Goal: Task Accomplishment & Management: Manage account settings

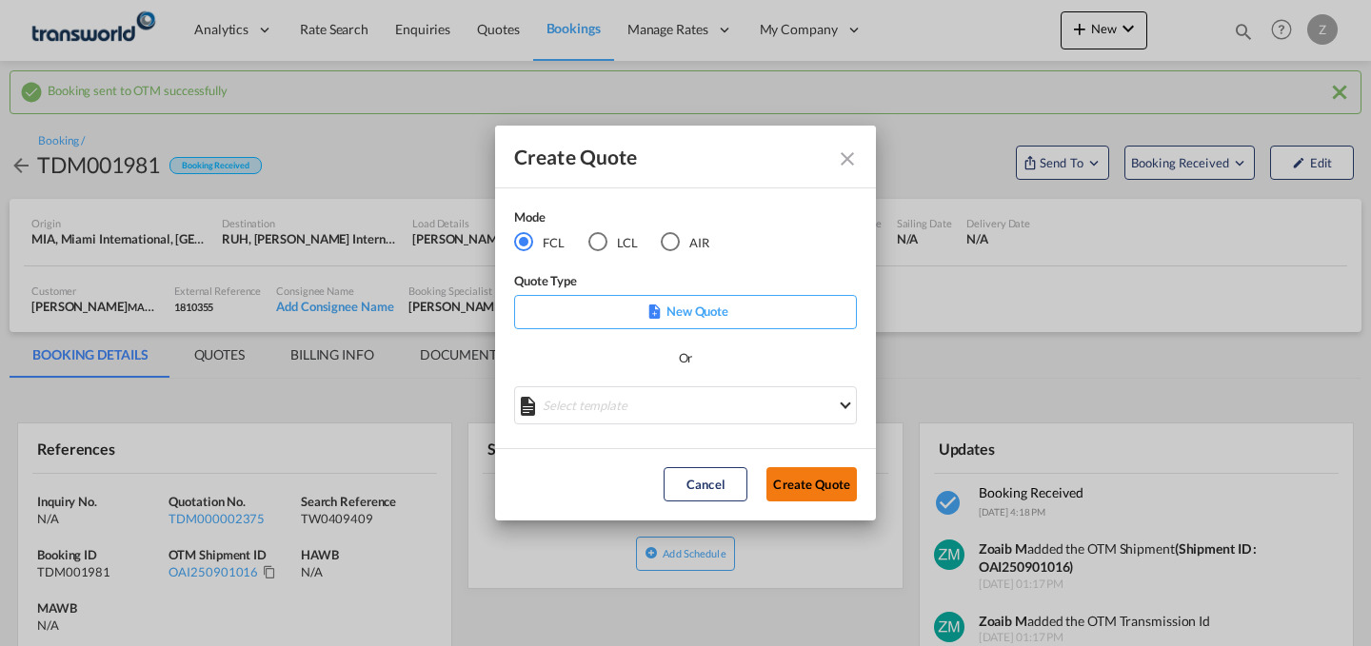
click at [815, 485] on button "Create Quote" at bounding box center [811, 484] width 90 height 34
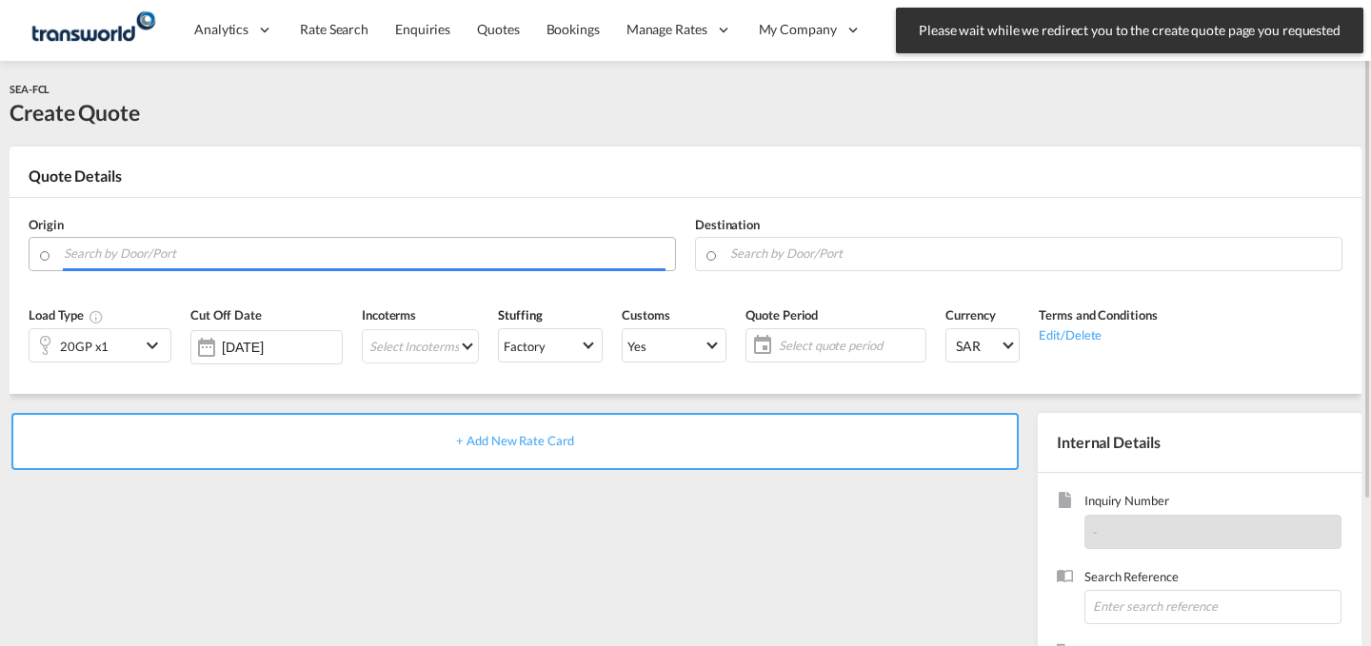
click at [360, 246] on input "Search by Door/Port" at bounding box center [365, 253] width 602 height 33
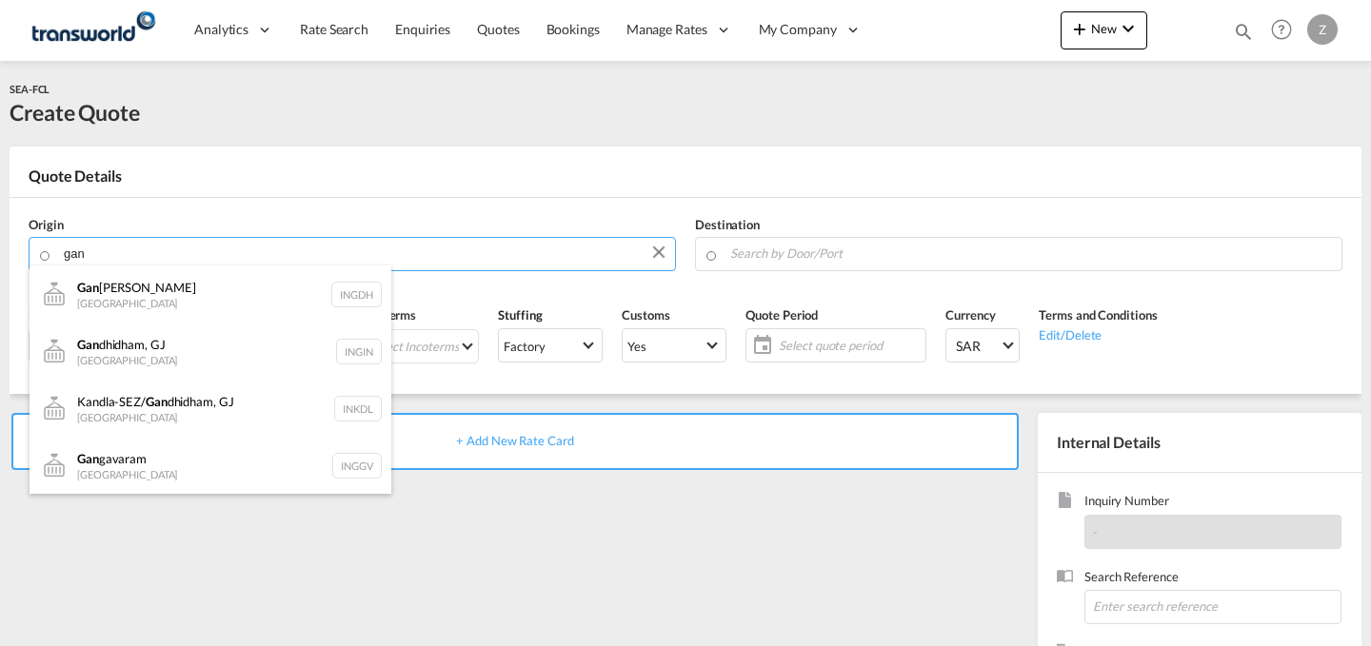
paste input "[GEOGRAPHIC_DATA]"
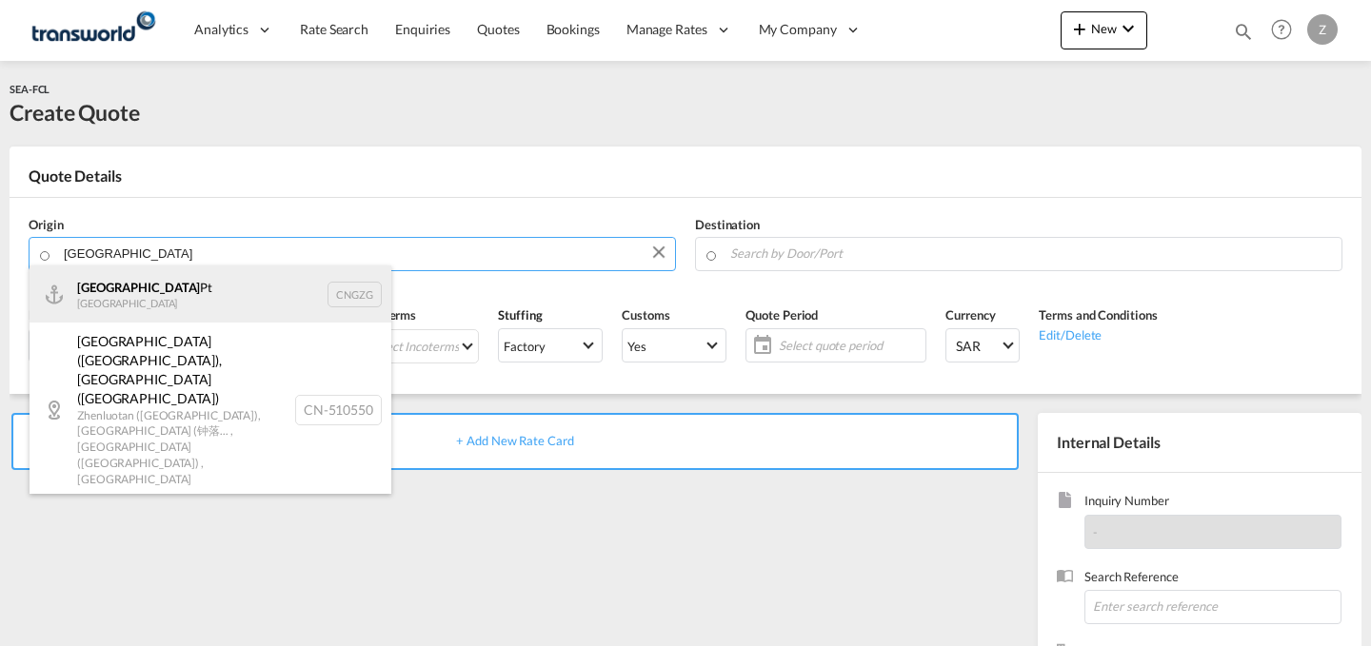
click at [276, 299] on div "Guangzhou Pt China CNGZG" at bounding box center [211, 294] width 362 height 57
type input "Guangzhou Pt, CNGZG"
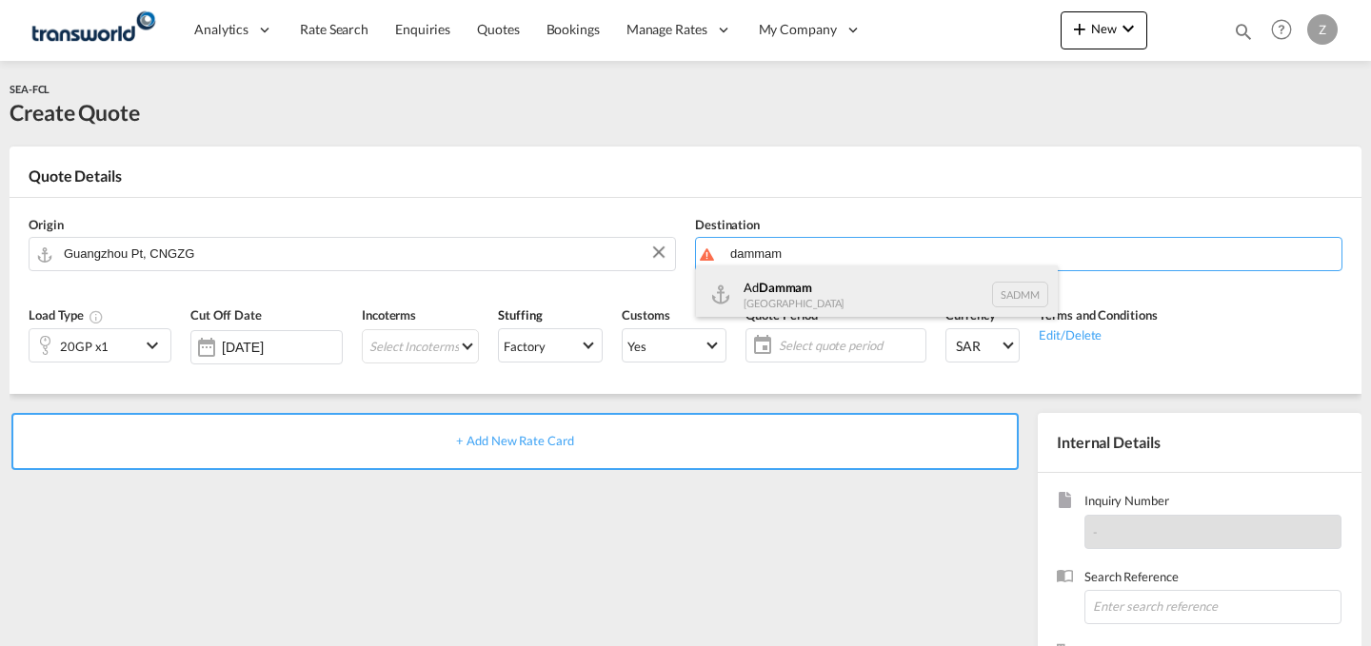
click at [904, 288] on div "Ad Dammam [GEOGRAPHIC_DATA] [GEOGRAPHIC_DATA]" at bounding box center [877, 294] width 362 height 57
type input "Ad Dammam, SADMM"
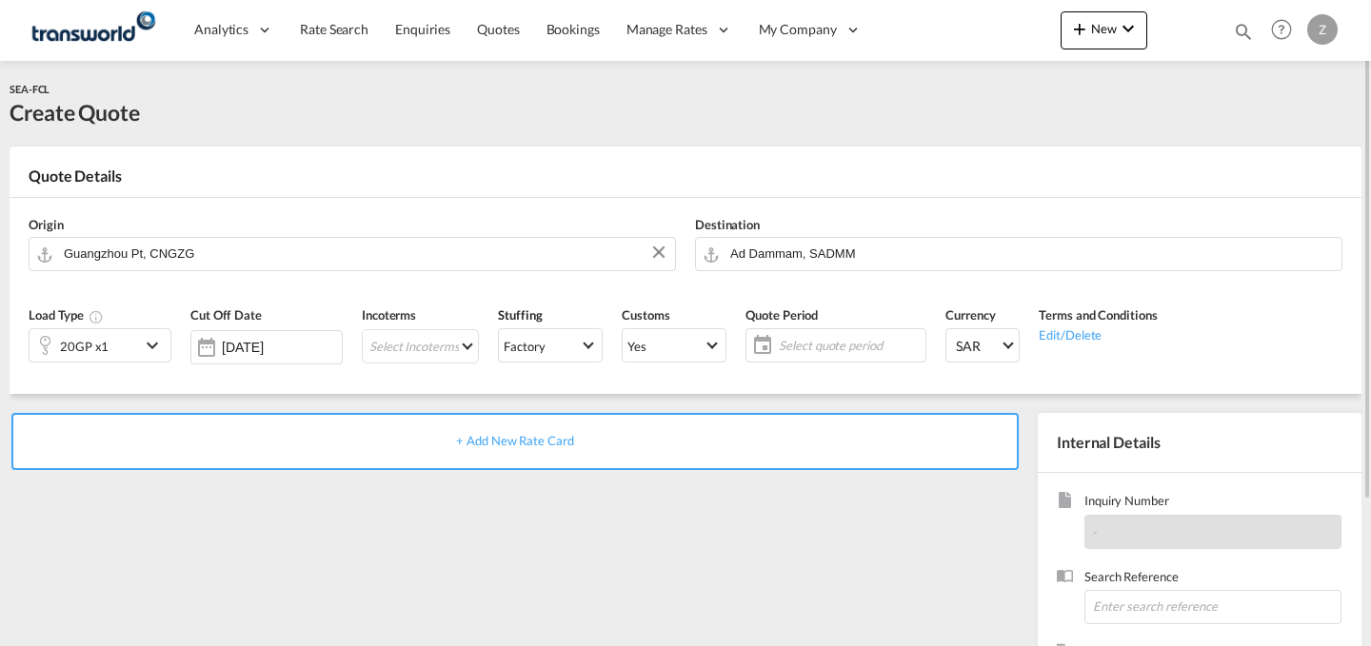
click at [127, 347] on div "20GP x1" at bounding box center [85, 345] width 110 height 32
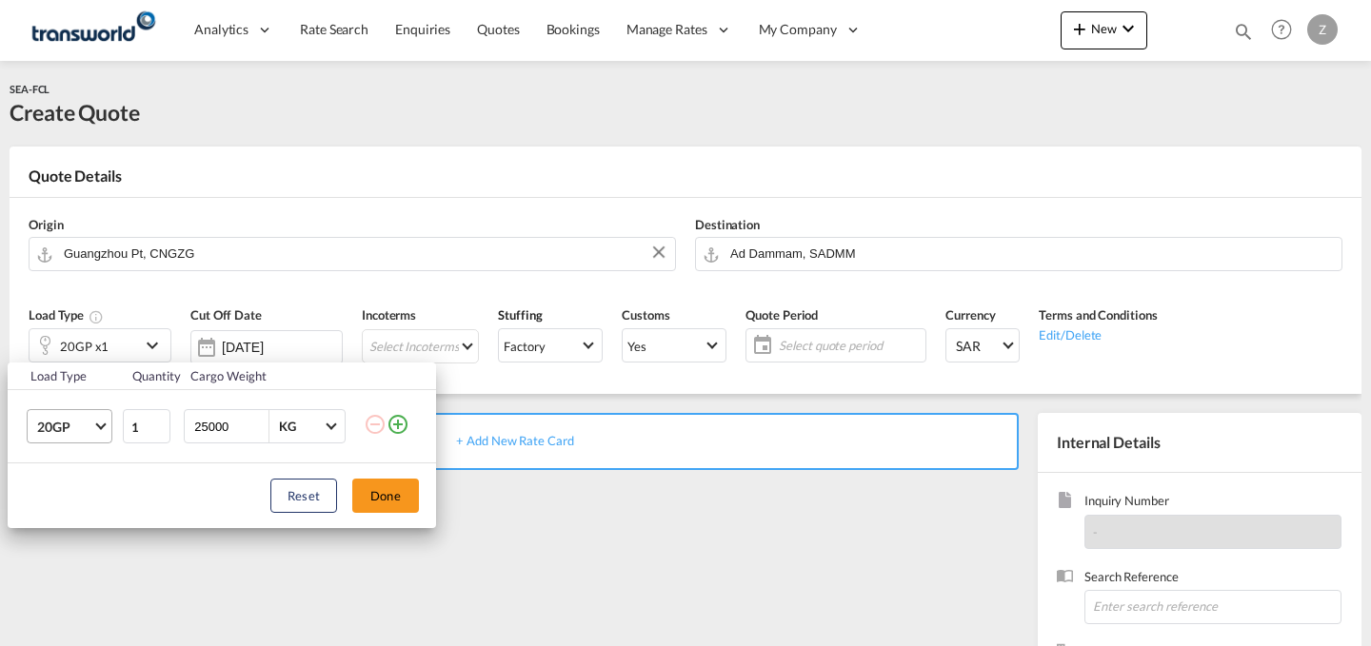
click at [102, 422] on span "Choose: \a20GP" at bounding box center [100, 425] width 10 height 10
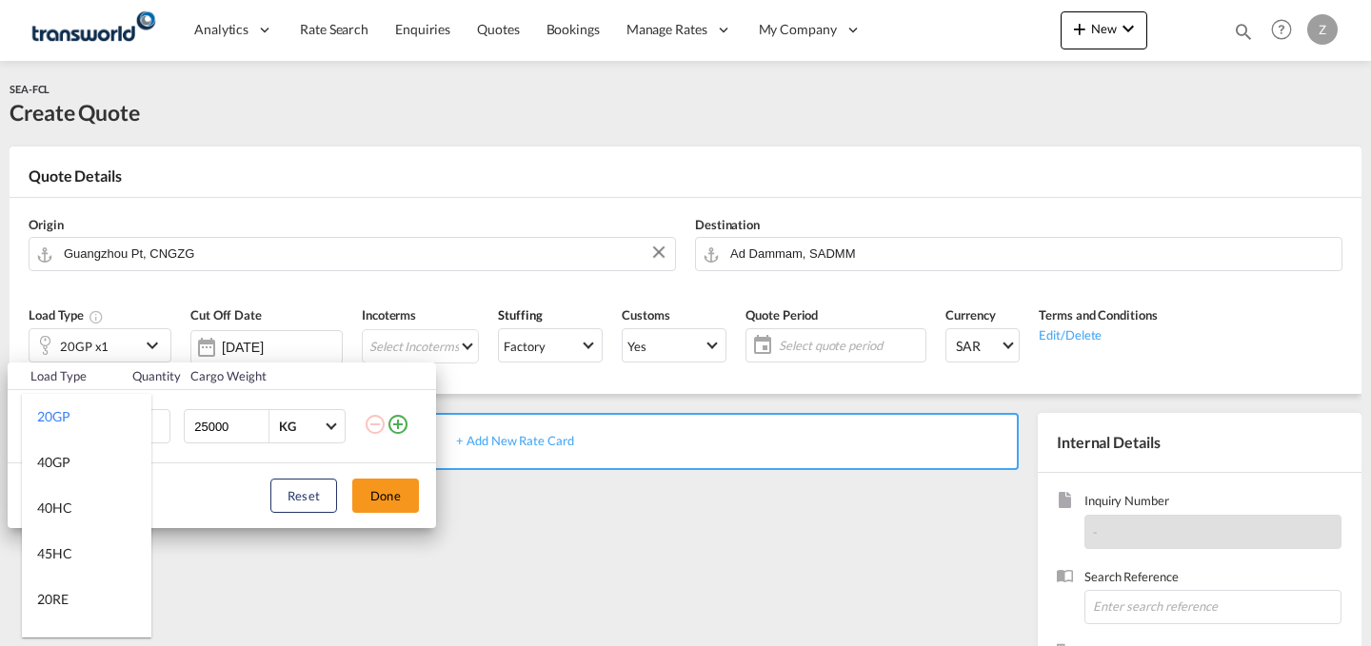
type md-option "20GP"
click at [98, 461] on md-option "40GP" at bounding box center [86, 463] width 129 height 46
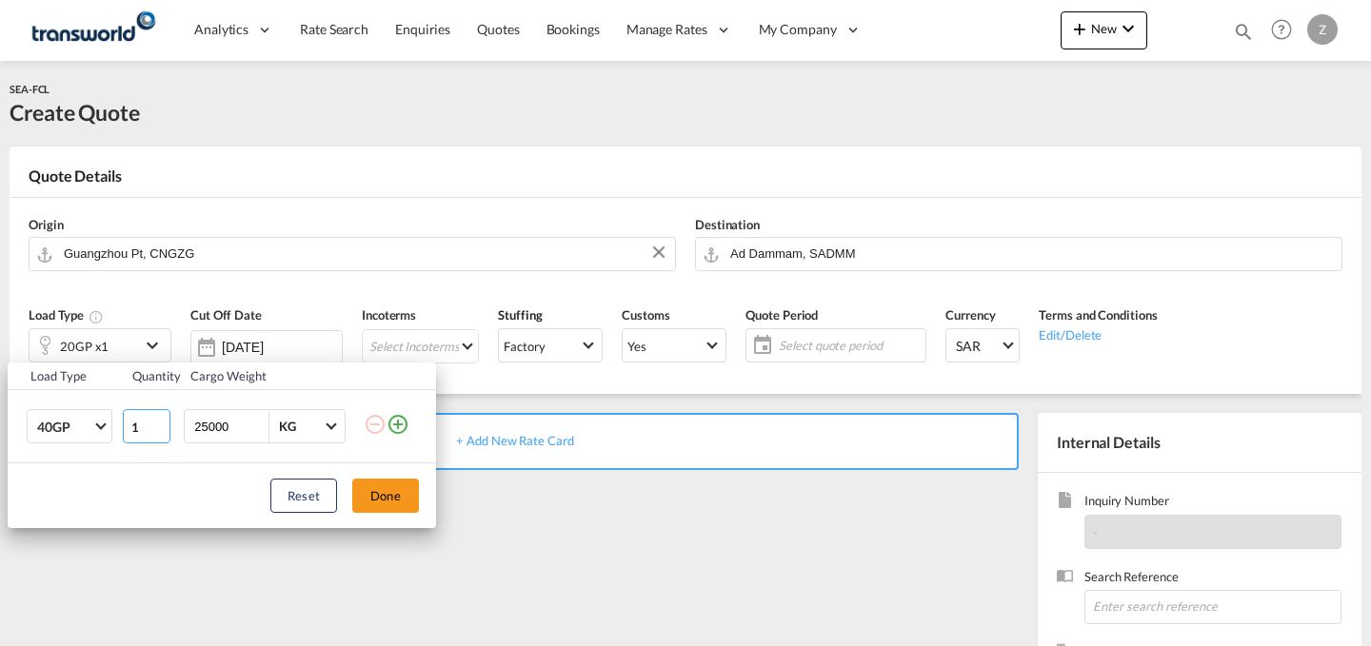
click at [147, 429] on input "1" at bounding box center [147, 426] width 48 height 34
click at [161, 419] on input "1" at bounding box center [147, 426] width 48 height 34
click at [157, 419] on input "1" at bounding box center [147, 426] width 48 height 34
type input "2"
click at [371, 479] on button "Done" at bounding box center [385, 496] width 67 height 34
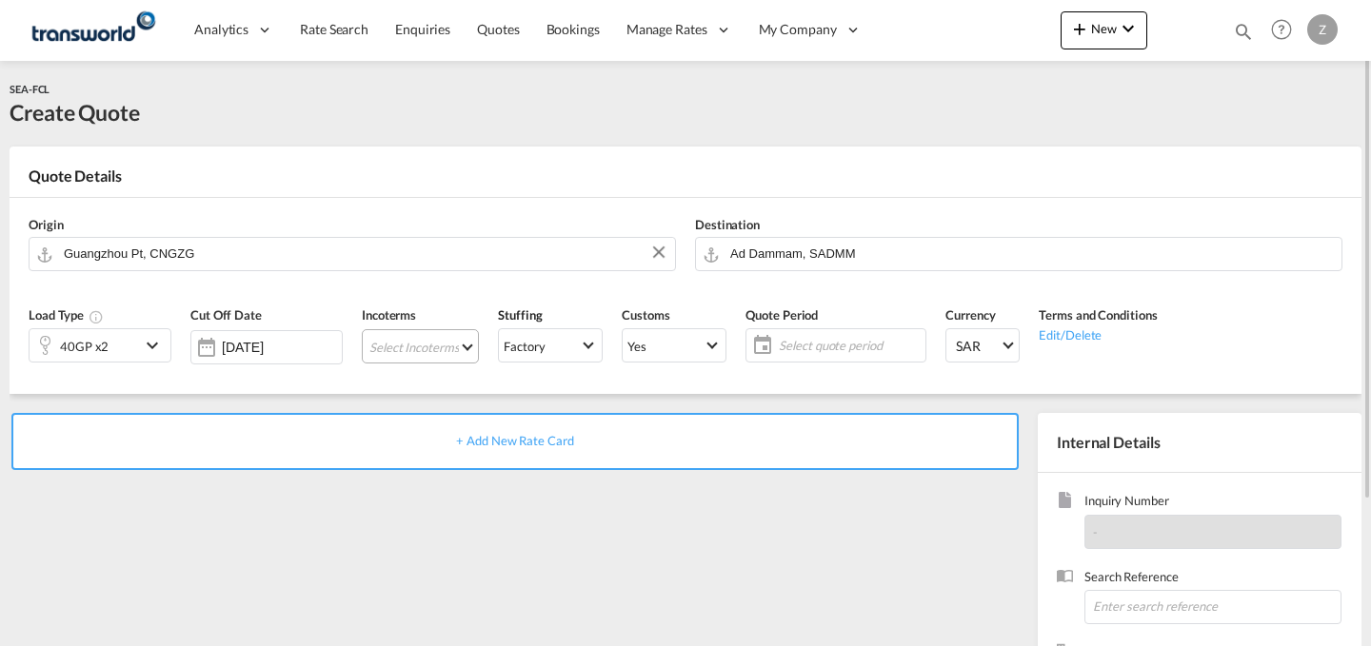
click at [436, 347] on md-select "Select Incoterms DPU - export Delivery at Place Unloaded DAP - import Delivered…" at bounding box center [420, 346] width 117 height 34
type md-option "[object Object]"
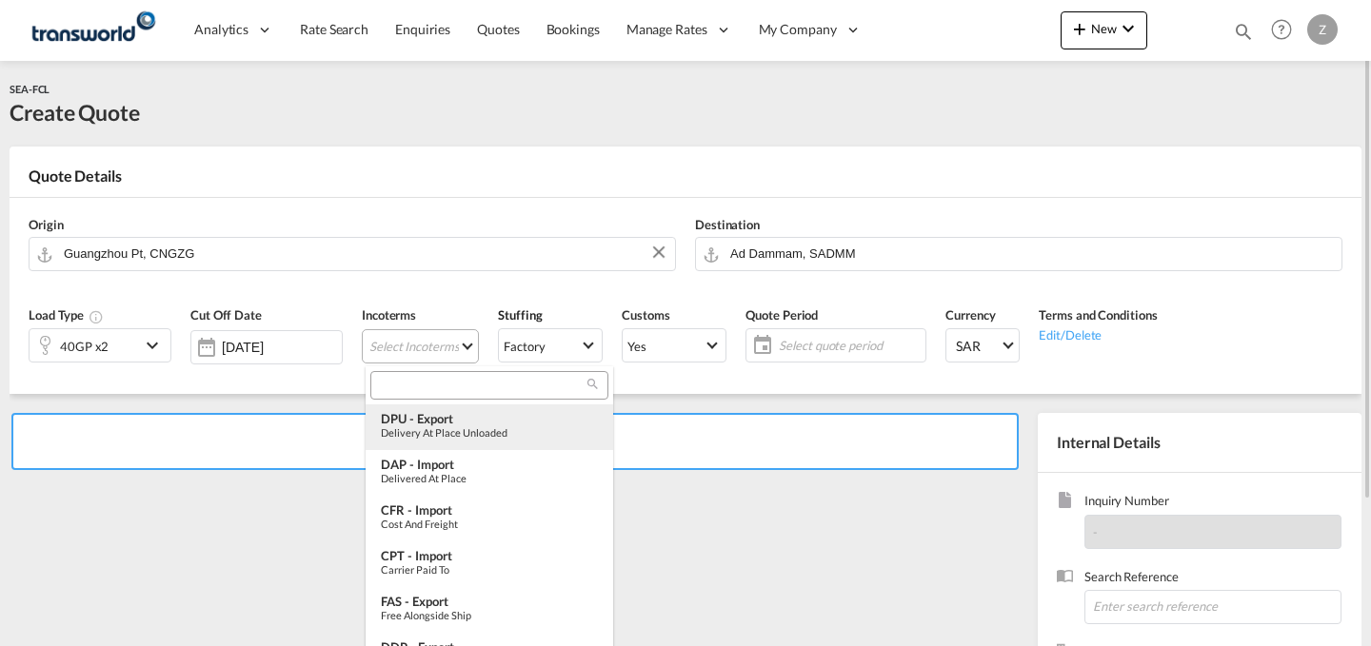
type md-option "[object Object]"
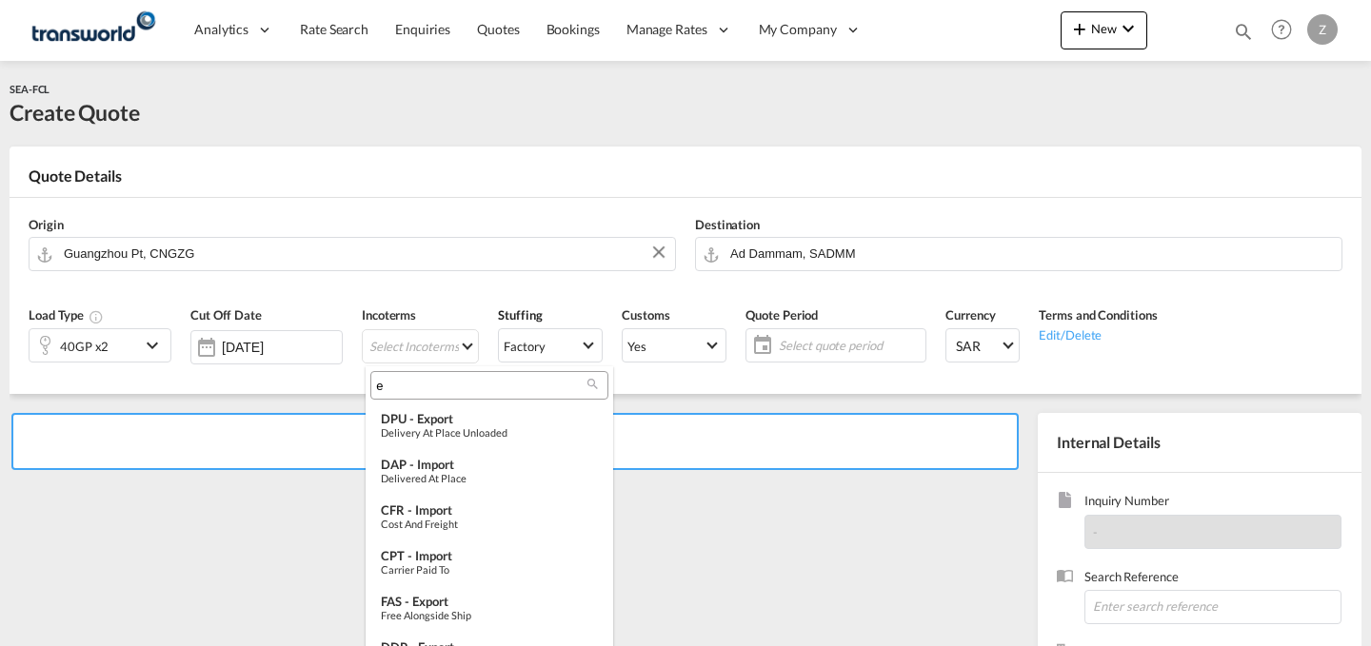
click at [459, 383] on input "e" at bounding box center [481, 385] width 211 height 17
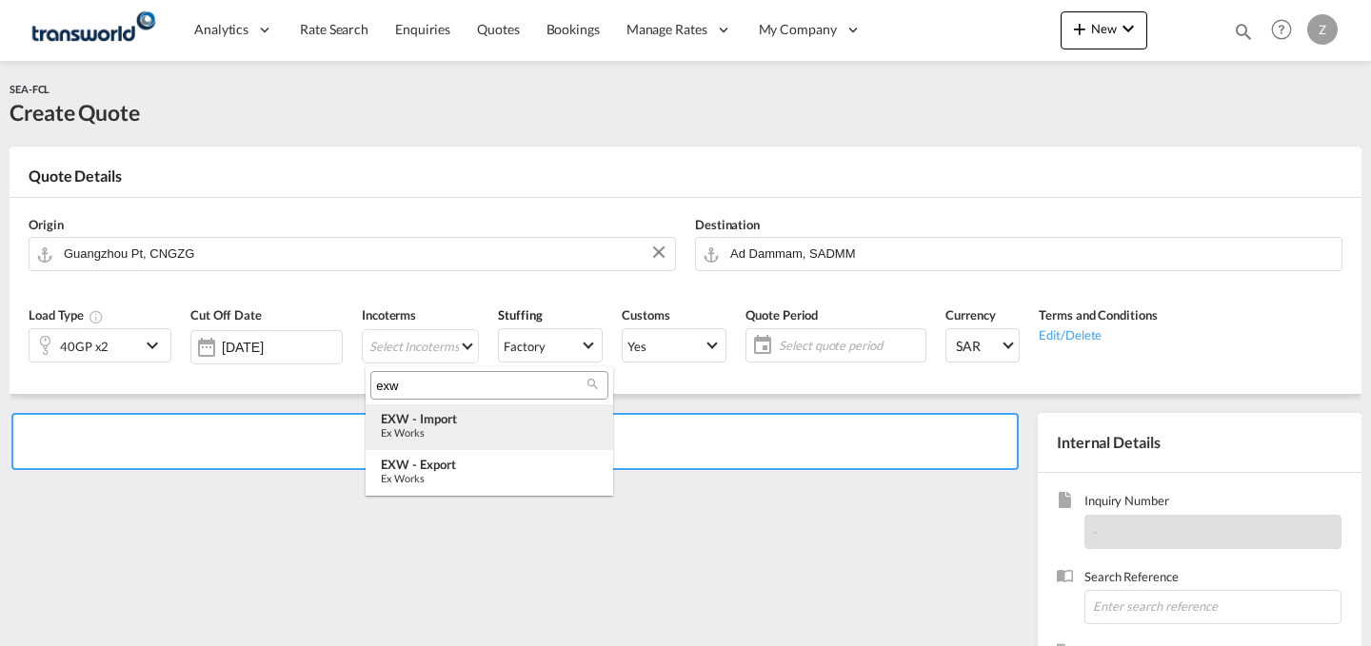
type input "exw"
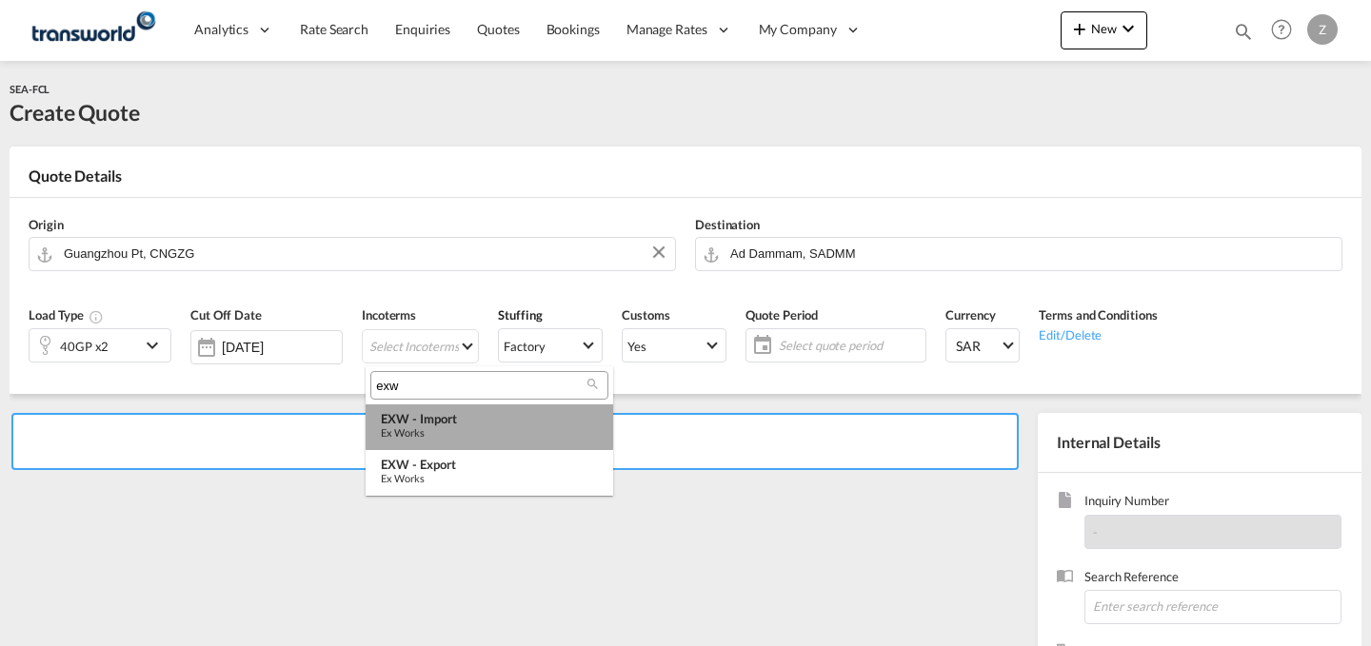
click at [450, 414] on div "EXW - import" at bounding box center [489, 418] width 217 height 15
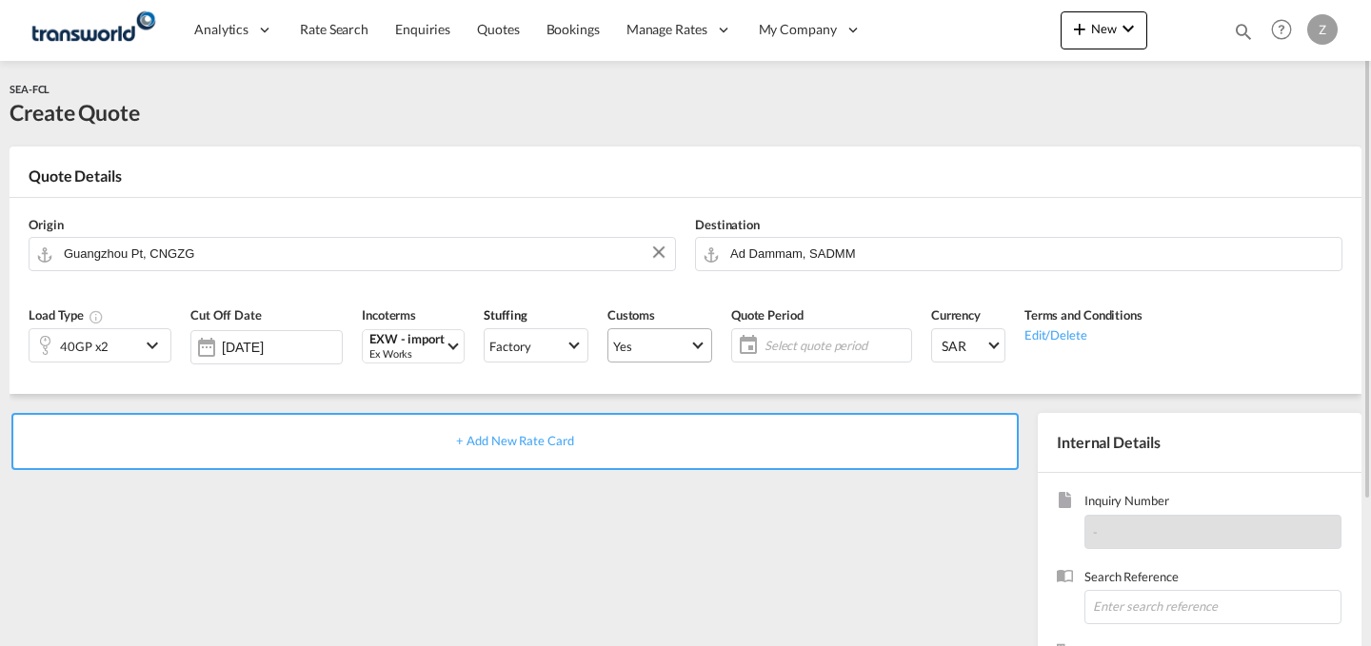
click at [673, 333] on md-select-value "Yes" at bounding box center [659, 345] width 103 height 27
type md-option "true"
click at [651, 387] on md-option "No" at bounding box center [662, 391] width 133 height 46
click at [788, 343] on span "Select quote period" at bounding box center [835, 345] width 142 height 17
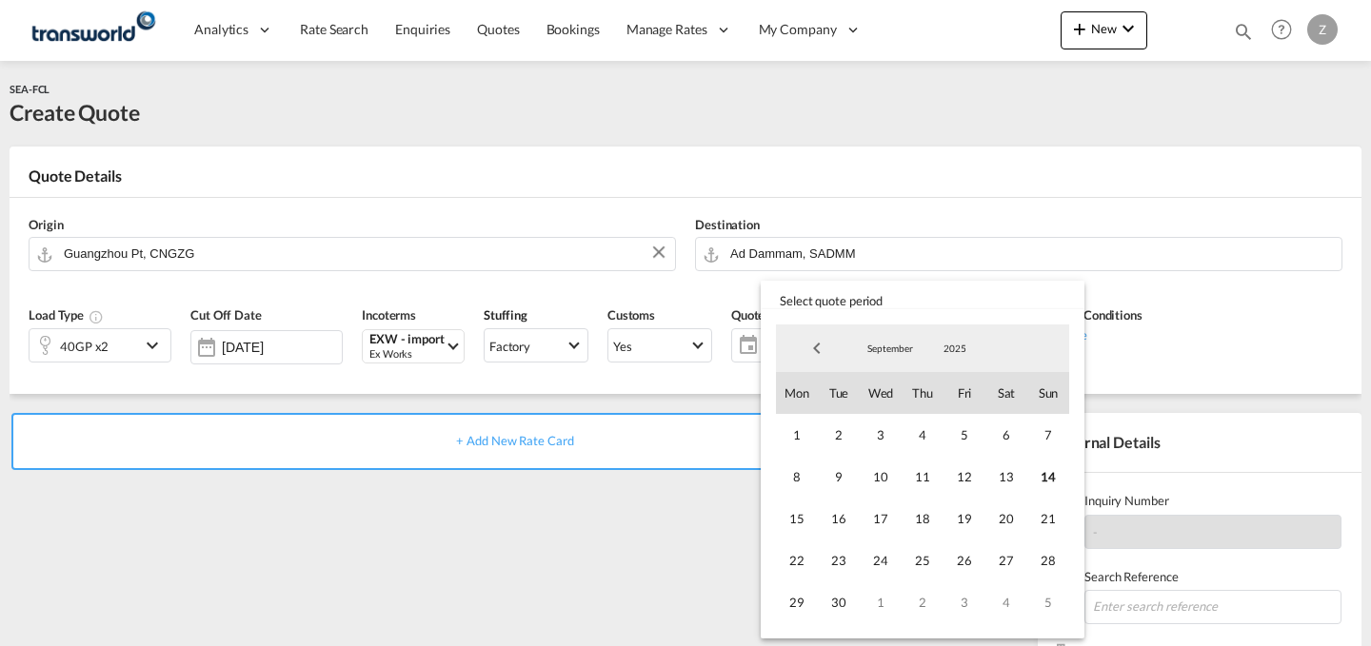
click at [655, 345] on md-backdrop at bounding box center [685, 323] width 1371 height 646
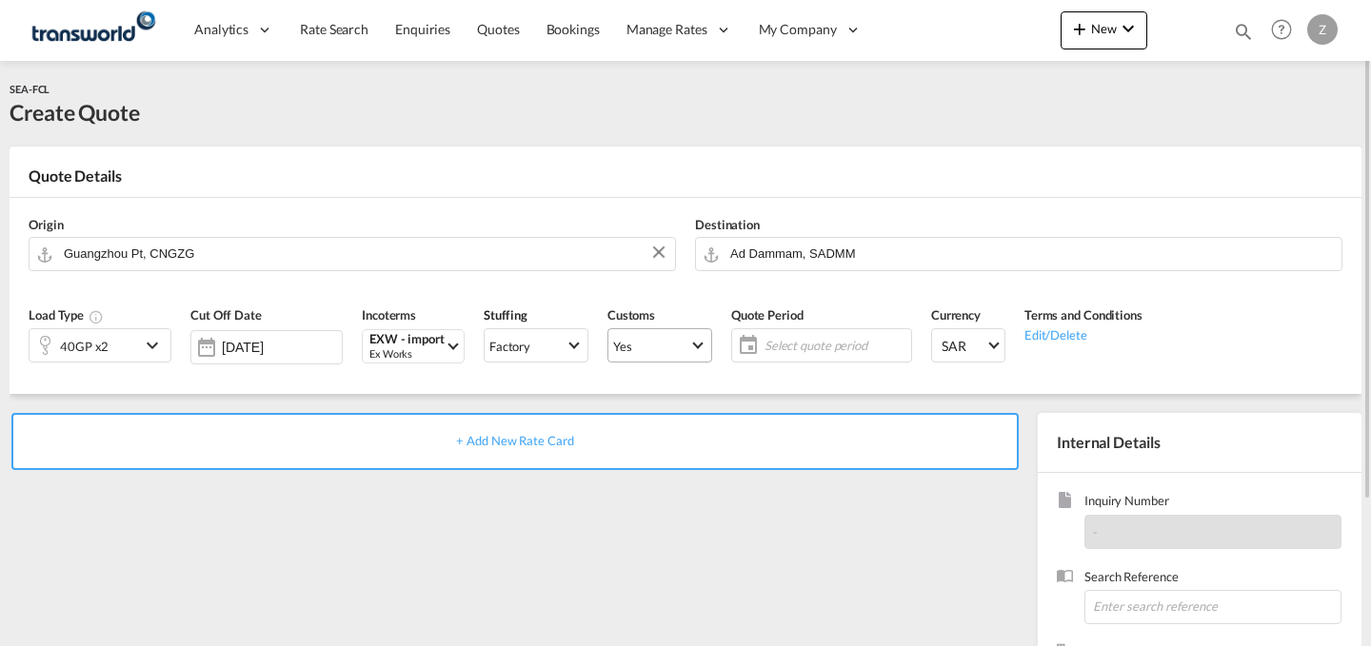
click at [678, 344] on span "Yes" at bounding box center [651, 346] width 76 height 17
click at [657, 383] on md-option "No" at bounding box center [662, 391] width 133 height 46
click at [814, 340] on span "Select quote period" at bounding box center [835, 345] width 142 height 17
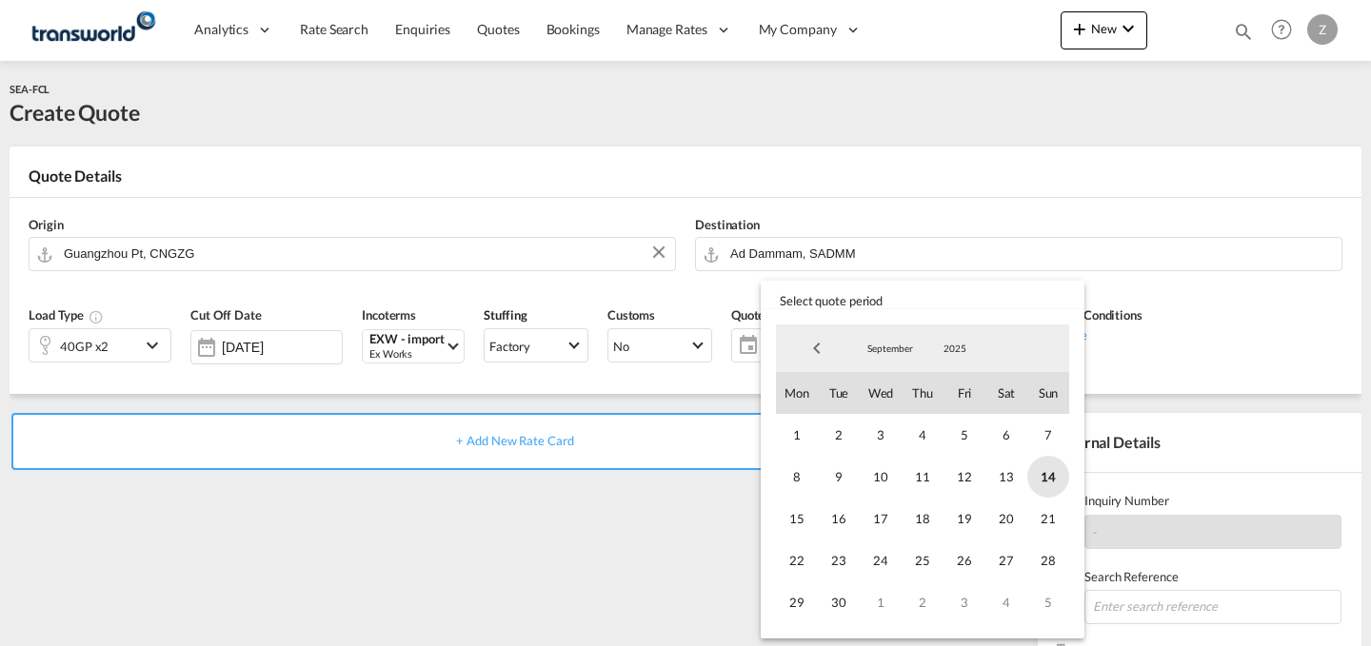
click at [1041, 464] on span "14" at bounding box center [1048, 477] width 42 height 42
click at [835, 589] on span "30" at bounding box center [839, 603] width 42 height 42
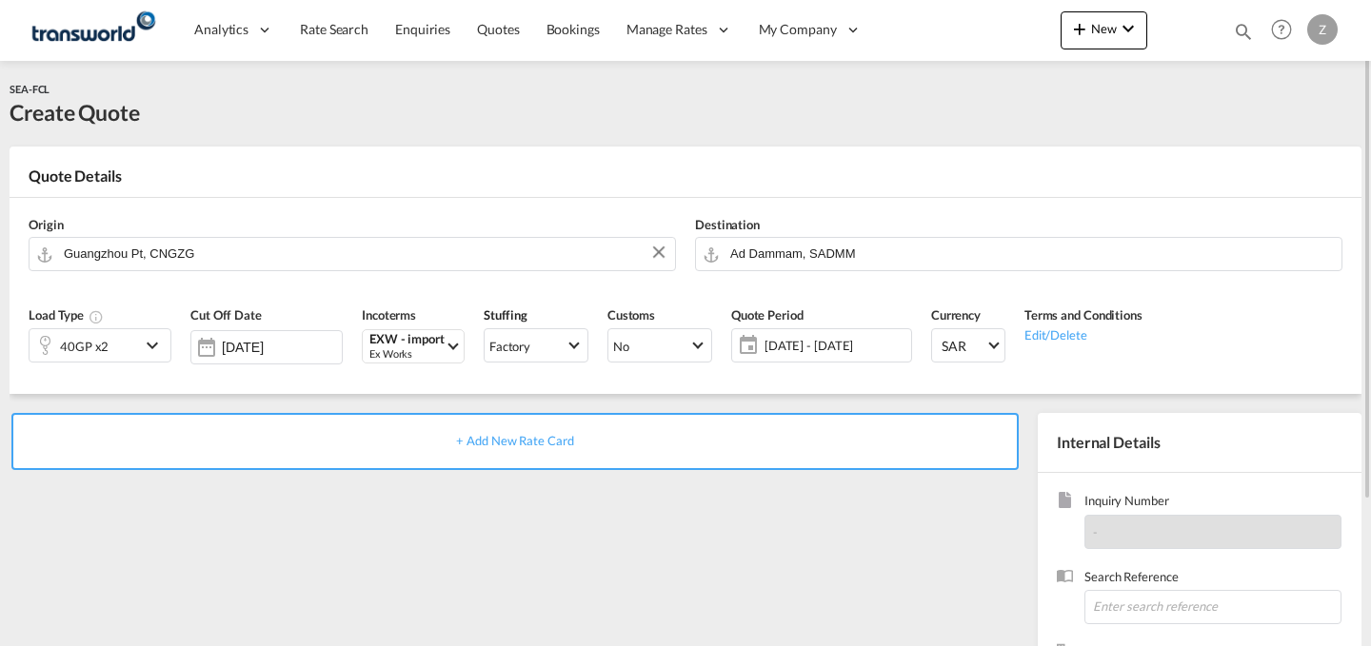
scroll to position [188, 0]
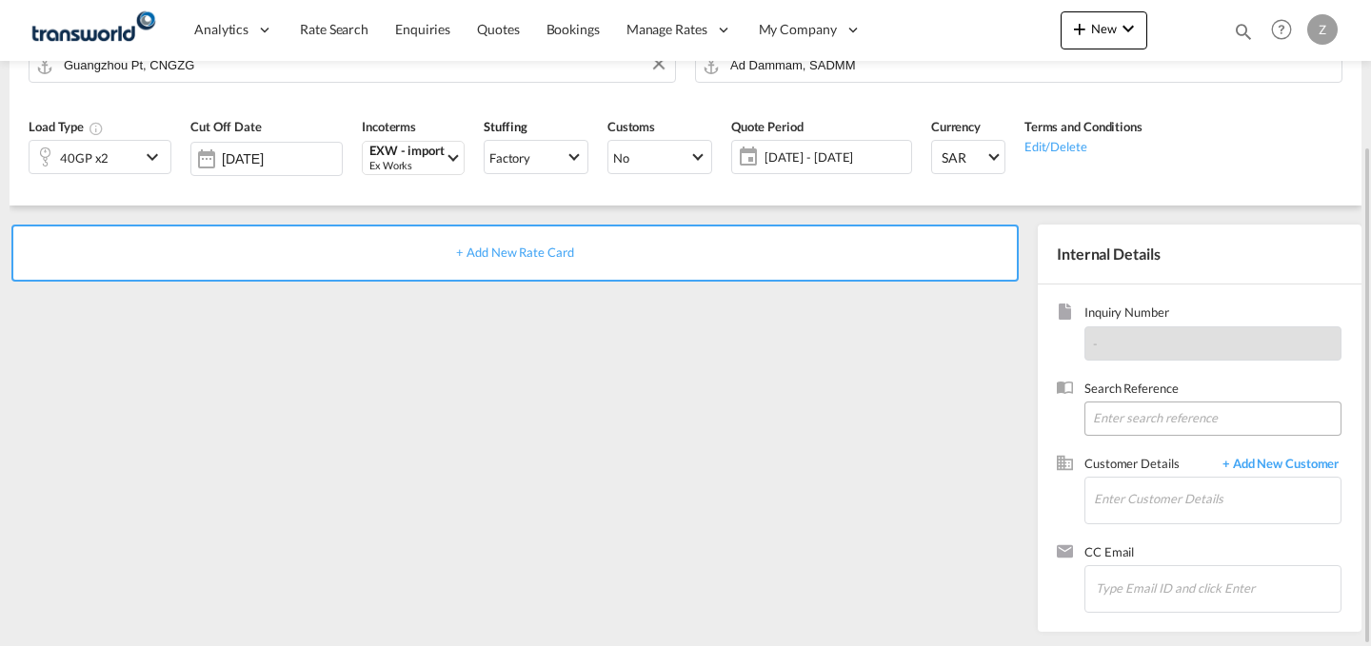
click at [1130, 411] on input at bounding box center [1212, 419] width 257 height 34
paste input "TW040817"
type input "TW040817"
click at [1146, 492] on input "Enter Customer Details" at bounding box center [1217, 499] width 247 height 43
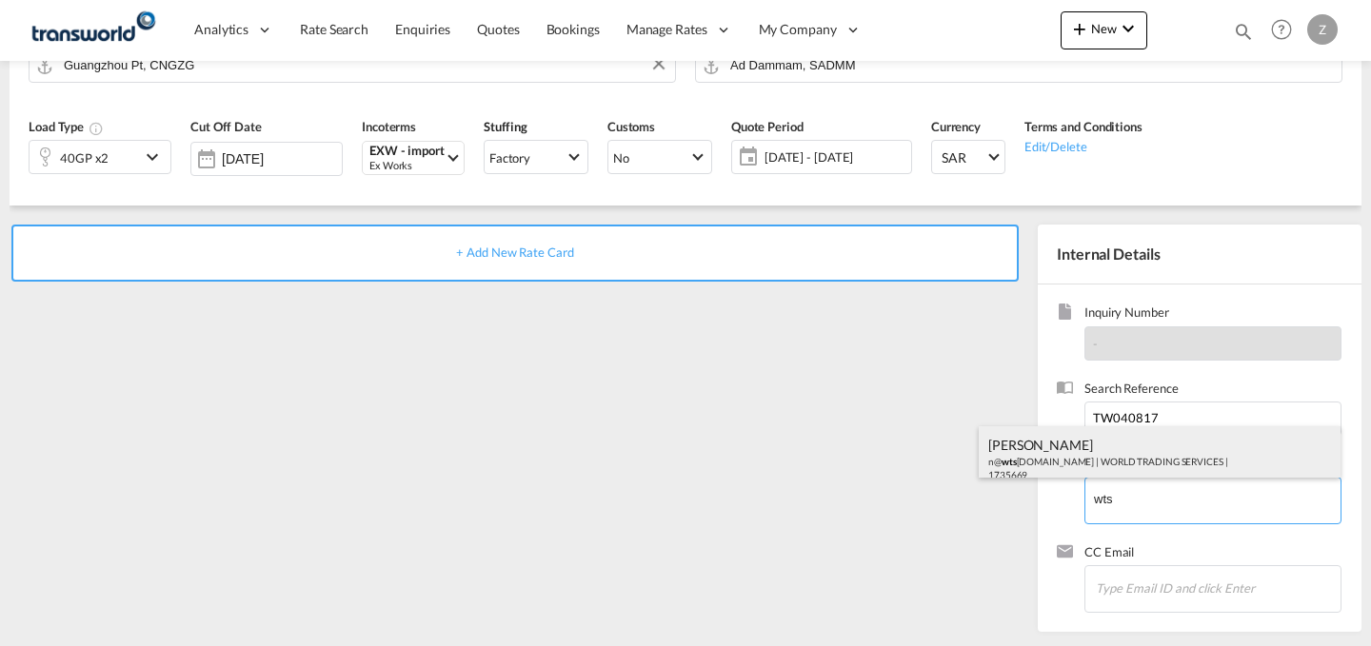
click at [1157, 451] on div "[PERSON_NAME] n@ wts [DOMAIN_NAME] | WORLD TRADING SERVICES | 1735669" at bounding box center [1159, 458] width 362 height 65
type input "WORLD TRADING SERVICES, [PERSON_NAME], n@[DOMAIN_NAME]"
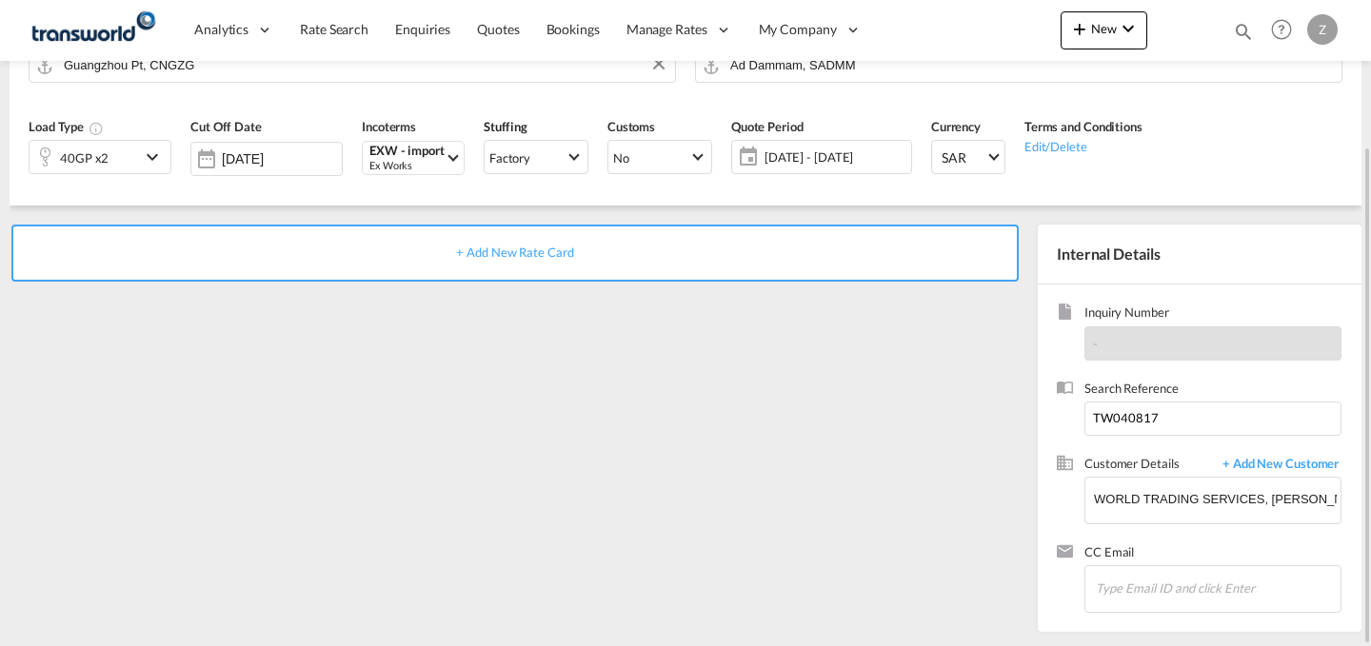
click at [811, 264] on div "+ Add New Rate Card" at bounding box center [514, 253] width 1007 height 57
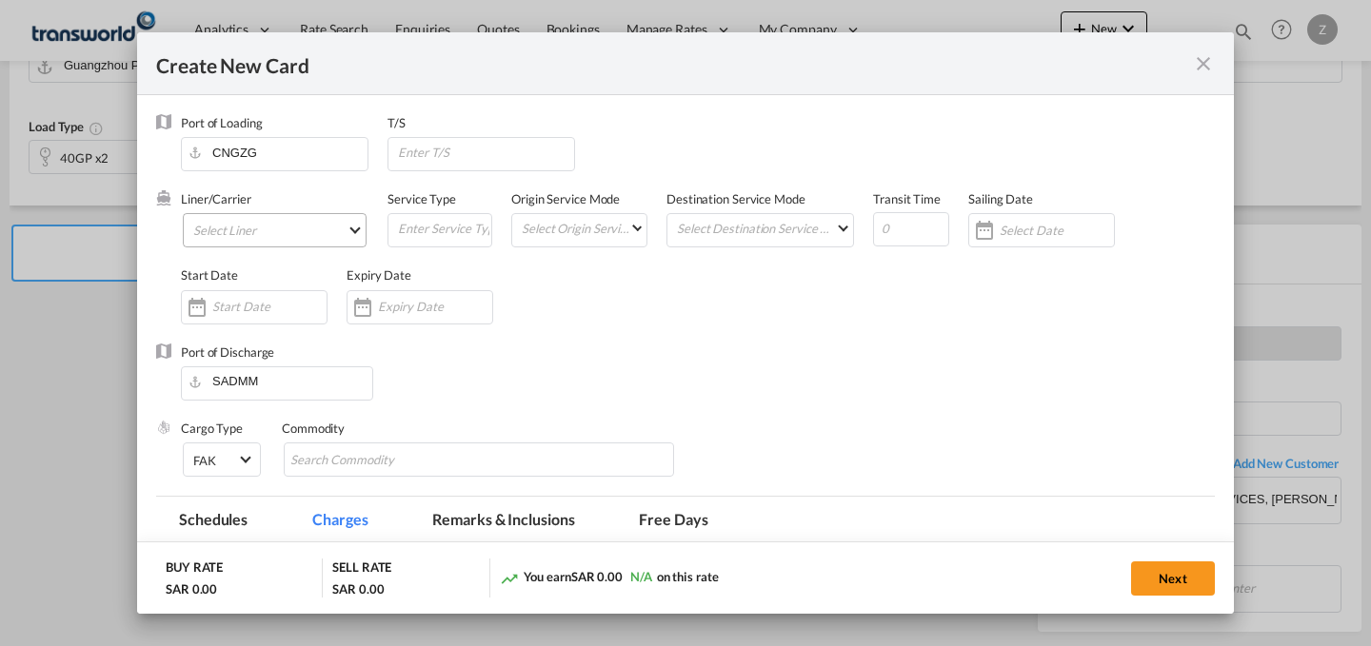
type input "Basic Ocean Freight"
select select "per equipment"
click at [324, 212] on div "Liner/Carrier Select Liner 2HM LOGISTICS D.O.O 2HM LOGISTICS D.O.O. / TWKS-KOPE…" at bounding box center [284, 228] width 207 height 76
click at [318, 223] on md-select "Select Liner 2HM LOGISTICS D.O.O 2HM LOGISTICS D.O.O. / TWKS-KOPER 3P LOGISTICS…" at bounding box center [275, 230] width 184 height 34
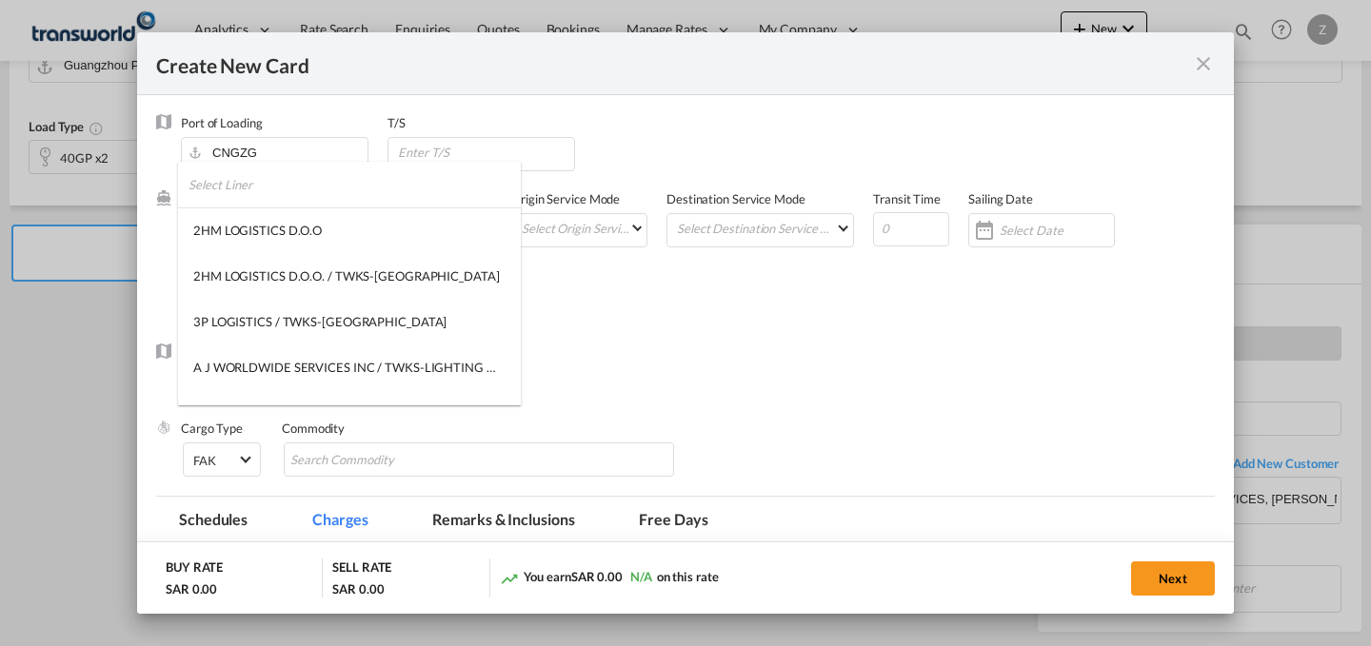
click at [349, 194] on input "search" at bounding box center [354, 185] width 332 height 46
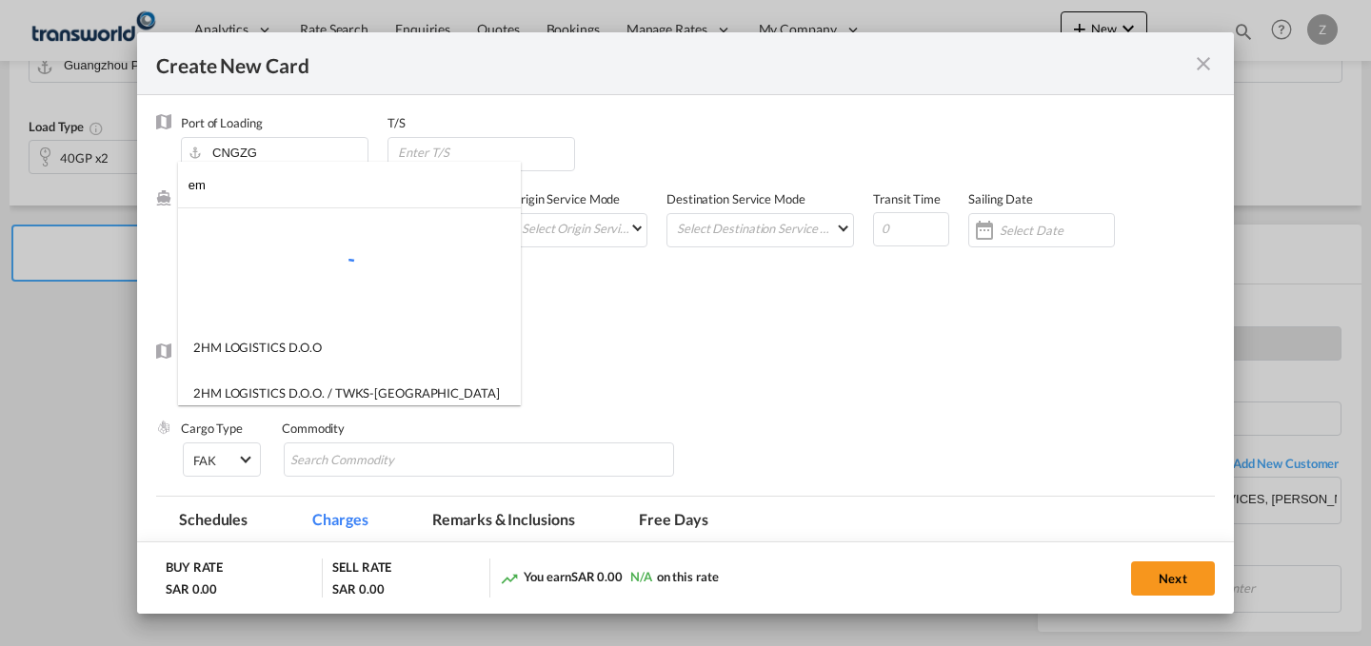
type input "e"
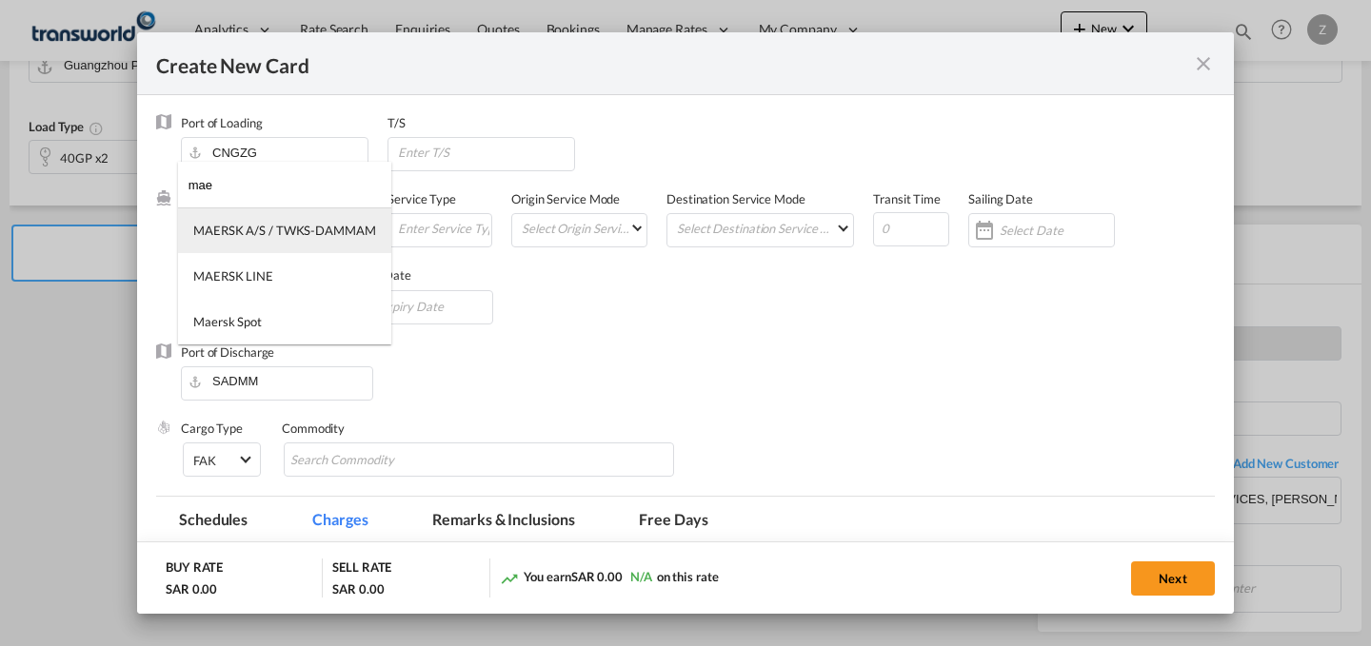
type input "mae"
click at [336, 232] on div "MAERSK A/S / TWKS-DAMMAM" at bounding box center [284, 230] width 183 height 17
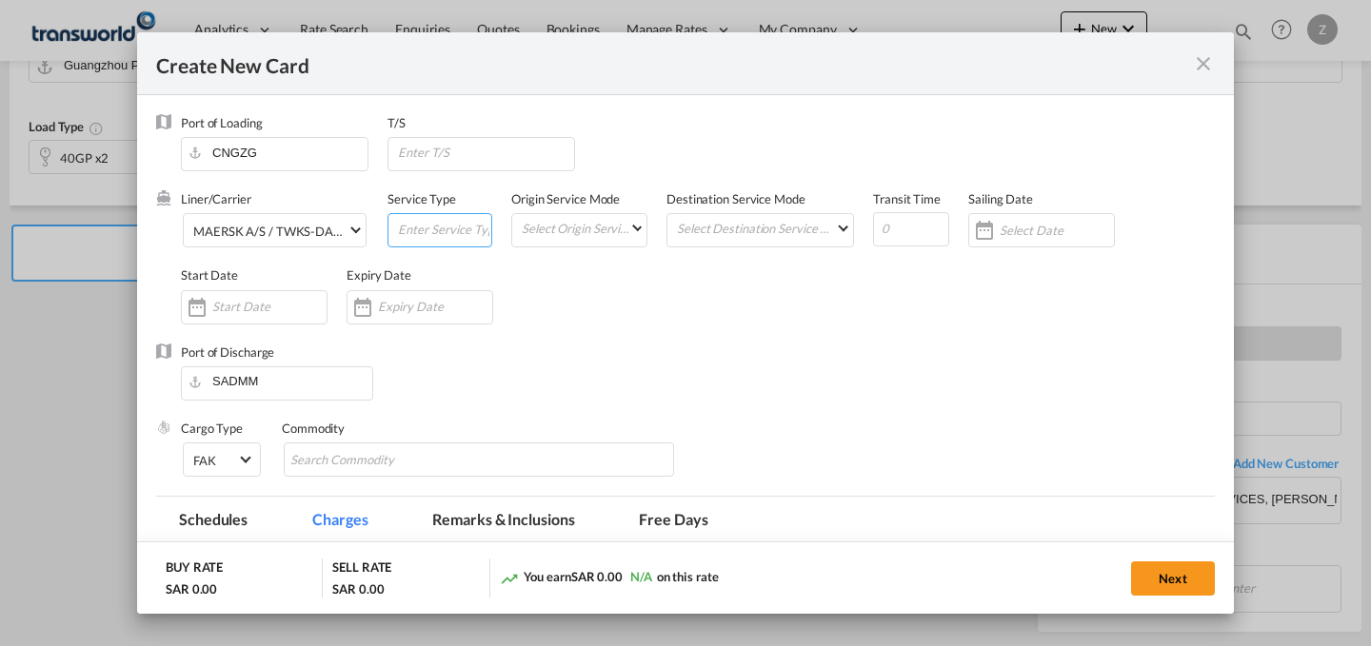
click at [435, 238] on input "Create New Card ..." at bounding box center [443, 228] width 95 height 29
type input "FCL"
click at [599, 216] on md-select "Select Origin Service Mode SD [GEOGRAPHIC_DATA]" at bounding box center [583, 227] width 127 height 27
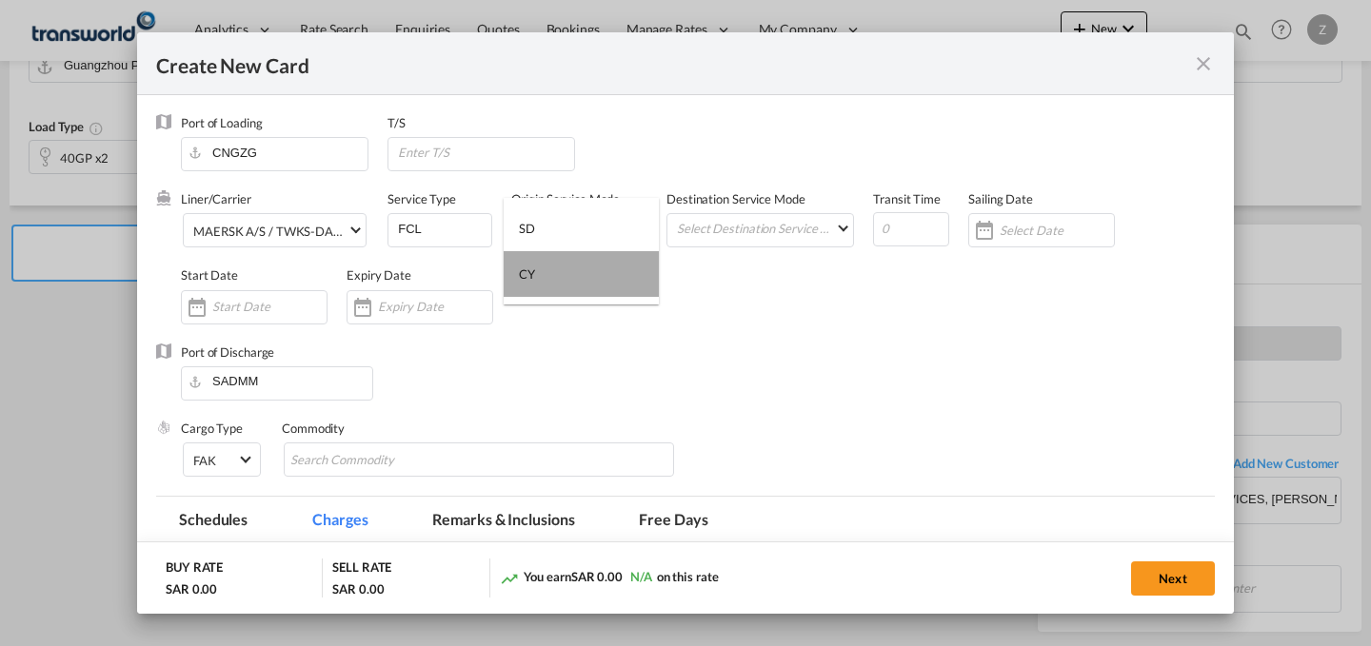
click at [585, 293] on md-option "CY" at bounding box center [581, 274] width 155 height 46
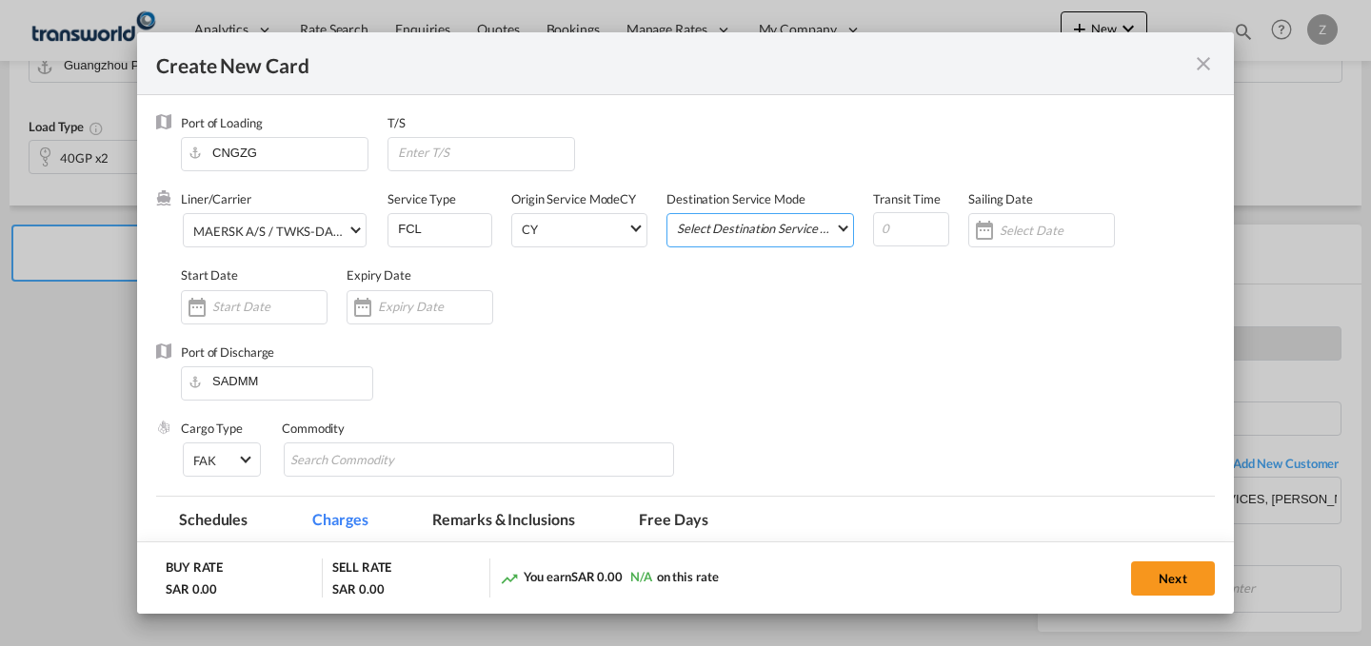
click at [782, 214] on md-select "Select Destination Service Mode SD [GEOGRAPHIC_DATA]" at bounding box center [764, 227] width 178 height 27
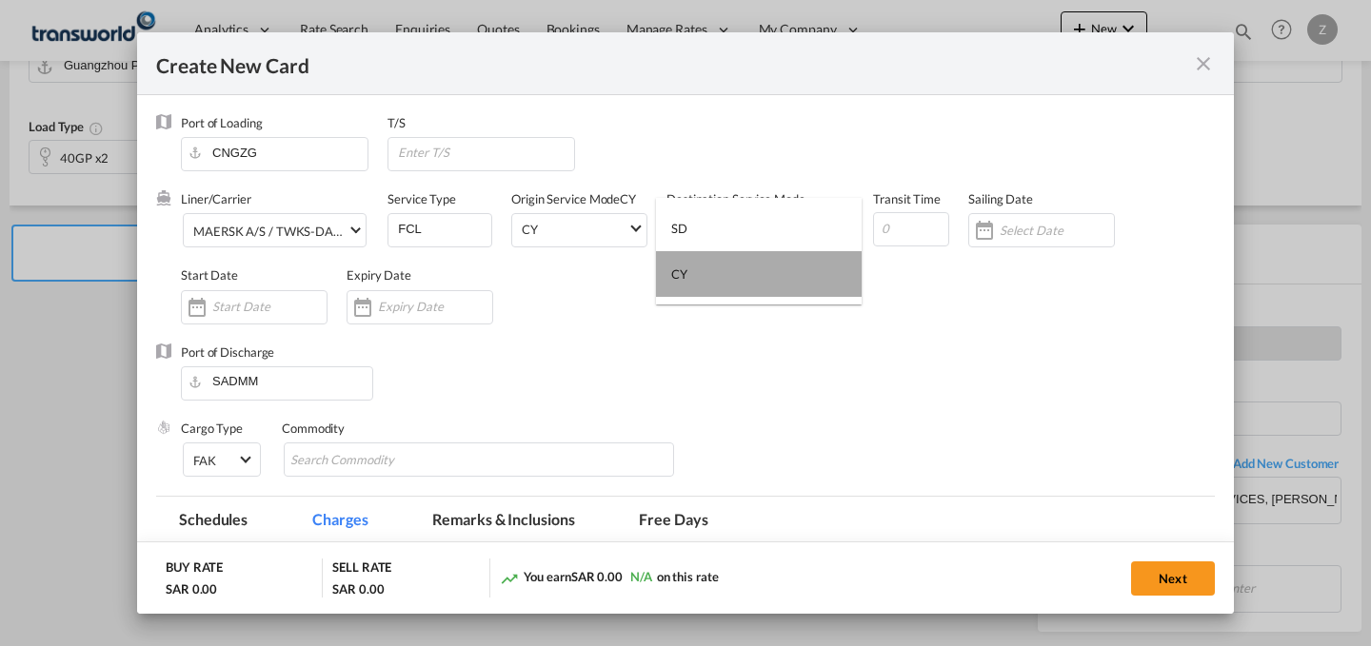
click at [750, 287] on md-option "CY" at bounding box center [759, 274] width 206 height 46
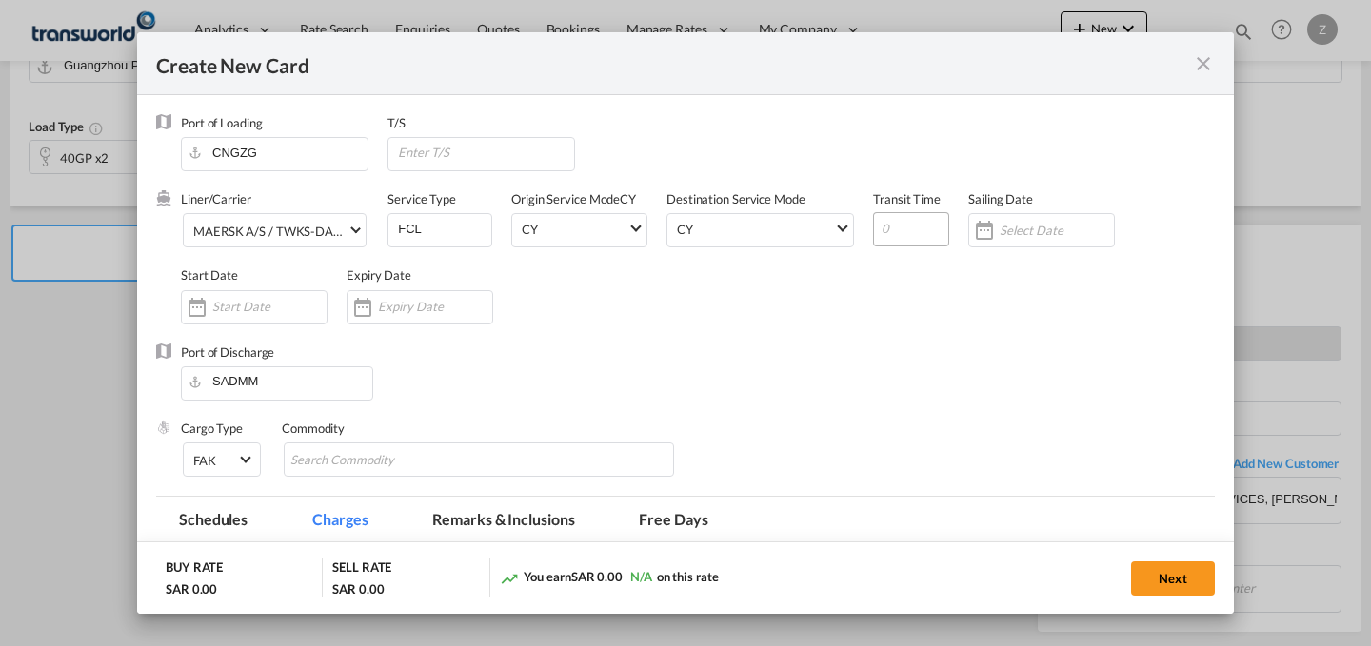
click at [899, 239] on input "Create New Card ..." at bounding box center [911, 229] width 76 height 34
type input "20"
click at [269, 306] on input "Create New Card ..." at bounding box center [269, 306] width 114 height 15
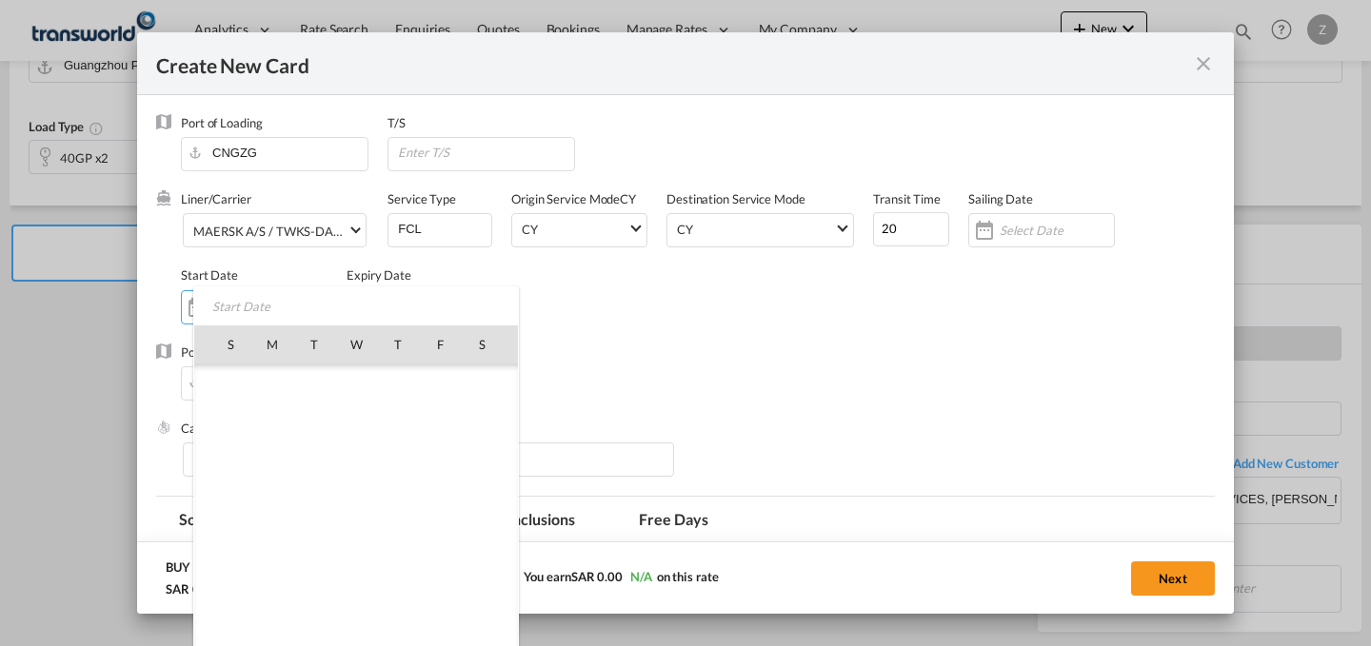
scroll to position [440901, 0]
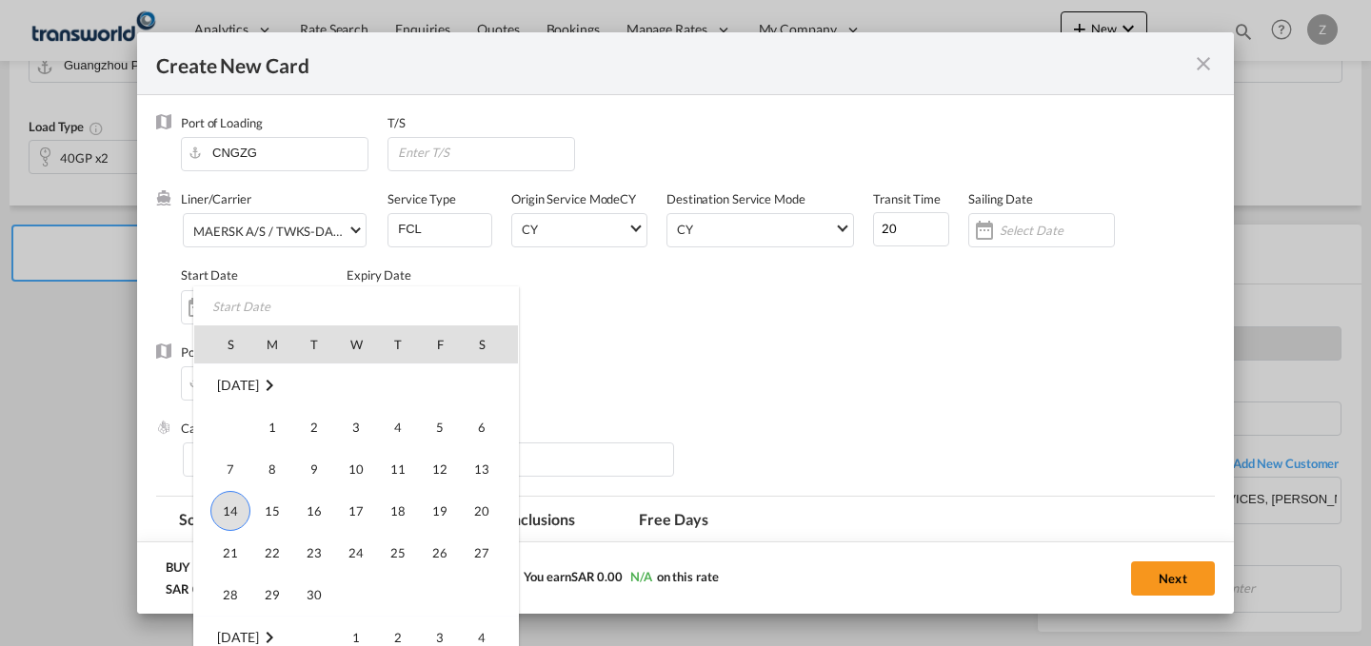
click at [220, 495] on span "14" at bounding box center [230, 511] width 40 height 40
type input "[DATE]"
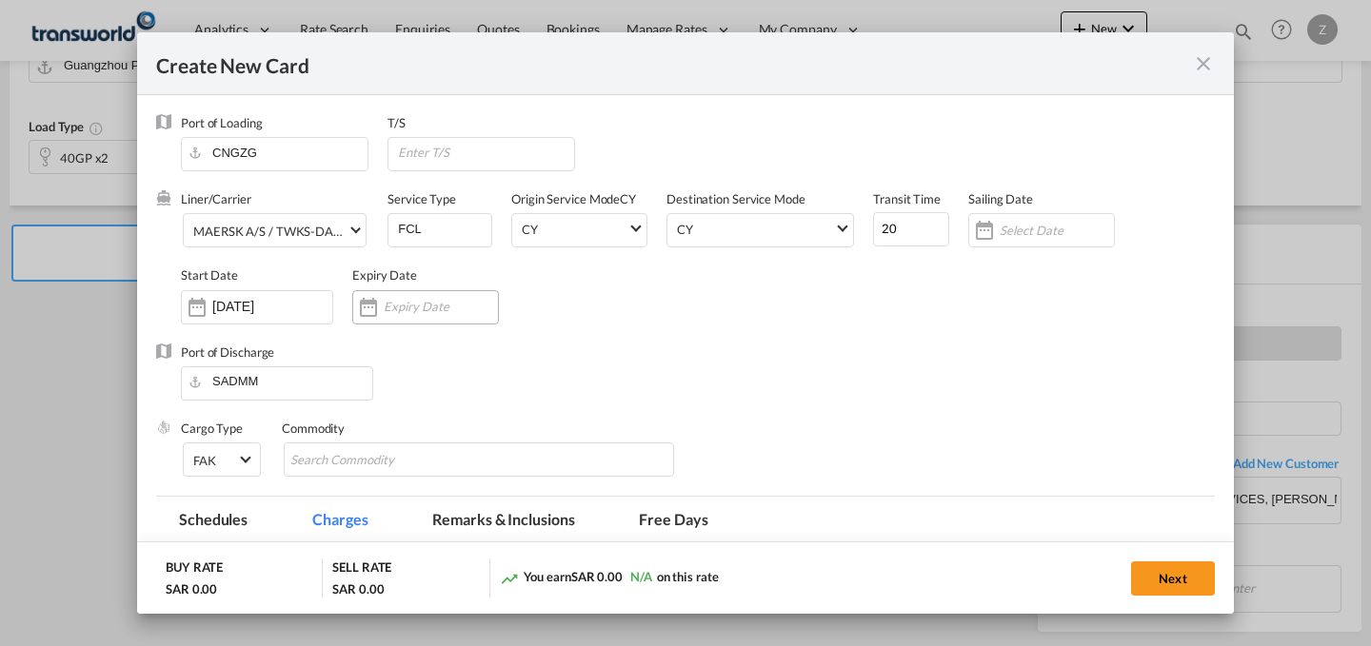
click at [396, 290] on div "Create New Card ..." at bounding box center [425, 307] width 147 height 34
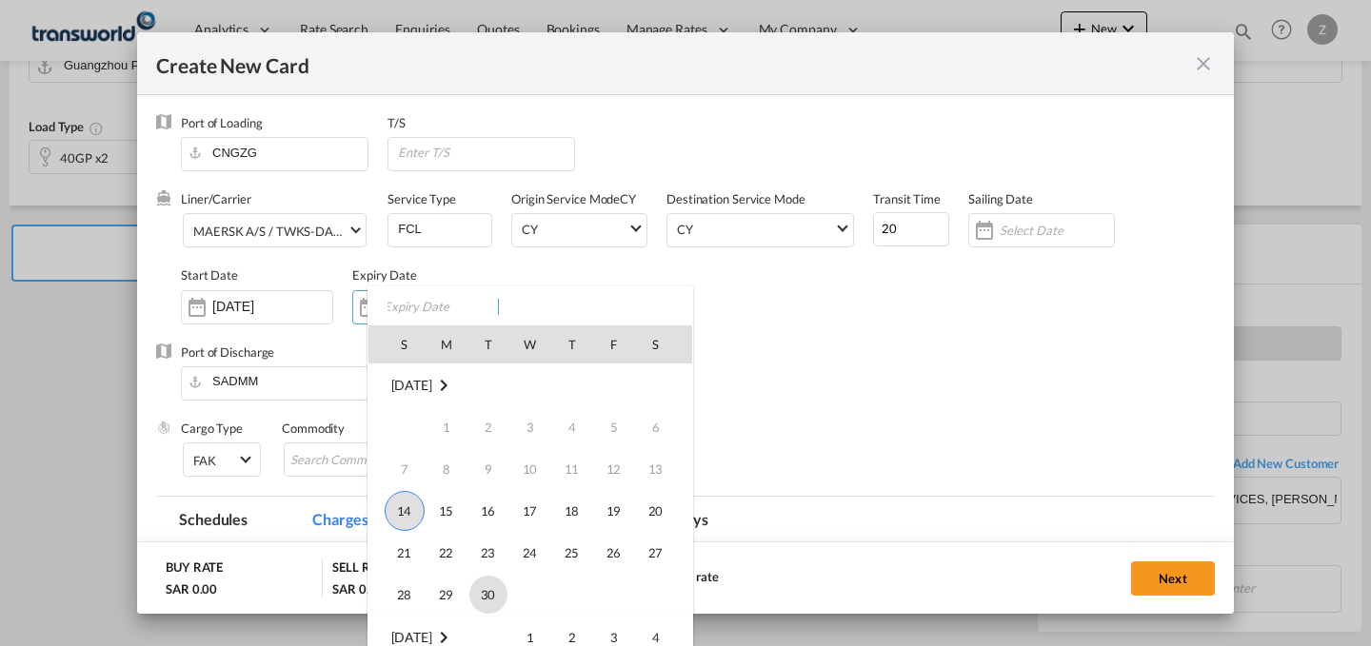
click at [487, 583] on span "30" at bounding box center [488, 595] width 38 height 38
type input "[DATE]"
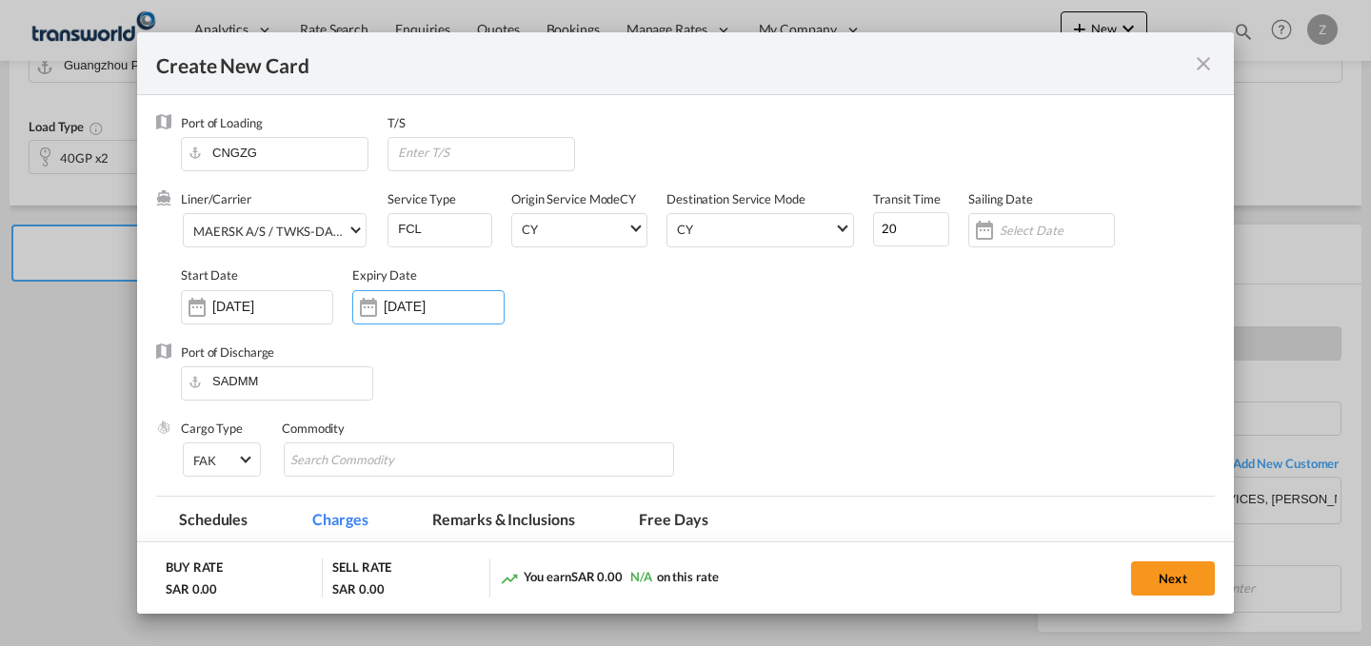
scroll to position [27, 0]
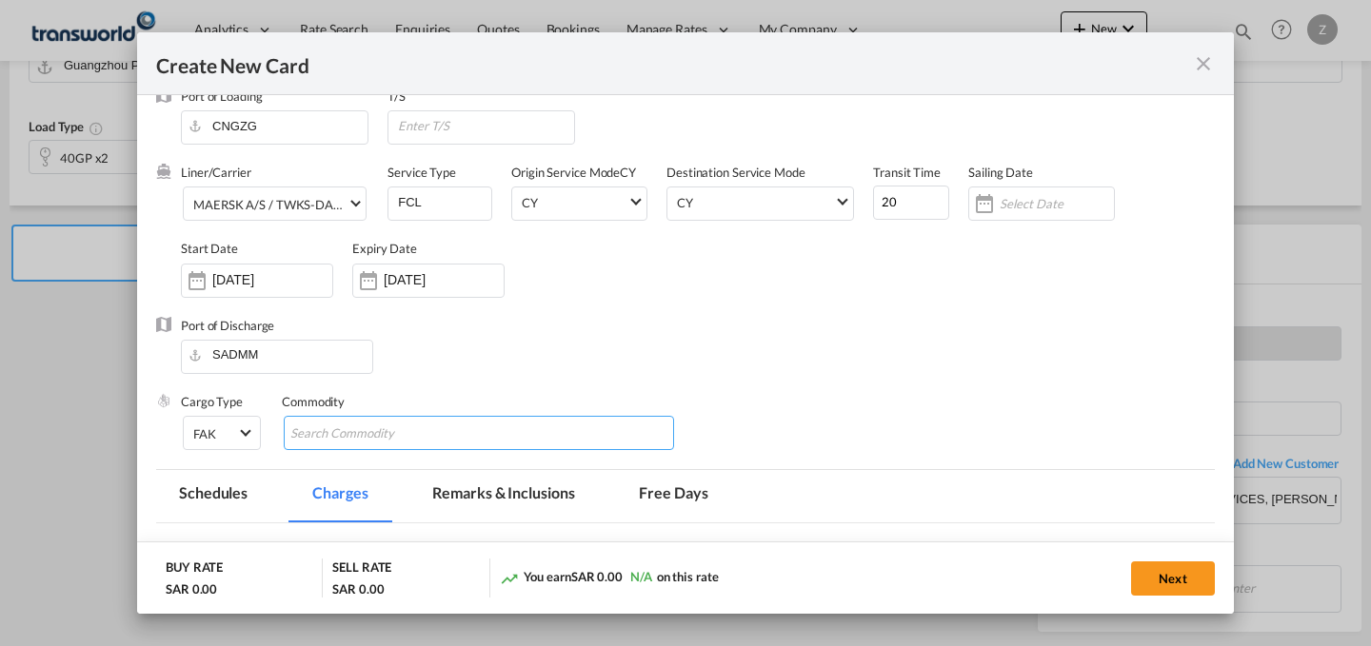
click at [562, 425] on md-chips-wrap "Chips container with autocompletion. Enter the text area, type text to search, …" at bounding box center [479, 433] width 390 height 34
type input "GC"
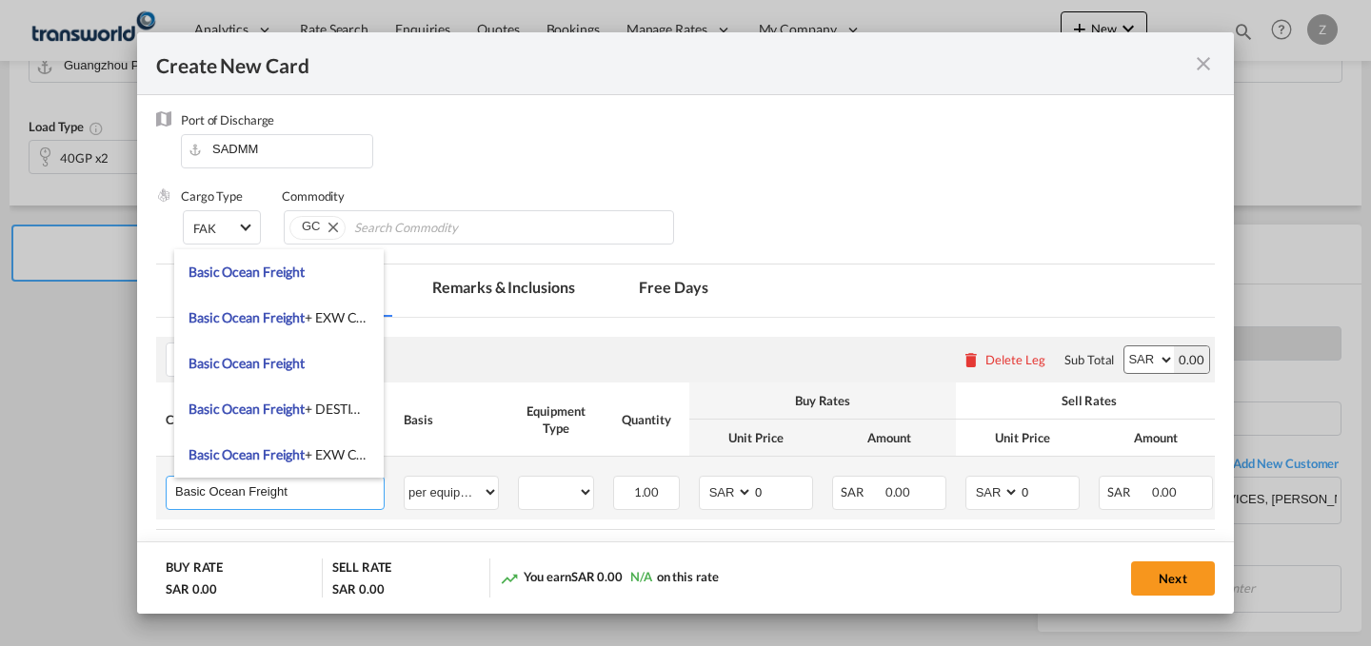
click at [323, 501] on input "Basic Ocean Freight" at bounding box center [279, 491] width 208 height 29
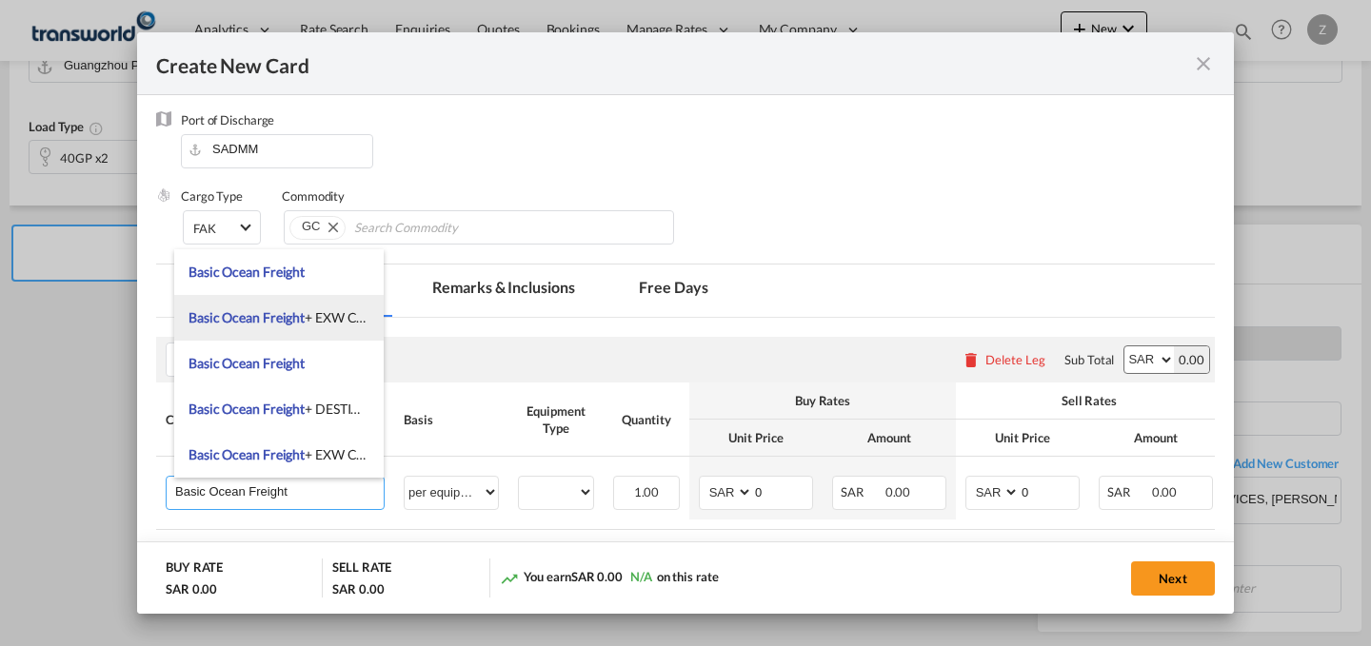
click at [324, 310] on span "Basic Ocean Freight + EXW Charges" at bounding box center [291, 317] width 207 height 16
type input "Basic Ocean Freight + EXW Charges"
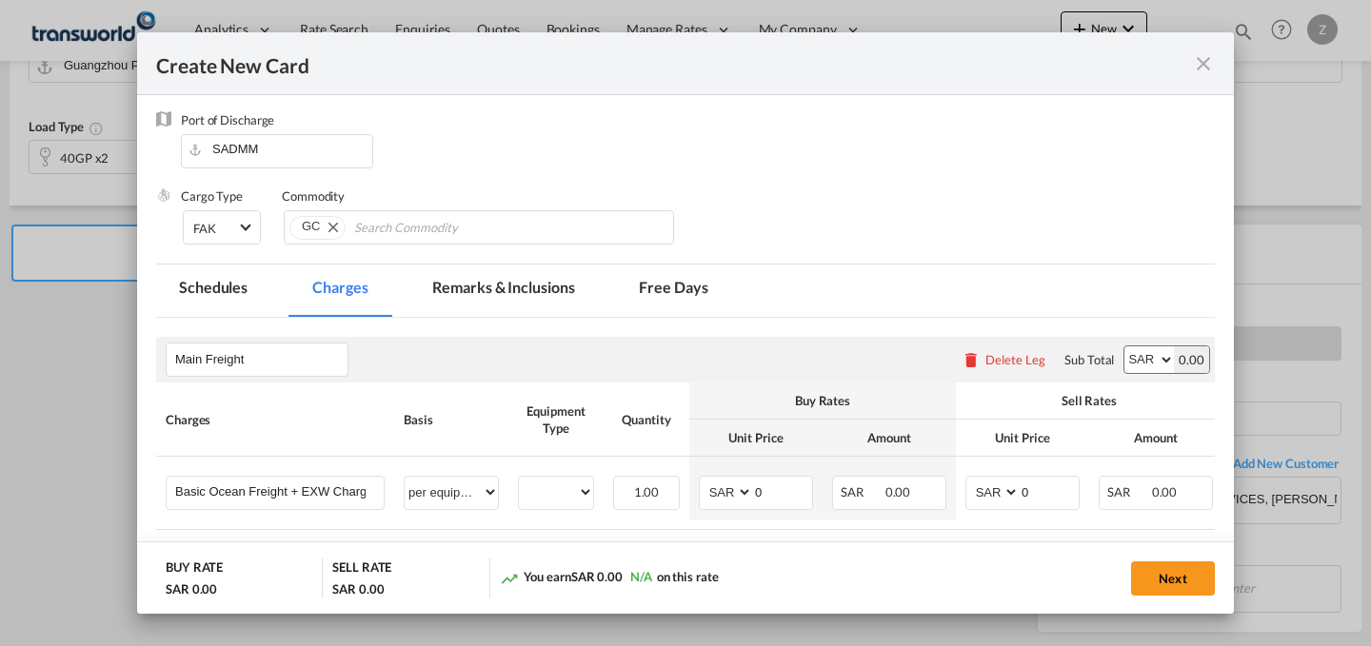
click at [1131, 359] on select "AED AFN ALL AMD ANG AOA ARS AUD AWG AZN BAM BBD BDT BGN BHD BIF BMD BND BOB BRL…" at bounding box center [1148, 359] width 49 height 27
select select "string:USD"
click at [1124, 346] on select "AED AFN ALL AMD ANG AOA ARS AUD AWG AZN BAM BBD BDT BGN BHD BIF BMD BND BOB BRL…" at bounding box center [1148, 359] width 49 height 27
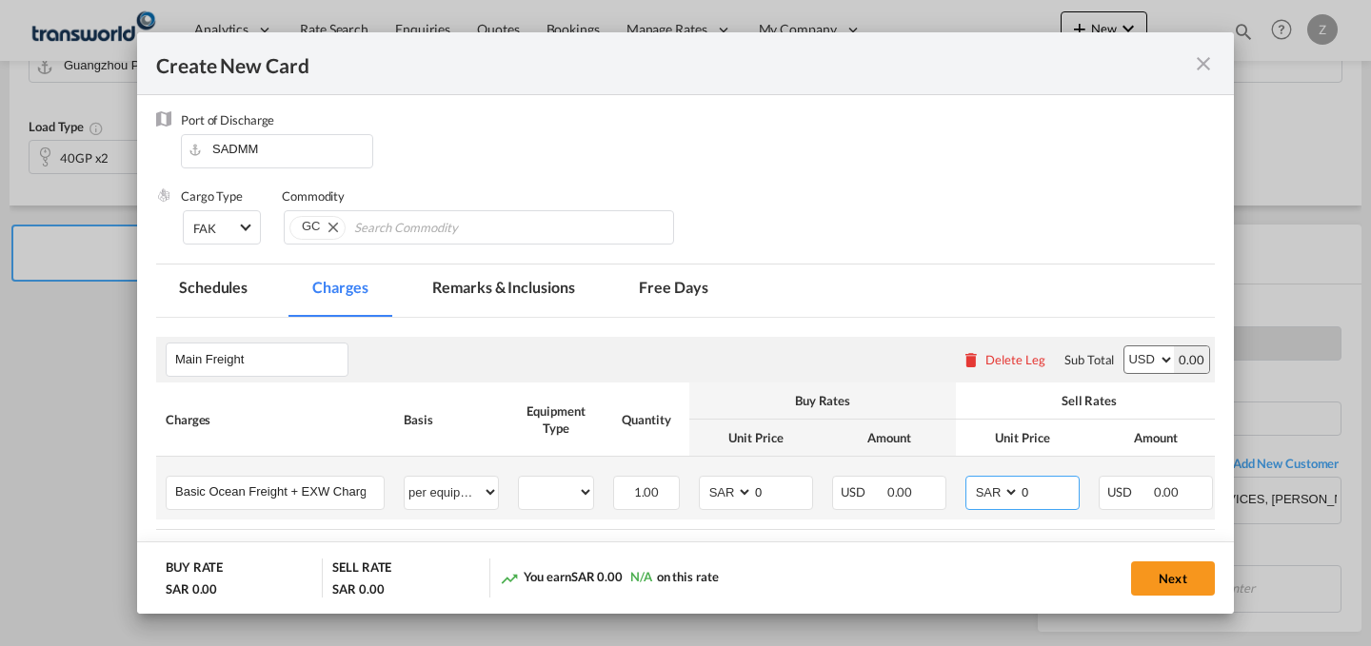
click at [992, 492] on select "AED AFN ALL AMD ANG AOA ARS AUD AWG AZN BAM BBD BDT BGN BHD BIF BMD BND BOB BRL…" at bounding box center [993, 493] width 49 height 26
select select "string:USD"
click at [969, 480] on select "AED AFN ALL AMD ANG AOA ARS AUD AWG AZN BAM BBD BDT BGN BHD BIF BMD BND BOB BRL…" at bounding box center [993, 493] width 49 height 26
click at [720, 485] on select "AED AFN ALL AMD ANG AOA ARS AUD AWG AZN BAM BBD BDT BGN BHD BIF BMD BND BOB BRL…" at bounding box center [726, 493] width 49 height 26
select select "string:USD"
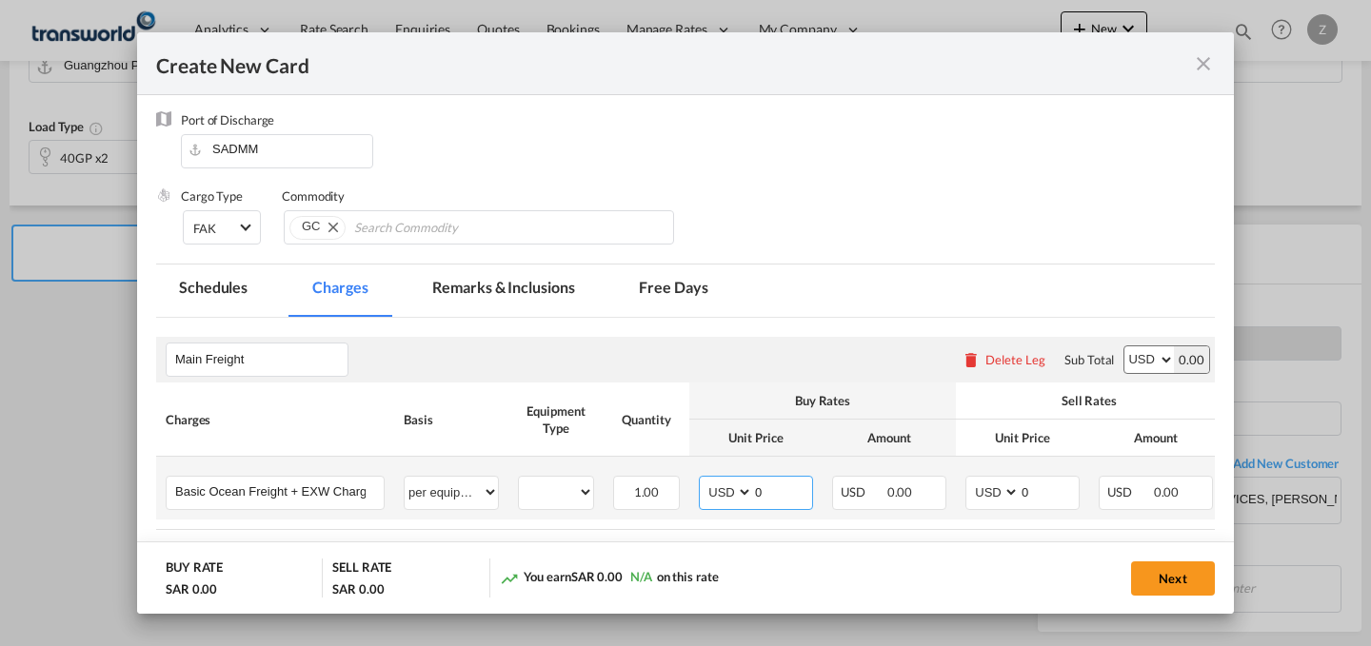
click at [702, 480] on select "AED AFN ALL AMD ANG AOA ARS AUD AWG AZN BAM BBD BDT BGN BHD BIF BMD BND BOB BRL…" at bounding box center [726, 493] width 49 height 26
click at [1056, 495] on input "0" at bounding box center [1048, 491] width 59 height 29
type input "2450"
click at [780, 494] on input "0" at bounding box center [782, 491] width 59 height 29
click at [754, 495] on input "Create New Card ..." at bounding box center [782, 491] width 59 height 29
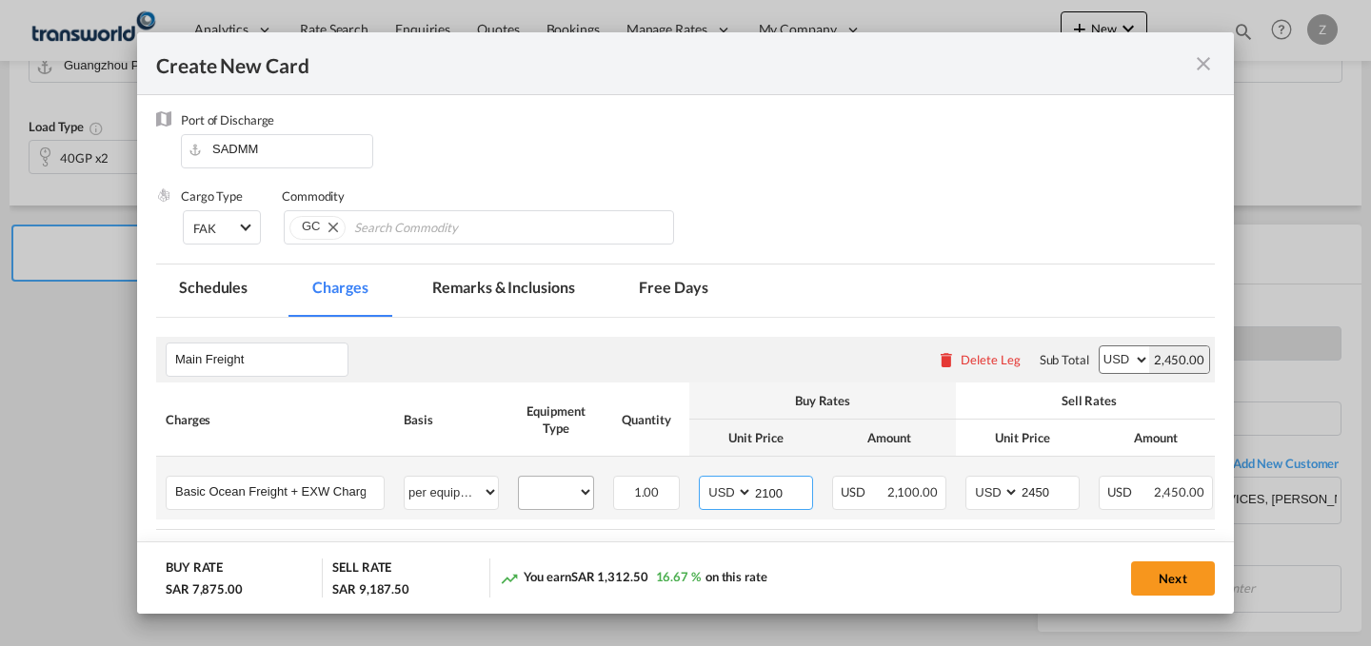
type input "2100"
click at [564, 491] on select "40GP" at bounding box center [556, 493] width 74 height 26
select select "40GP"
click at [519, 480] on select "40GP" at bounding box center [556, 493] width 74 height 26
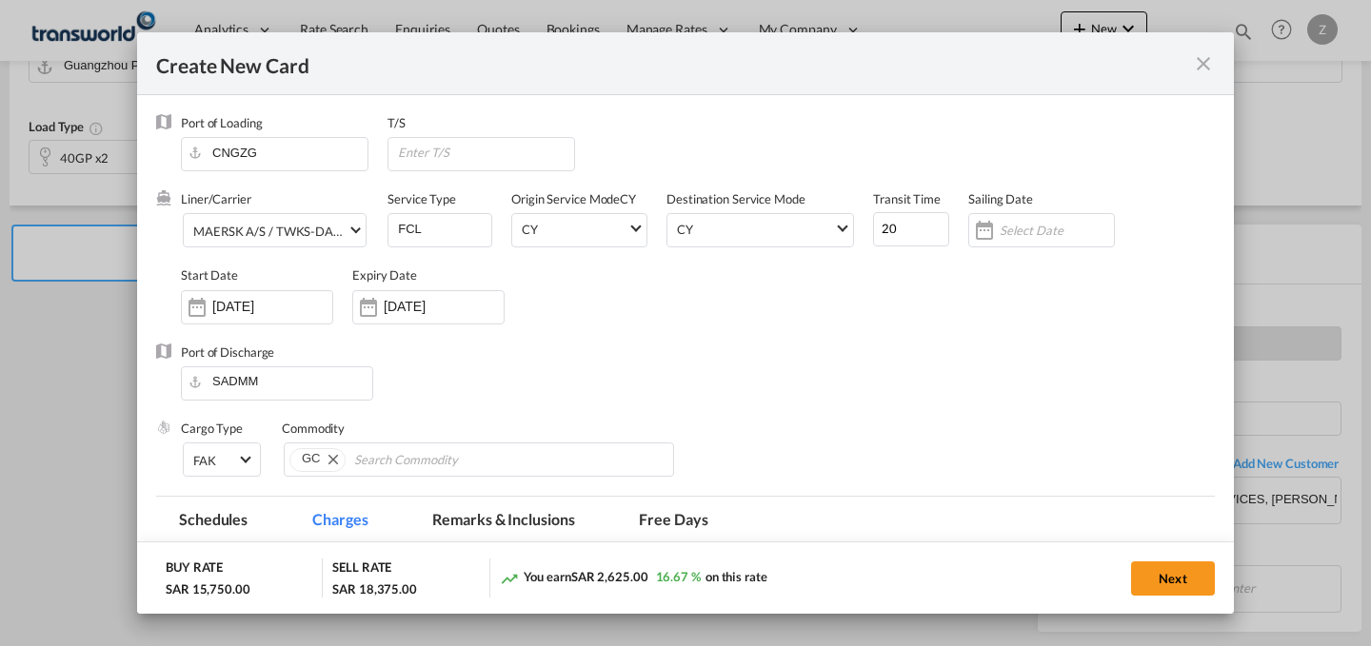
scroll to position [379, 0]
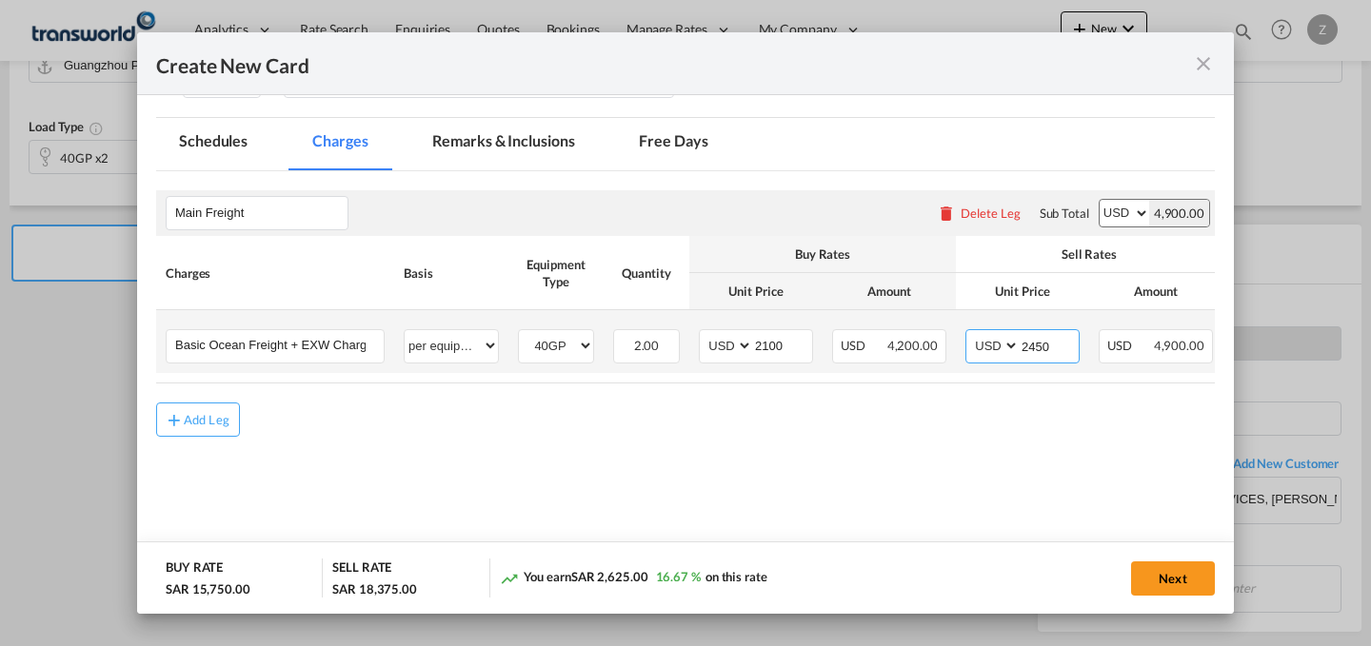
click at [1057, 340] on input "2450" at bounding box center [1048, 344] width 59 height 29
type input "2770"
click at [796, 338] on input "2100" at bounding box center [782, 344] width 59 height 29
type input "2770"
click at [1056, 354] on input "2770" at bounding box center [1048, 344] width 59 height 29
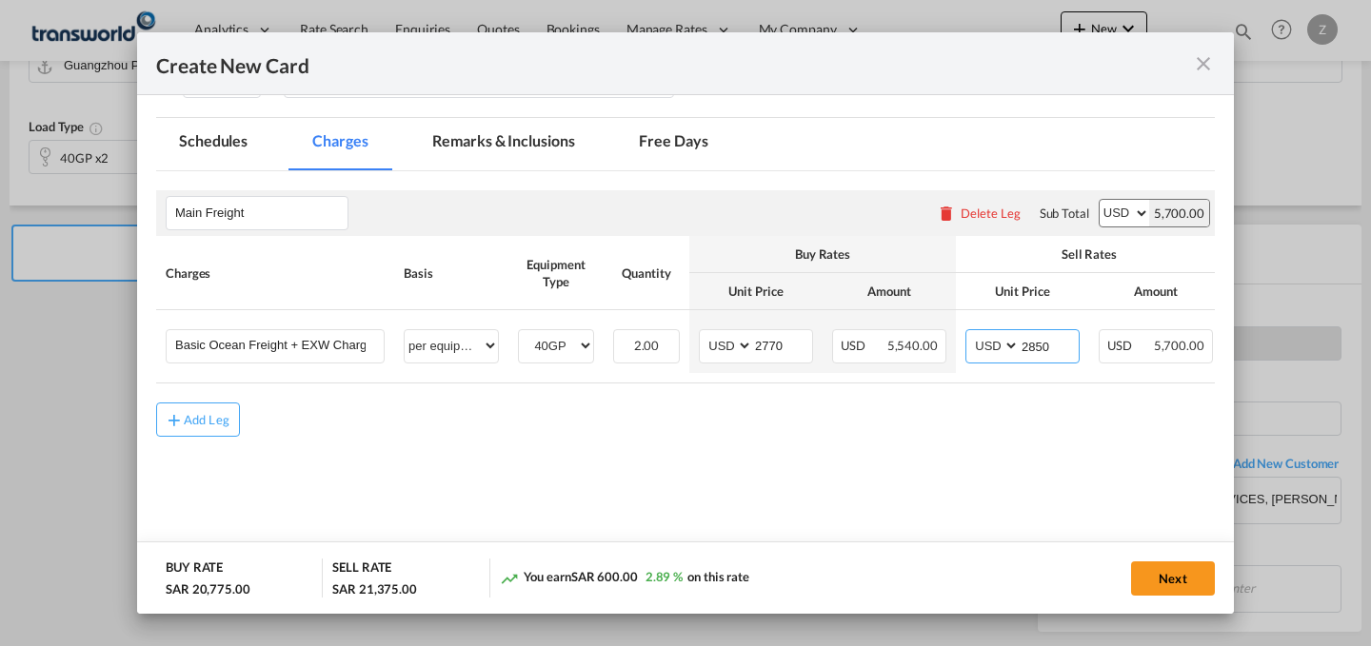
scroll to position [0, 0]
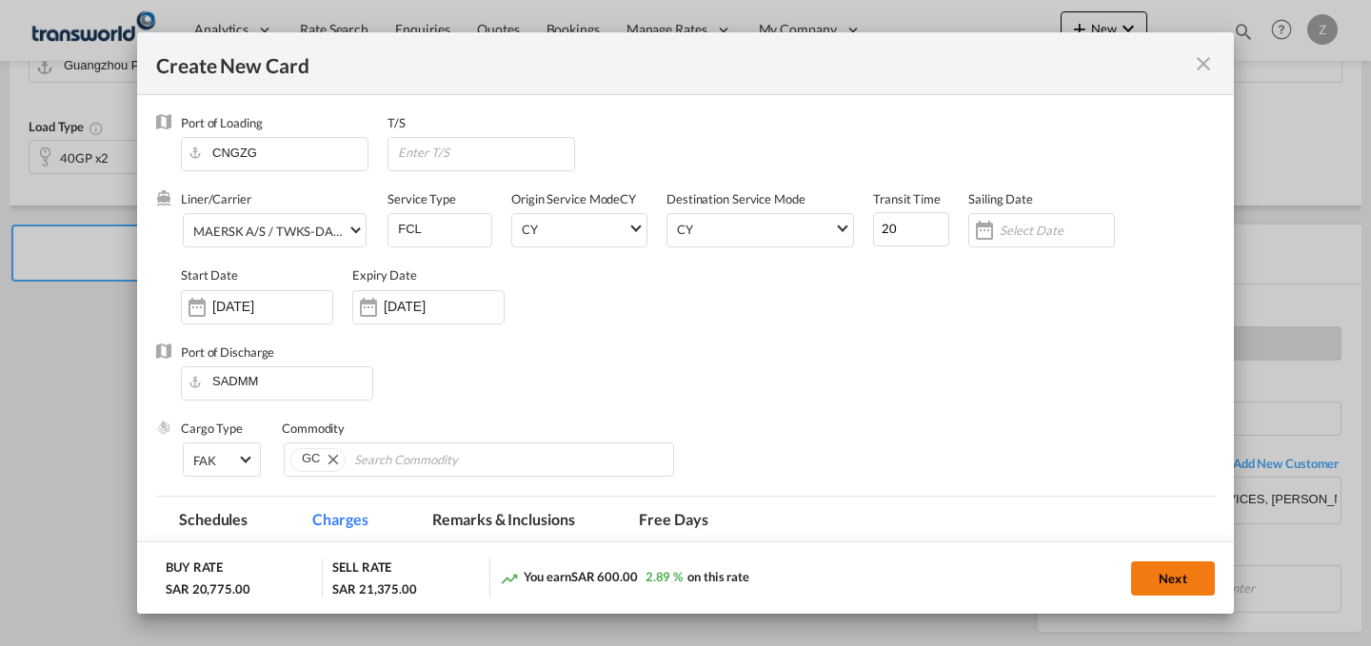
type input "2850"
click at [1167, 571] on button "Next" at bounding box center [1173, 579] width 84 height 34
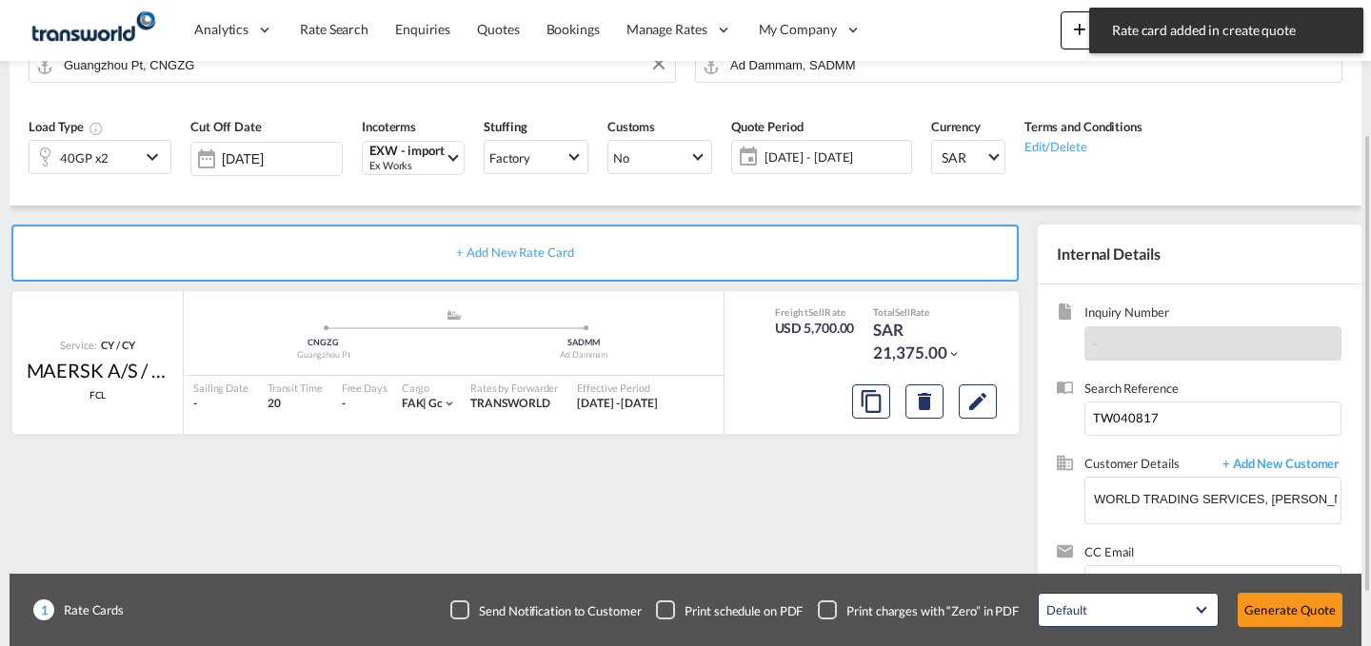
click at [118, 157] on div "40GP x2" at bounding box center [85, 157] width 110 height 32
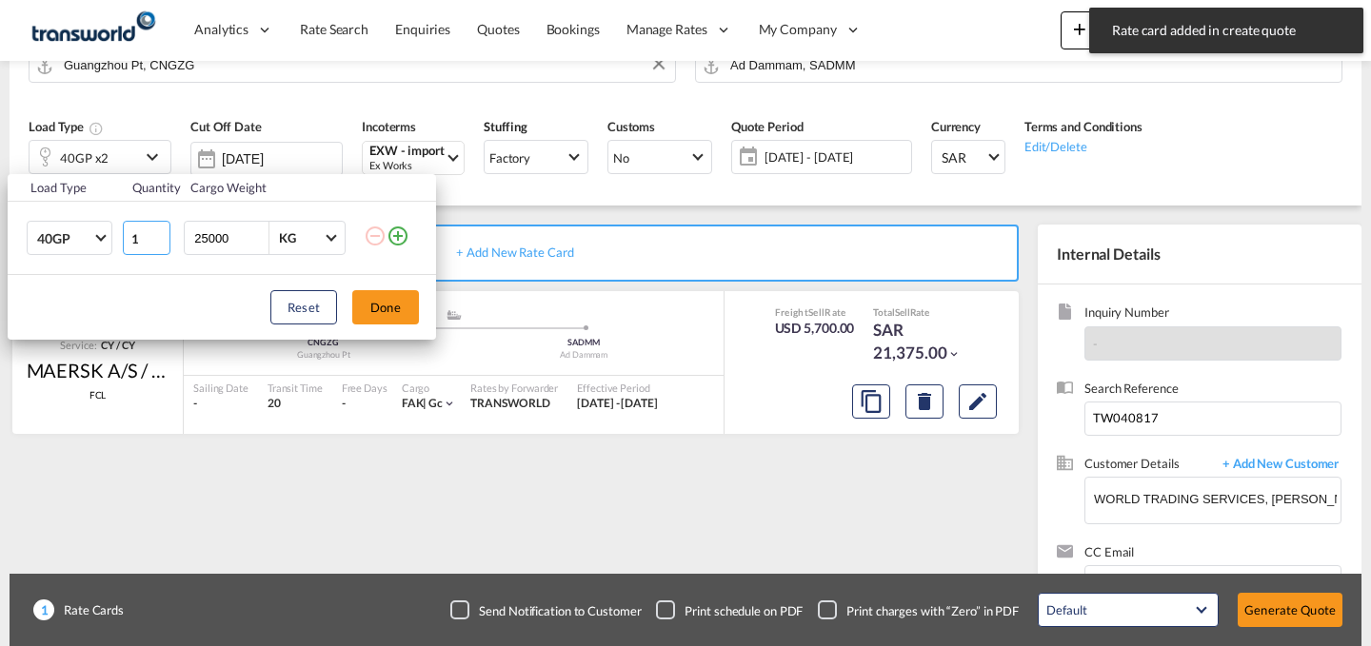
type input "1"
click at [161, 244] on input "1" at bounding box center [147, 238] width 48 height 34
click at [405, 306] on button "Done" at bounding box center [385, 307] width 67 height 34
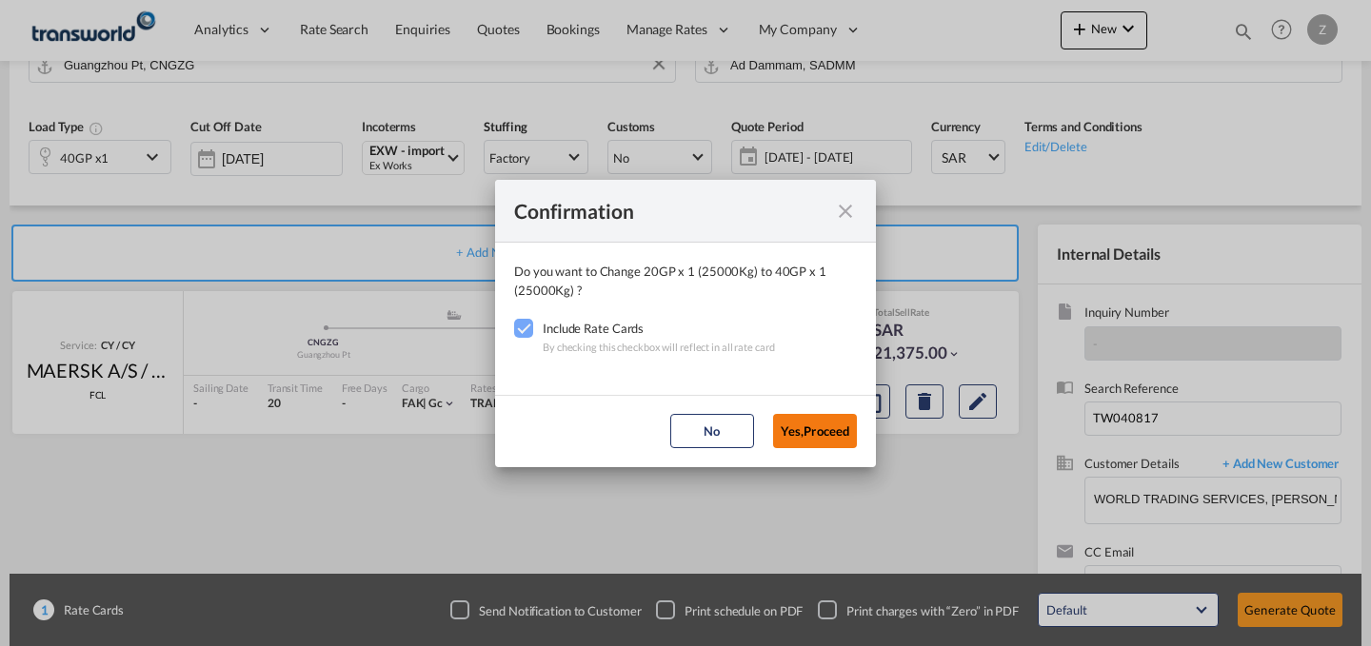
click at [819, 429] on button "Yes,Proceed" at bounding box center [815, 431] width 84 height 34
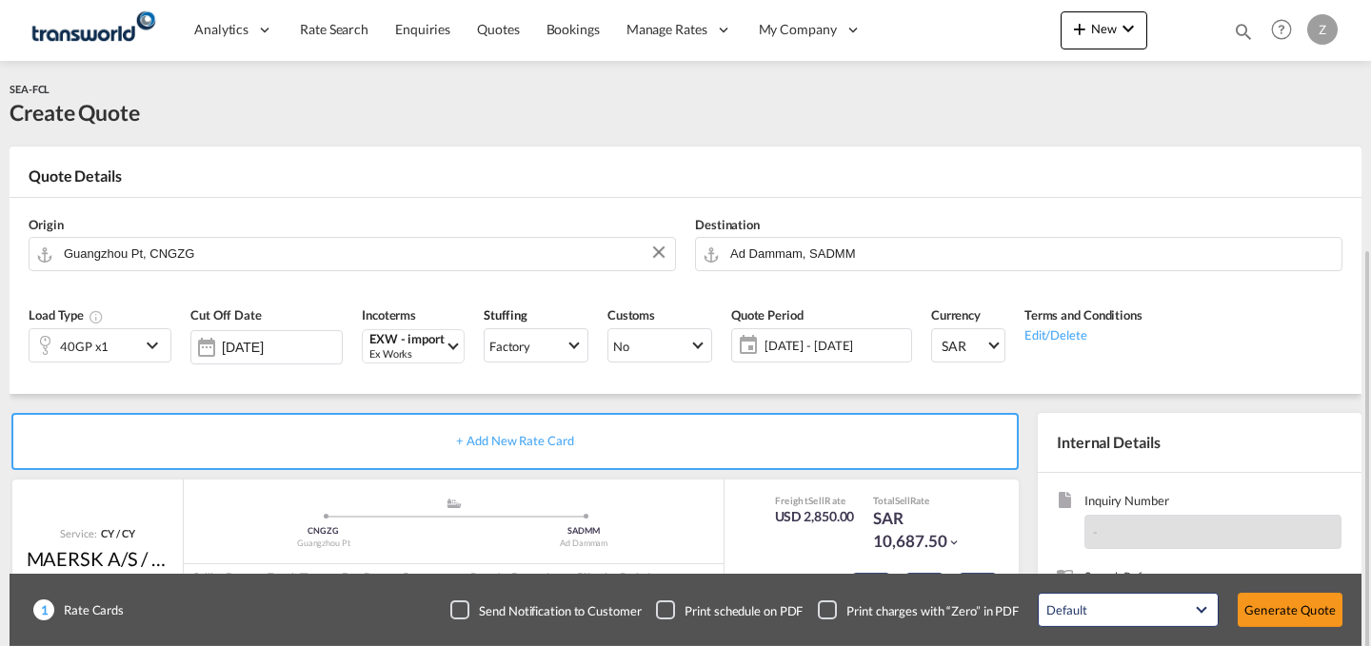
scroll to position [261, 0]
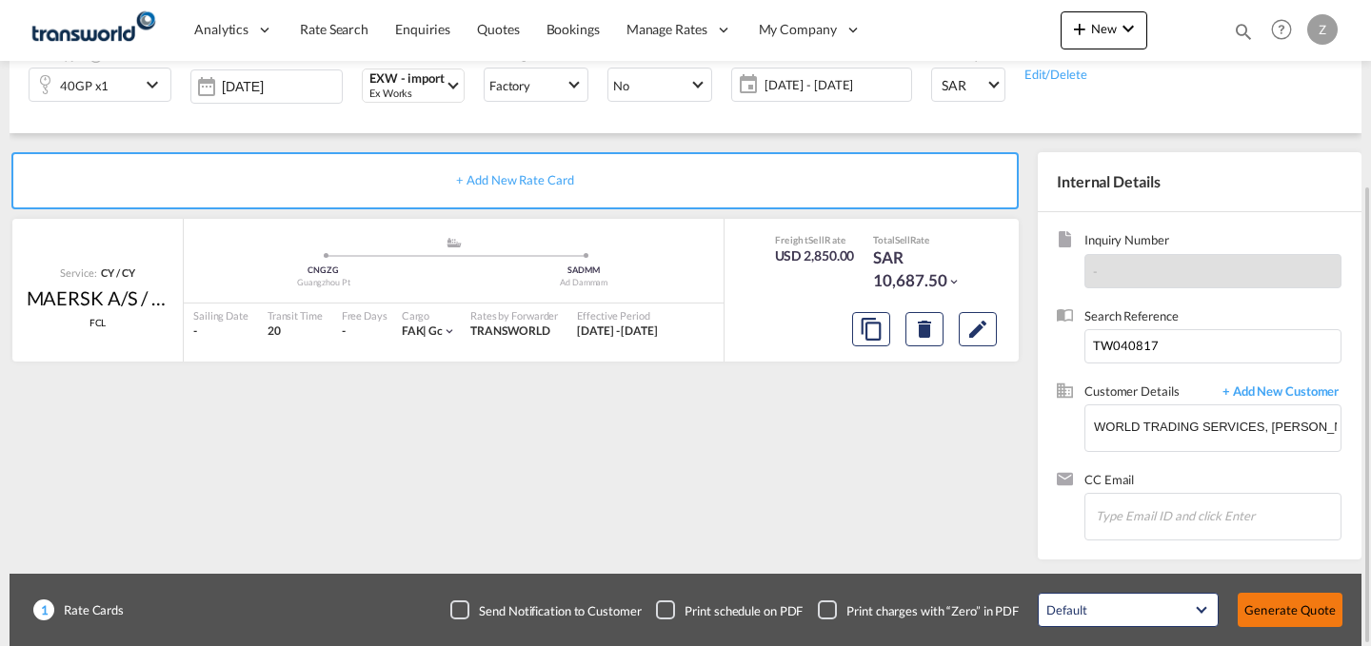
click at [1284, 601] on button "Generate Quote" at bounding box center [1289, 610] width 105 height 34
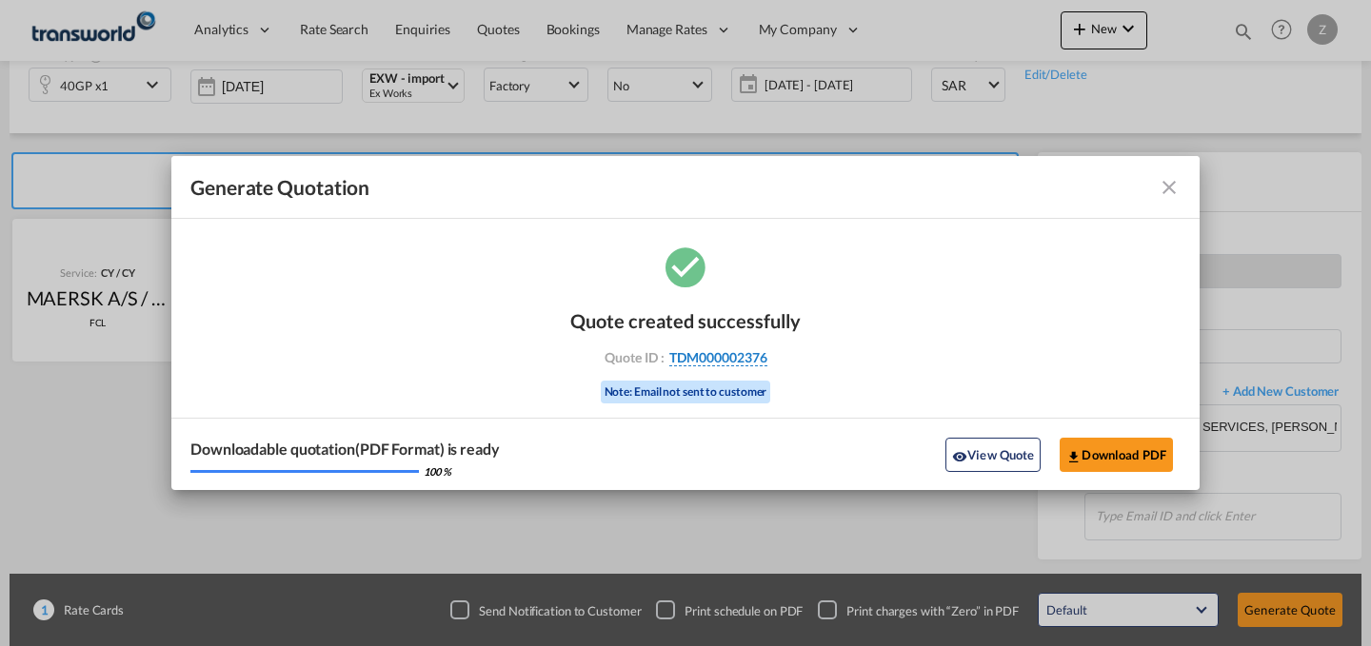
click at [750, 357] on span "TDM000002376" at bounding box center [718, 357] width 98 height 17
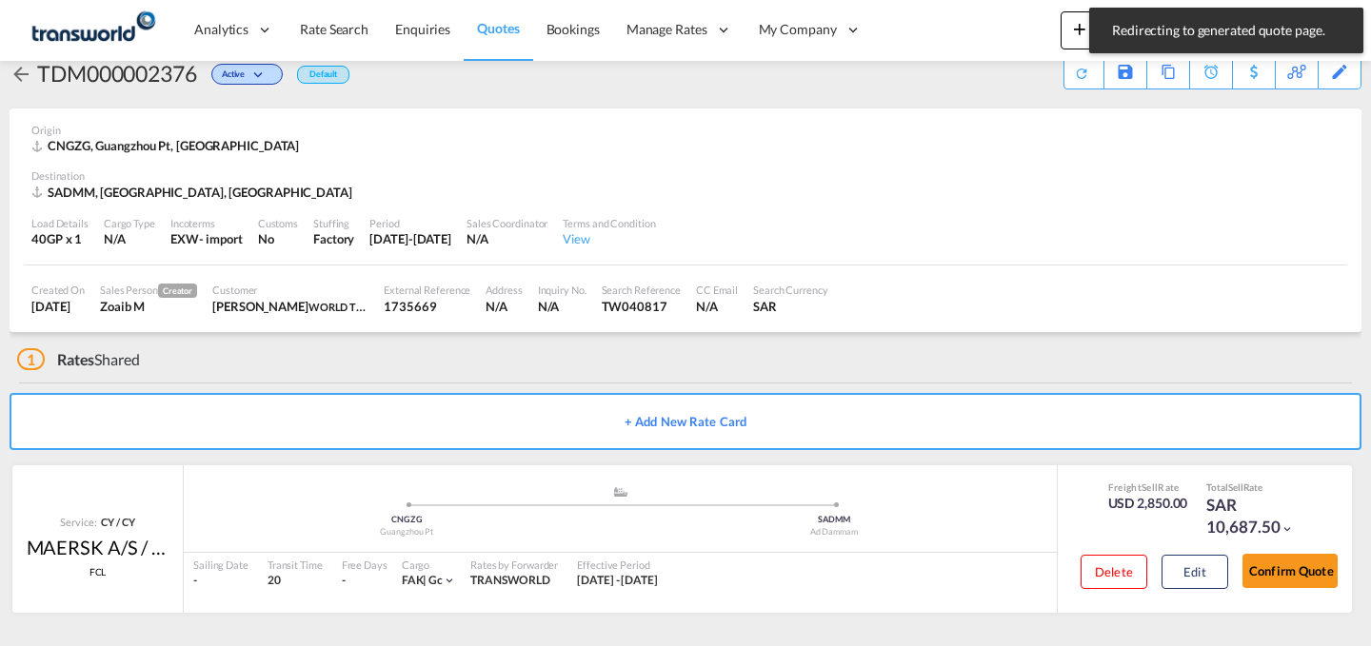
scroll to position [36, 0]
click at [1264, 572] on button "Confirm Quote" at bounding box center [1289, 571] width 95 height 34
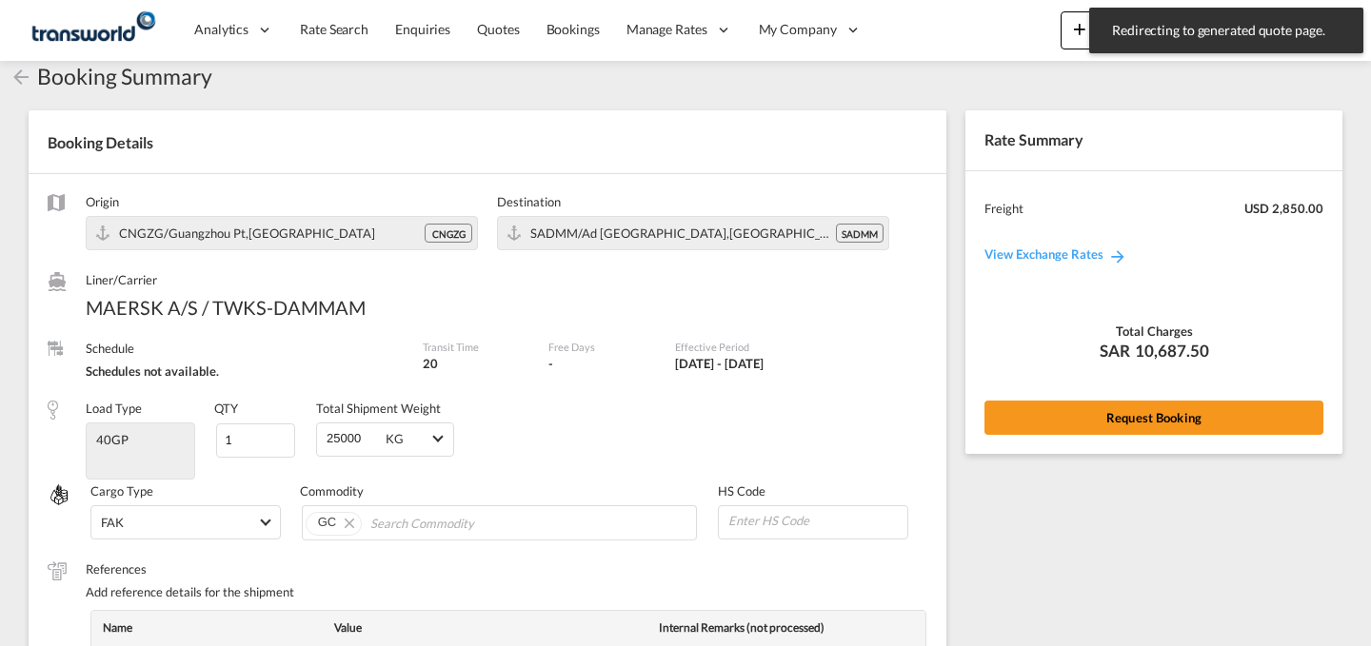
scroll to position [701, 0]
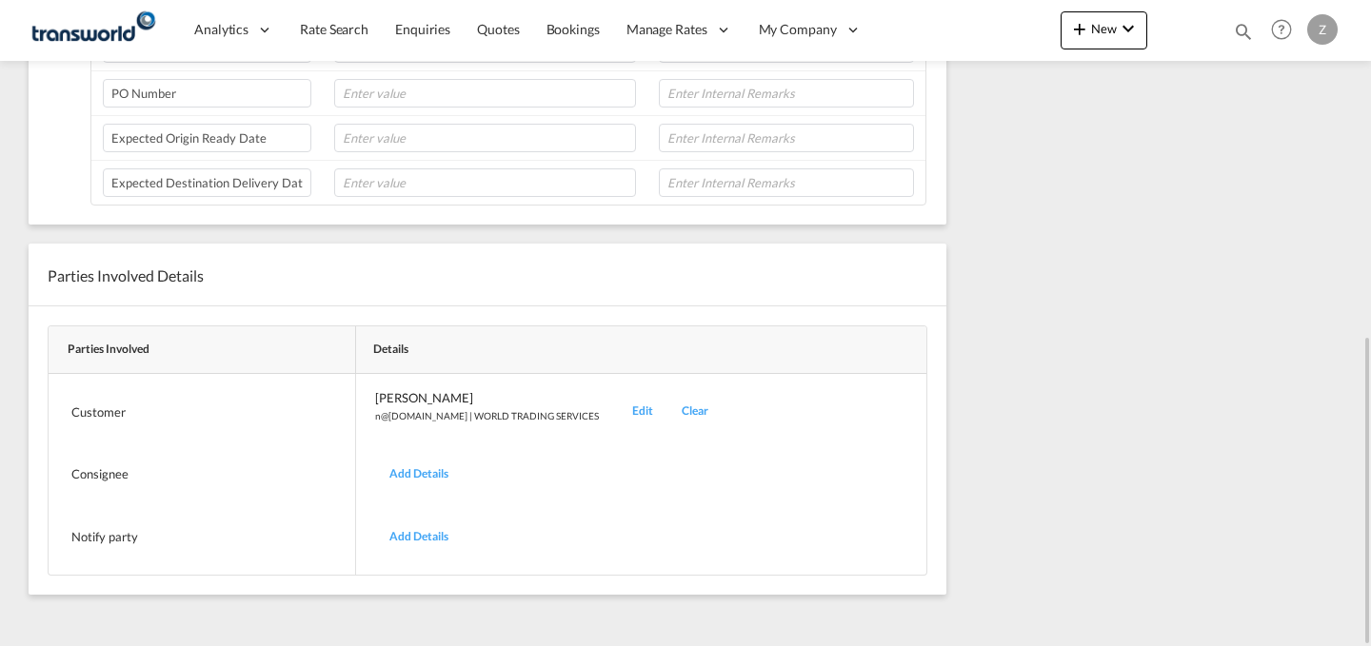
click at [618, 405] on div "Edit" at bounding box center [642, 411] width 49 height 45
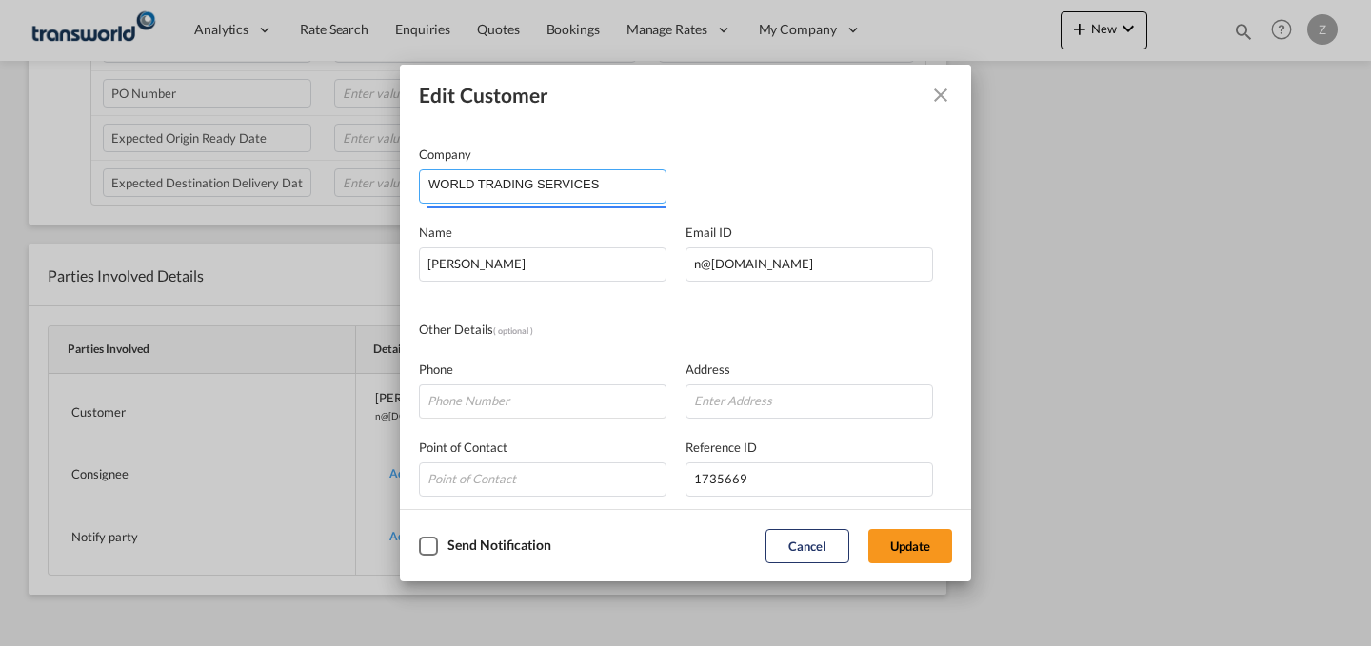
drag, startPoint x: 642, startPoint y: 179, endPoint x: 173, endPoint y: 222, distance: 471.2
click at [173, 222] on div "Edit Customer Company WORLD TRADING SERVICES Name [PERSON_NAME] Email ID [EMAIL…" at bounding box center [685, 323] width 1371 height 646
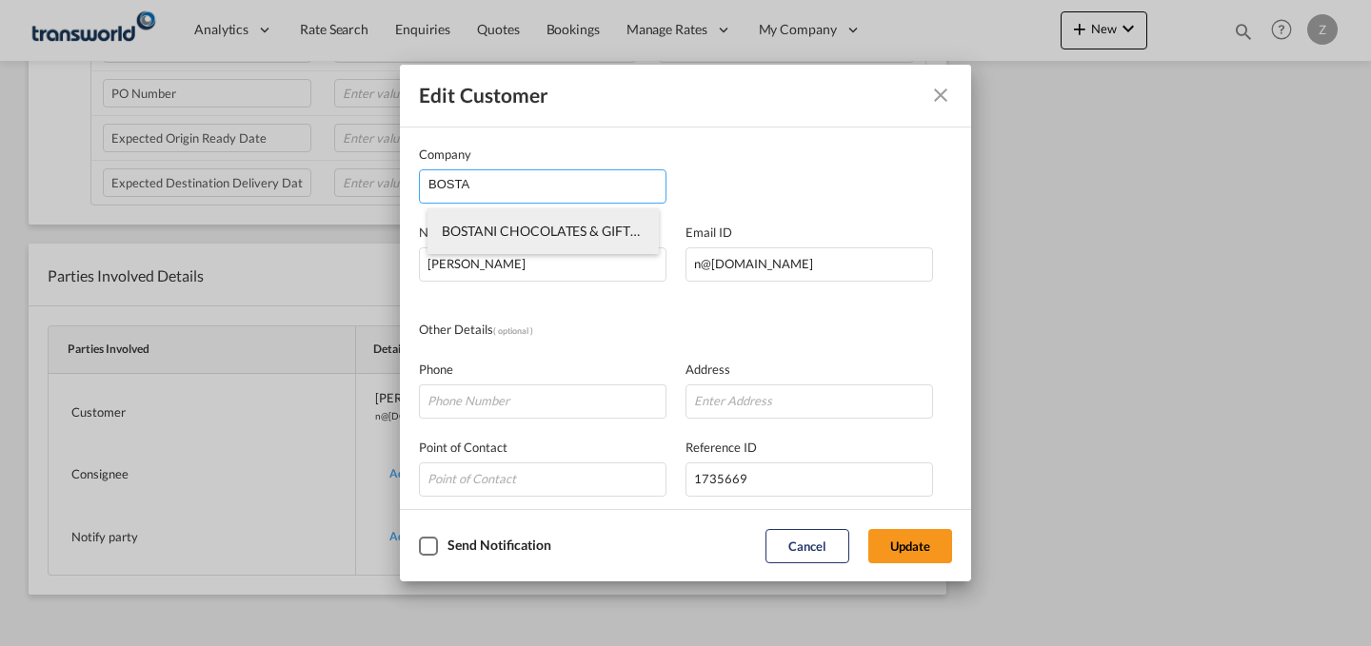
click at [570, 226] on span "BOSTANI CHOCOLATES & GIFTS FACTORY CO." at bounding box center [583, 231] width 282 height 16
type input "BOSTANI CHOCOLATES & GIFTS FACTORY CO."
type input "[PERSON_NAME][EMAIL_ADDRESS][DOMAIN_NAME]"
type input "531424676"
type input "1412204"
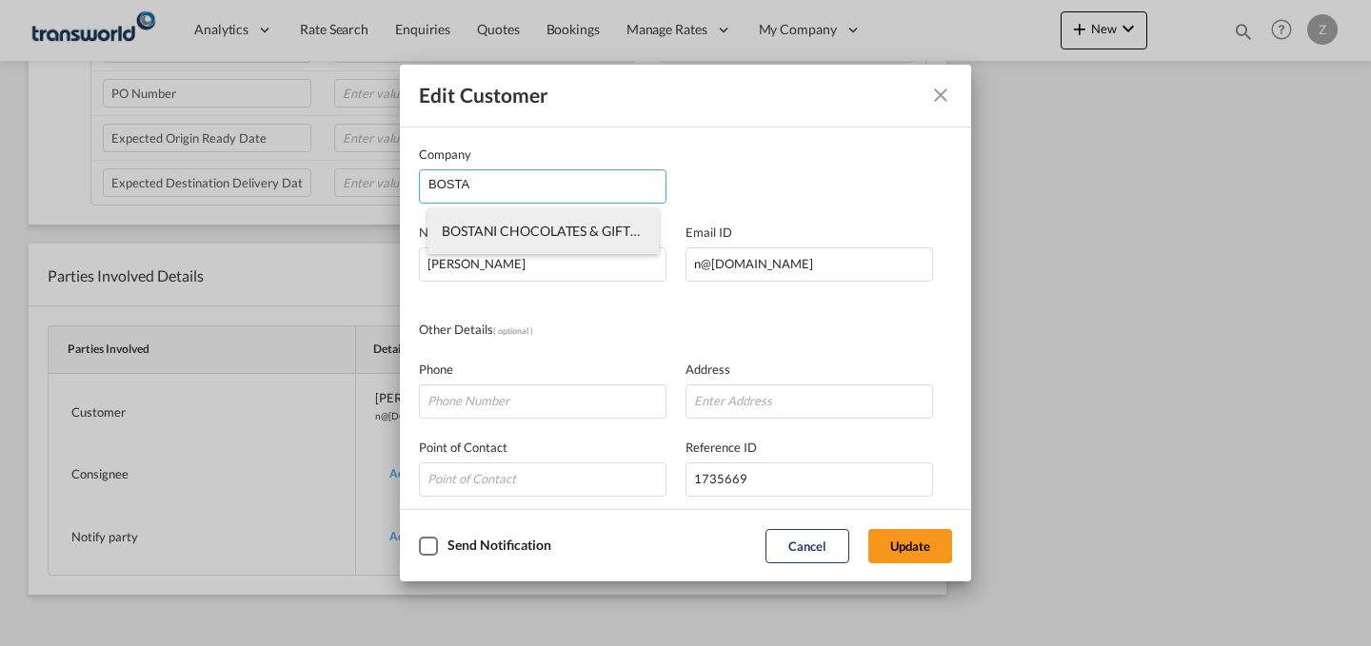
type input "34327"
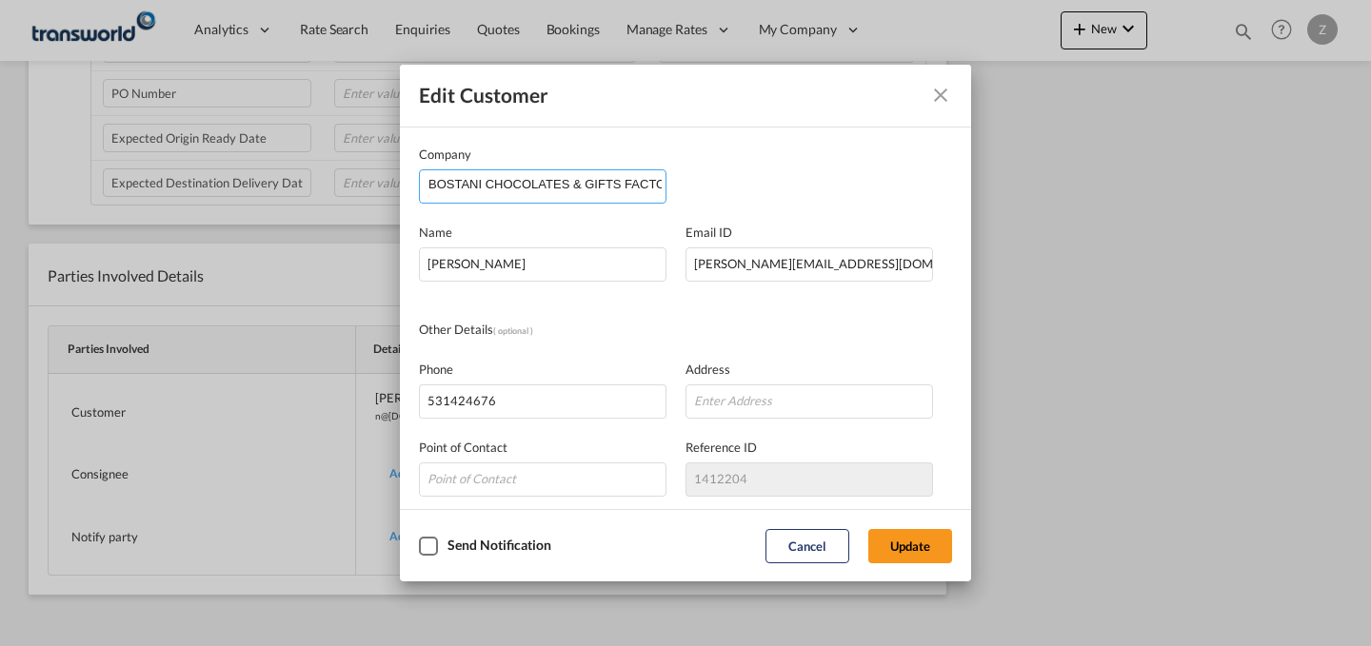
click at [613, 183] on input "BOSTANI CHOCOLATES & GIFTS FACTORY CO." at bounding box center [546, 184] width 237 height 29
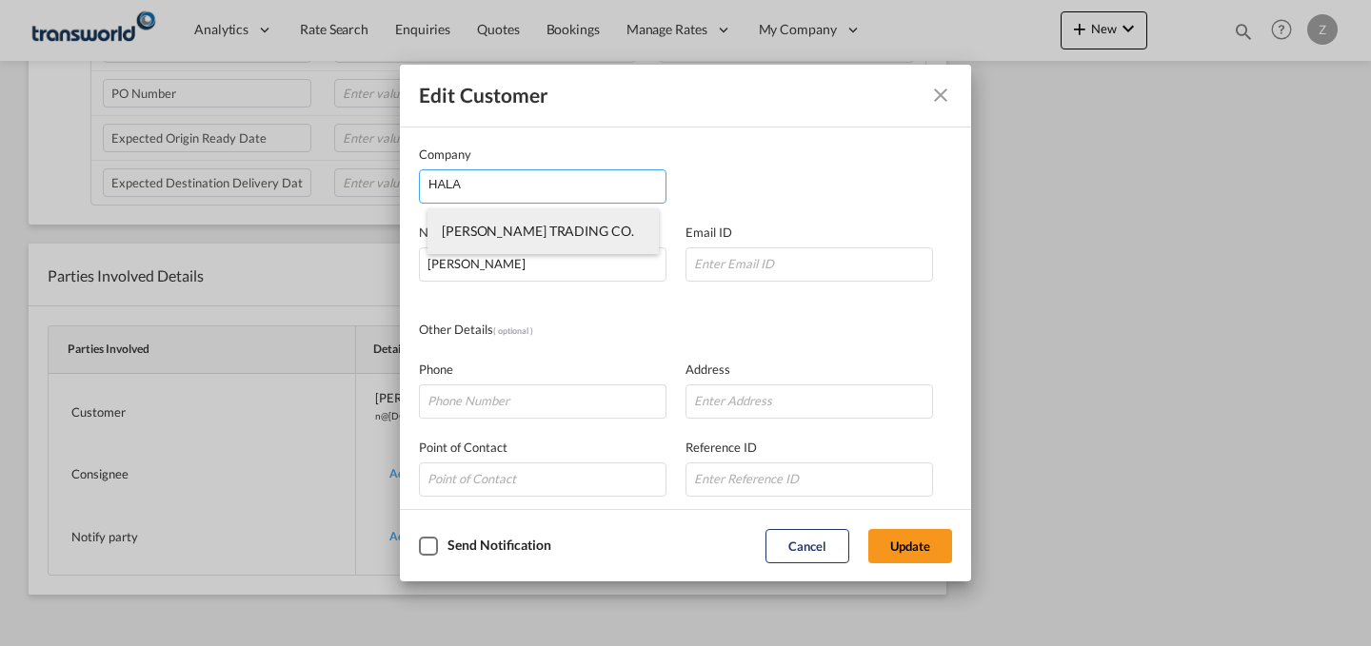
click at [579, 230] on span "[PERSON_NAME] TRADING CO." at bounding box center [538, 231] width 192 height 16
type input "[PERSON_NAME] TRADING CO."
type input "[PERSON_NAME][EMAIL_ADDRESS][DOMAIN_NAME]"
type input "531424676"
type input "1412200"
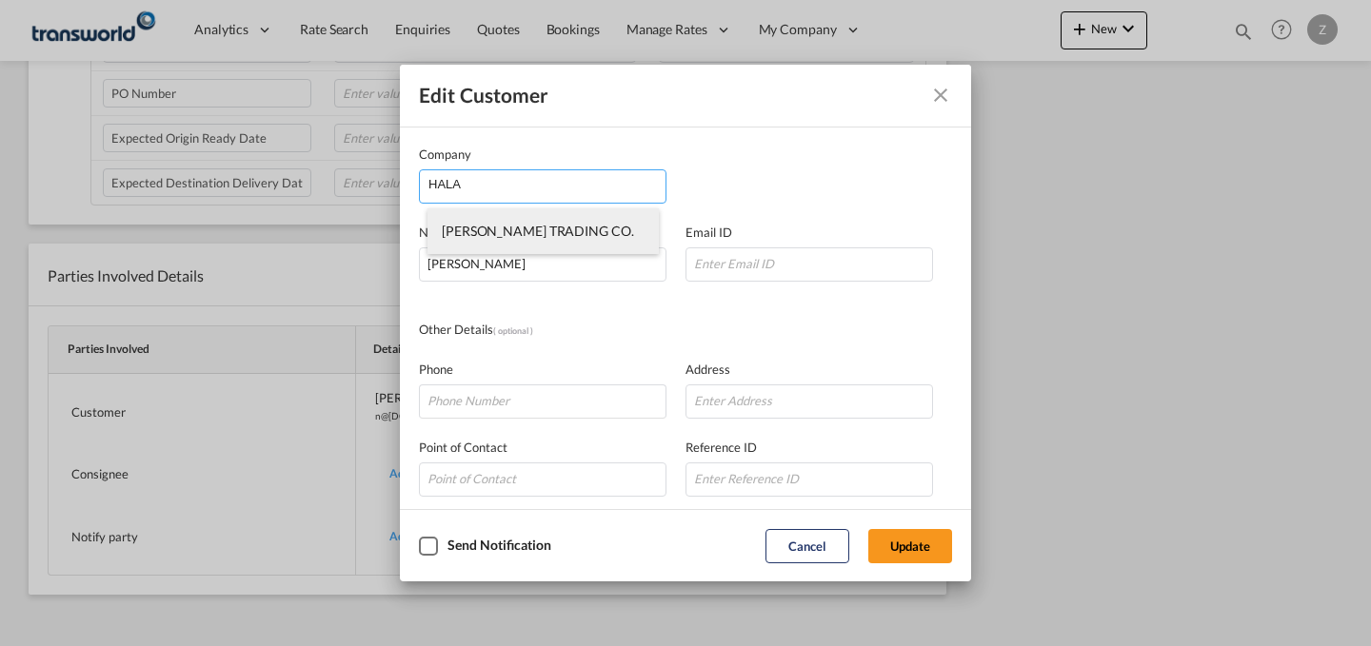
type input "32241"
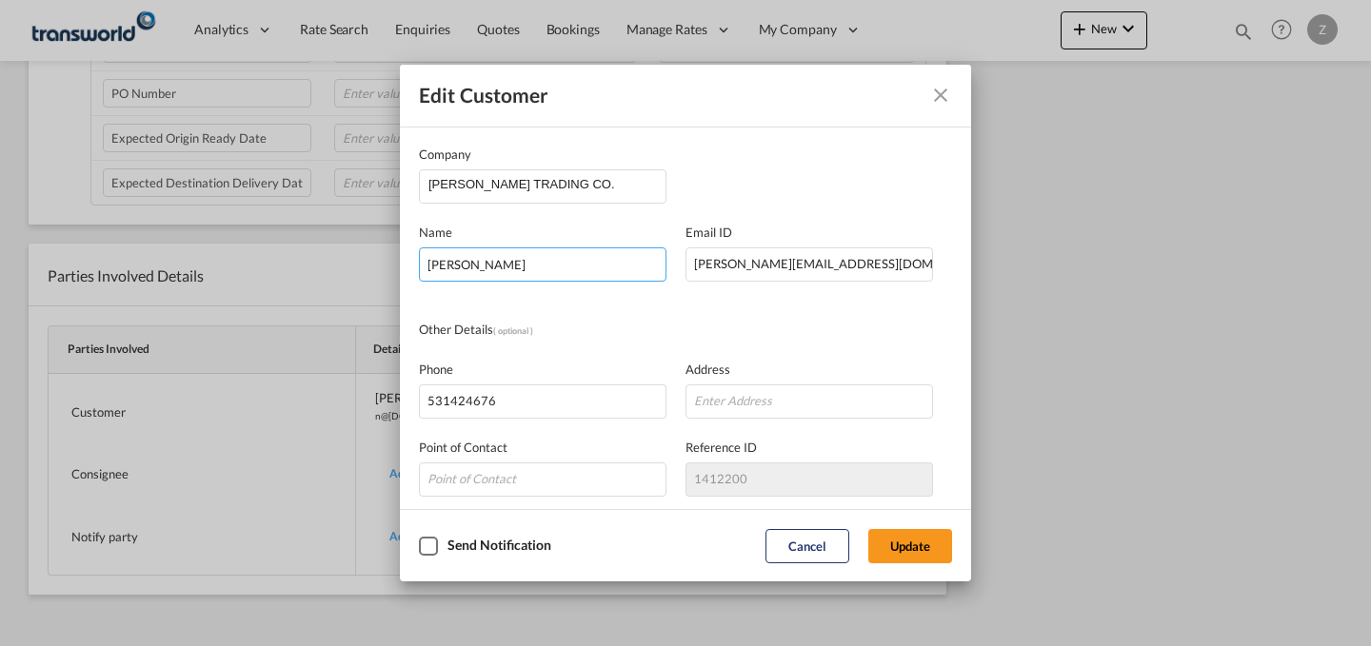
drag, startPoint x: 590, startPoint y: 264, endPoint x: 165, endPoint y: 290, distance: 426.3
click at [165, 290] on div "Edit Customer Company [PERSON_NAME] TRADING CO. Name [PERSON_NAME] Email ID [EM…" at bounding box center [685, 323] width 1371 height 646
type input "[PERSON_NAME]"
click at [934, 553] on button "Update" at bounding box center [910, 546] width 84 height 34
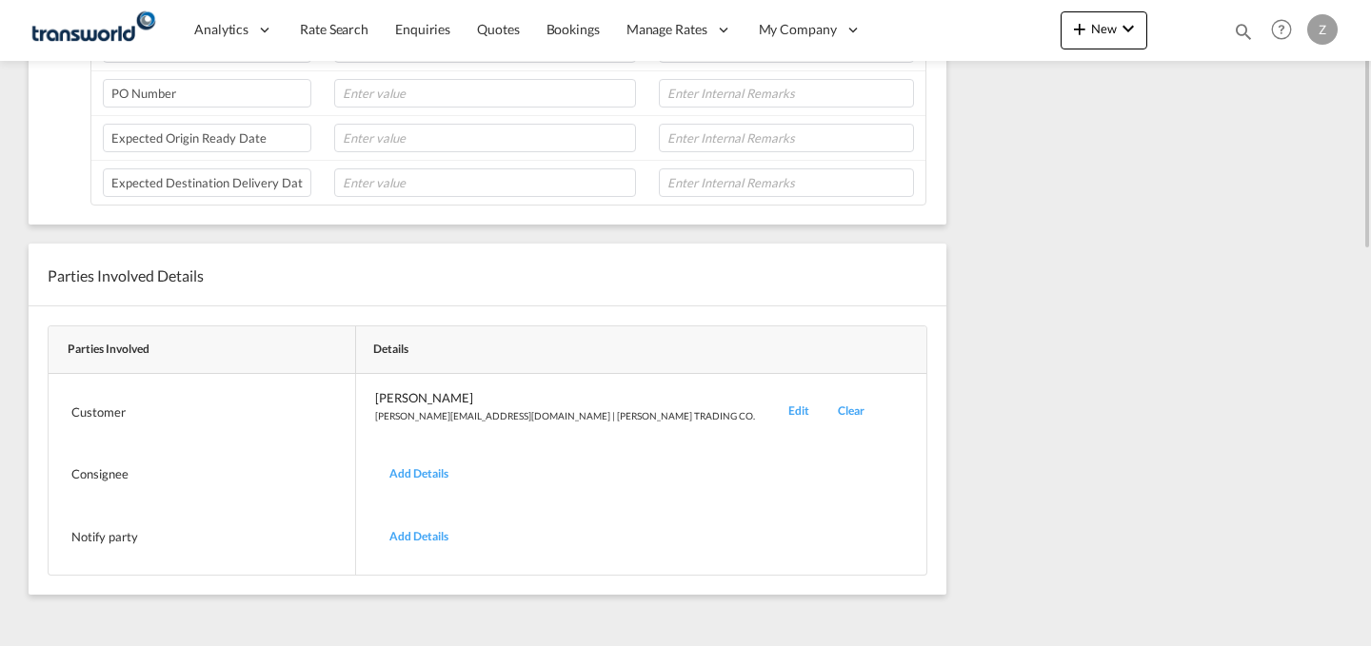
scroll to position [0, 0]
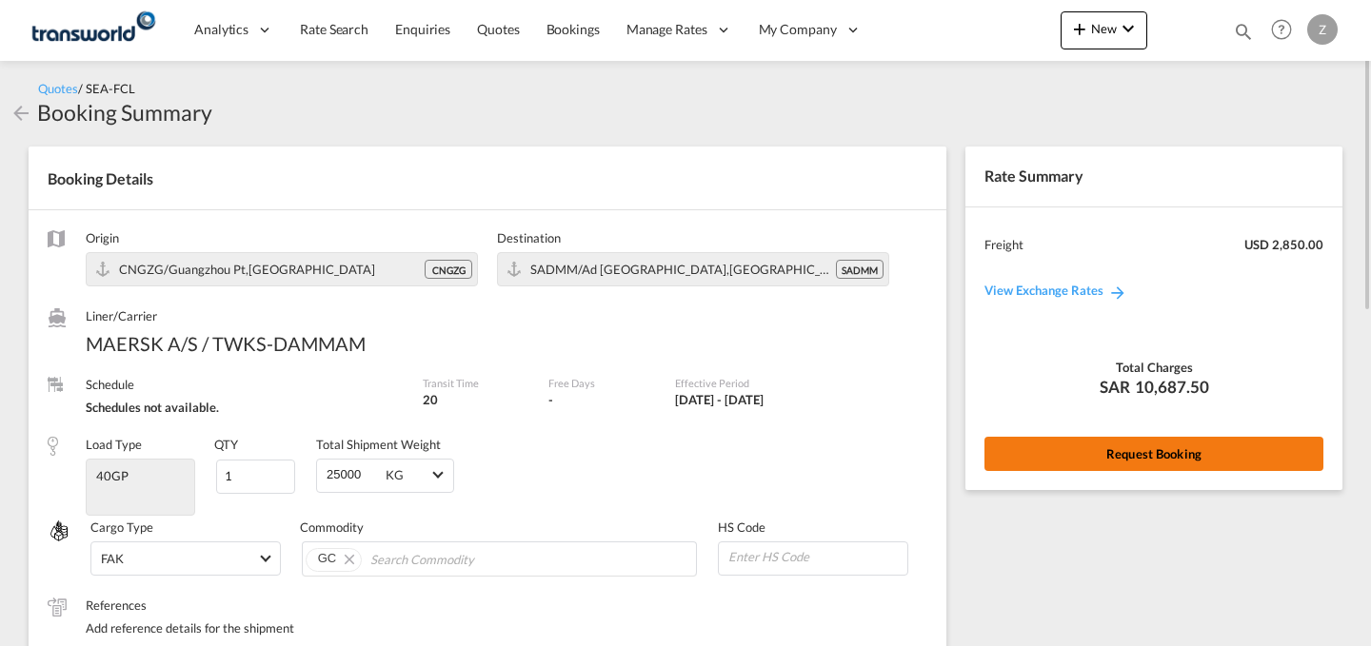
click at [1086, 444] on button "Request Booking" at bounding box center [1153, 454] width 339 height 34
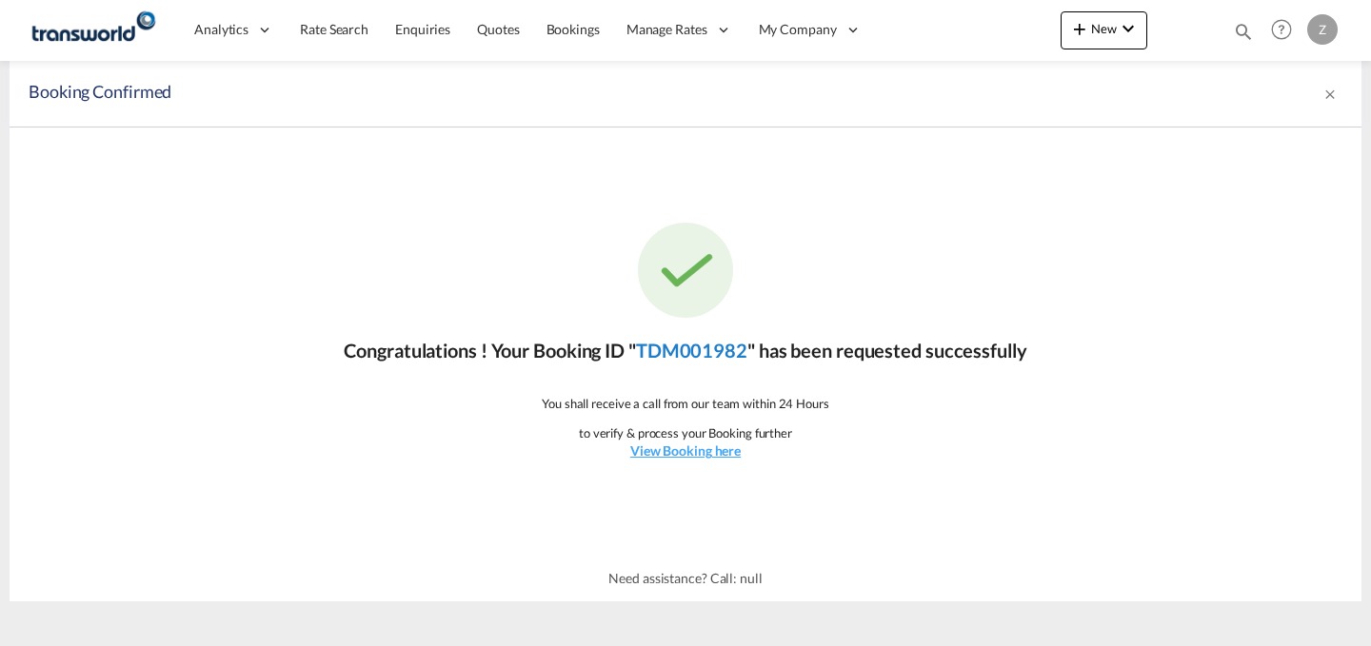
click at [687, 355] on link "TDM001982" at bounding box center [691, 350] width 111 height 23
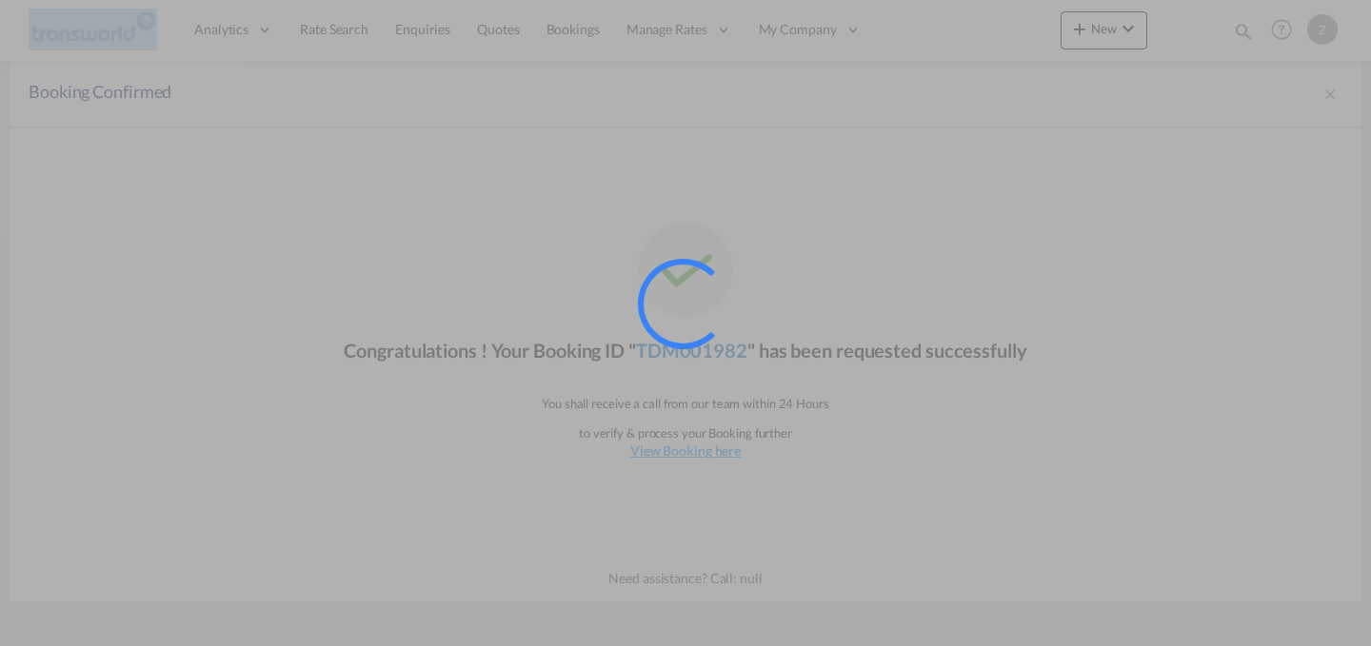
click at [687, 355] on div at bounding box center [709, 330] width 143 height 143
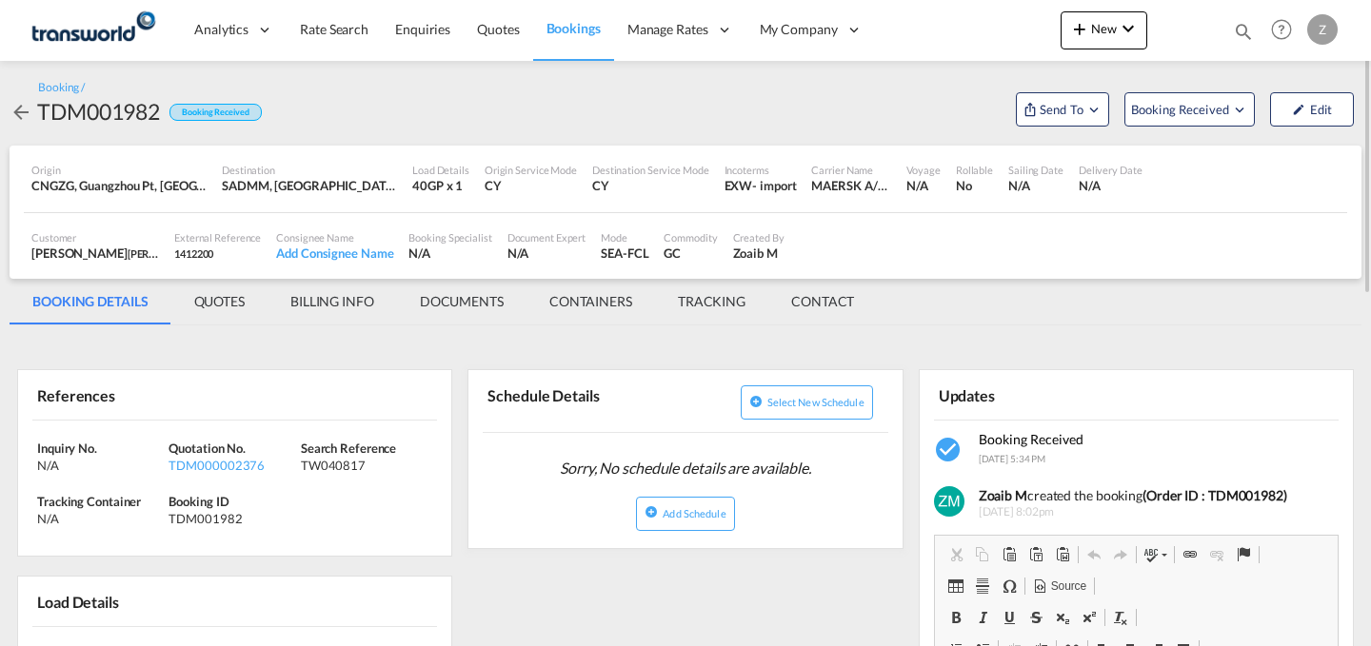
click at [834, 309] on md-tab-item "CONTACT" at bounding box center [822, 302] width 109 height 46
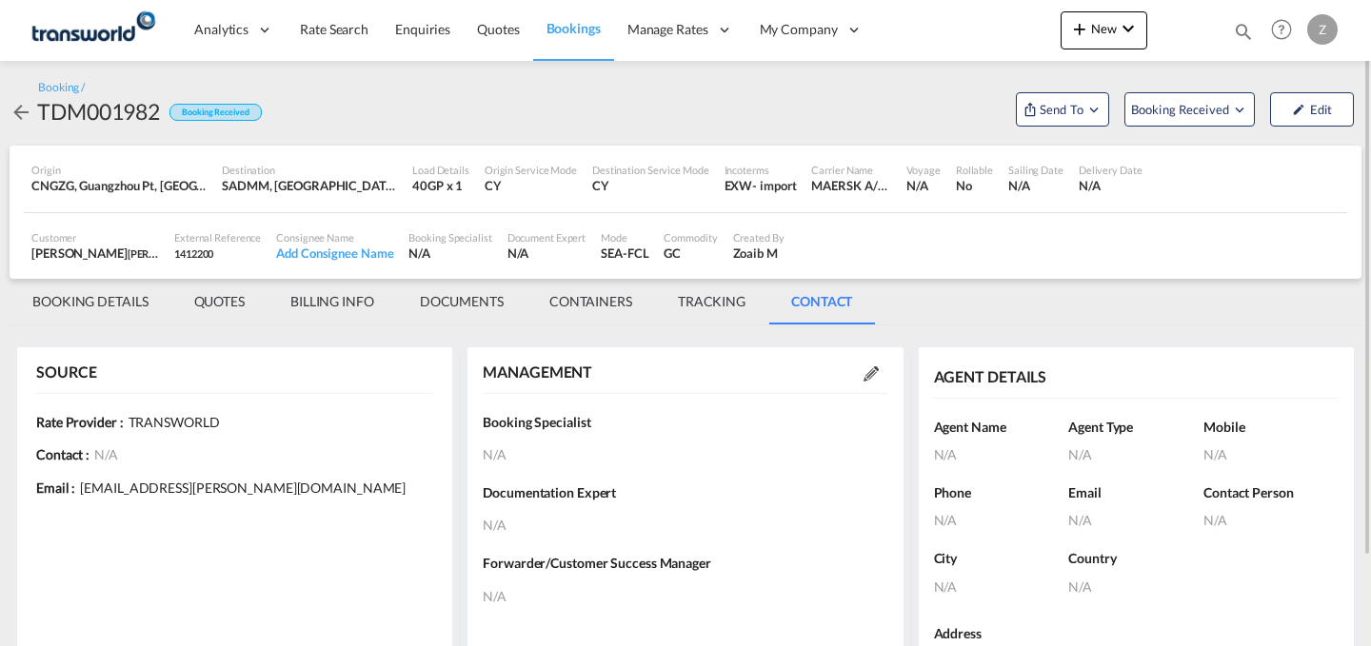
click at [875, 369] on md-icon at bounding box center [870, 373] width 15 height 15
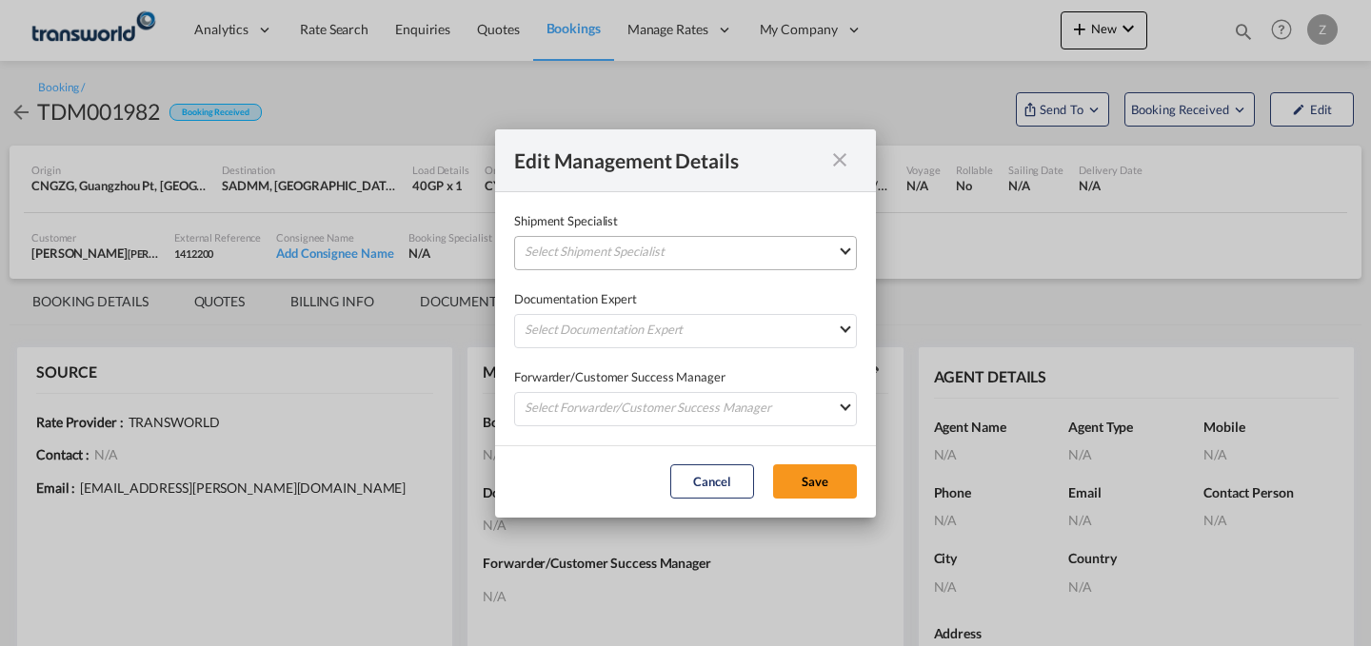
click at [761, 257] on md-select "Select Shipment Specialist [PERSON_NAME] W [PERSON_NAME][EMAIL_ADDRESS][PERSON_…" at bounding box center [685, 253] width 343 height 34
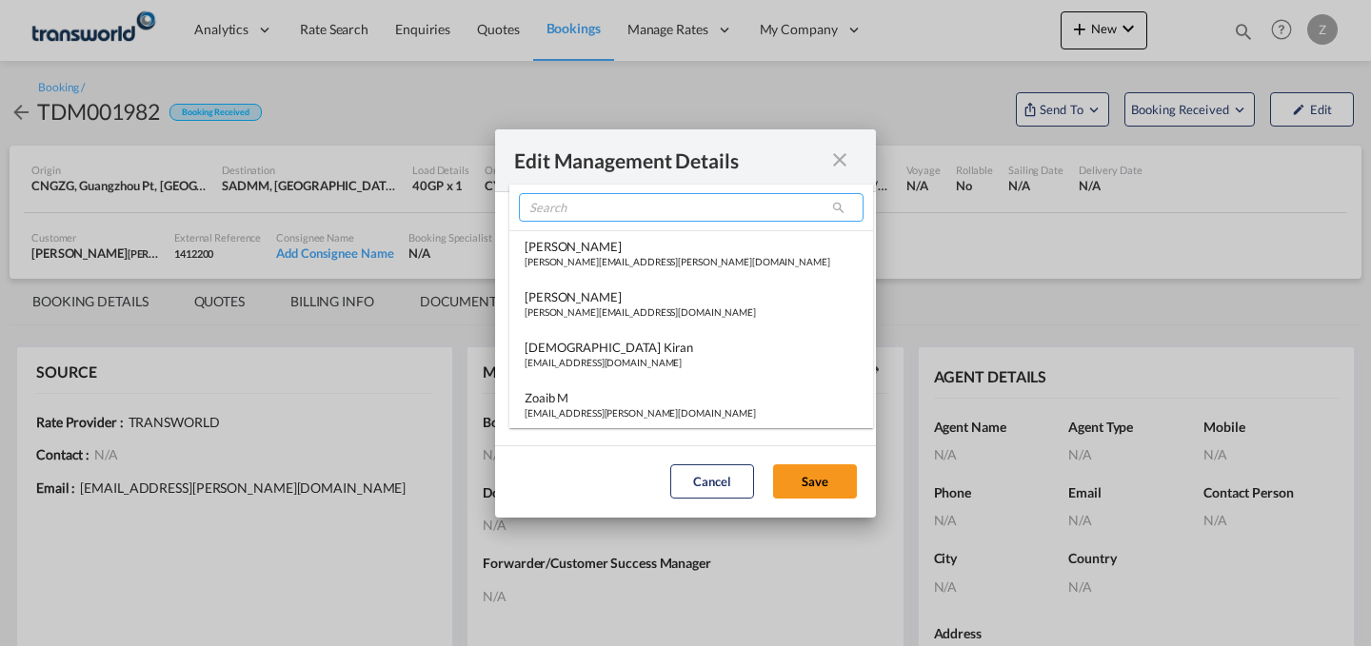
click at [711, 212] on input "search" at bounding box center [691, 207] width 345 height 29
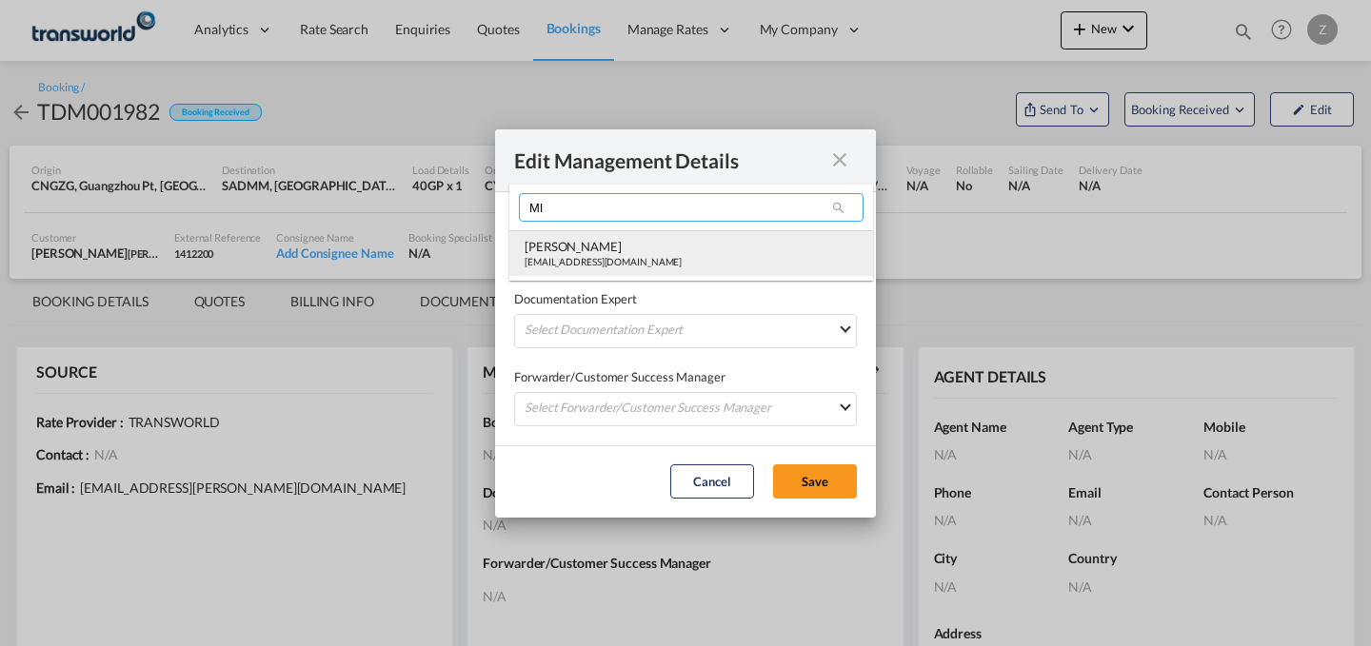
type input "MI"
click at [666, 243] on md-option "[PERSON_NAME] [PERSON_NAME][EMAIL_ADDRESS][DOMAIN_NAME]" at bounding box center [691, 253] width 364 height 46
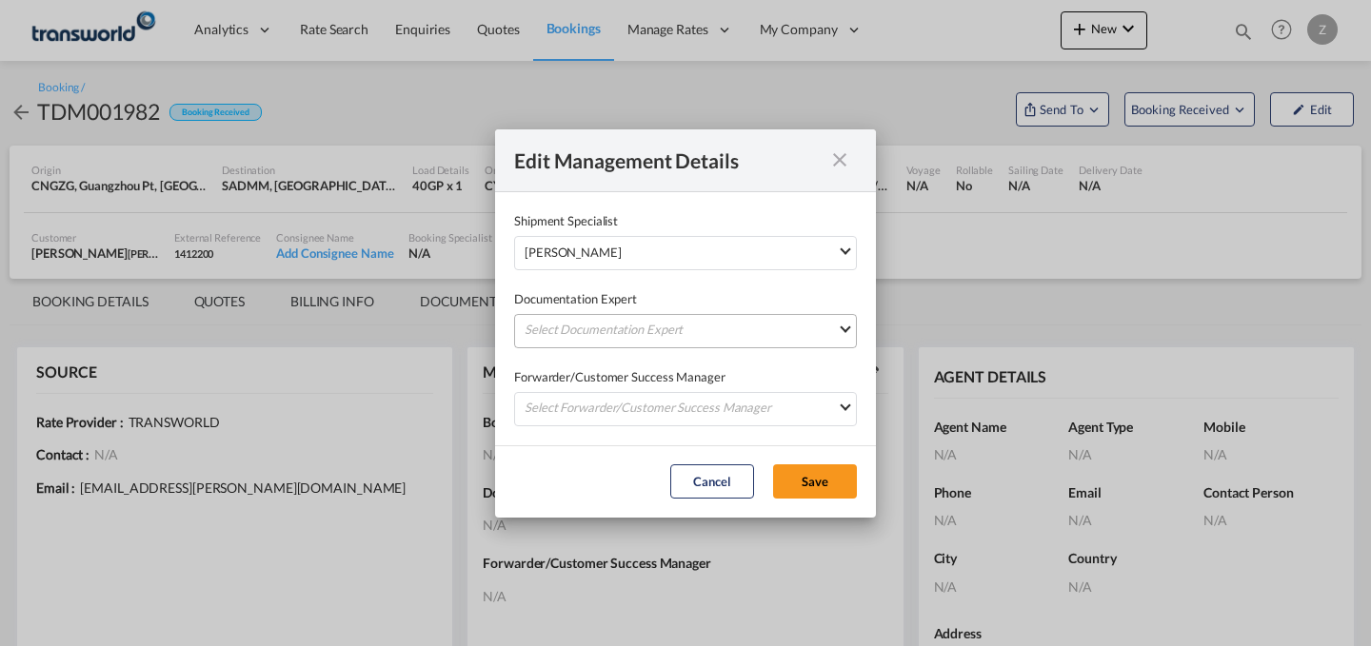
click at [639, 323] on md-select "Select Documentation Expert [PERSON_NAME] W [PERSON_NAME][EMAIL_ADDRESS][PERSON…" at bounding box center [685, 331] width 343 height 34
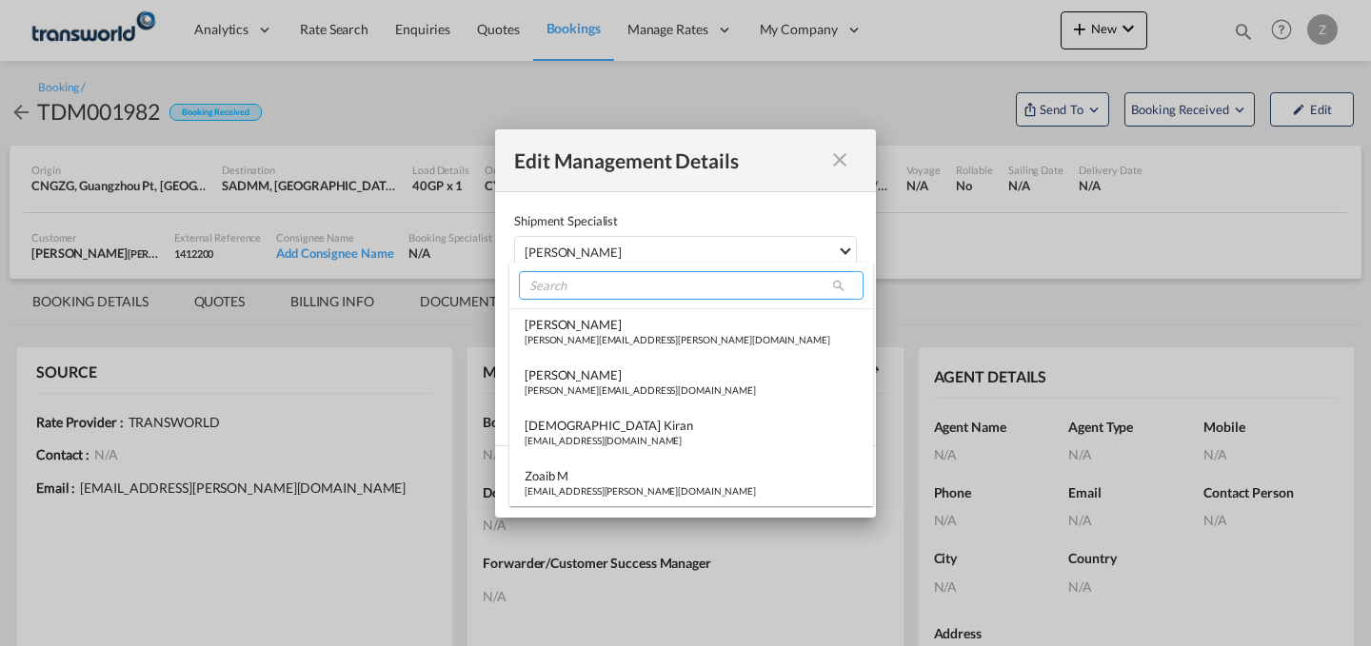
click at [666, 281] on input "search" at bounding box center [691, 285] width 345 height 29
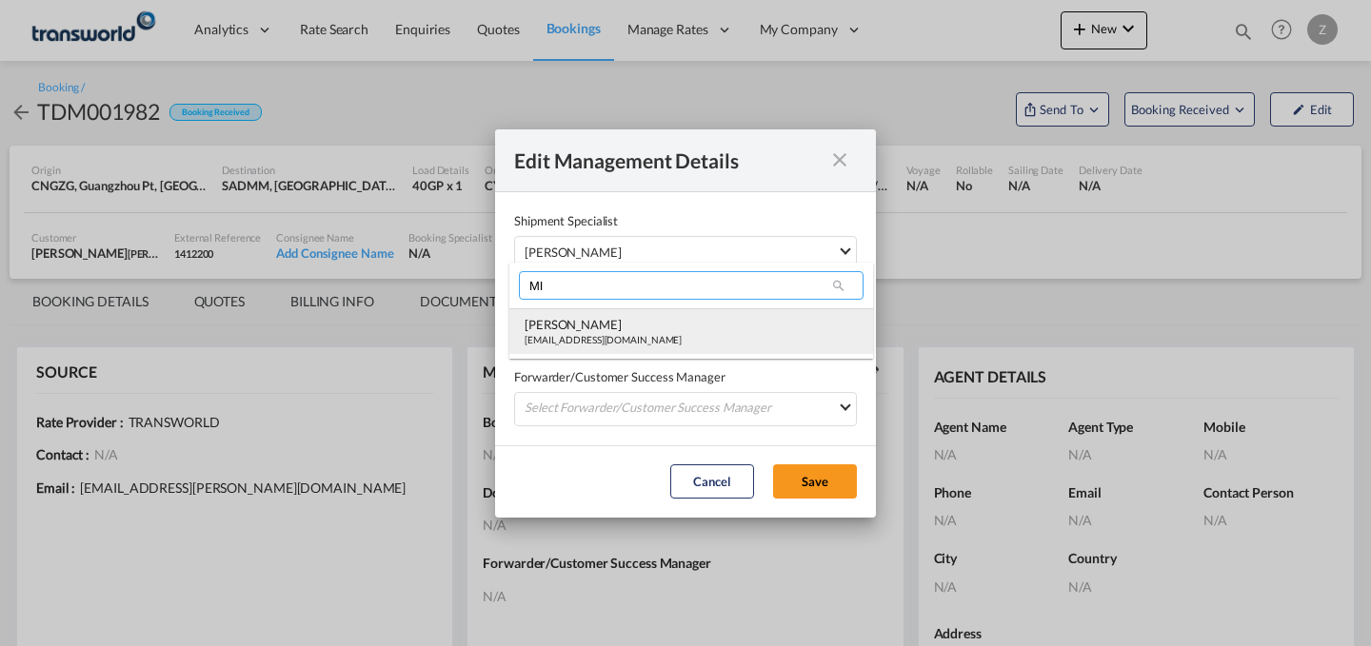
type input "MI"
click at [616, 322] on div "[PERSON_NAME]" at bounding box center [602, 324] width 157 height 17
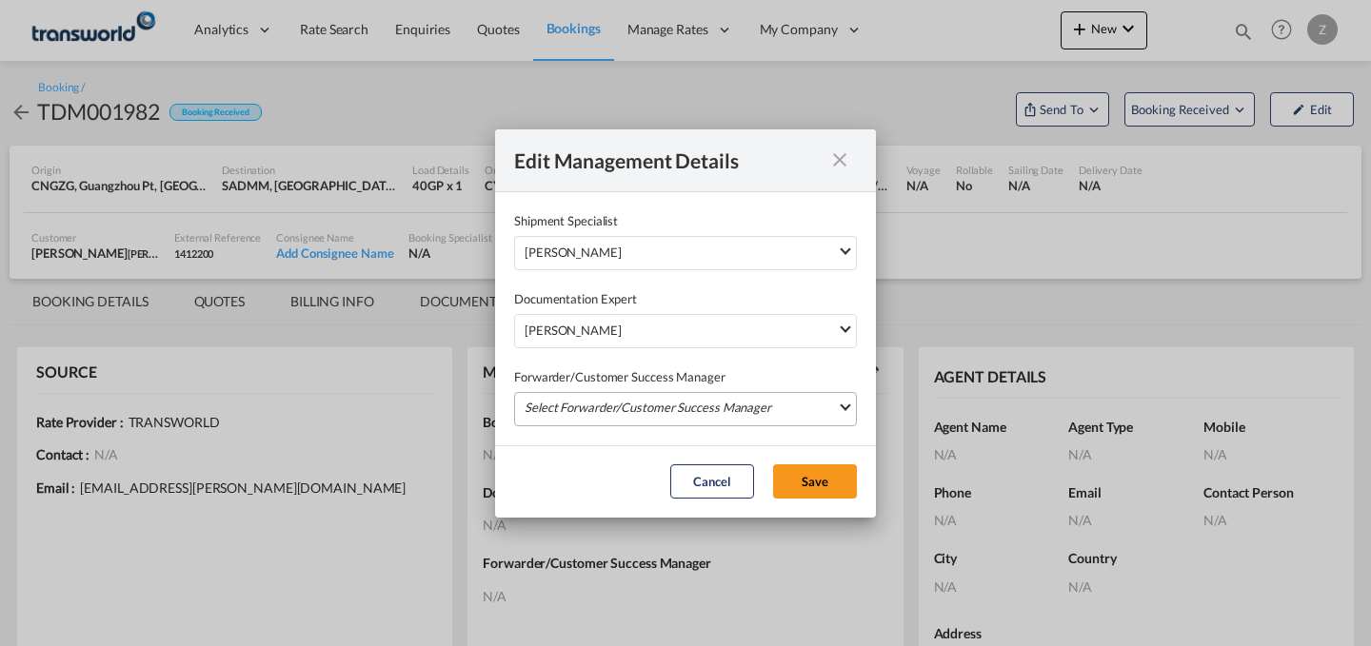
click at [622, 405] on md-select "Select Forwarder/Customer Success Manager [PERSON_NAME] [PERSON_NAME][EMAIL_ADD…" at bounding box center [685, 409] width 343 height 34
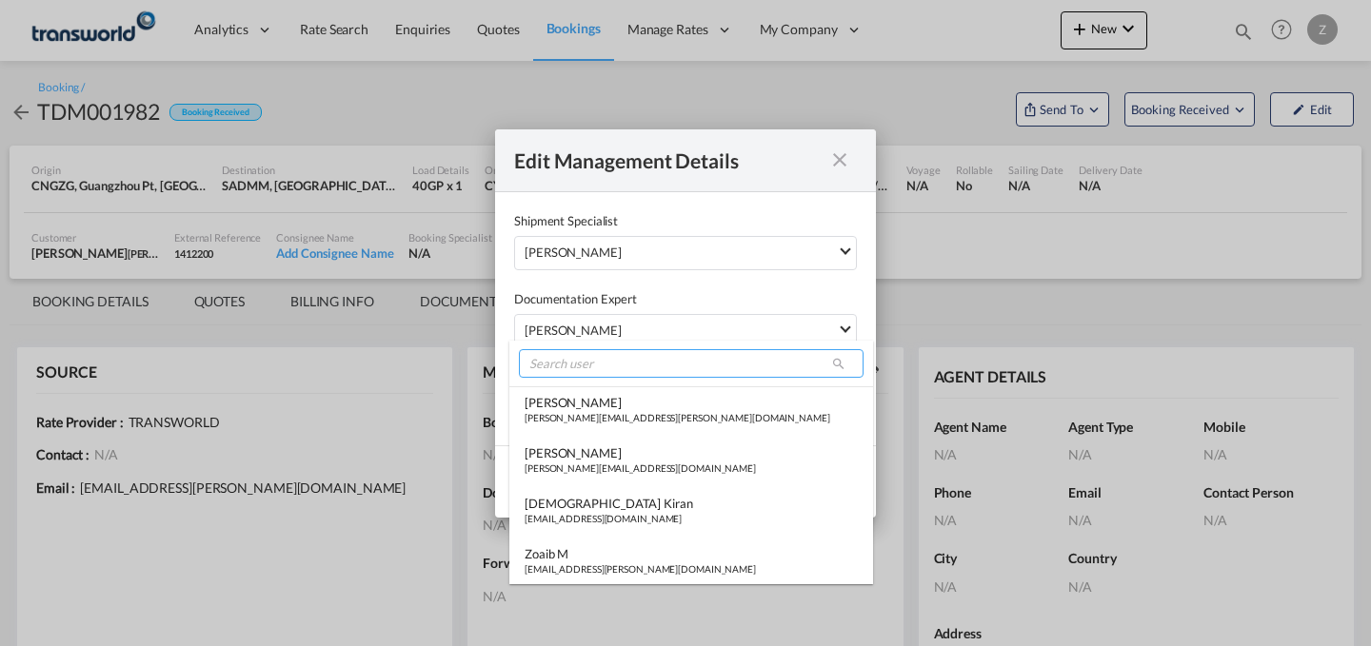
click at [632, 366] on input "search" at bounding box center [691, 363] width 345 height 29
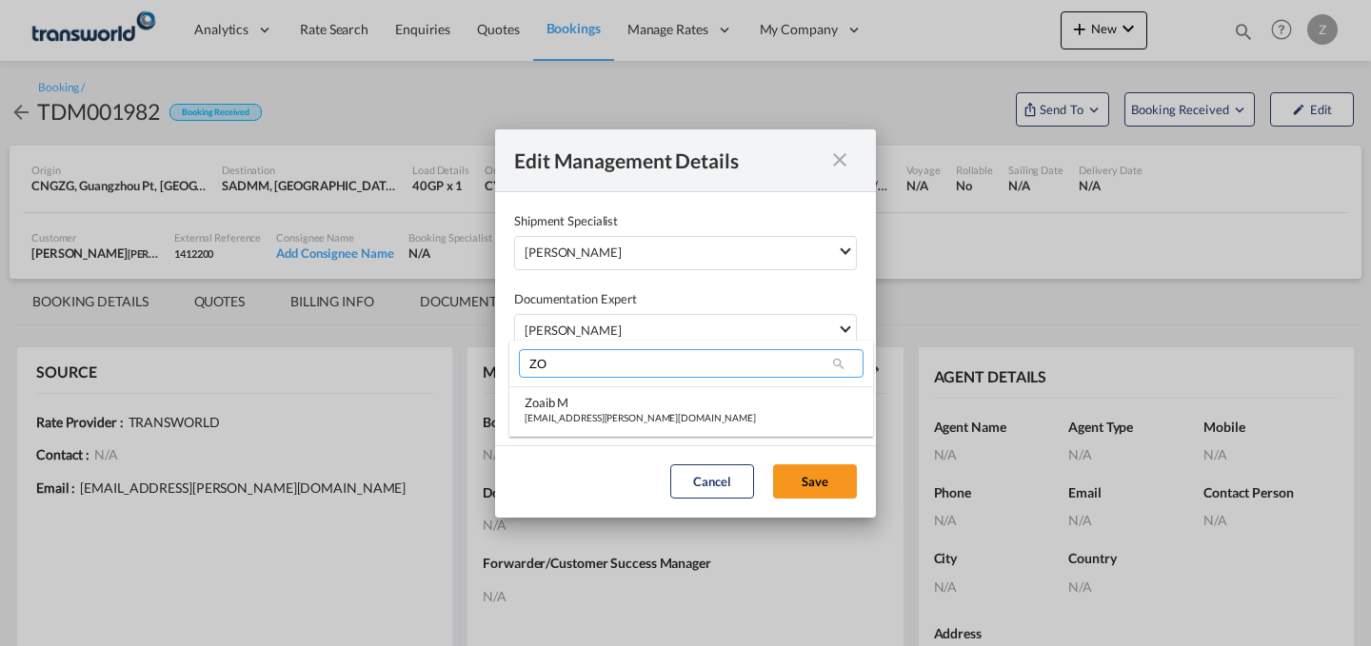
type input "Z"
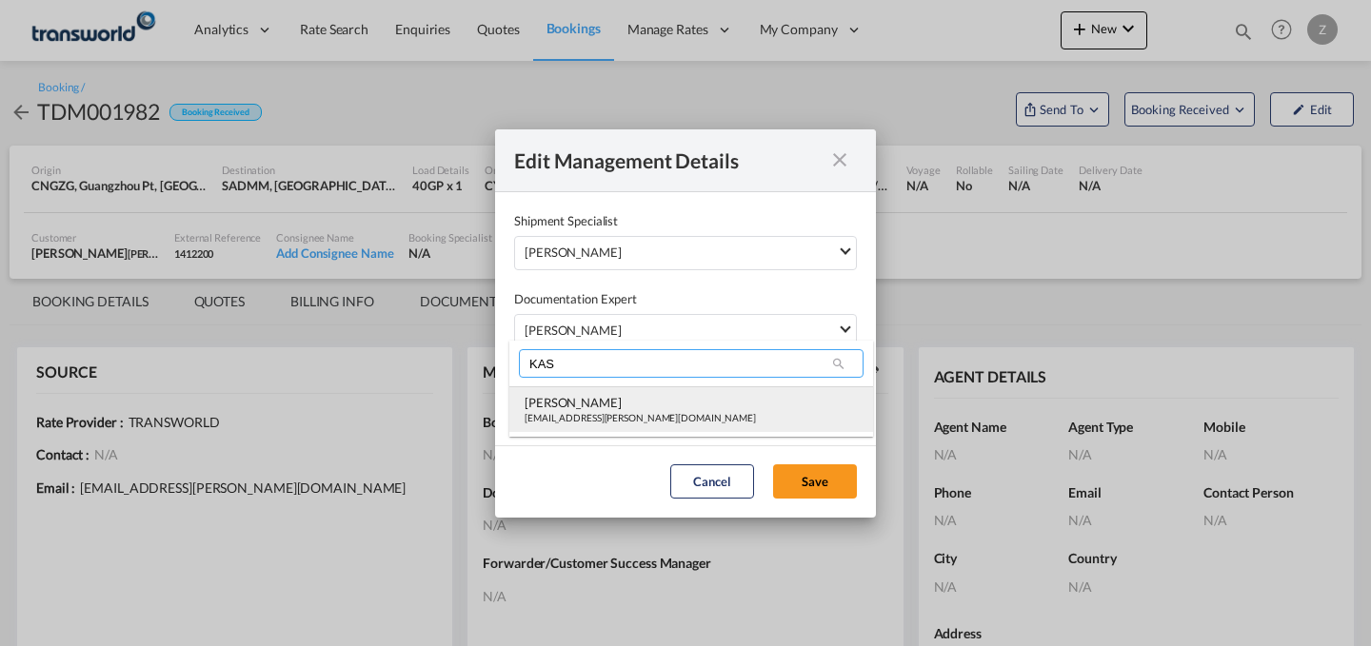
type input "KAS"
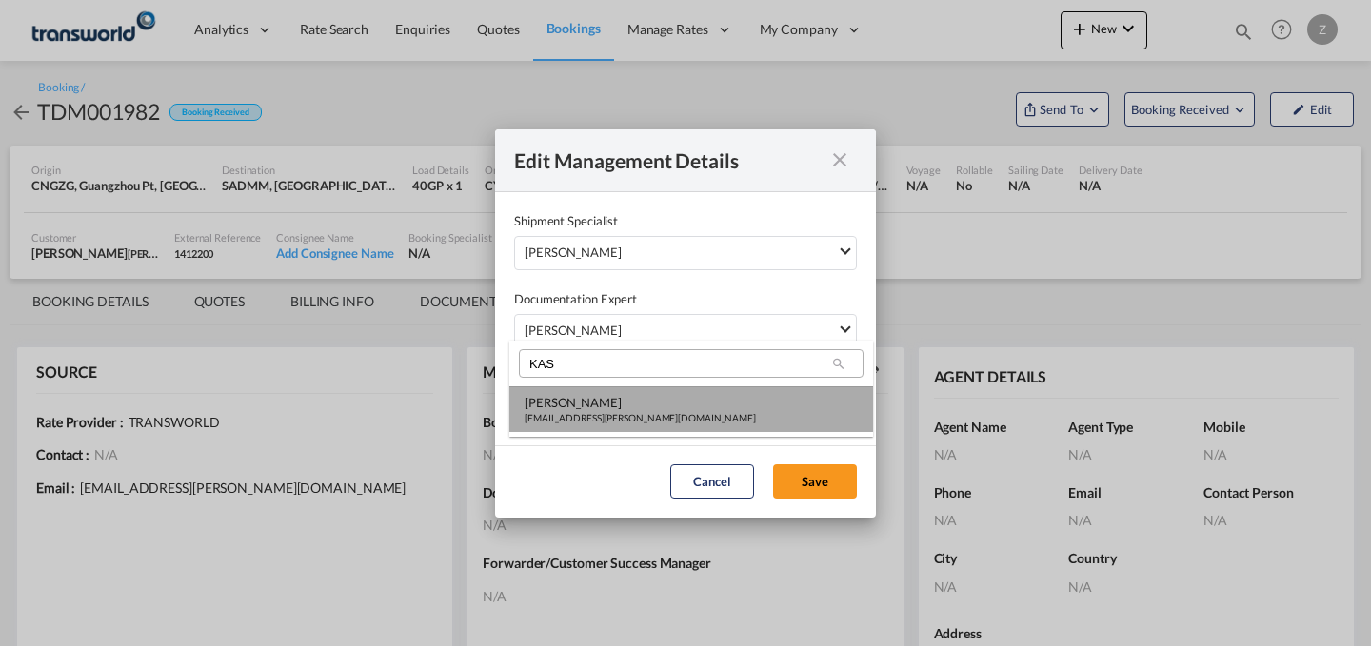
click at [614, 400] on div "[PERSON_NAME]" at bounding box center [639, 402] width 231 height 17
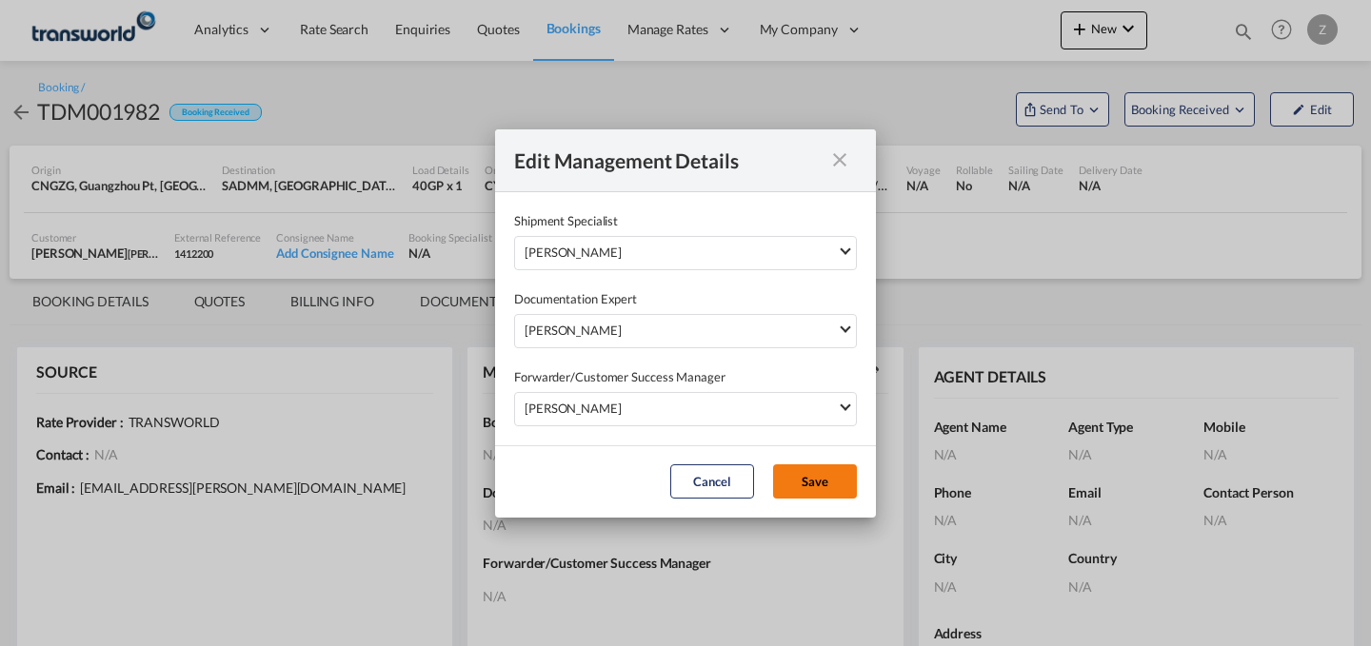
click at [813, 473] on button "Save" at bounding box center [815, 481] width 84 height 34
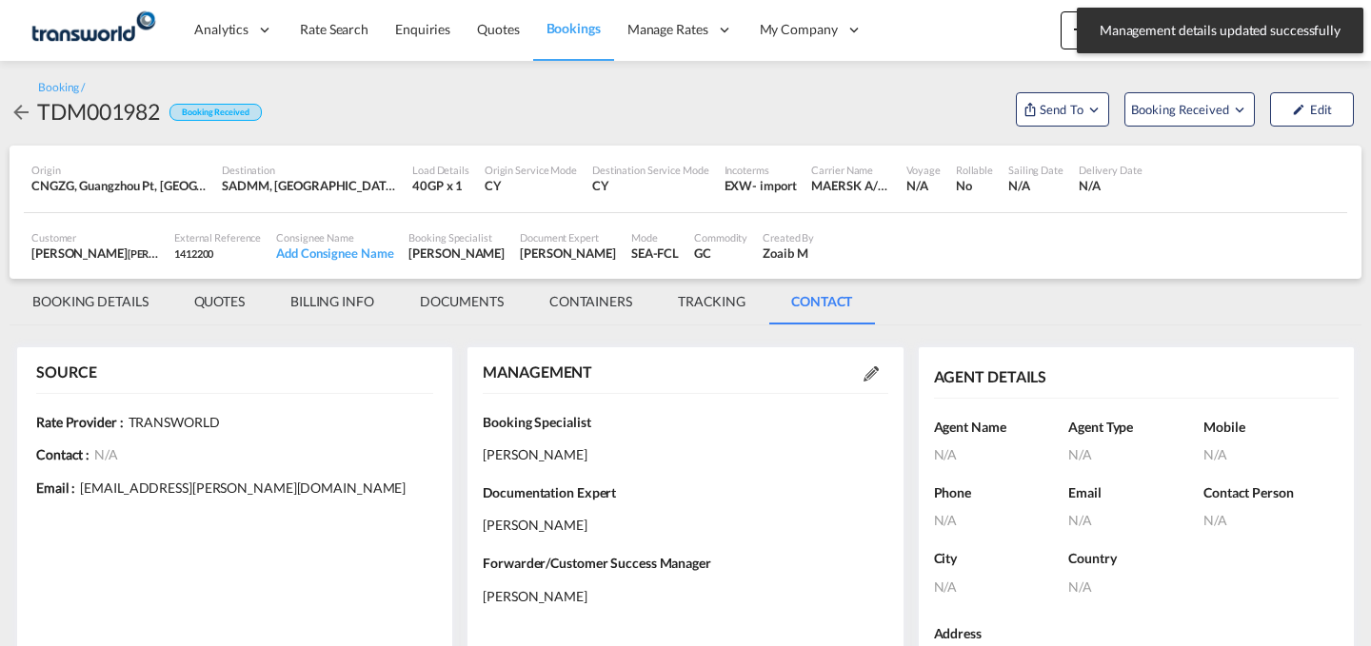
click at [99, 300] on md-tab-item "BOOKING DETAILS" at bounding box center [91, 302] width 162 height 46
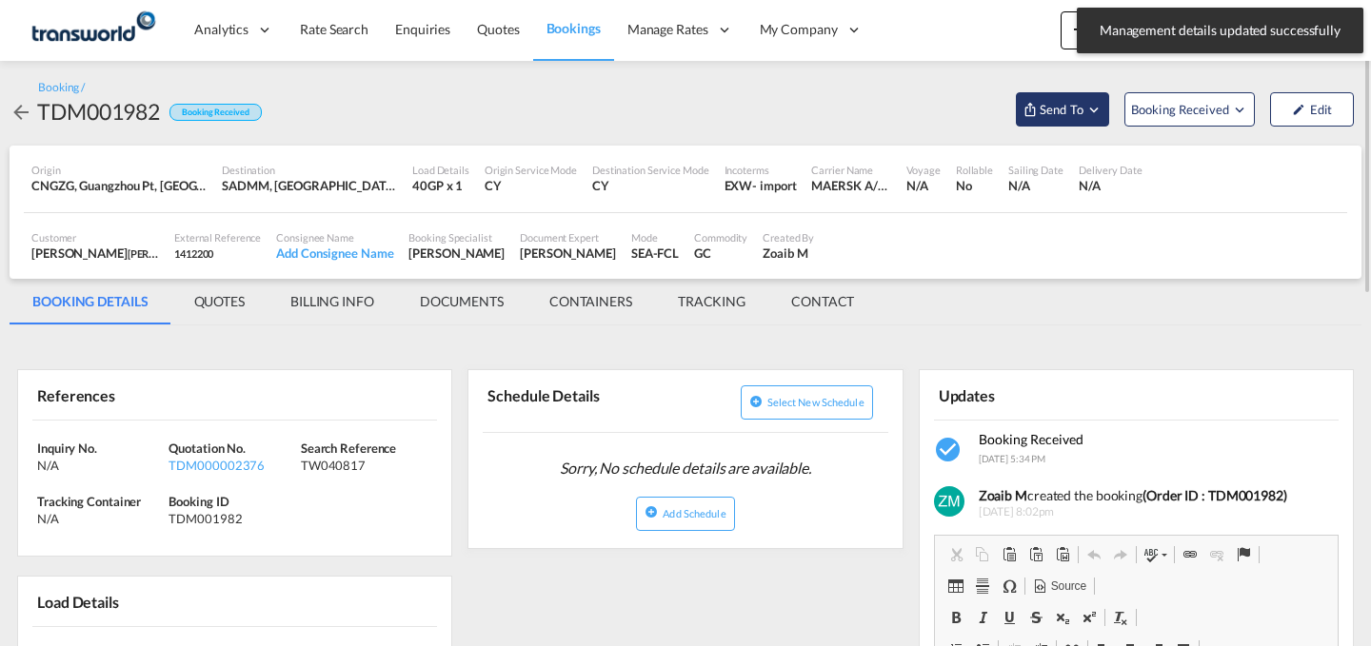
click at [1069, 112] on span "Send To" at bounding box center [1061, 109] width 48 height 19
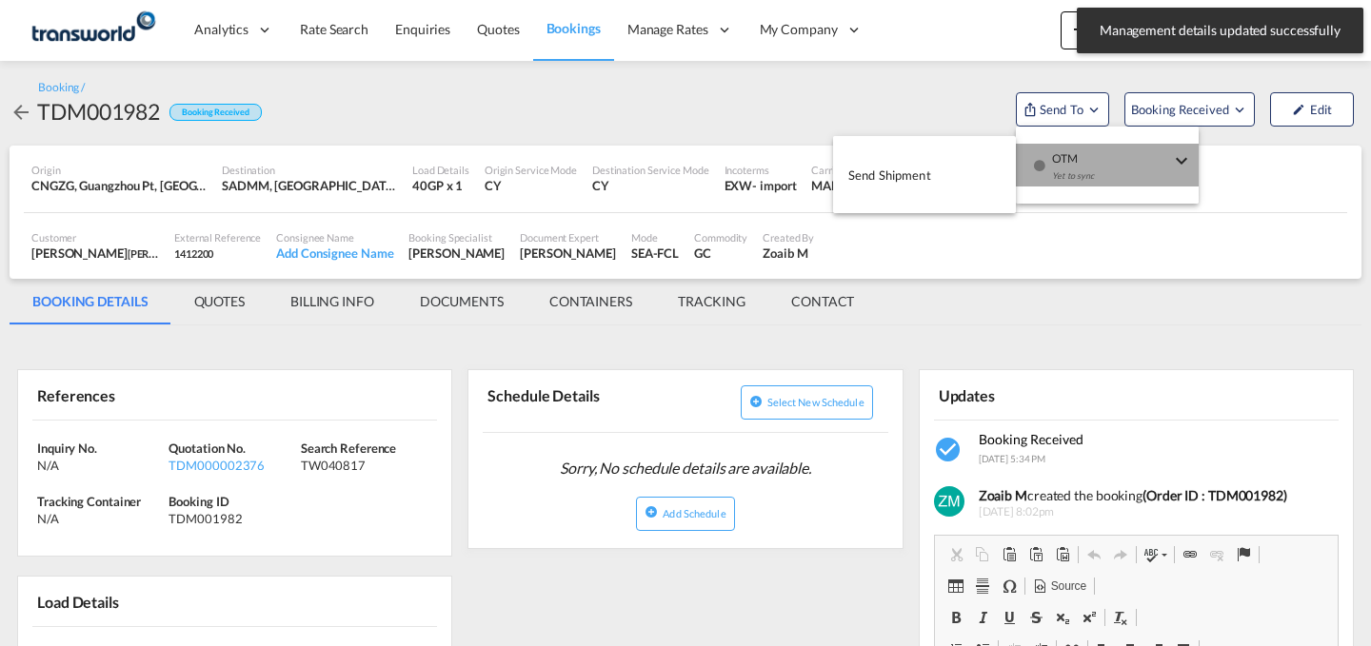
click at [1097, 169] on div "Yet to sync" at bounding box center [1111, 181] width 118 height 40
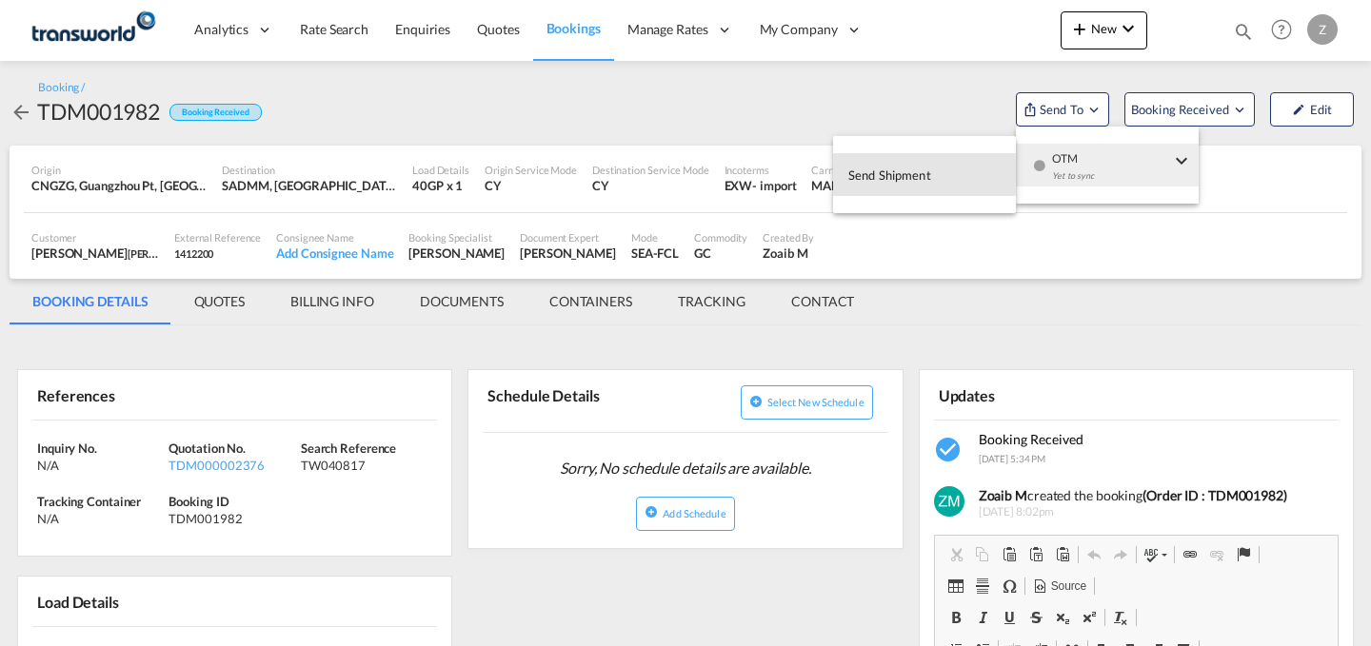
click at [926, 164] on span "Send Shipment" at bounding box center [889, 175] width 83 height 30
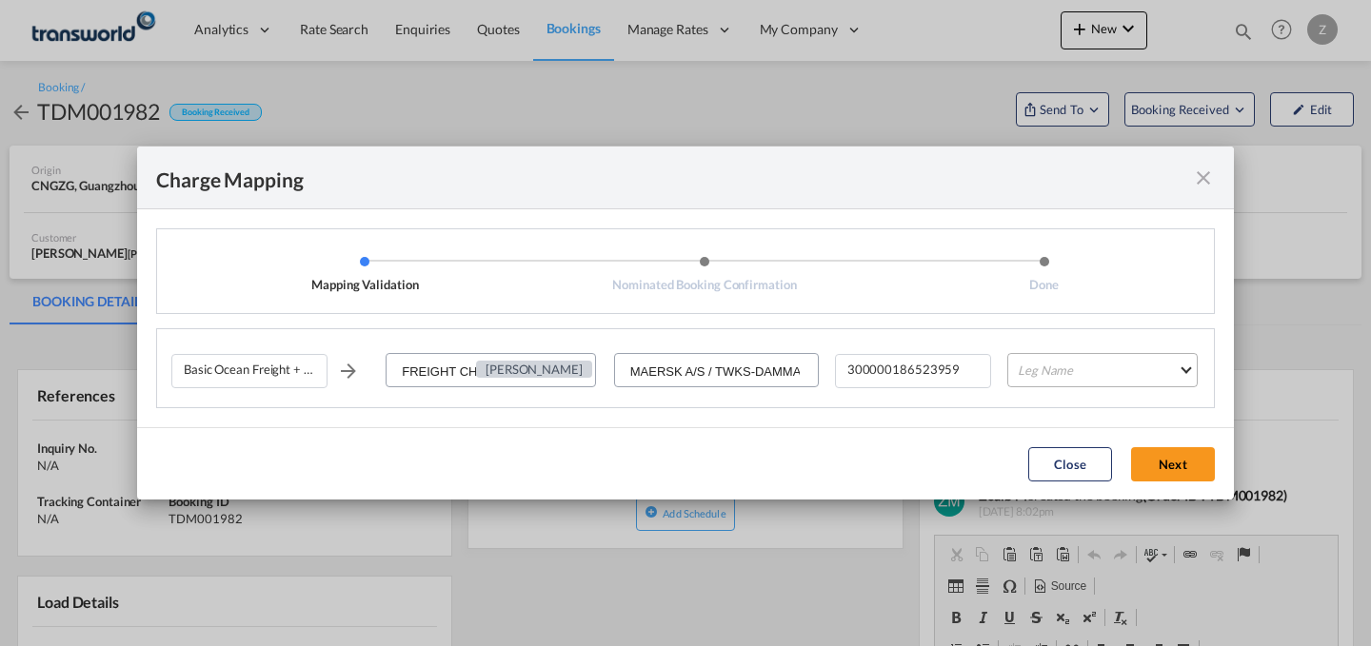
click at [1064, 368] on md-select "Leg Name HANDLING ORIGIN VESSEL HANDLING DESTINATION OTHERS TL PICK UP CUSTOMS …" at bounding box center [1102, 370] width 190 height 34
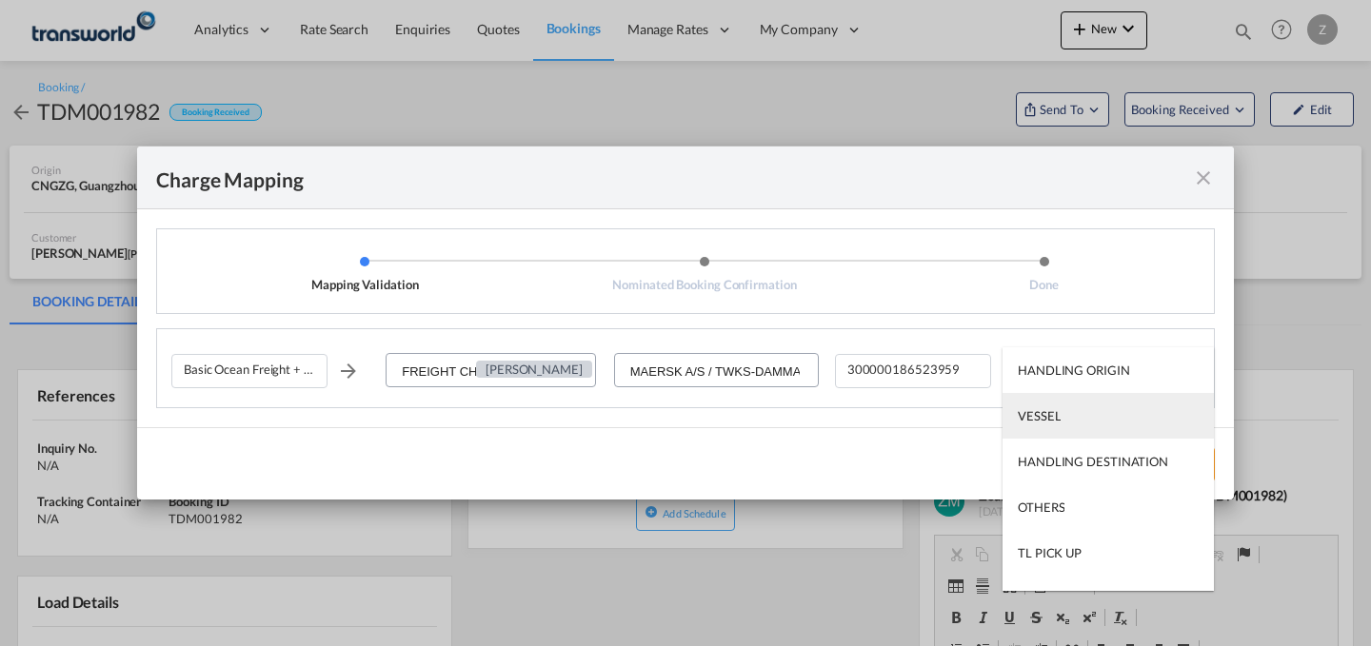
click at [1057, 422] on div "VESSEL" at bounding box center [1038, 415] width 43 height 17
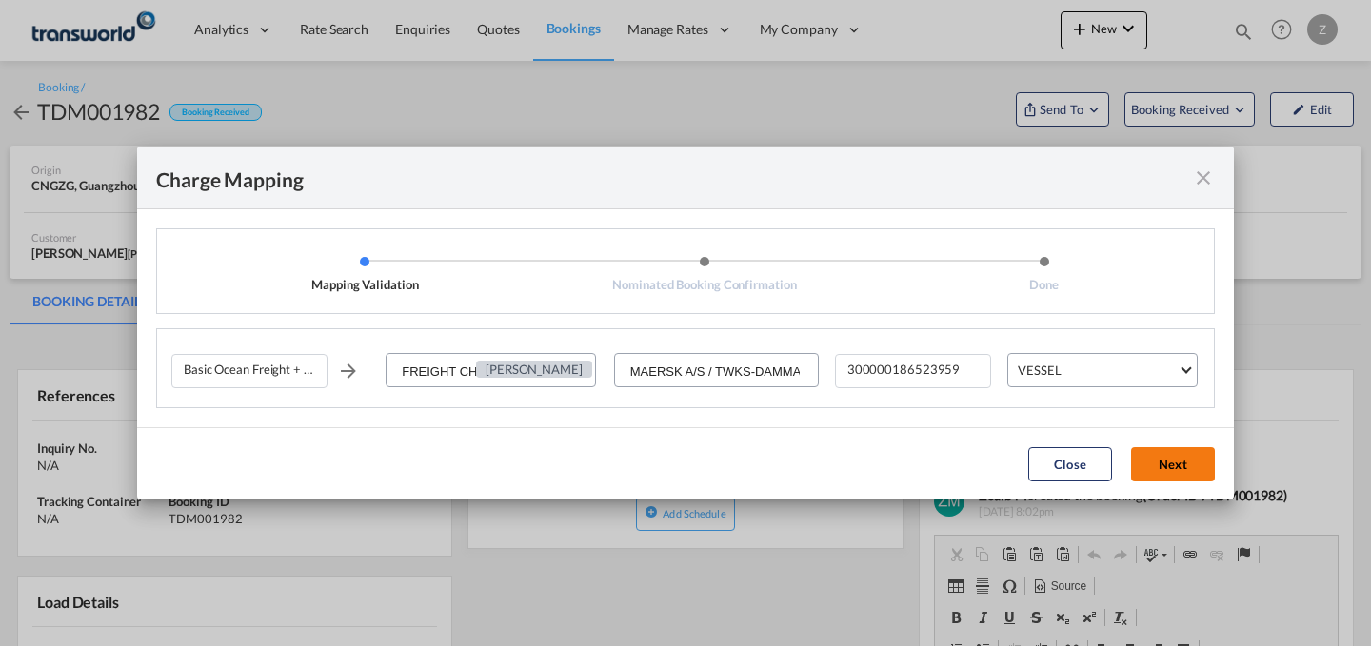
click at [1146, 455] on button "Next" at bounding box center [1173, 464] width 84 height 34
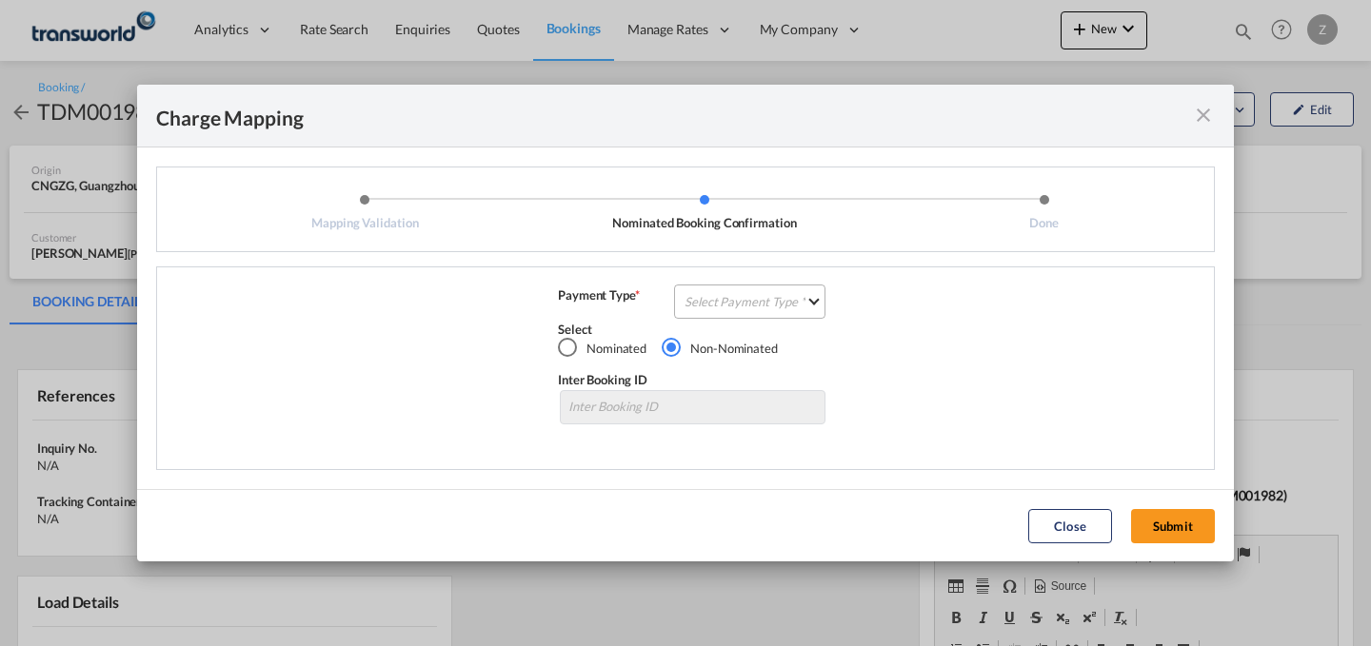
click at [737, 305] on md-select "Select Payment Type COLLECT PREPAID" at bounding box center [749, 302] width 151 height 34
drag, startPoint x: 752, startPoint y: 334, endPoint x: 784, endPoint y: 288, distance: 56.0
click at [784, 288] on md-content "COLLECT PREPAID" at bounding box center [755, 323] width 168 height 107
click at [784, 288] on md-option "COLLECT" at bounding box center [755, 301] width 168 height 46
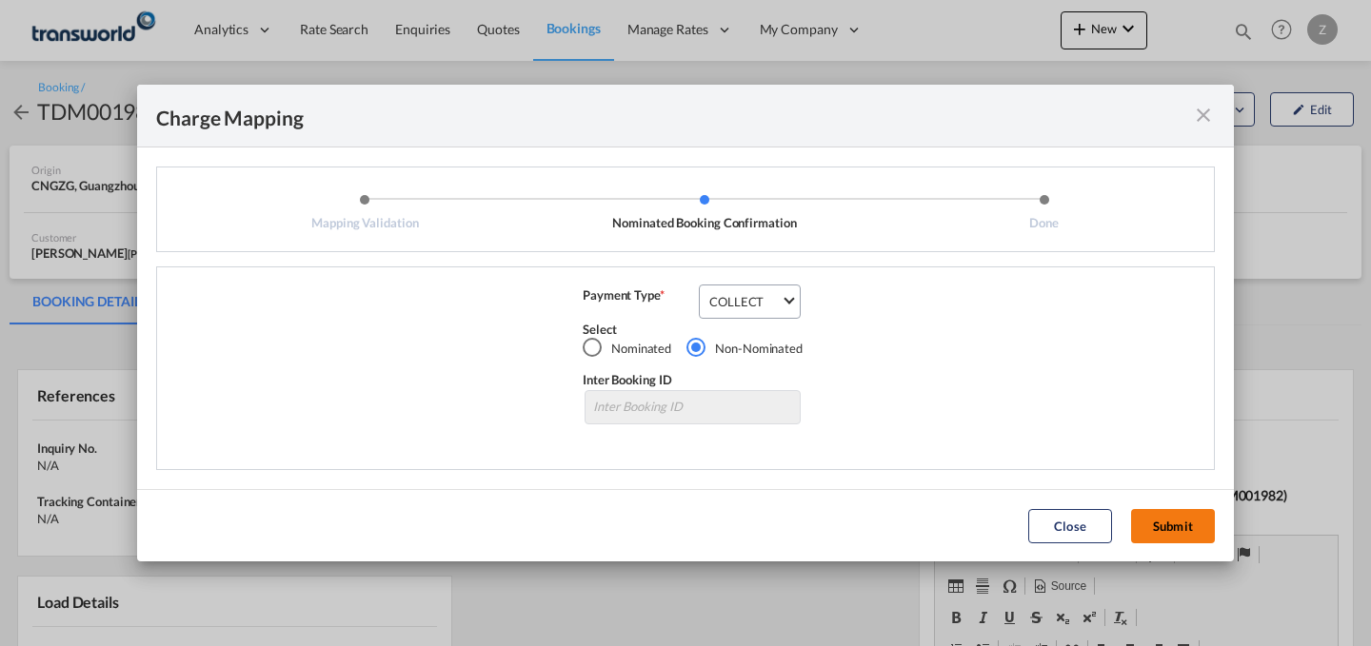
click at [1184, 509] on button "Submit" at bounding box center [1173, 526] width 84 height 34
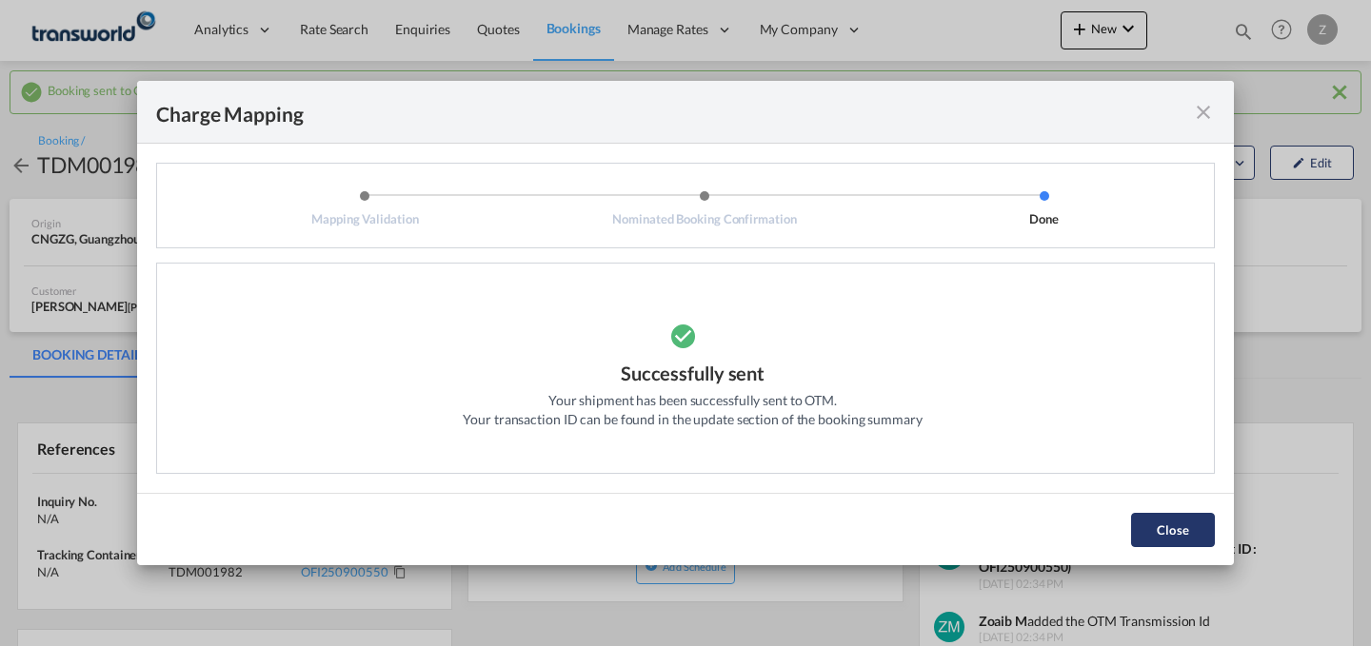
click at [1172, 523] on button "Close" at bounding box center [1173, 530] width 84 height 34
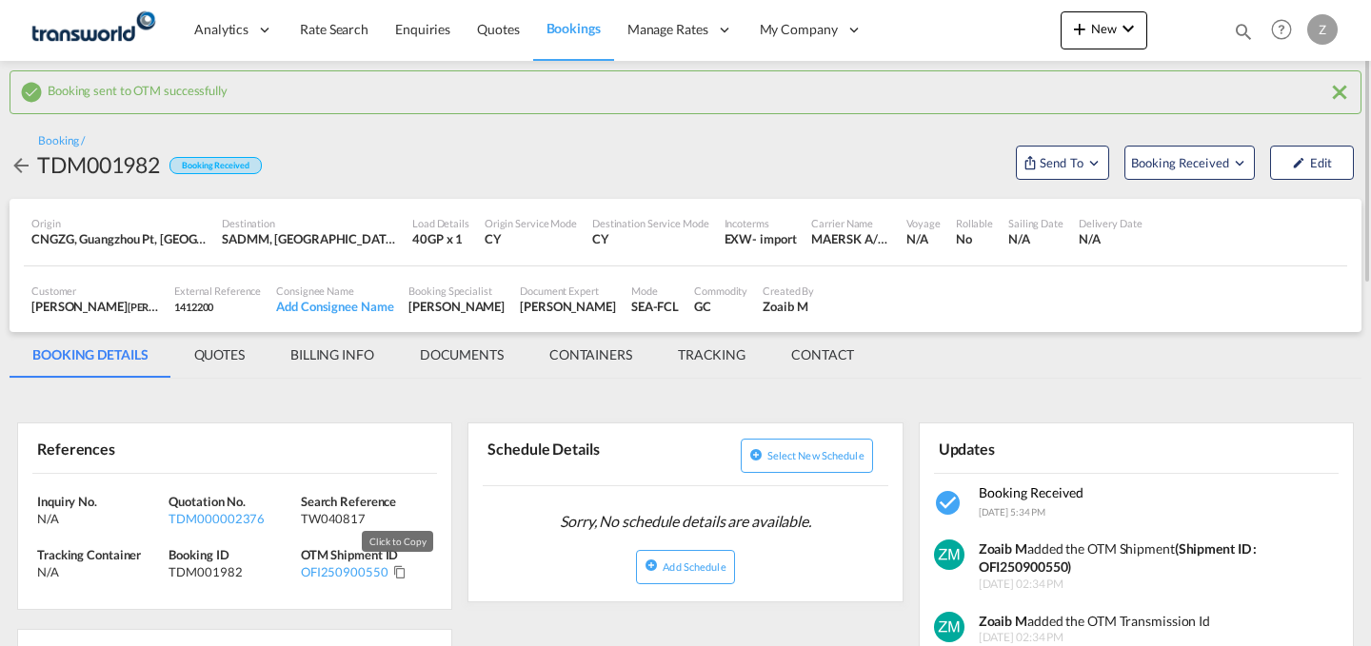
click at [395, 574] on md-icon "Click to Copy" at bounding box center [399, 571] width 13 height 13
click at [1125, 30] on md-icon "icon-chevron-down" at bounding box center [1127, 28] width 23 height 23
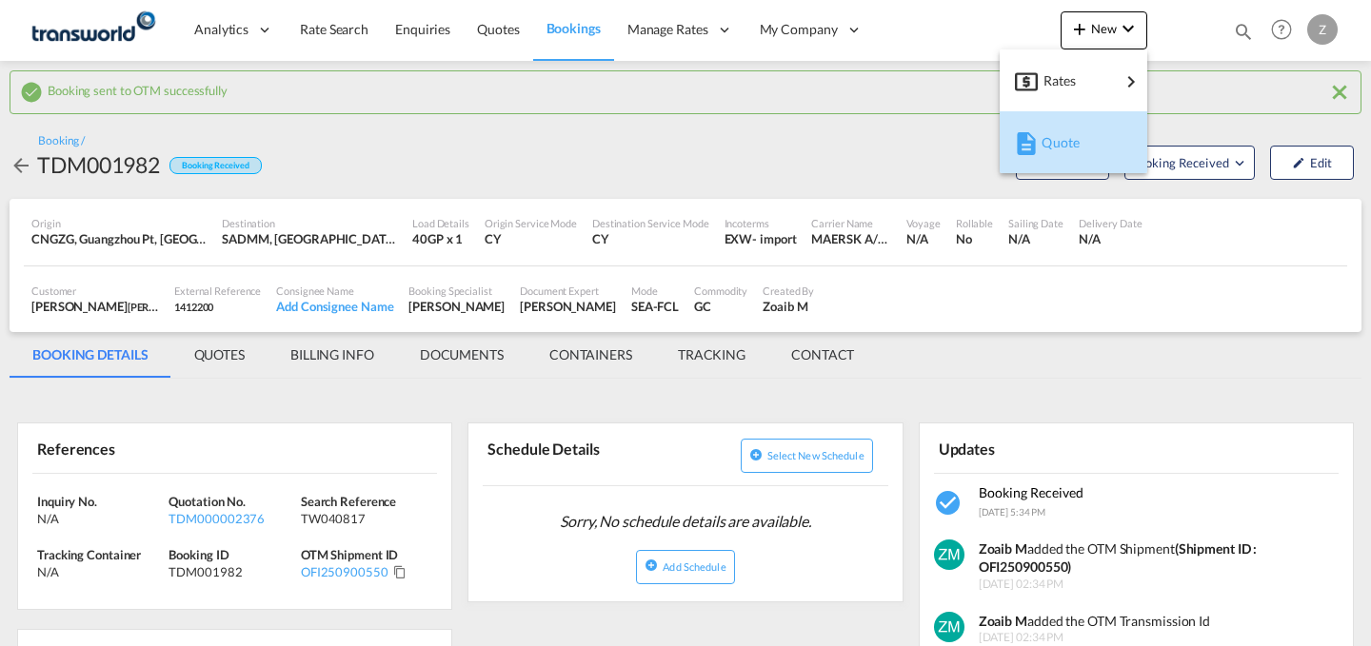
click at [1062, 135] on span "Quote" at bounding box center [1051, 143] width 21 height 38
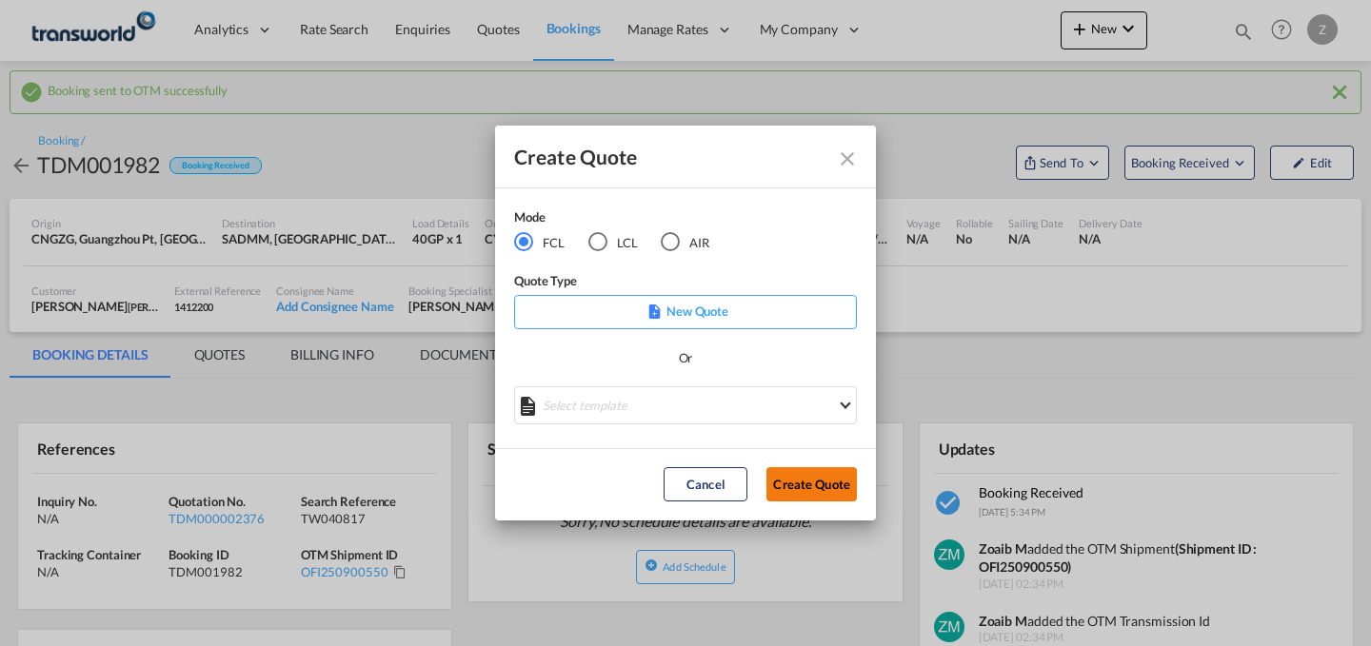
click at [794, 486] on button "Create Quote" at bounding box center [811, 484] width 90 height 34
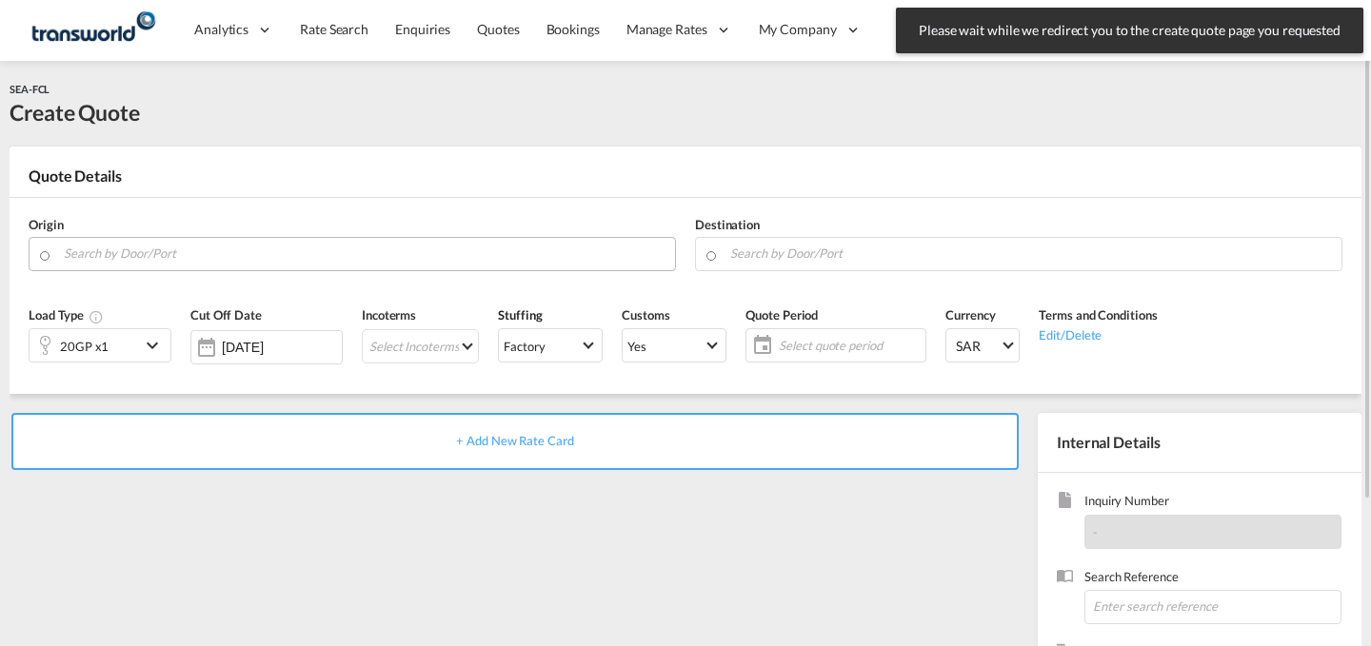
click at [446, 247] on input "Search by Door/Port" at bounding box center [365, 253] width 602 height 33
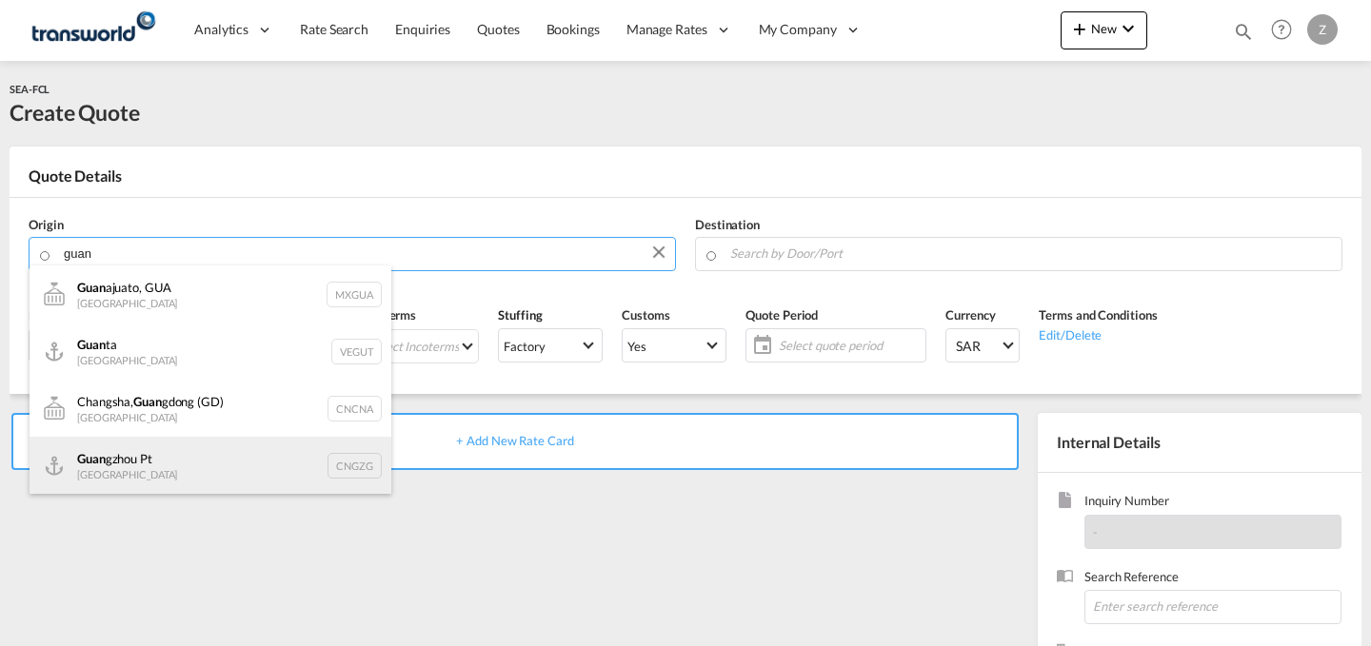
click at [188, 449] on div "Guan gzhou Pt [GEOGRAPHIC_DATA] CNGZG" at bounding box center [211, 465] width 362 height 57
type input "Guangzhou Pt, CNGZG"
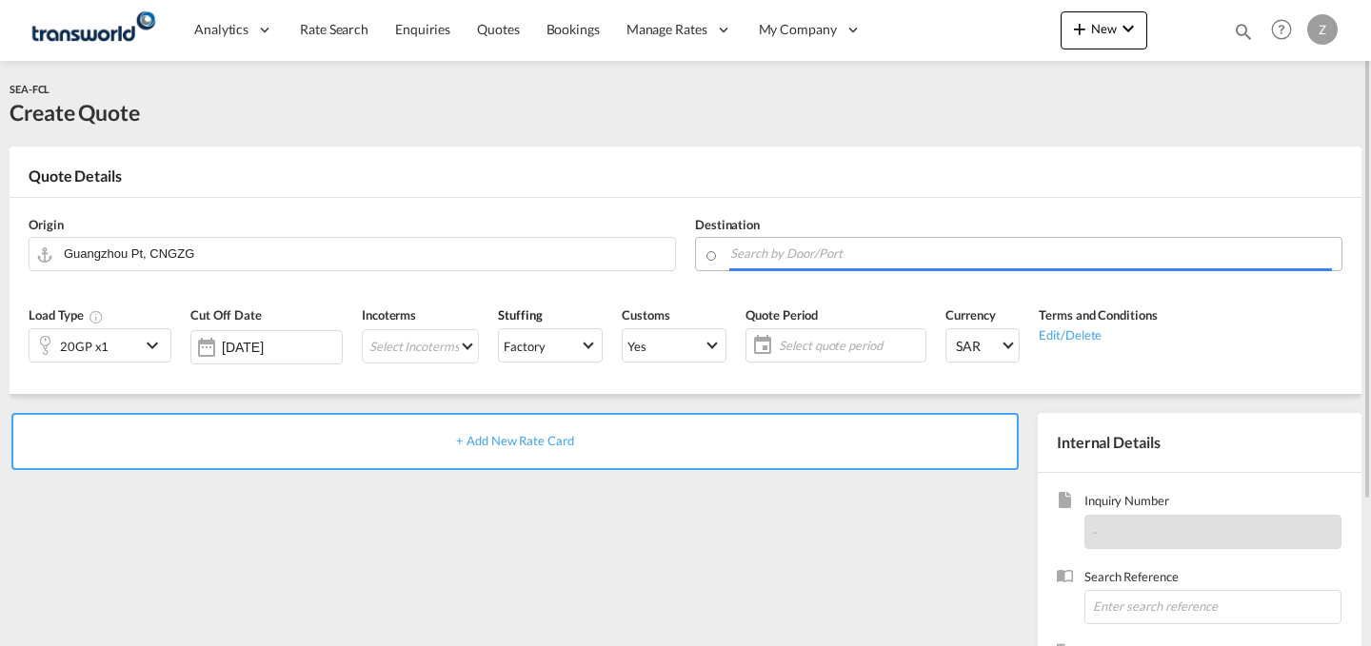
click at [861, 247] on input "Search by Door/Port" at bounding box center [1031, 253] width 602 height 33
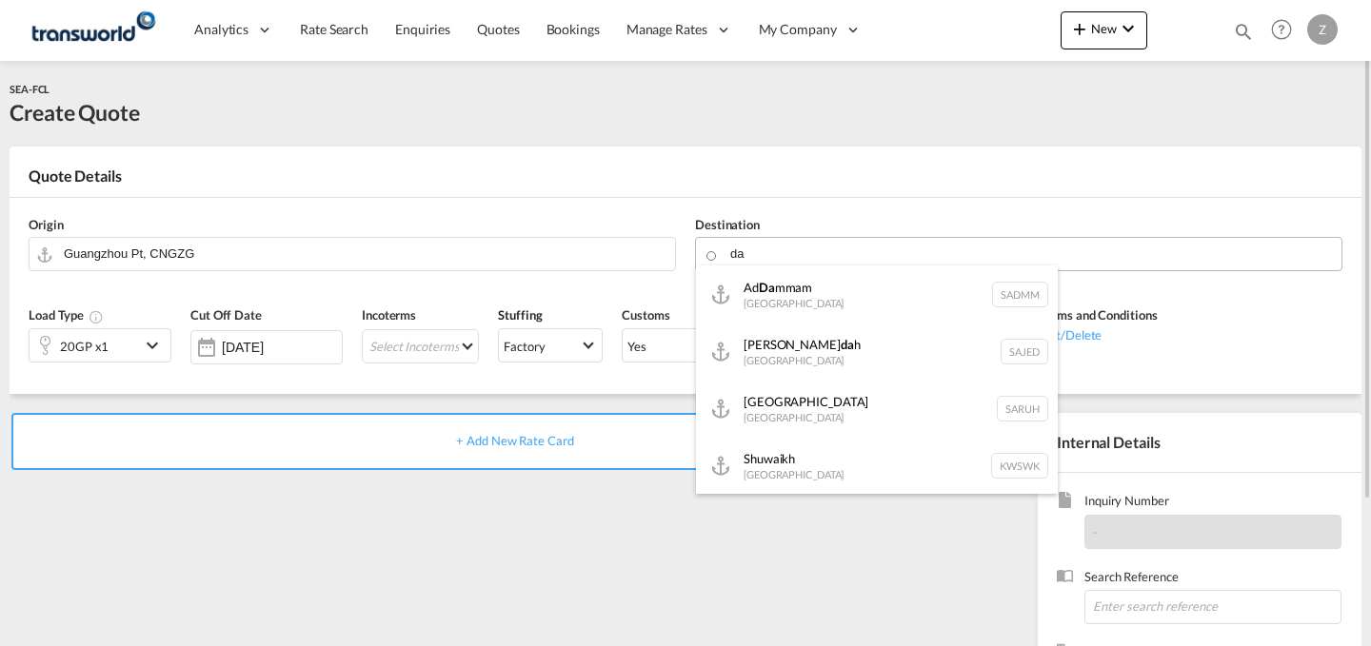
type input "d"
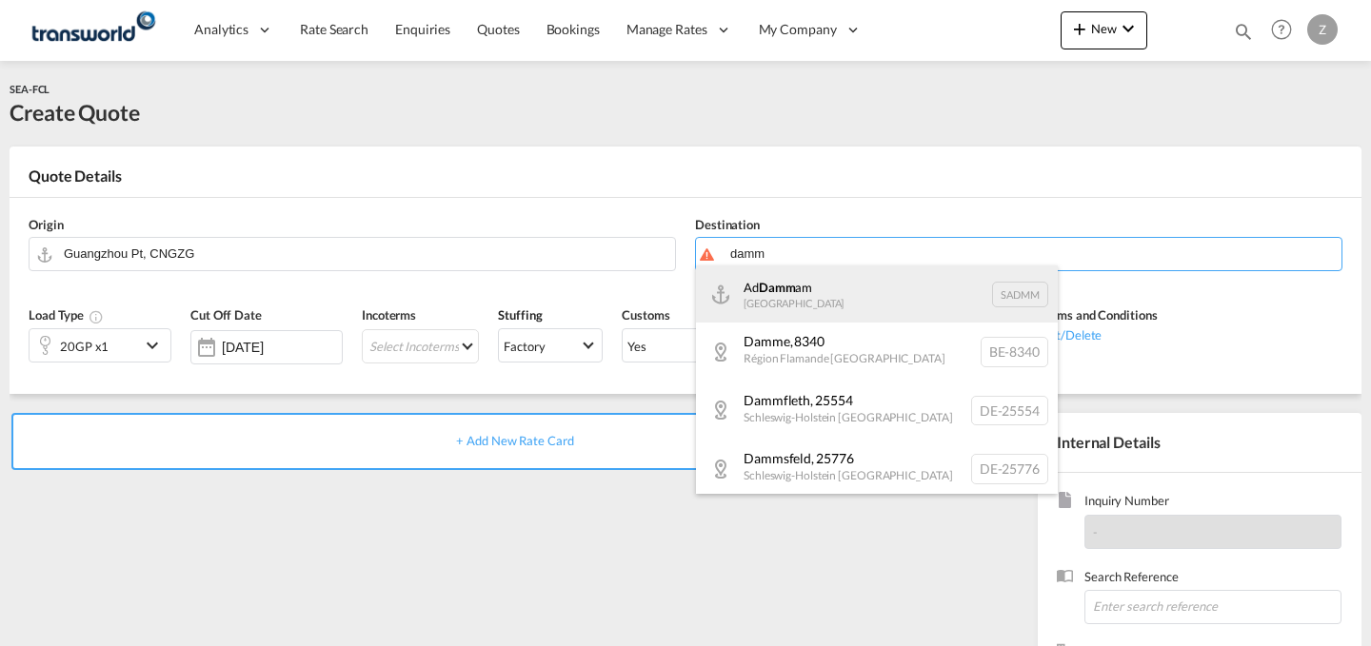
click at [844, 284] on div "Ad Damm am [GEOGRAPHIC_DATA] [GEOGRAPHIC_DATA]" at bounding box center [877, 294] width 362 height 57
type input "Ad Dammam, SADMM"
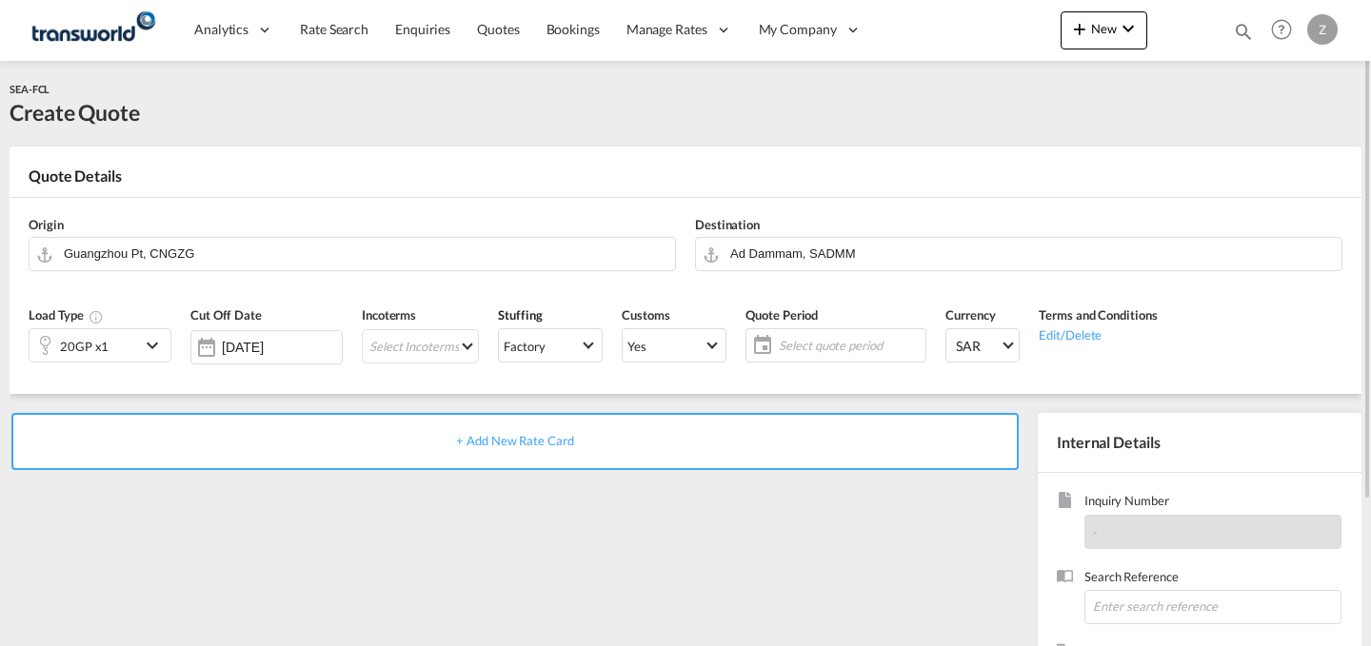
click at [139, 347] on div "20GP x1" at bounding box center [85, 345] width 110 height 32
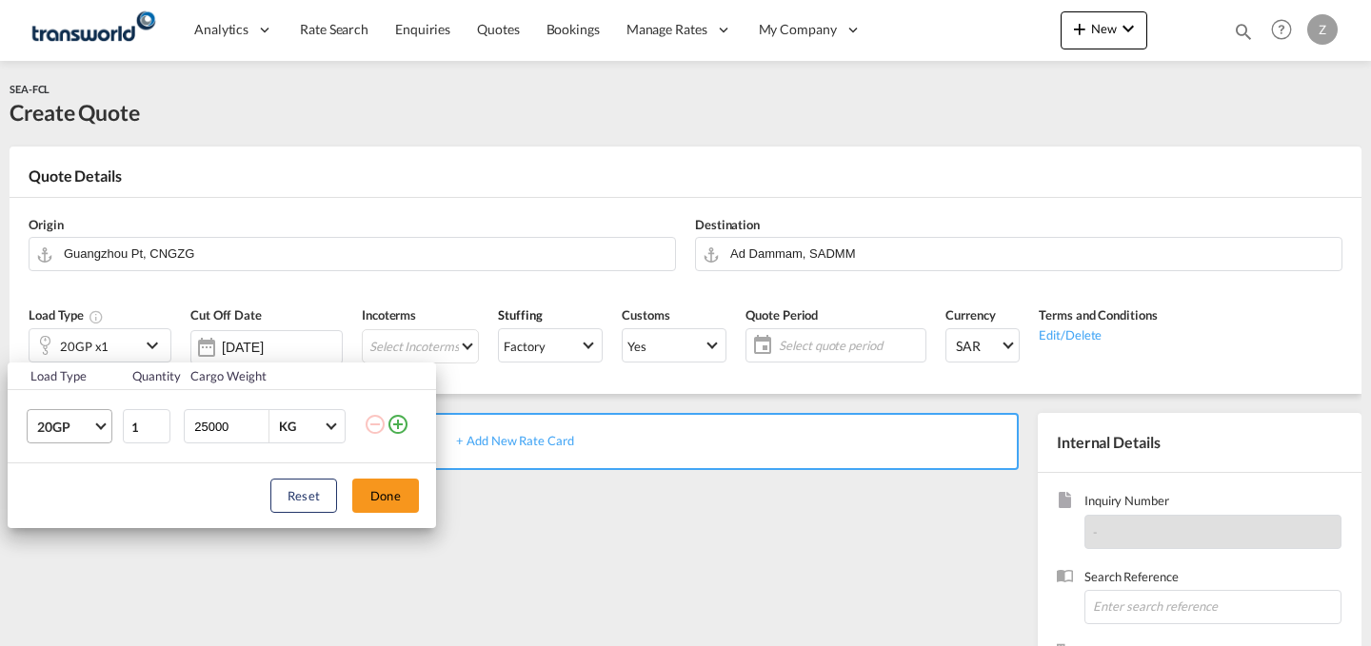
click at [98, 433] on md-select-value "20GP" at bounding box center [73, 426] width 76 height 32
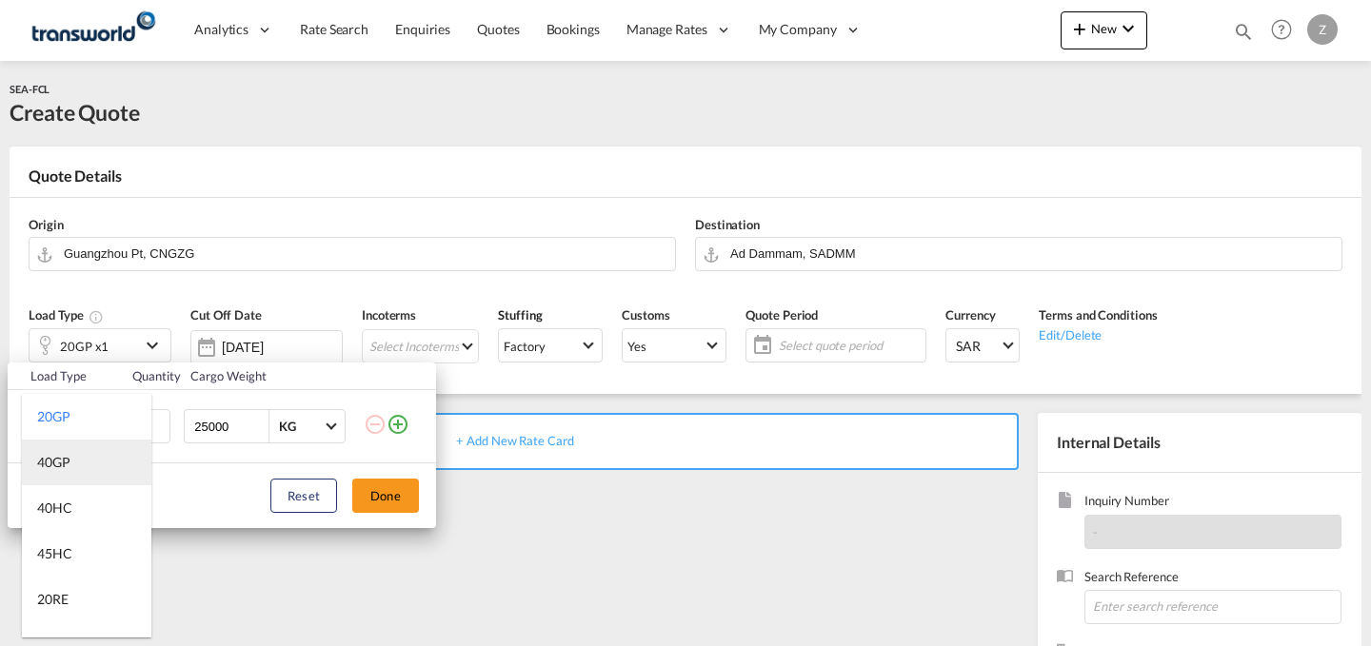
click at [83, 464] on md-option "40GP" at bounding box center [86, 463] width 129 height 46
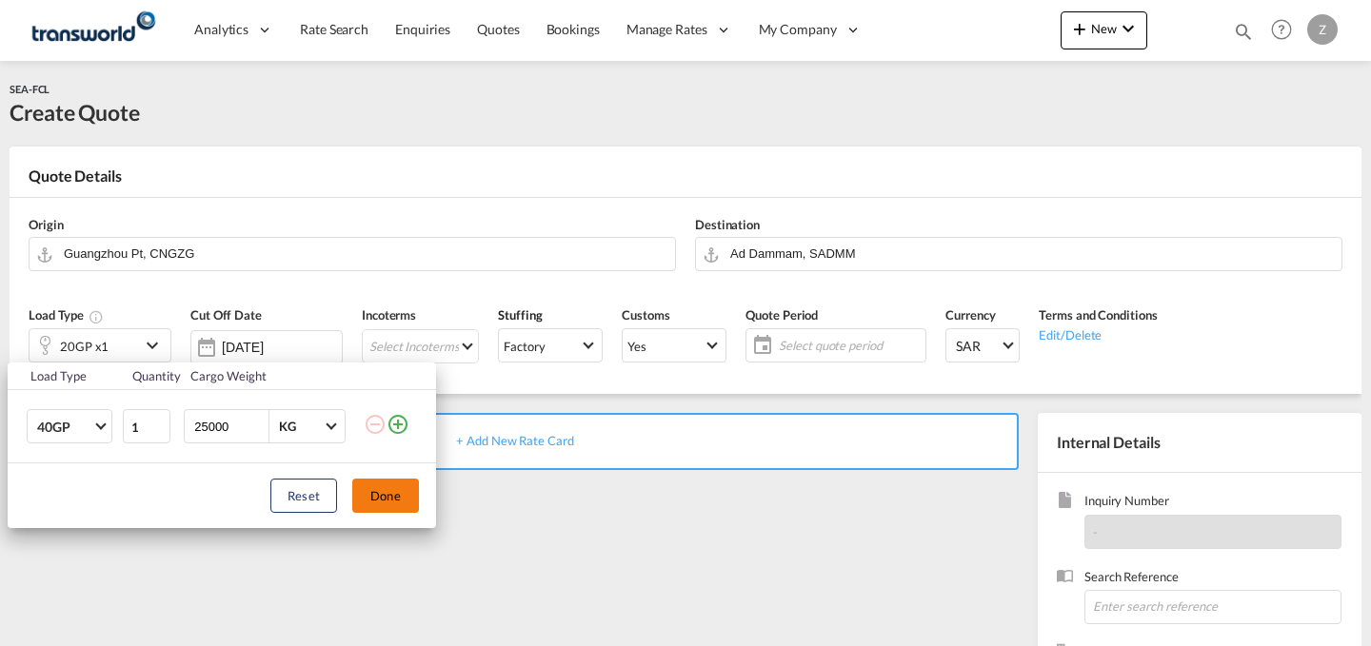
click at [408, 486] on button "Done" at bounding box center [385, 496] width 67 height 34
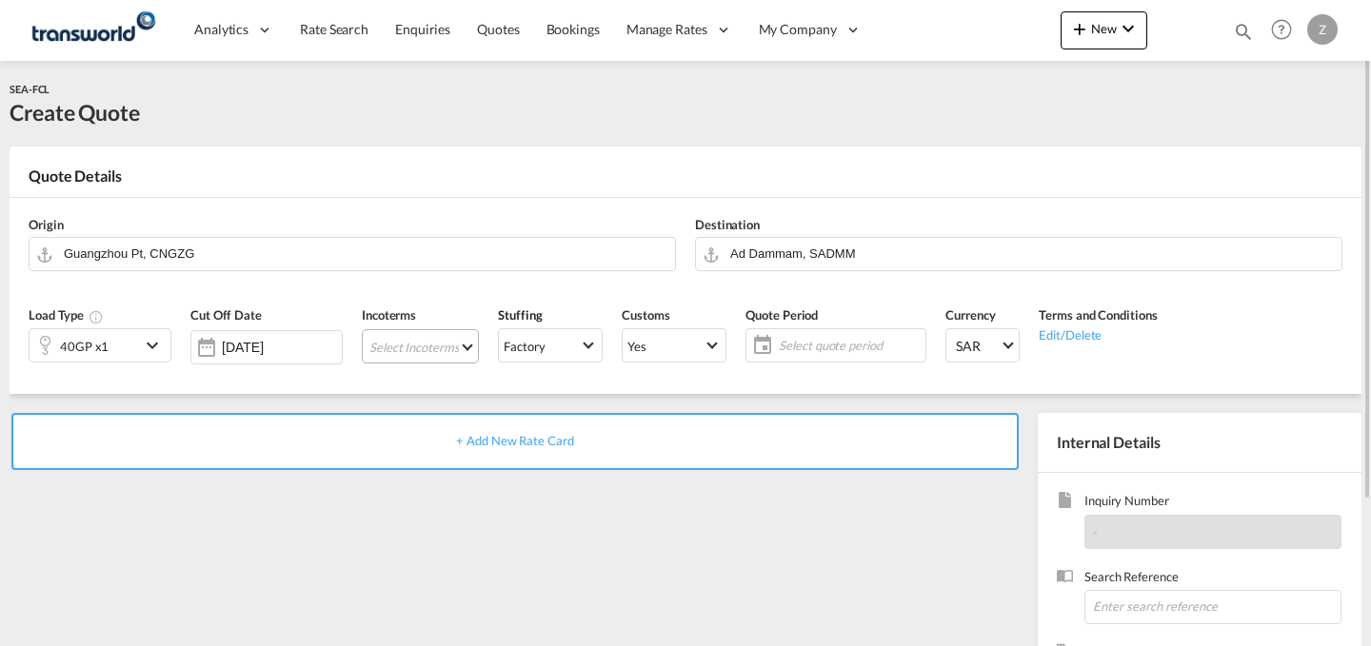
click at [443, 344] on md-select "Select Incoterms DPU - export Delivery at Place Unloaded DAP - import Delivered…" at bounding box center [420, 346] width 117 height 34
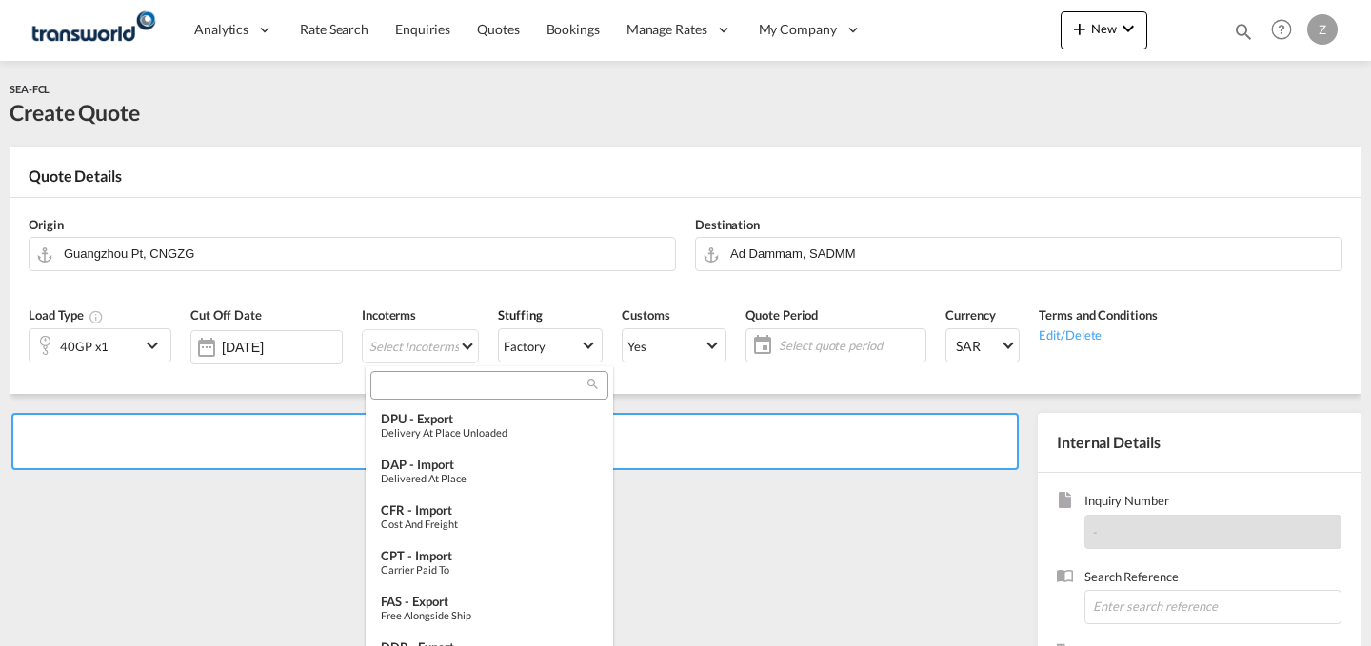
click at [436, 377] on input "search" at bounding box center [481, 385] width 211 height 17
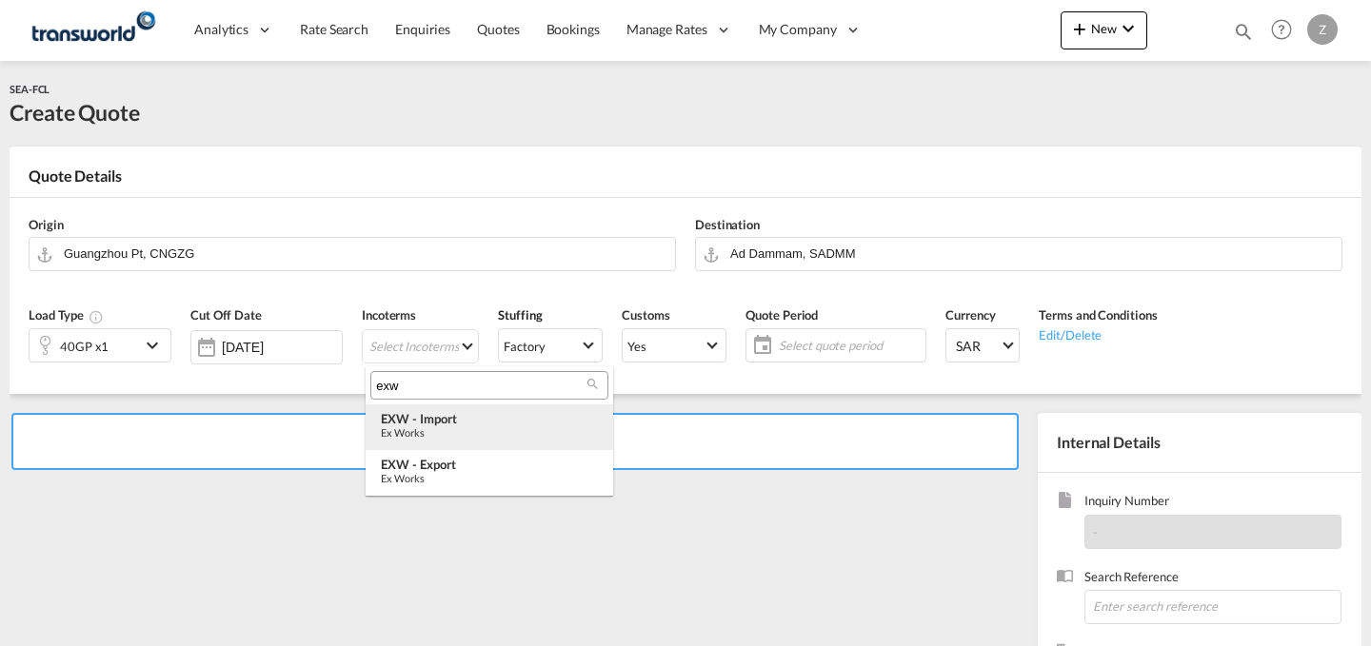
type input "exw"
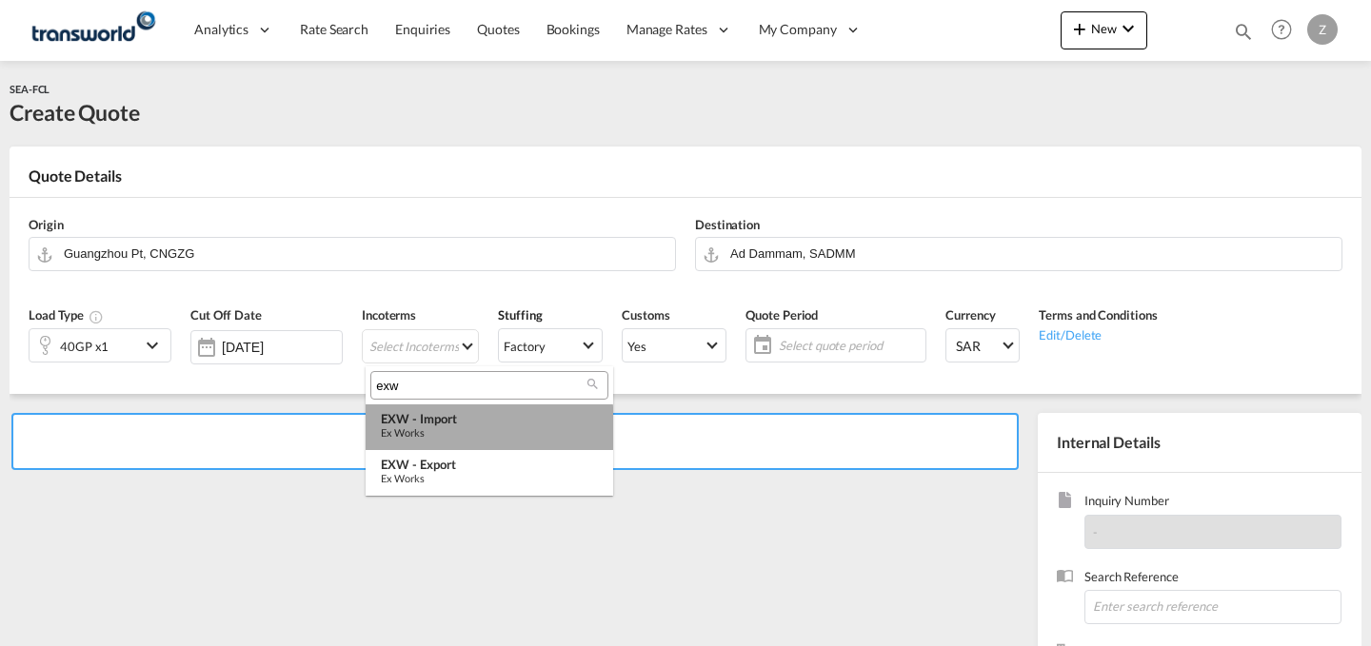
click at [458, 430] on div "Ex Works" at bounding box center [489, 432] width 217 height 12
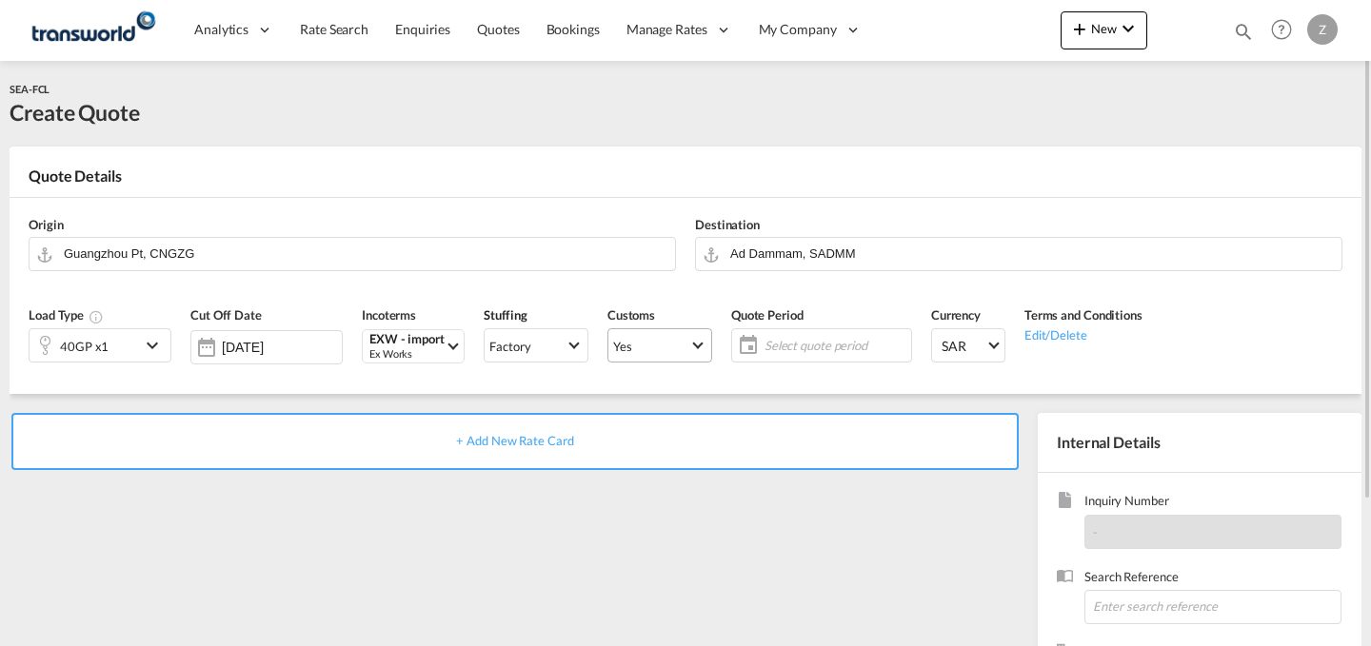
click at [666, 342] on span "Yes" at bounding box center [651, 346] width 76 height 17
click at [687, 392] on md-option "No" at bounding box center [662, 391] width 133 height 46
click at [697, 355] on md-select-value "Yes" at bounding box center [659, 345] width 103 height 27
click at [687, 387] on md-option "No" at bounding box center [662, 391] width 133 height 46
click at [854, 351] on span "Select quote period" at bounding box center [835, 345] width 142 height 17
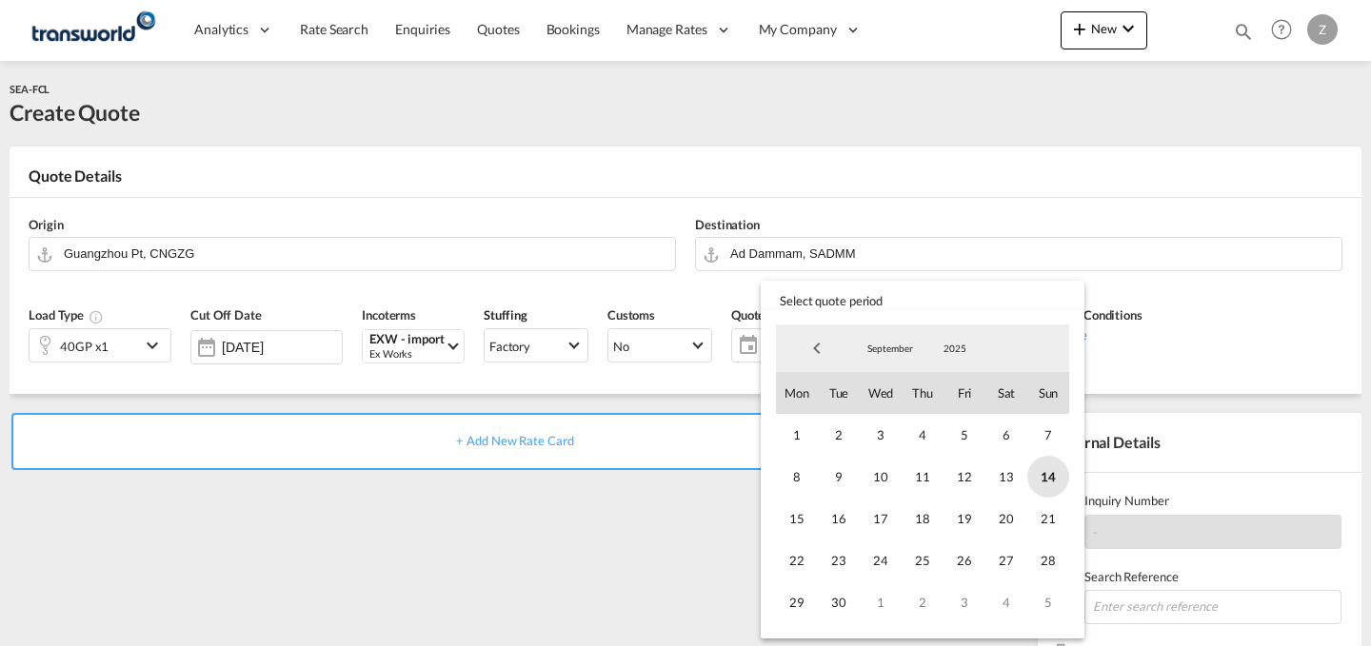
click at [1046, 465] on span "14" at bounding box center [1048, 477] width 42 height 42
click at [840, 594] on span "30" at bounding box center [839, 603] width 42 height 42
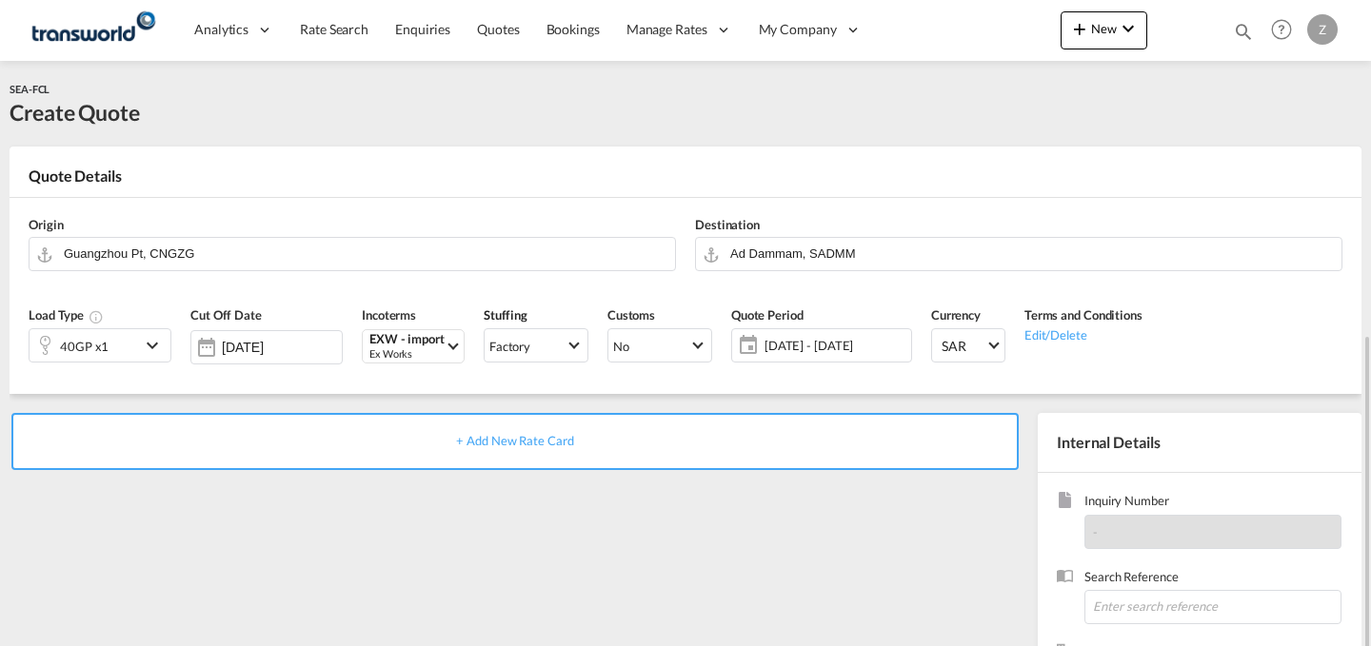
scroll to position [188, 0]
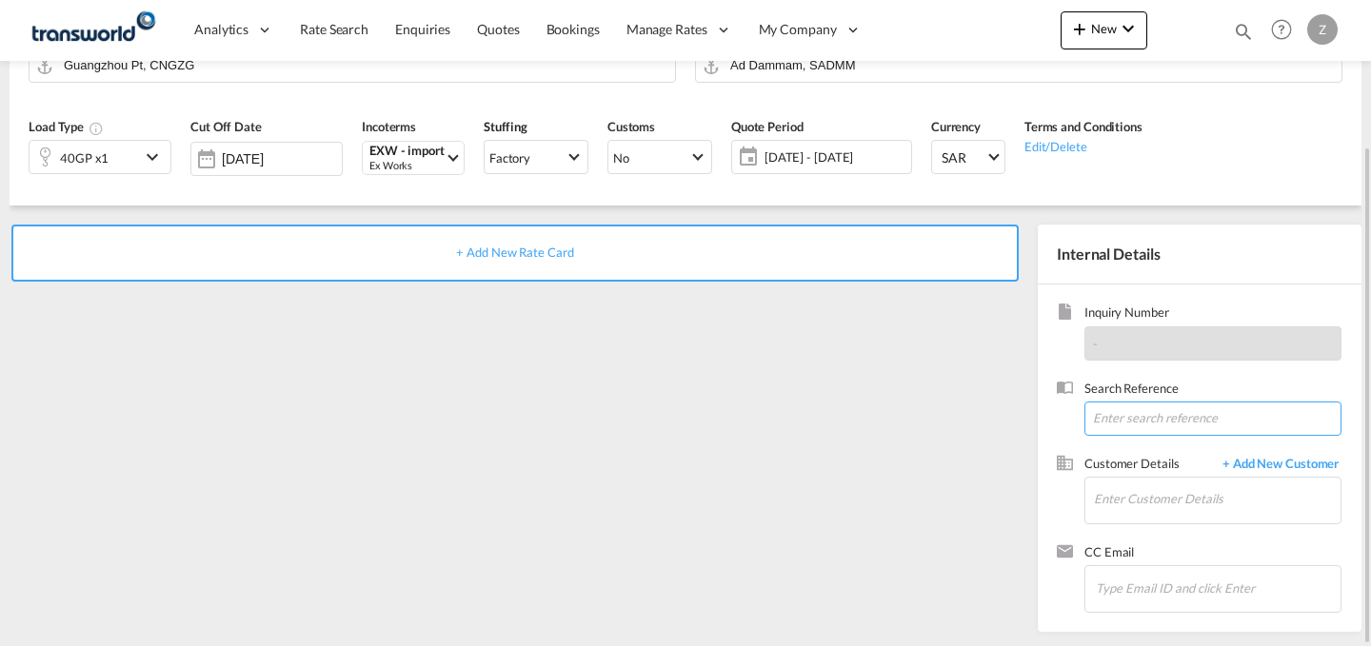
click at [1202, 425] on input at bounding box center [1212, 419] width 257 height 34
paste input "TW040817"
type input "TW040817"
click at [1169, 489] on input "Enter Customer Details" at bounding box center [1217, 499] width 247 height 43
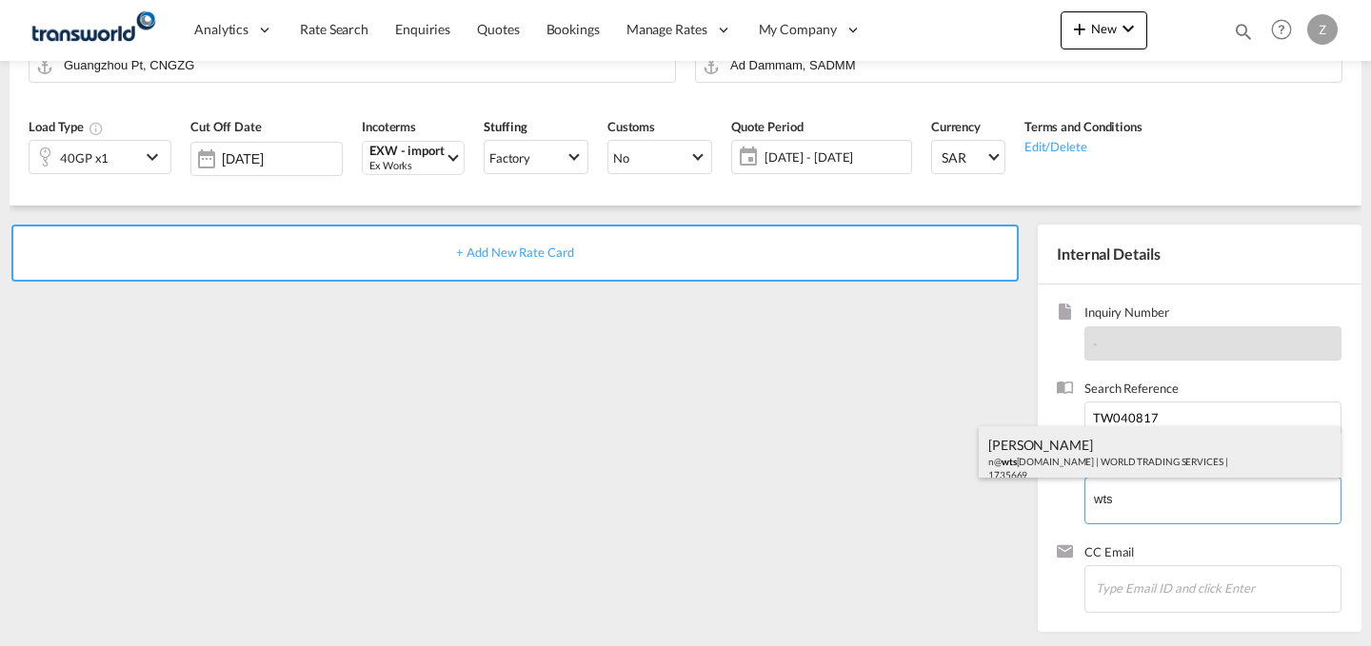
click at [1111, 457] on div "[PERSON_NAME] n@ wts [DOMAIN_NAME] | WORLD TRADING SERVICES | 1735669" at bounding box center [1159, 458] width 362 height 65
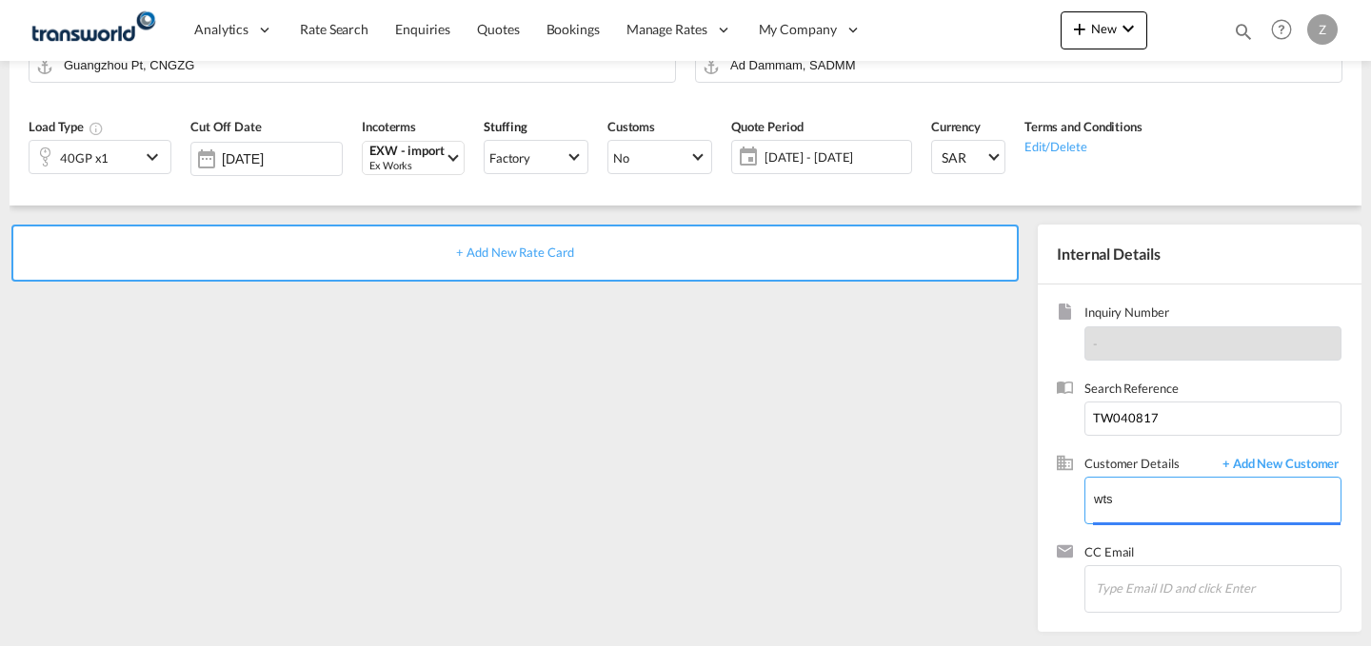
type input "WORLD TRADING SERVICES, [PERSON_NAME], n@[DOMAIN_NAME]"
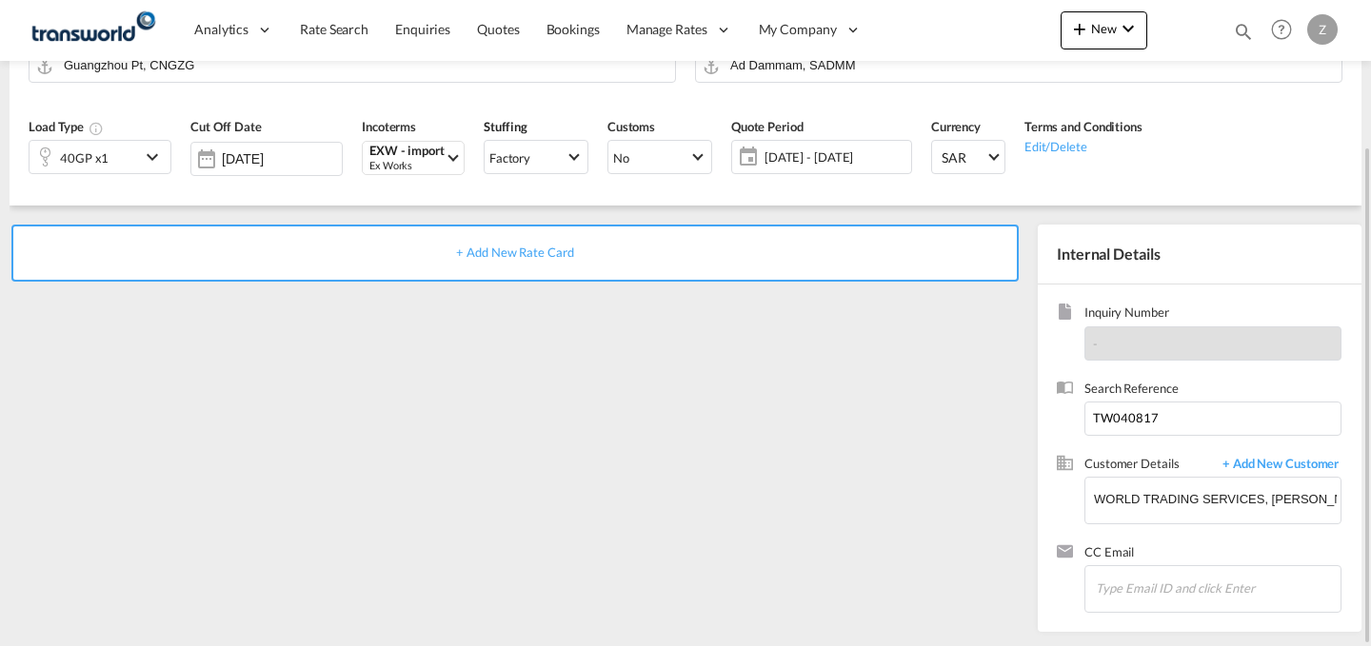
click at [739, 252] on div "+ Add New Rate Card" at bounding box center [514, 253] width 1007 height 57
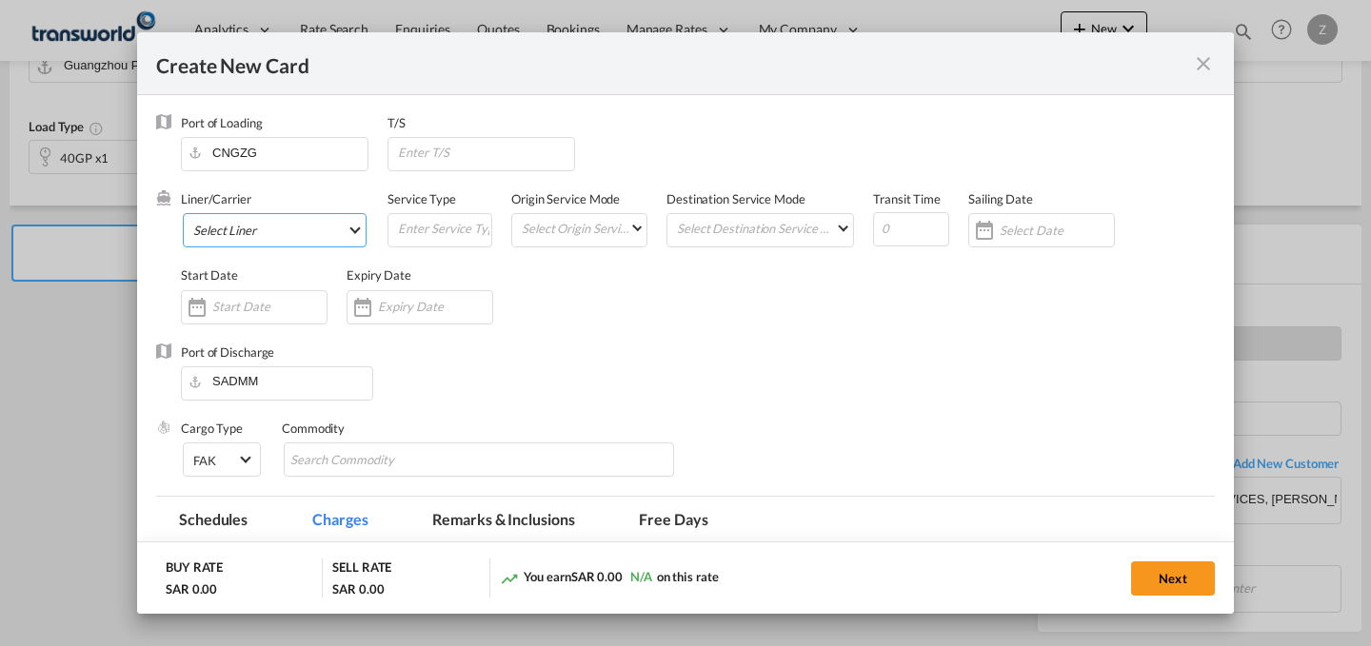
click at [339, 223] on md-select "Select Liner 2HM LOGISTICS D.O.O 2HM LOGISTICS D.O.O. / TWKS-KOPER 3P LOGISTICS…" at bounding box center [275, 230] width 184 height 34
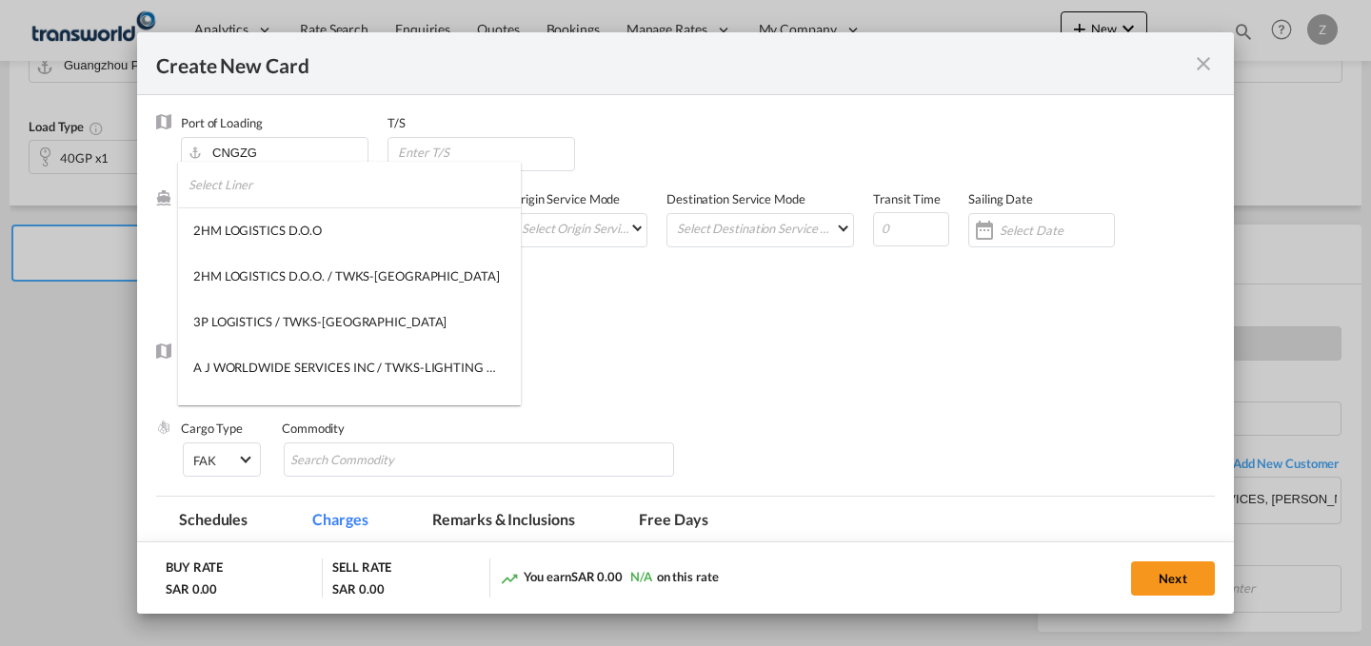
click at [335, 194] on input "search" at bounding box center [354, 185] width 332 height 46
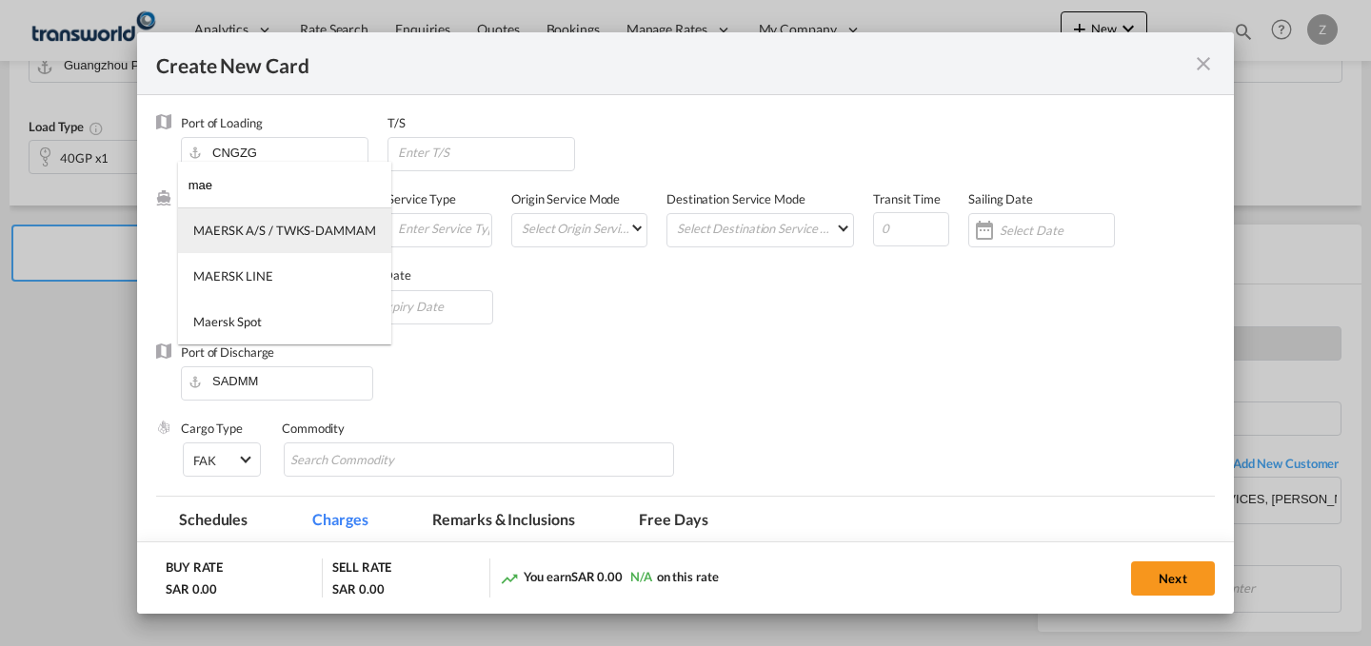
type input "mae"
click at [306, 233] on div "MAERSK A/S / TWKS-DAMMAM" at bounding box center [284, 230] width 183 height 17
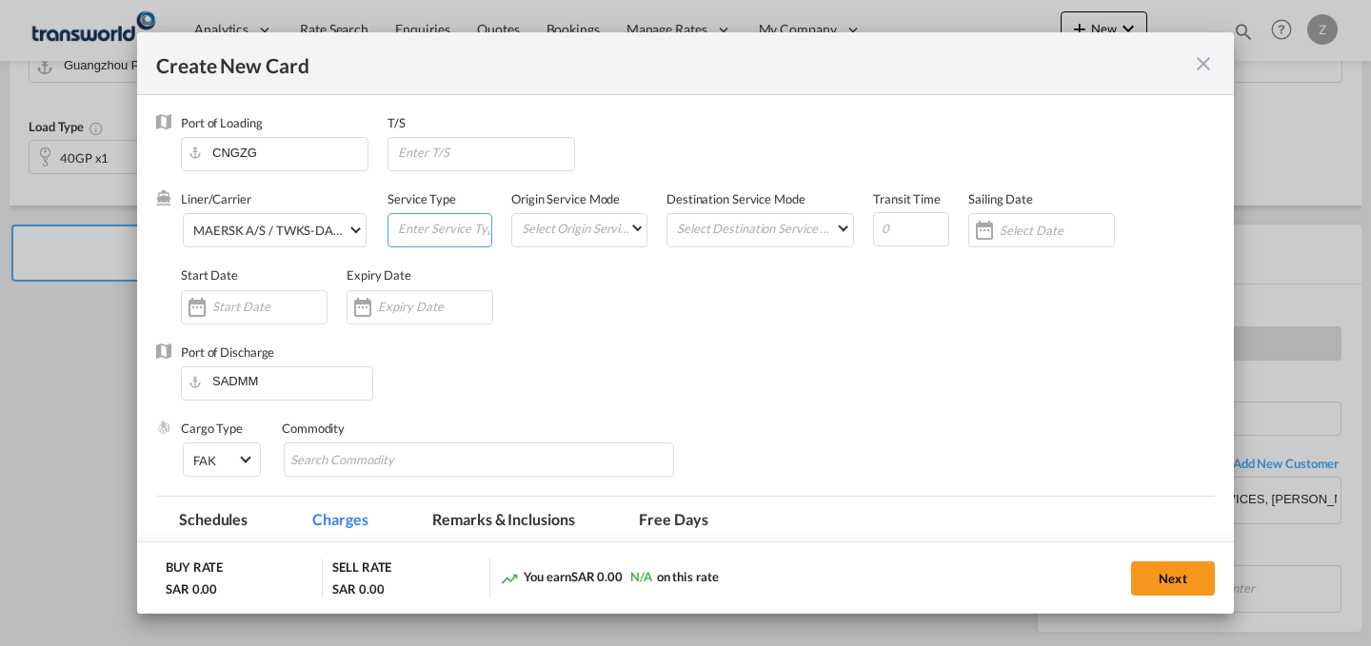
click at [430, 229] on input "Create New Card ..." at bounding box center [443, 228] width 95 height 29
type input "F"
type input "A"
type input "FCL"
click at [579, 229] on md-select "Select Origin Service Mode SD [GEOGRAPHIC_DATA]" at bounding box center [583, 227] width 127 height 27
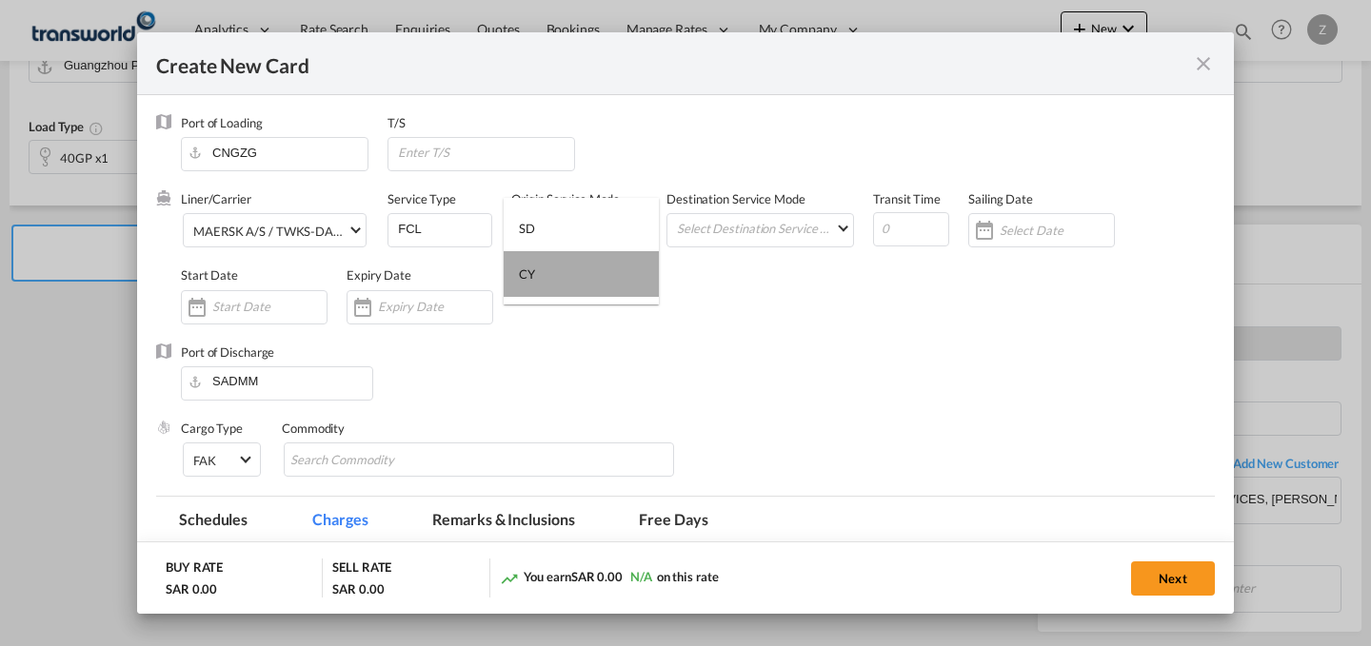
click at [612, 281] on md-option "CY" at bounding box center [581, 274] width 155 height 46
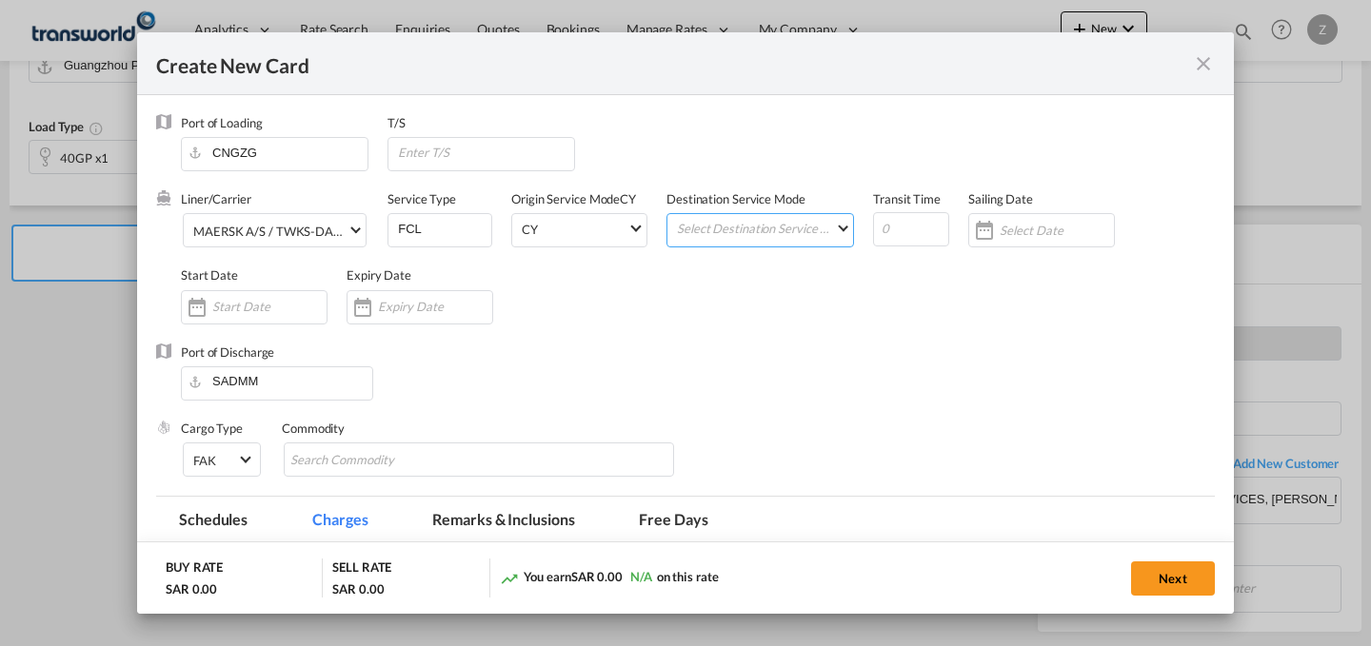
click at [744, 225] on md-select "Select Destination Service Mode SD [GEOGRAPHIC_DATA]" at bounding box center [764, 227] width 178 height 27
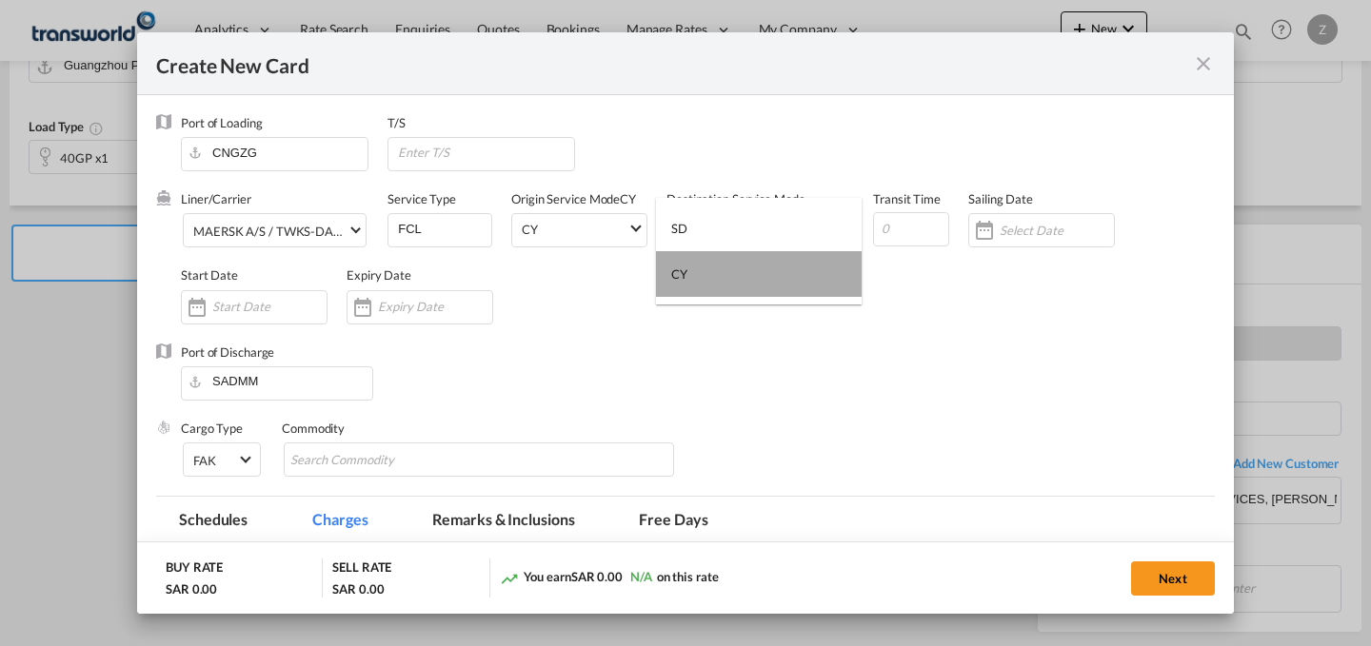
click at [756, 289] on md-option "CY" at bounding box center [759, 274] width 206 height 46
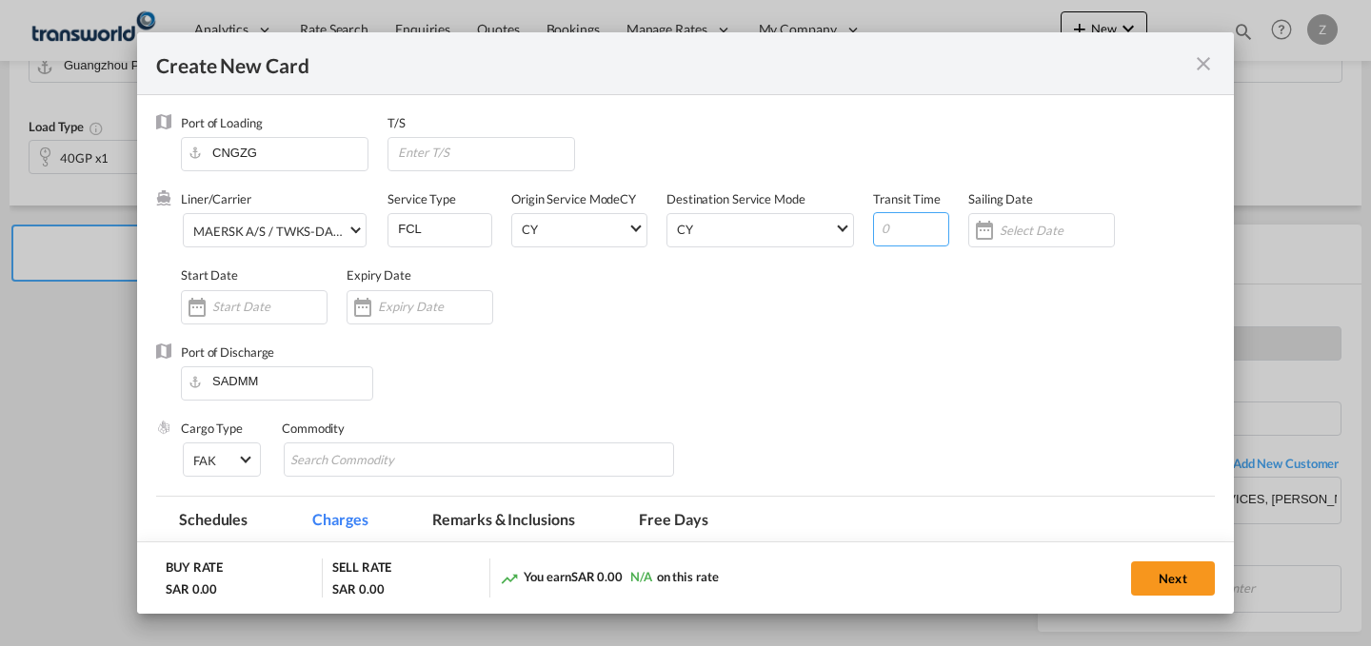
click at [895, 233] on input "Create New Card ..." at bounding box center [911, 229] width 76 height 34
type input "20"
click at [246, 295] on div "Create New Card ..." at bounding box center [254, 307] width 147 height 34
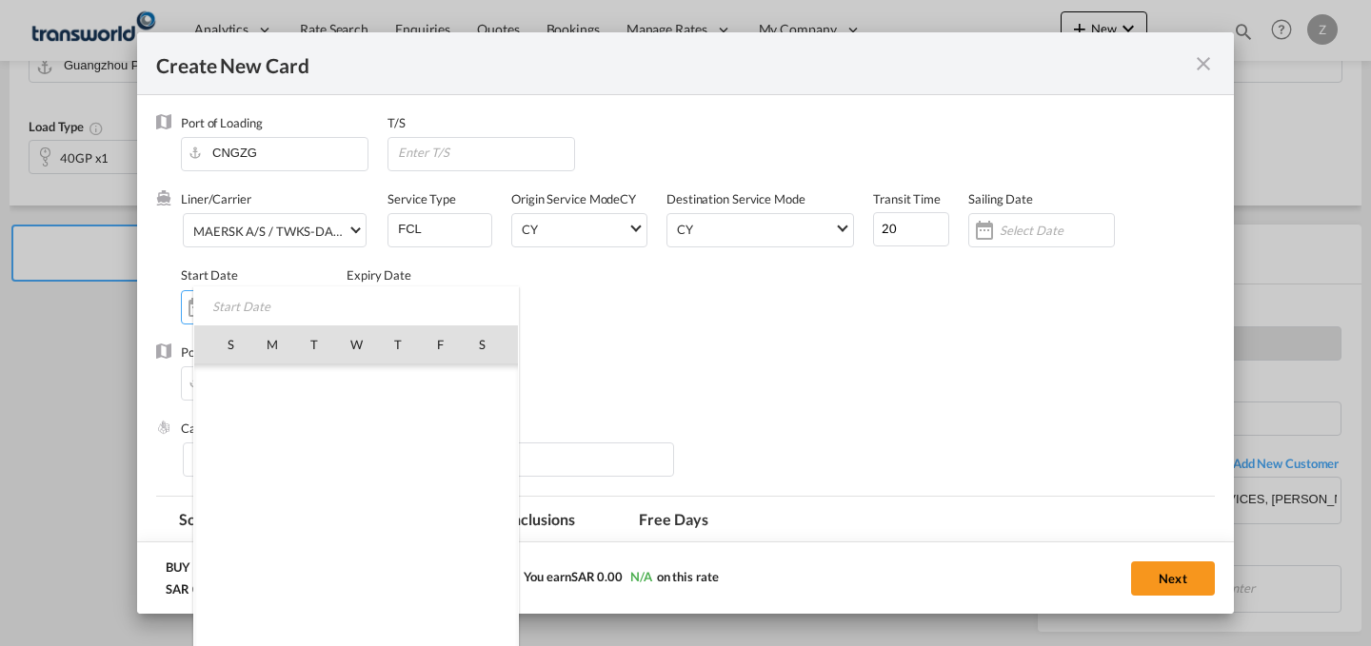
scroll to position [440901, 0]
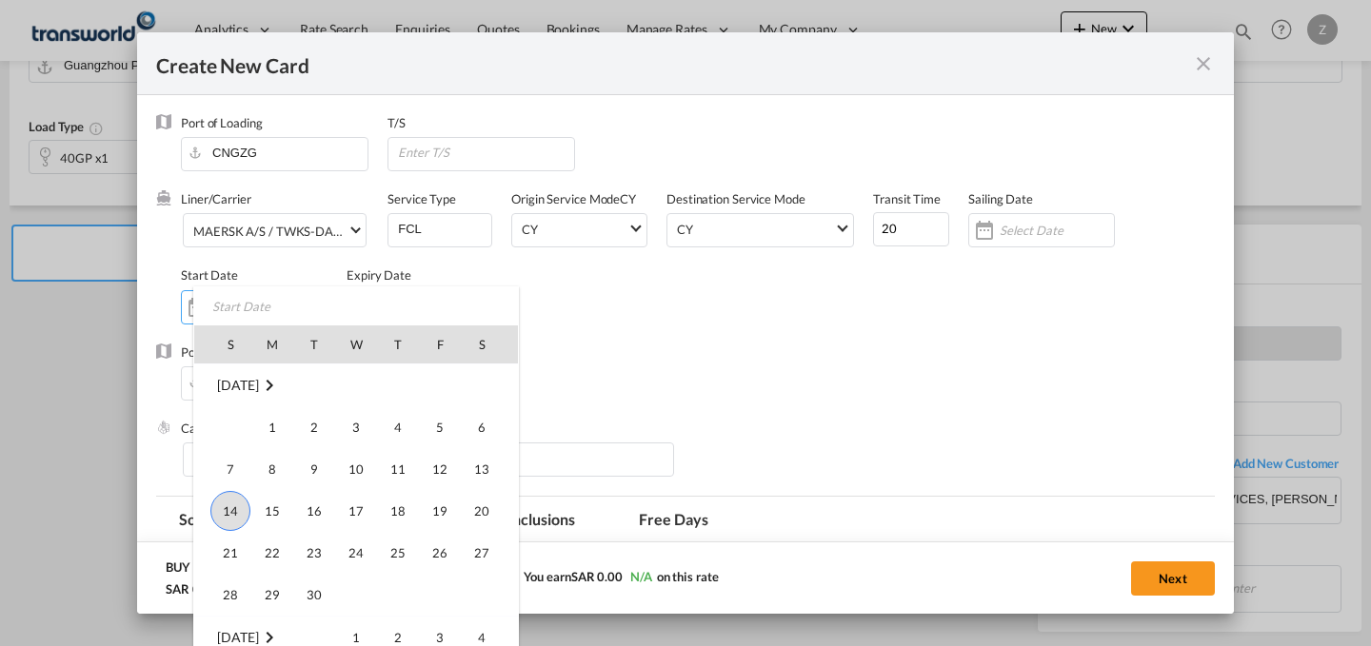
click at [241, 522] on span "14" at bounding box center [230, 511] width 40 height 40
type input "[DATE]"
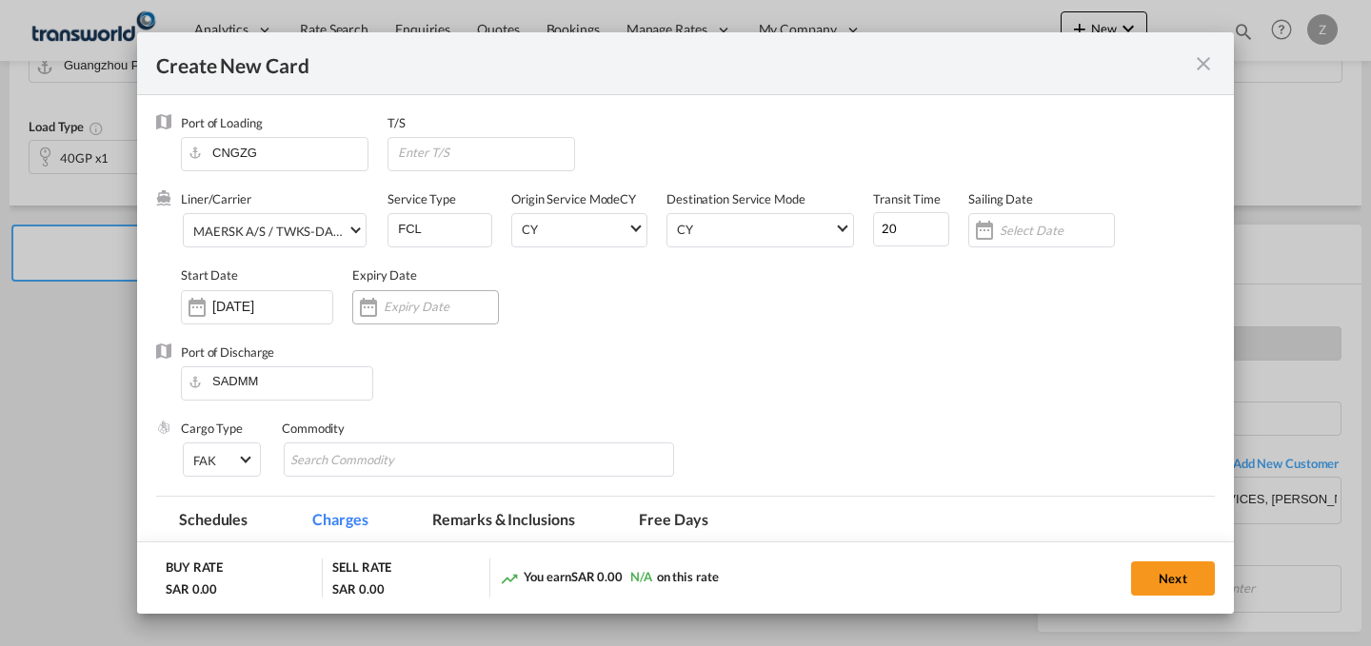
click at [422, 303] on input "Create New Card ..." at bounding box center [441, 306] width 114 height 15
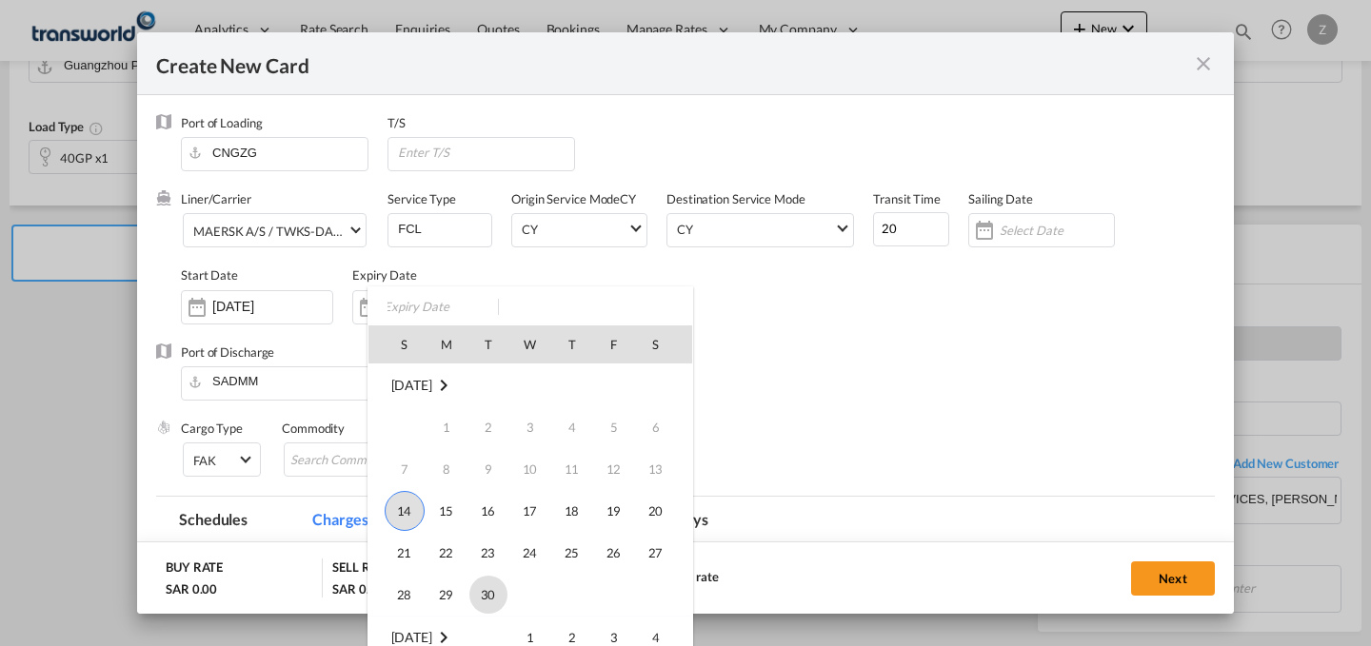
click at [483, 590] on span "30" at bounding box center [488, 595] width 38 height 38
type input "[DATE]"
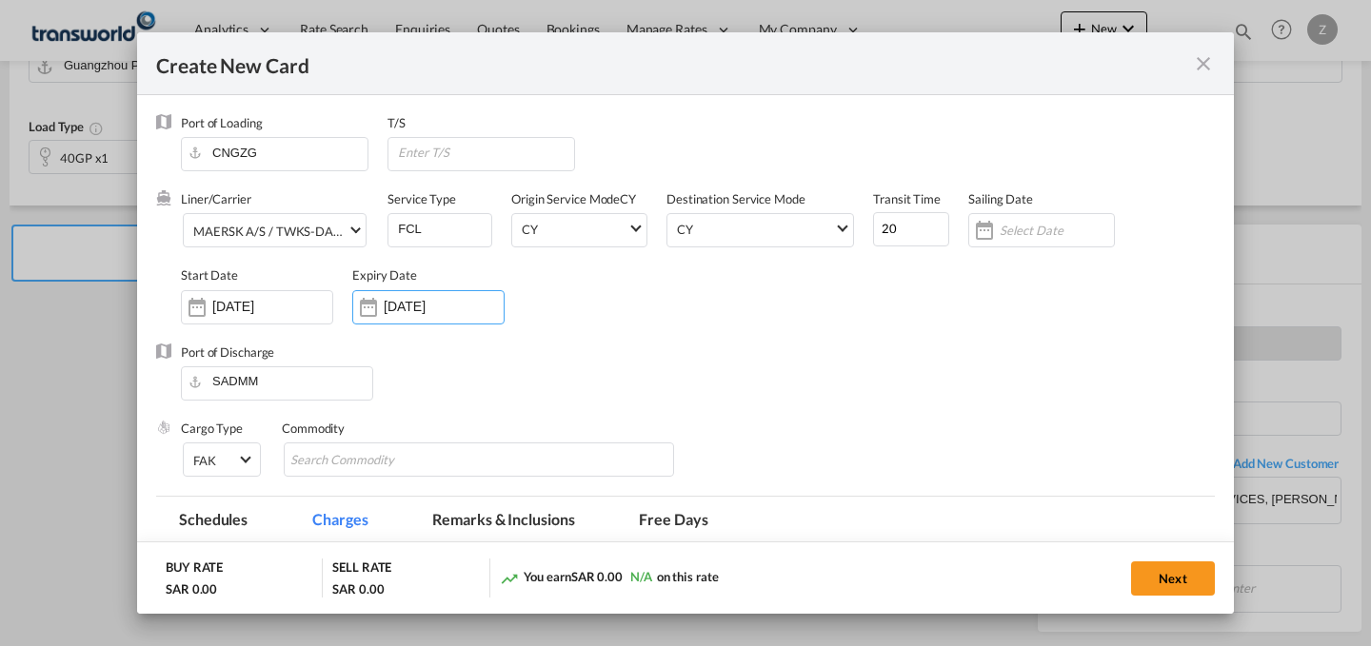
scroll to position [128, 0]
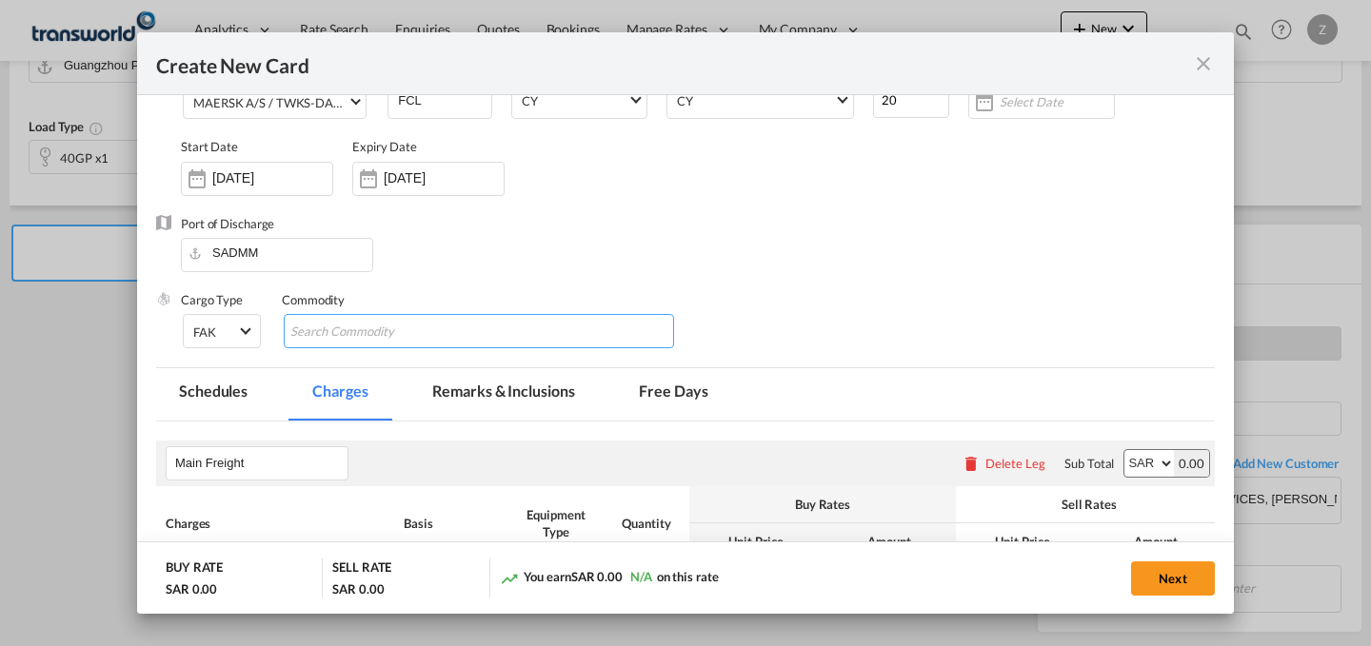
click at [505, 326] on md-chips-wrap "Chips container with autocompletion. Enter the text area, type text to search, …" at bounding box center [479, 331] width 390 height 34
type input "GC"
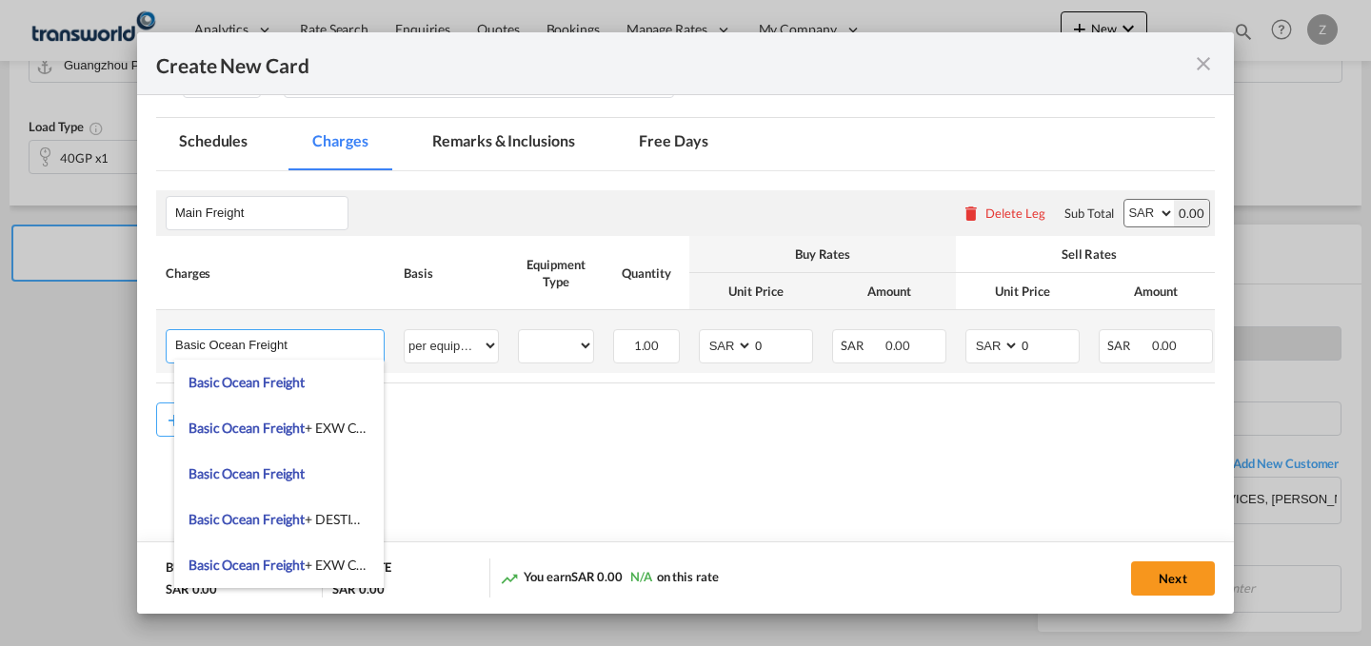
click at [377, 341] on input "Basic Ocean Freight" at bounding box center [279, 344] width 208 height 29
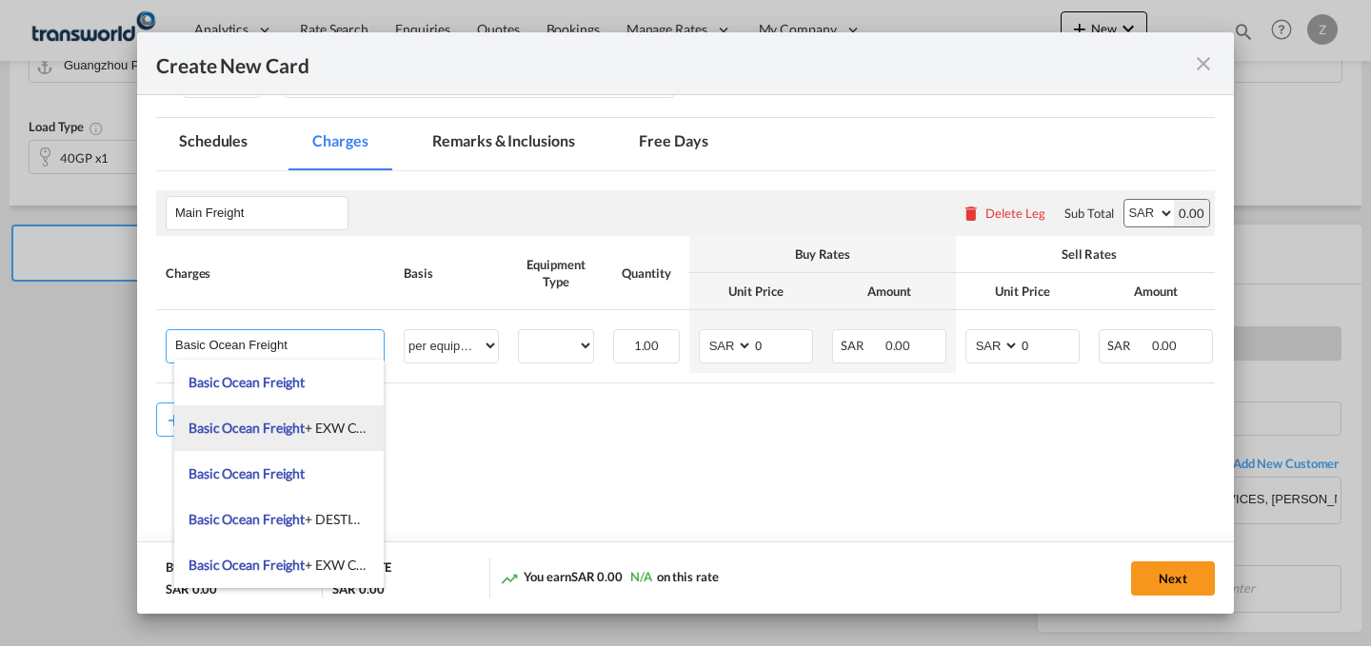
click at [338, 410] on li "Basic Ocean Freight + EXW Charges" at bounding box center [278, 428] width 209 height 46
type input "Basic Ocean Freight + EXW Charges"
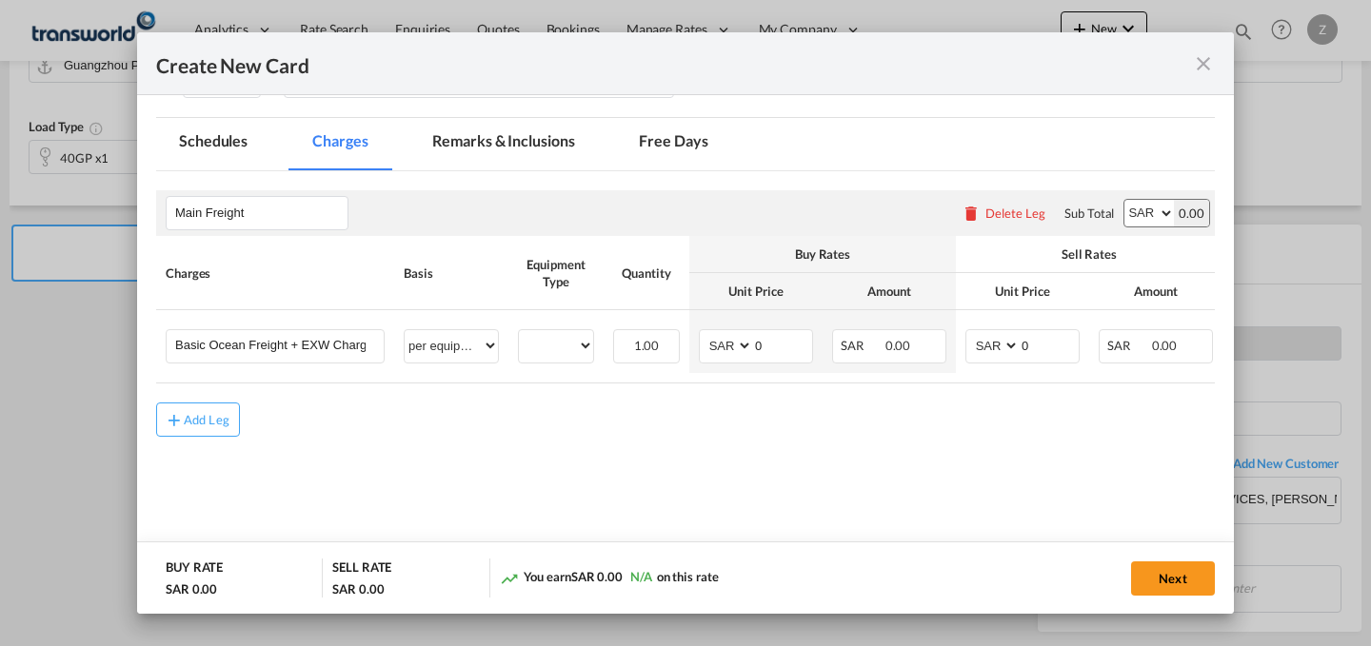
click at [1126, 214] on select "AED AFN ALL AMD ANG AOA ARS AUD AWG AZN BAM BBD BDT BGN BHD BIF BMD BND BOB BRL…" at bounding box center [1148, 213] width 49 height 27
select select "string:USD"
click at [1124, 200] on select "AED AFN ALL AMD ANG AOA ARS AUD AWG AZN BAM BBD BDT BGN BHD BIF BMD BND BOB BRL…" at bounding box center [1148, 213] width 49 height 27
click at [978, 341] on select "AED AFN ALL AMD ANG AOA ARS AUD AWG AZN BAM BBD BDT BGN BHD BIF BMD BND BOB BRL…" at bounding box center [993, 346] width 49 height 26
select select "string:USD"
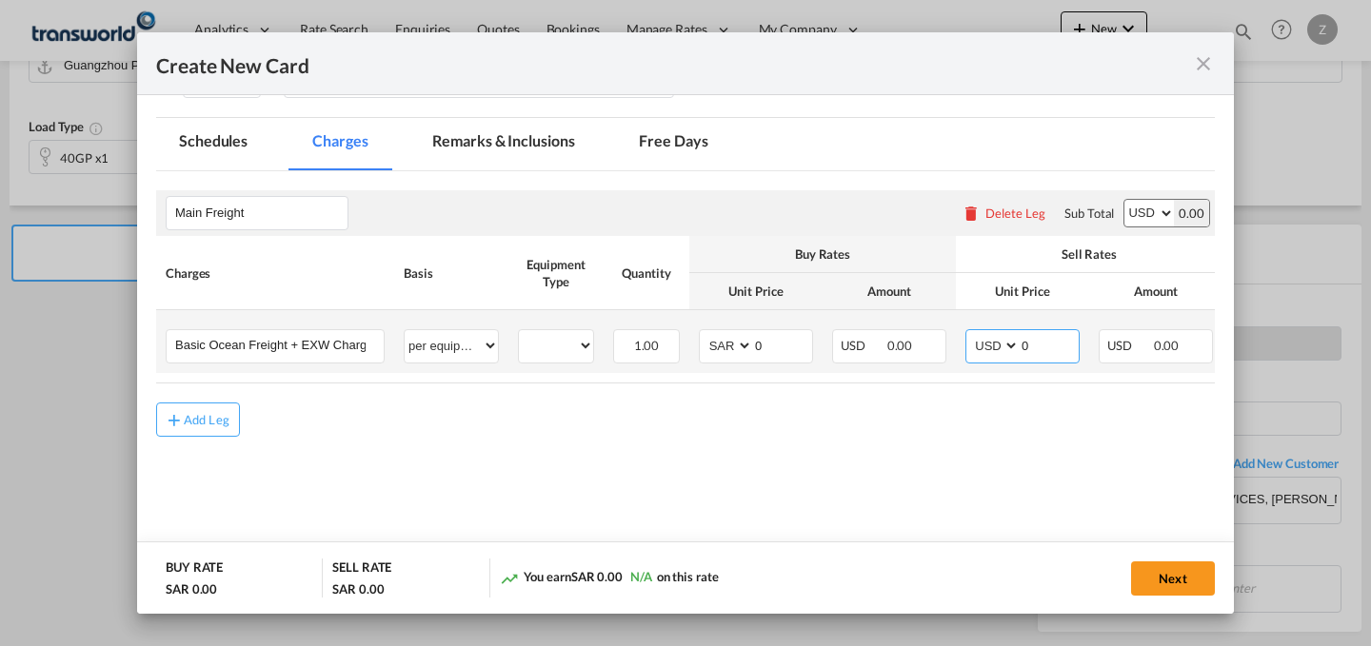
click at [969, 333] on select "AED AFN ALL AMD ANG AOA ARS AUD AWG AZN BAM BBD BDT BGN BHD BIF BMD BND BOB BRL…" at bounding box center [993, 346] width 49 height 26
click at [719, 349] on select "AED AFN ALL AMD ANG AOA ARS AUD AWG AZN BAM BBD BDT BGN BHD BIF BMD BND BOB BRL…" at bounding box center [726, 346] width 49 height 26
select select "string:USD"
click at [702, 333] on select "AED AFN ALL AMD ANG AOA ARS AUD AWG AZN BAM BBD BDT BGN BHD BIF BMD BND BOB BRL…" at bounding box center [726, 346] width 49 height 26
click at [560, 361] on div "40GP" at bounding box center [556, 346] width 76 height 34
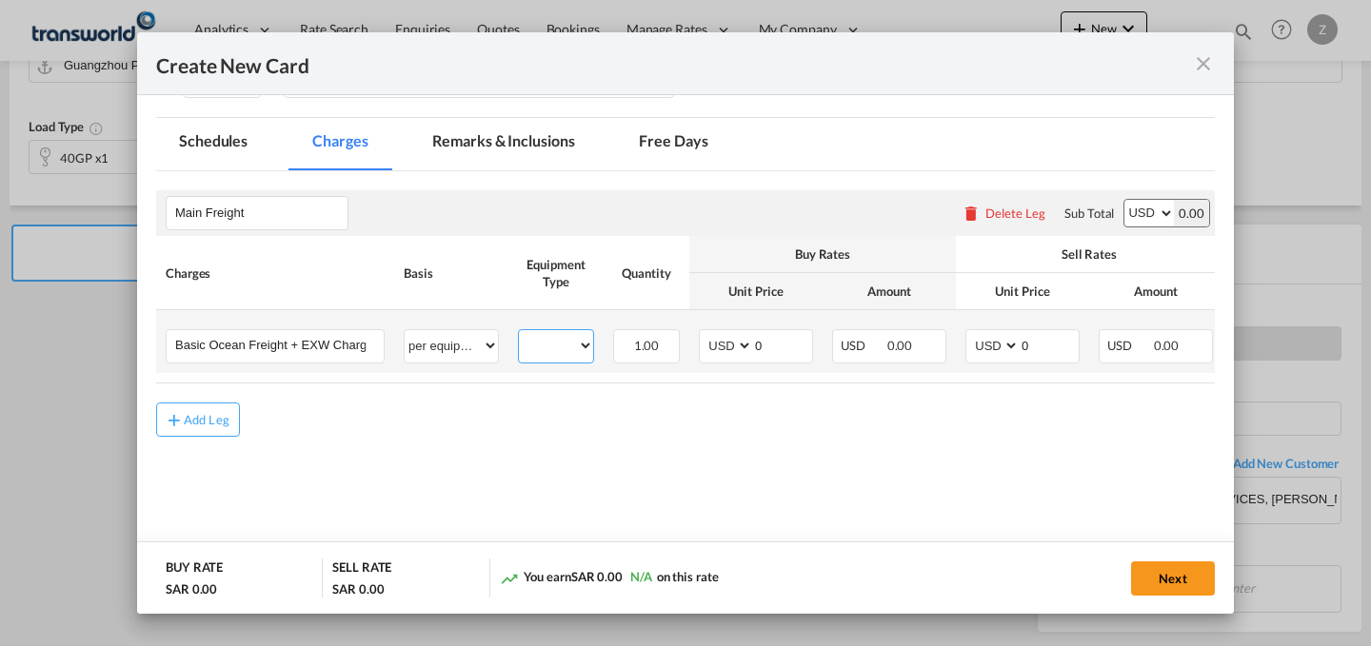
click at [574, 347] on select "40GP" at bounding box center [556, 346] width 74 height 26
select select "40GP"
click at [519, 333] on select "40GP" at bounding box center [556, 346] width 74 height 26
click at [1030, 347] on input "0" at bounding box center [1048, 344] width 59 height 29
type input "2450"
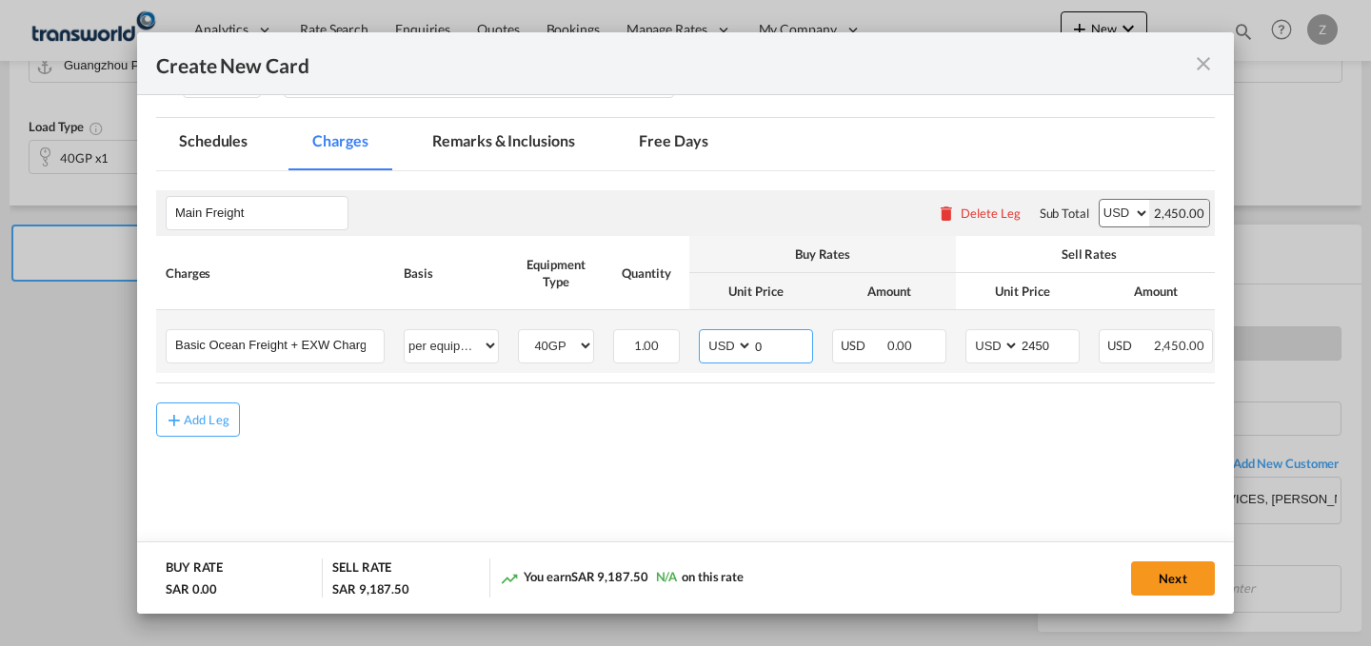
click at [777, 346] on input "0" at bounding box center [782, 344] width 59 height 29
type input "2250"
click at [1177, 578] on button "Next" at bounding box center [1173, 579] width 84 height 34
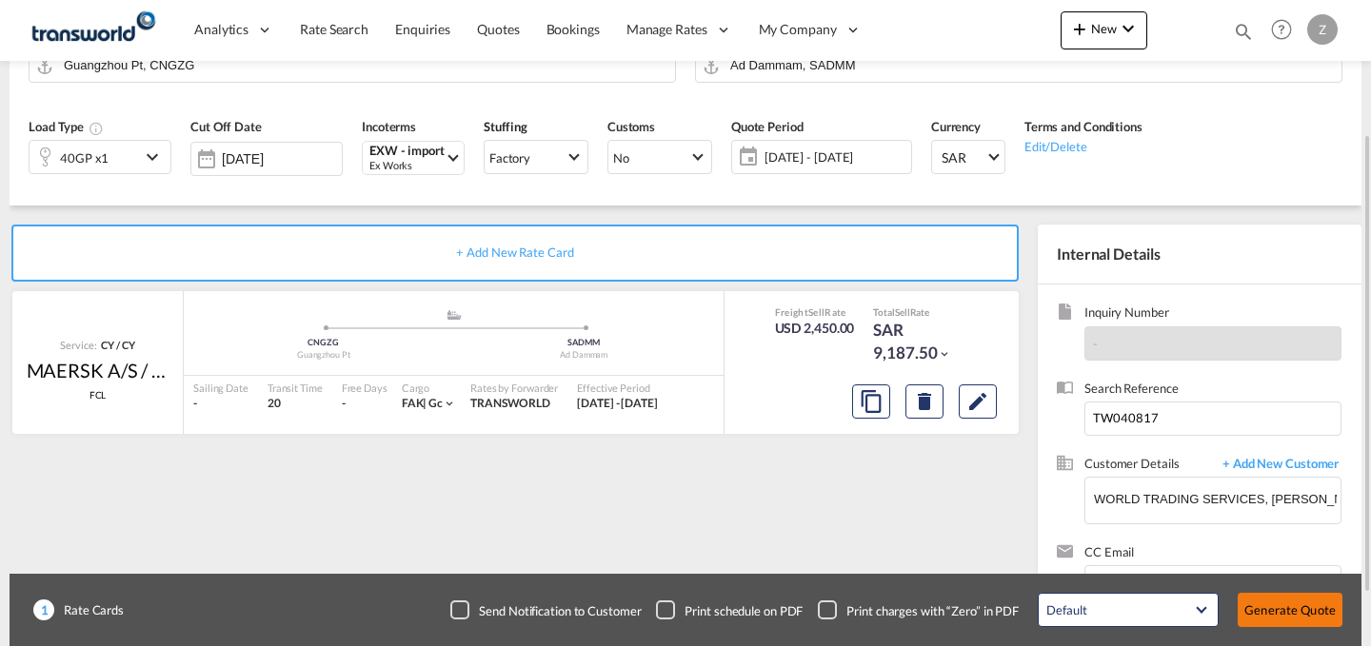
click at [1311, 610] on button "Generate Quote" at bounding box center [1289, 610] width 105 height 34
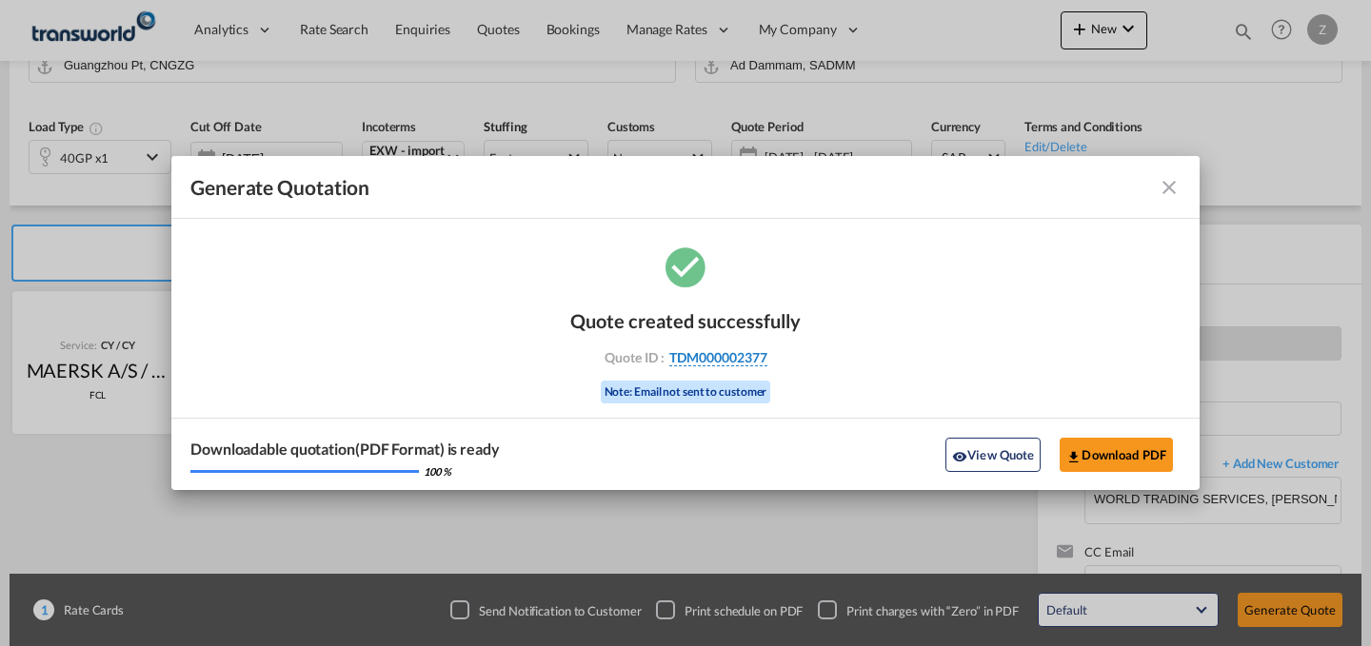
click at [759, 361] on span "TDM000002377" at bounding box center [718, 357] width 98 height 17
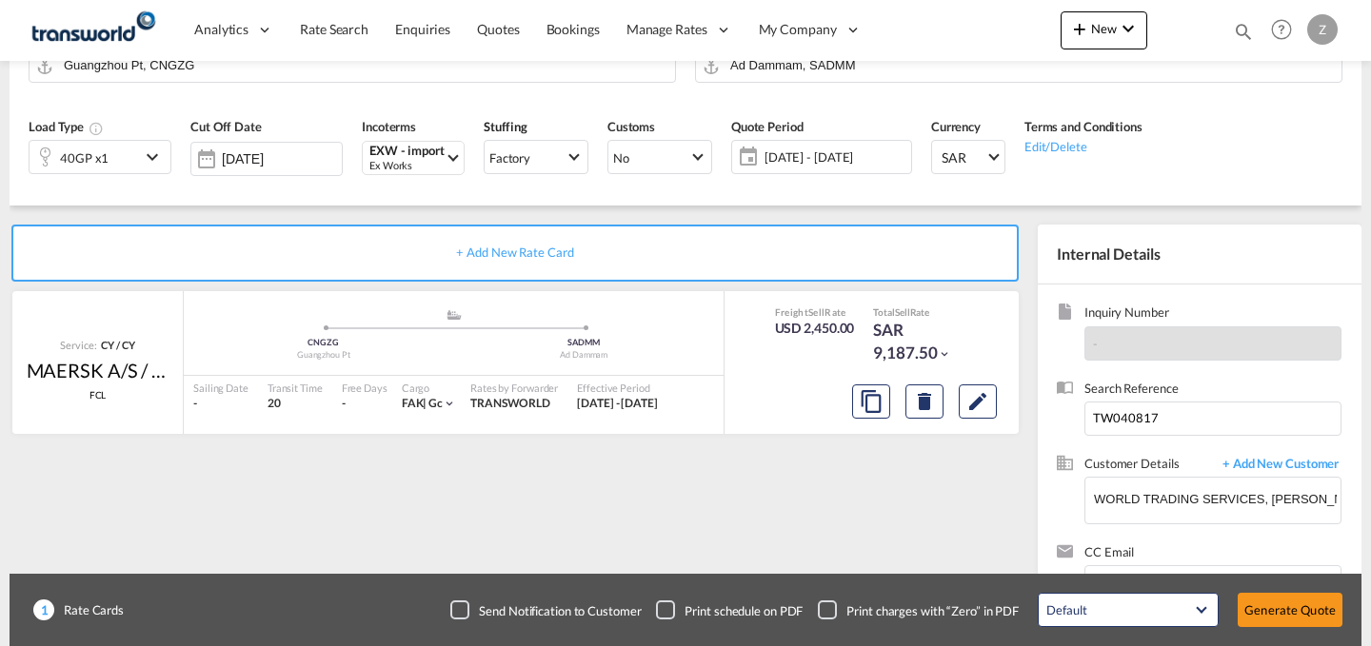
click at [759, 361] on div "Quote created successfully Quote ID : TDM000002377 Note: Email not sent to cust…" at bounding box center [685, 345] width 514 height 124
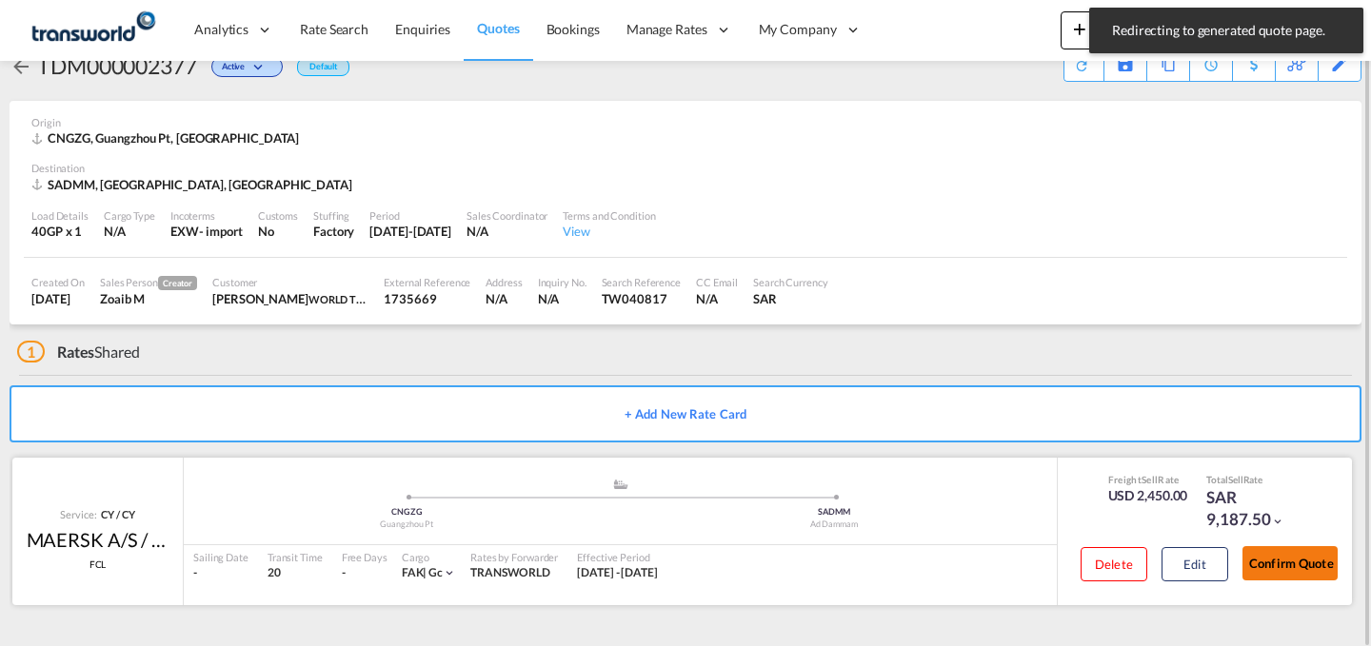
scroll to position [36, 0]
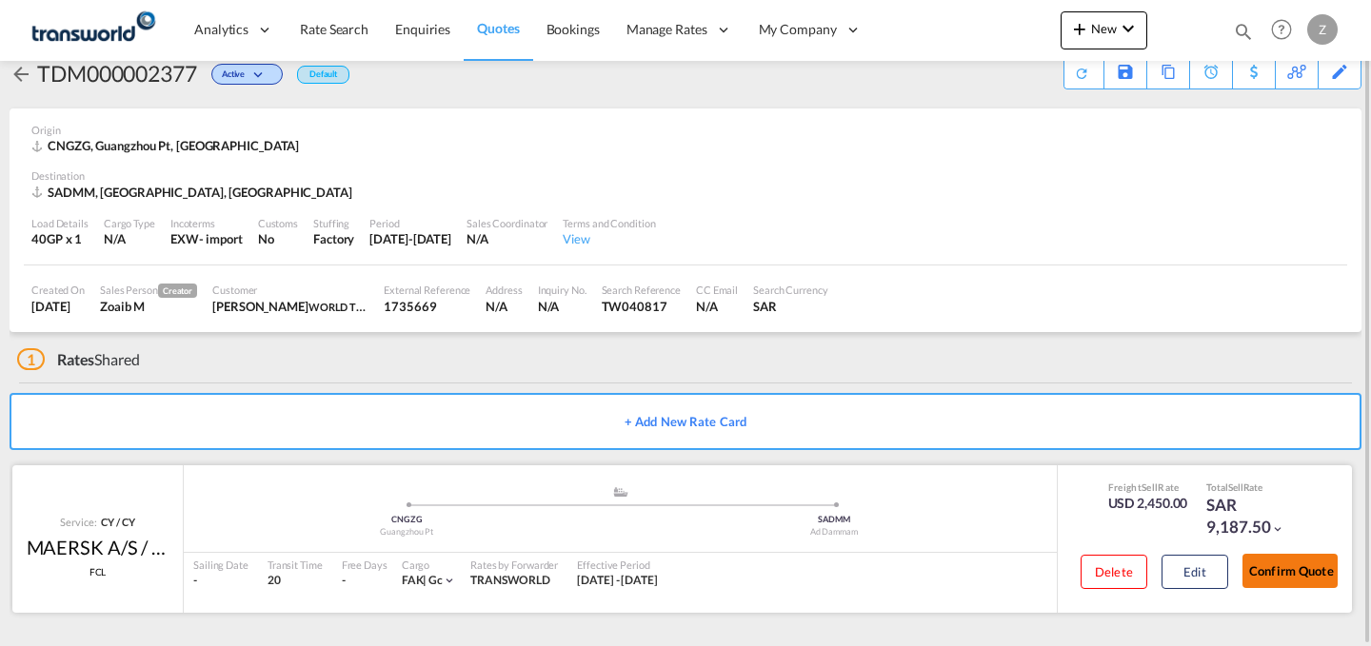
click at [1278, 566] on button "Confirm Quote" at bounding box center [1289, 571] width 95 height 34
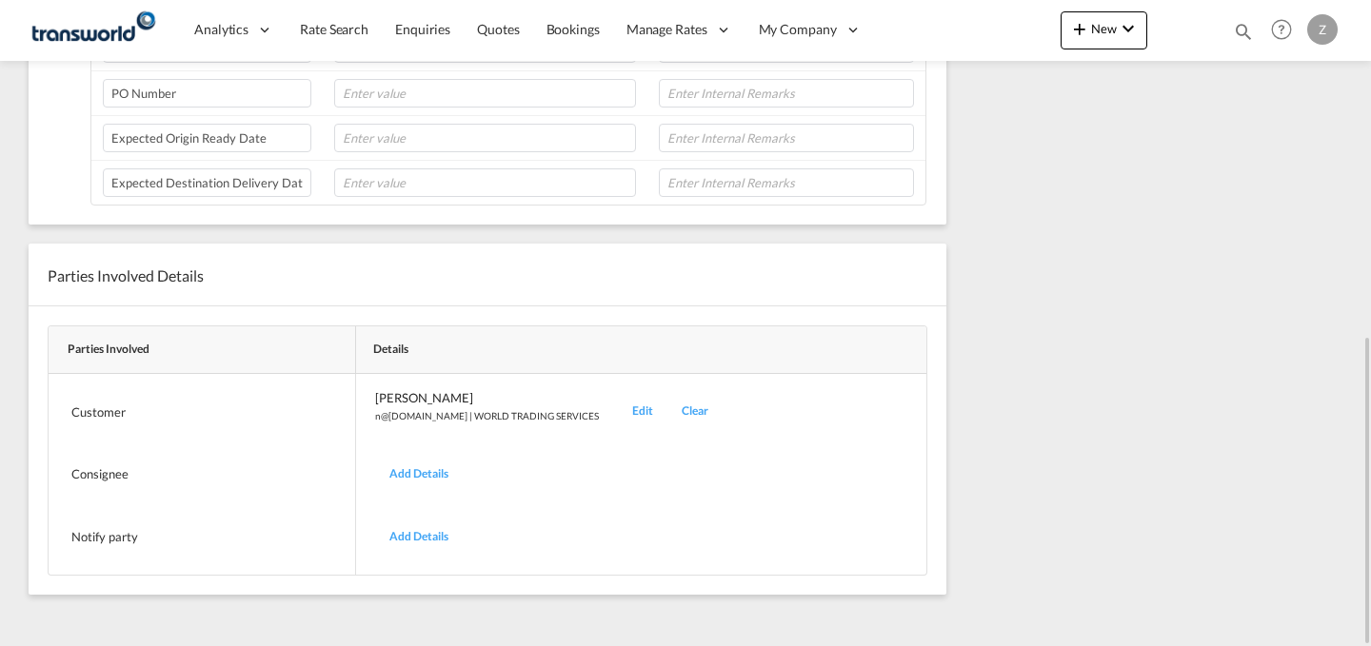
click at [618, 413] on div "Edit" at bounding box center [642, 411] width 49 height 45
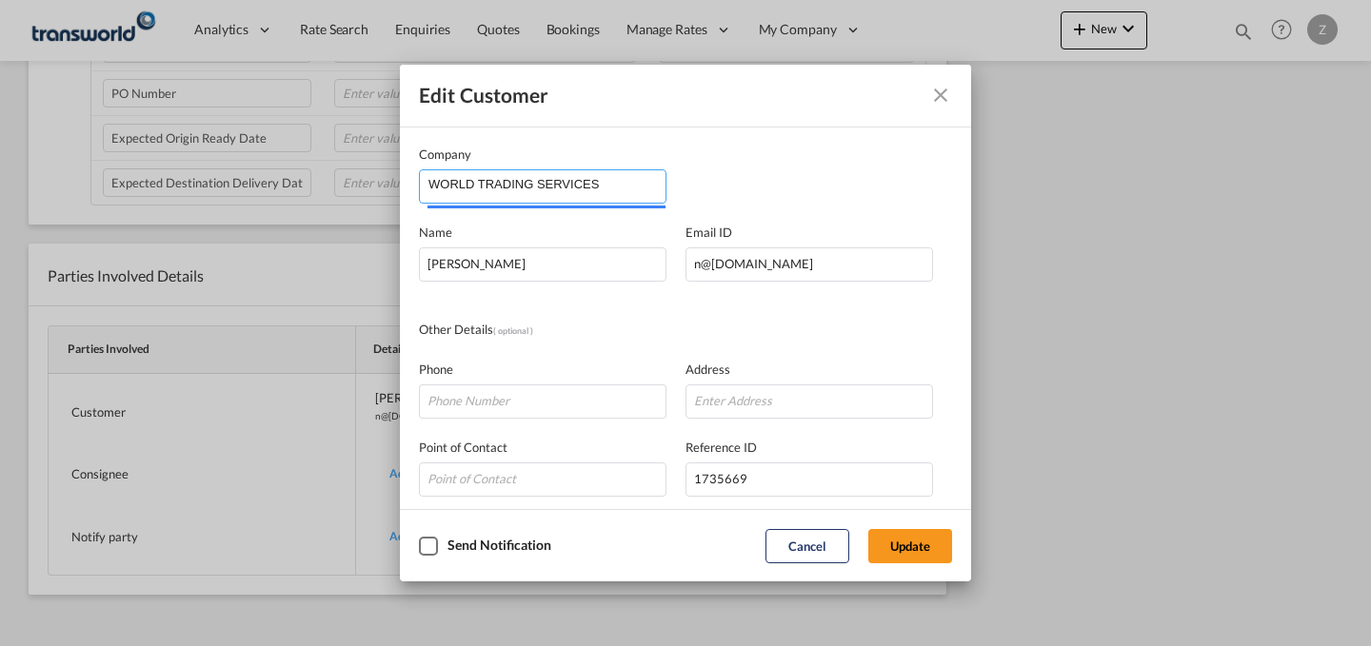
drag, startPoint x: 642, startPoint y: 196, endPoint x: 246, endPoint y: 227, distance: 398.1
click at [246, 227] on div "Edit Customer Company WORLD TRADING SERVICES Name [PERSON_NAME] Email ID [EMAIL…" at bounding box center [685, 323] width 1371 height 646
type input "B"
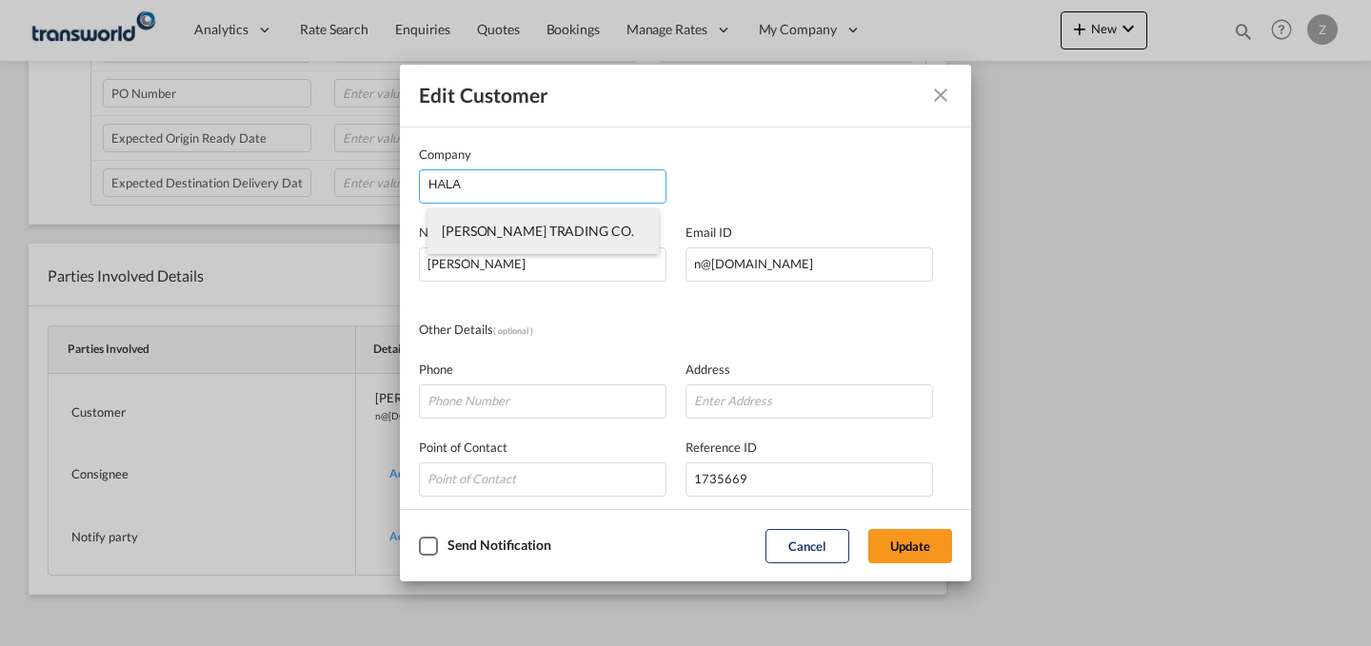
click at [557, 220] on li "[PERSON_NAME] TRADING CO." at bounding box center [542, 231] width 231 height 46
type input "[PERSON_NAME] TRADING CO."
type input "[PERSON_NAME][EMAIL_ADDRESS][DOMAIN_NAME]"
type input "531424676"
type input "1412200"
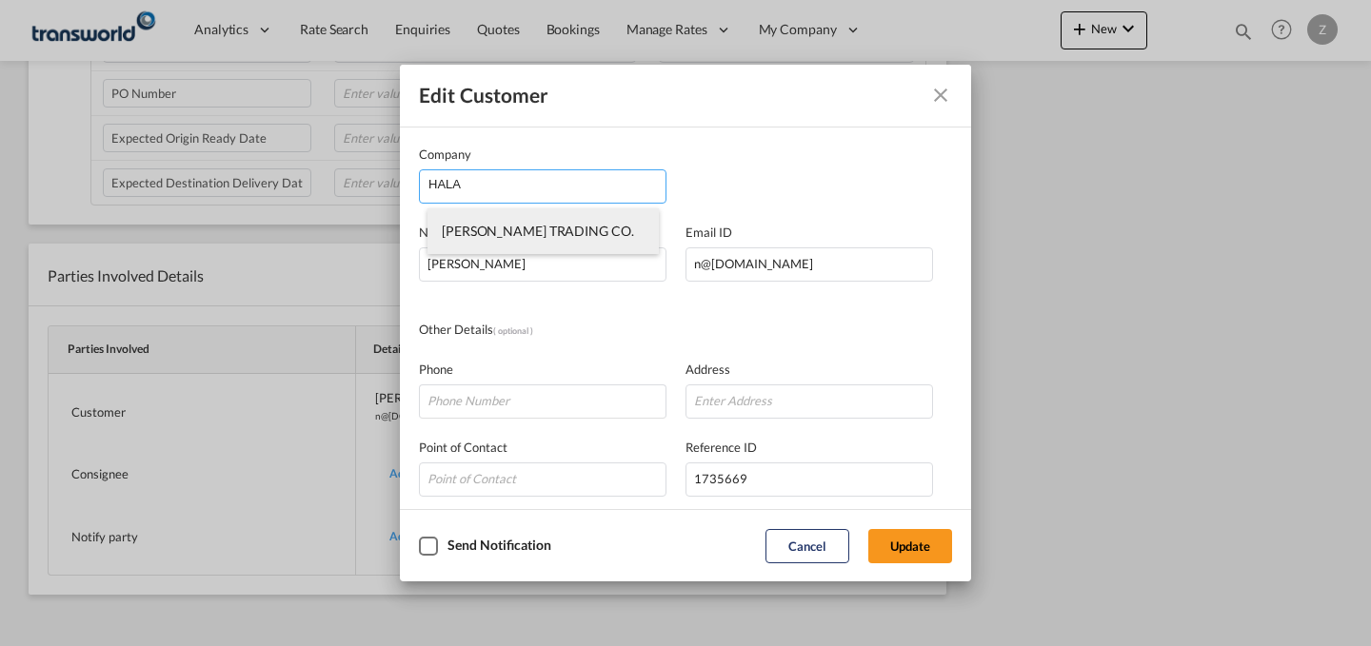
type input "32241"
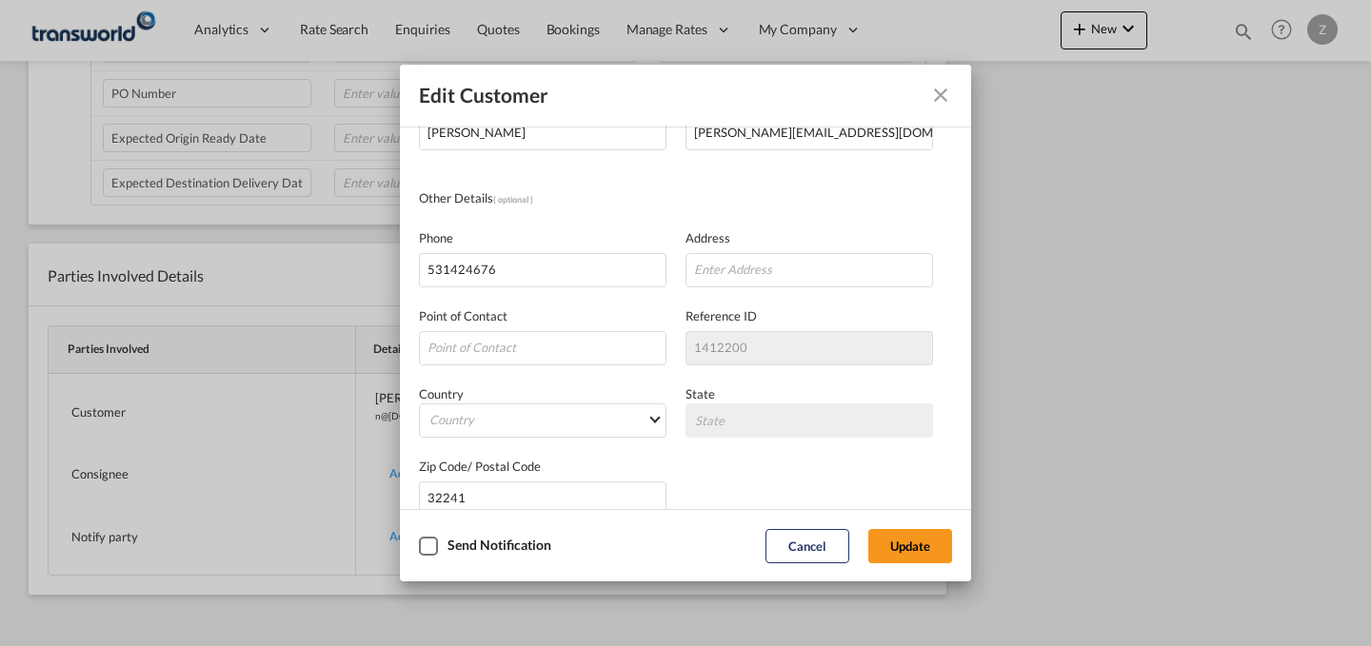
scroll to position [132, 0]
click at [919, 537] on button "Update" at bounding box center [910, 546] width 84 height 34
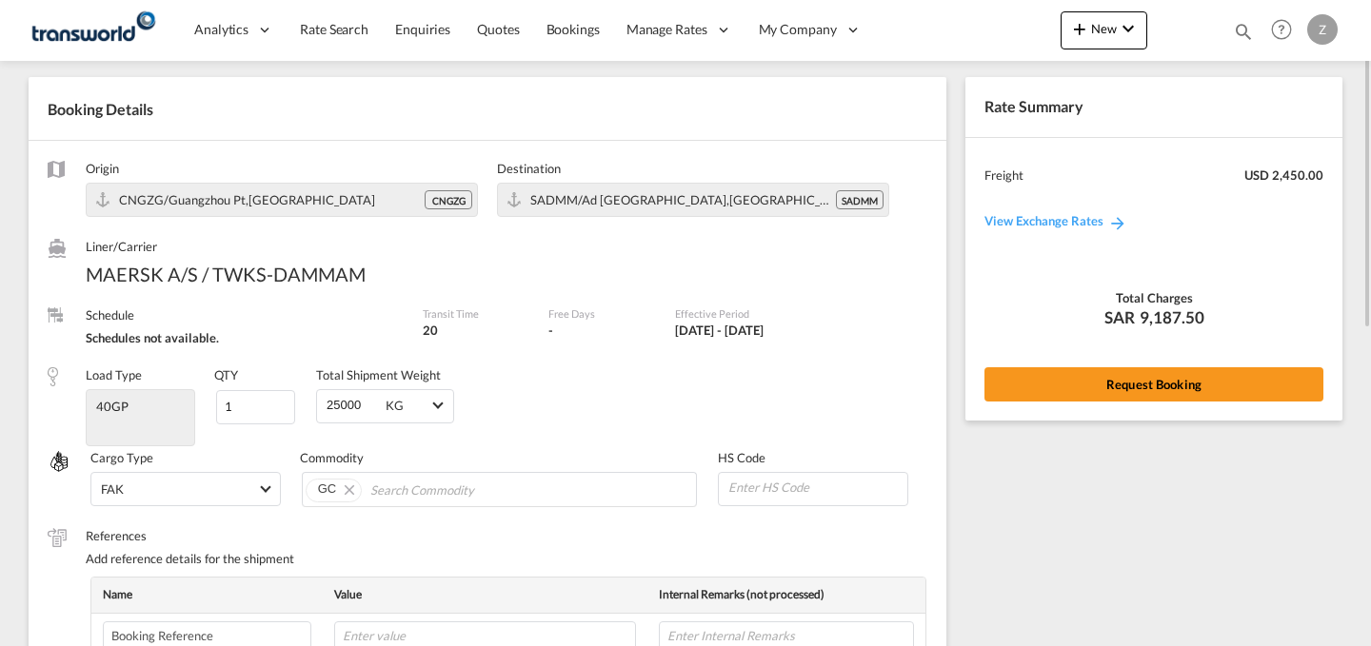
scroll to position [58, 0]
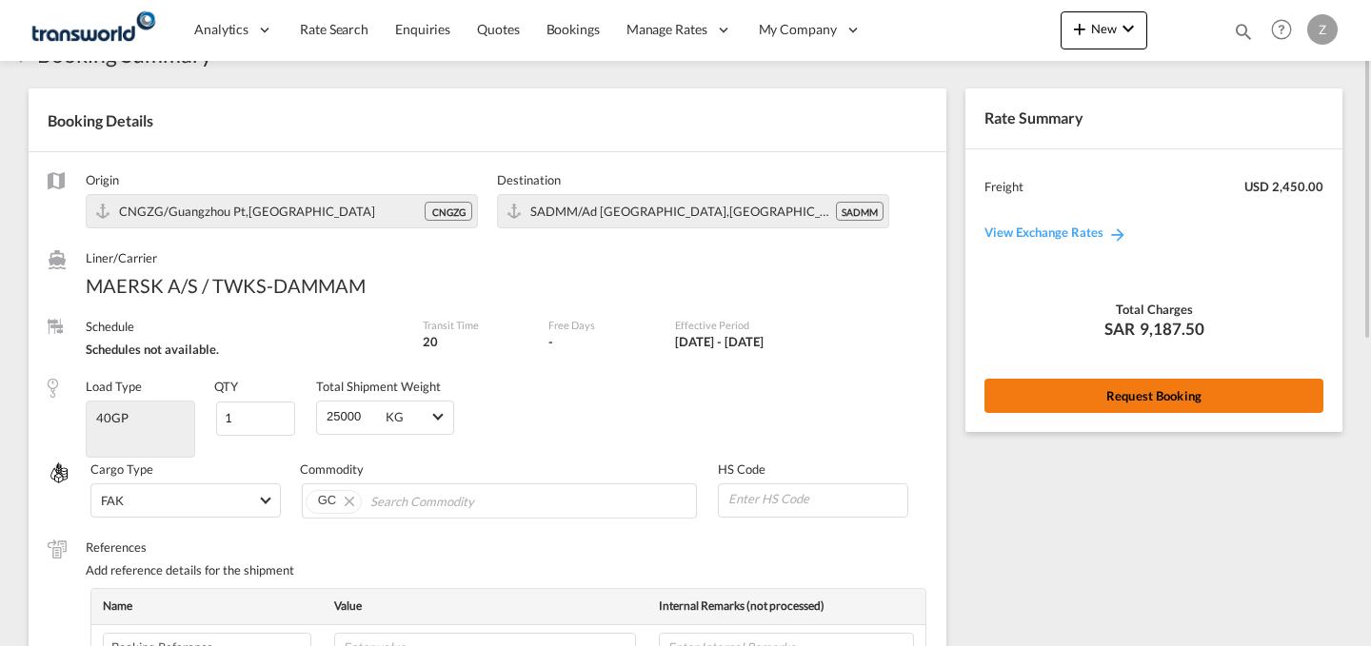
click at [1107, 396] on button "Request Booking" at bounding box center [1153, 396] width 339 height 34
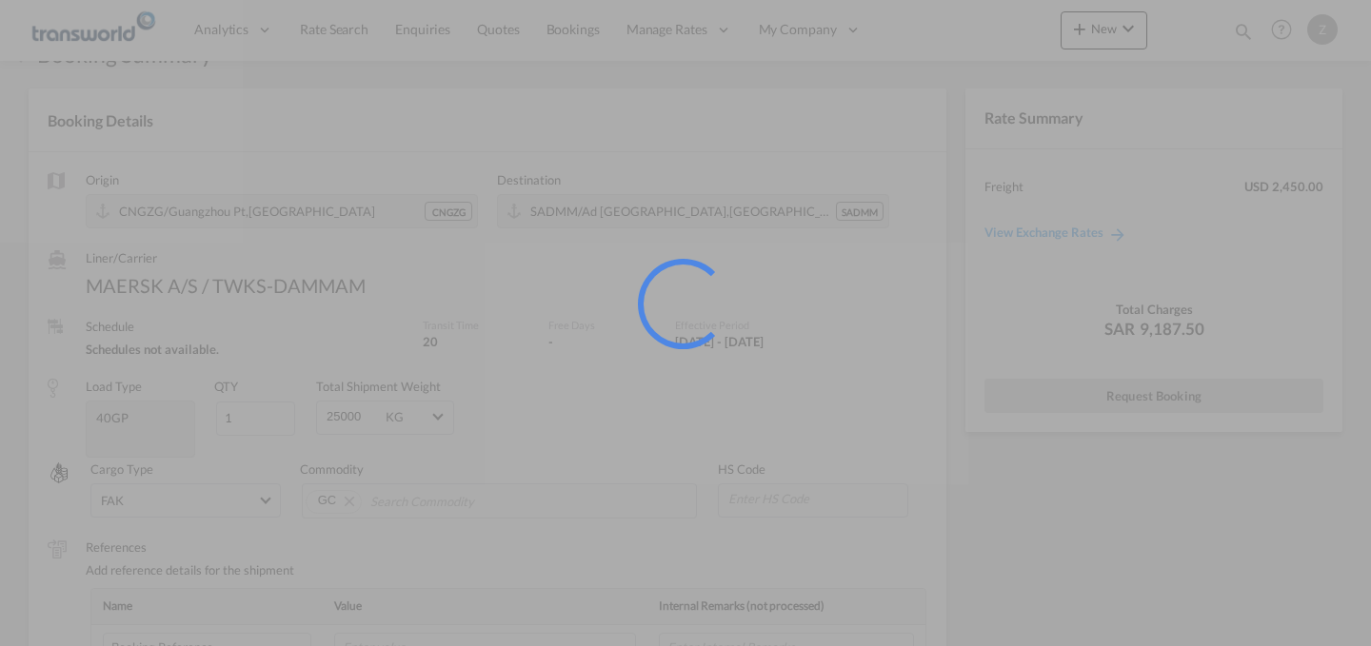
scroll to position [0, 0]
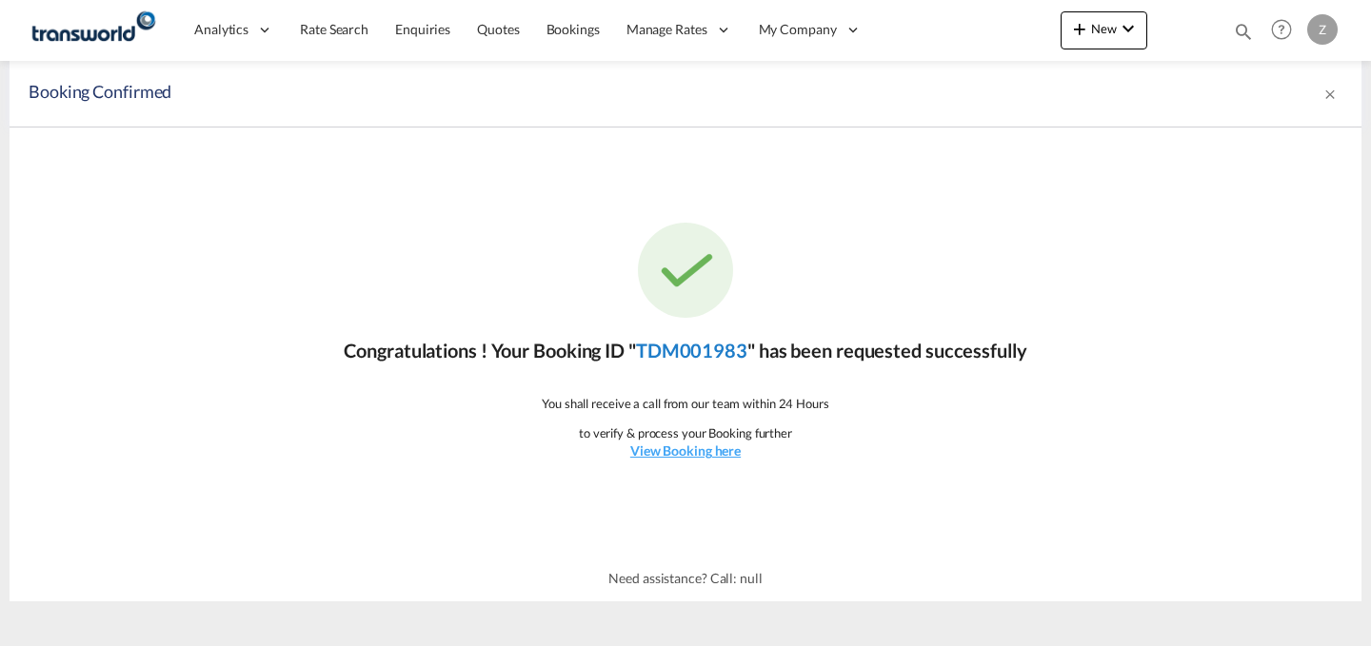
click at [713, 348] on link "TDM001983" at bounding box center [691, 350] width 111 height 23
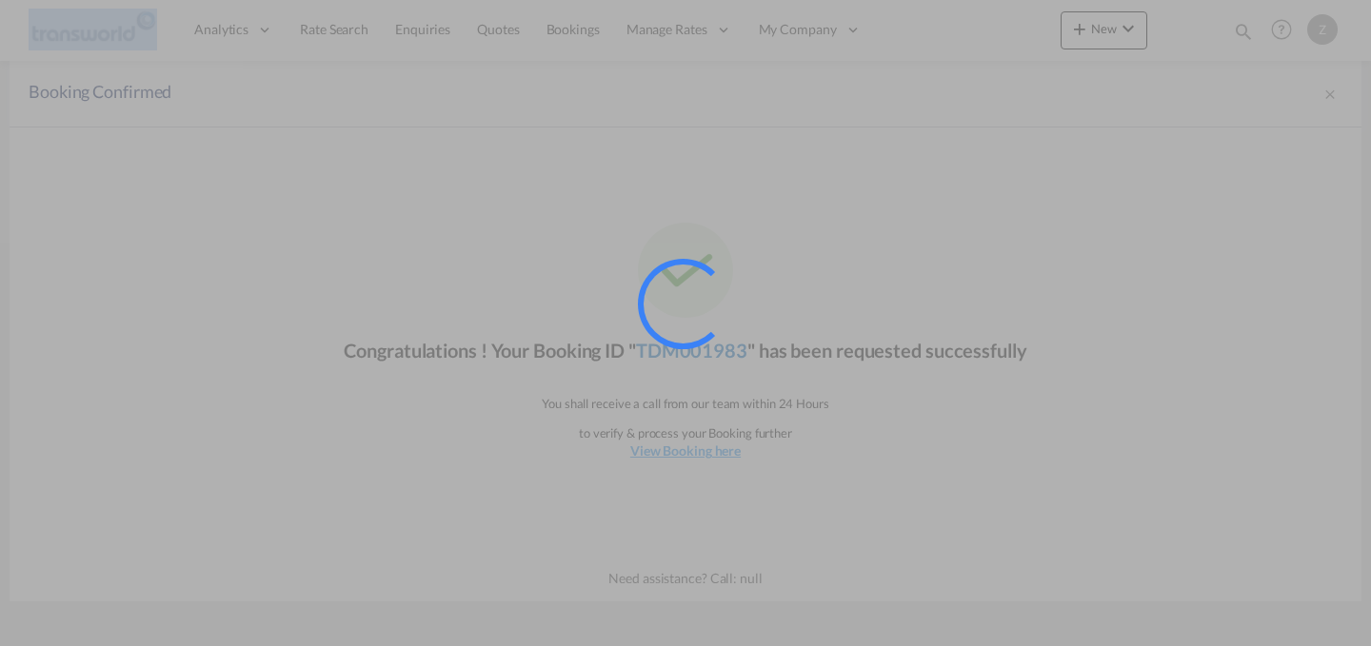
click at [713, 348] on div at bounding box center [709, 330] width 143 height 143
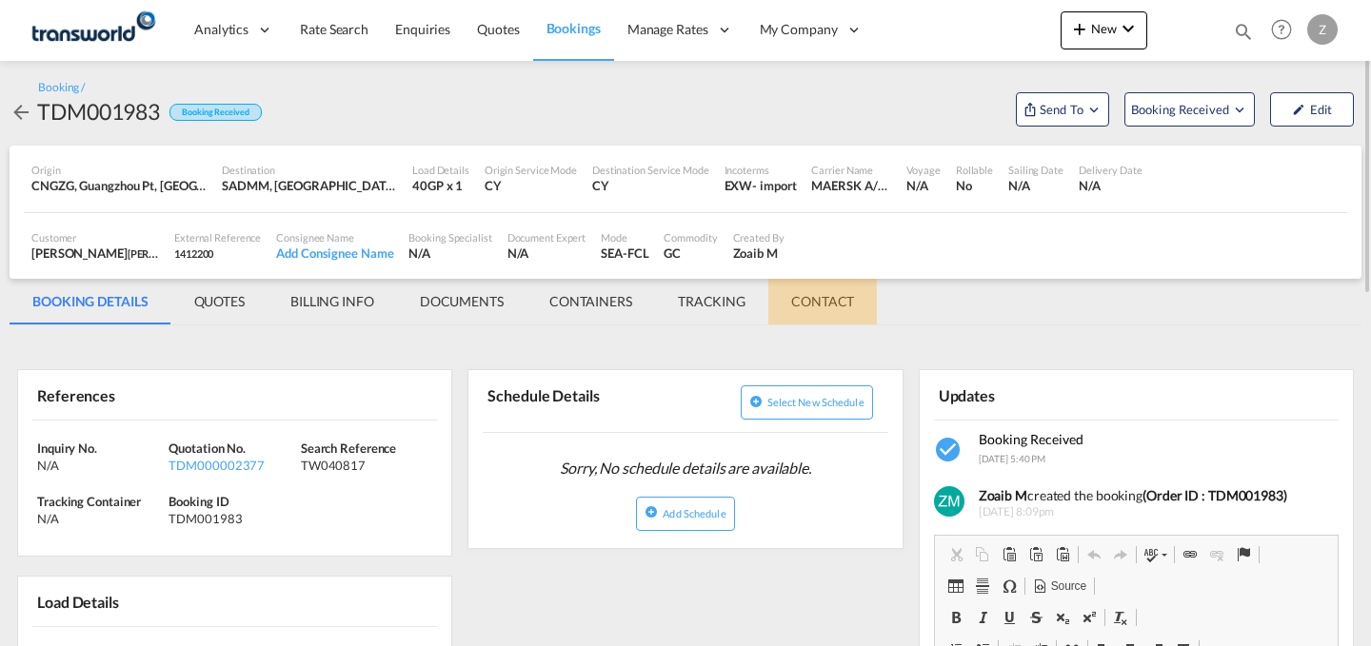
click at [842, 314] on md-tab-item "CONTACT" at bounding box center [822, 302] width 109 height 46
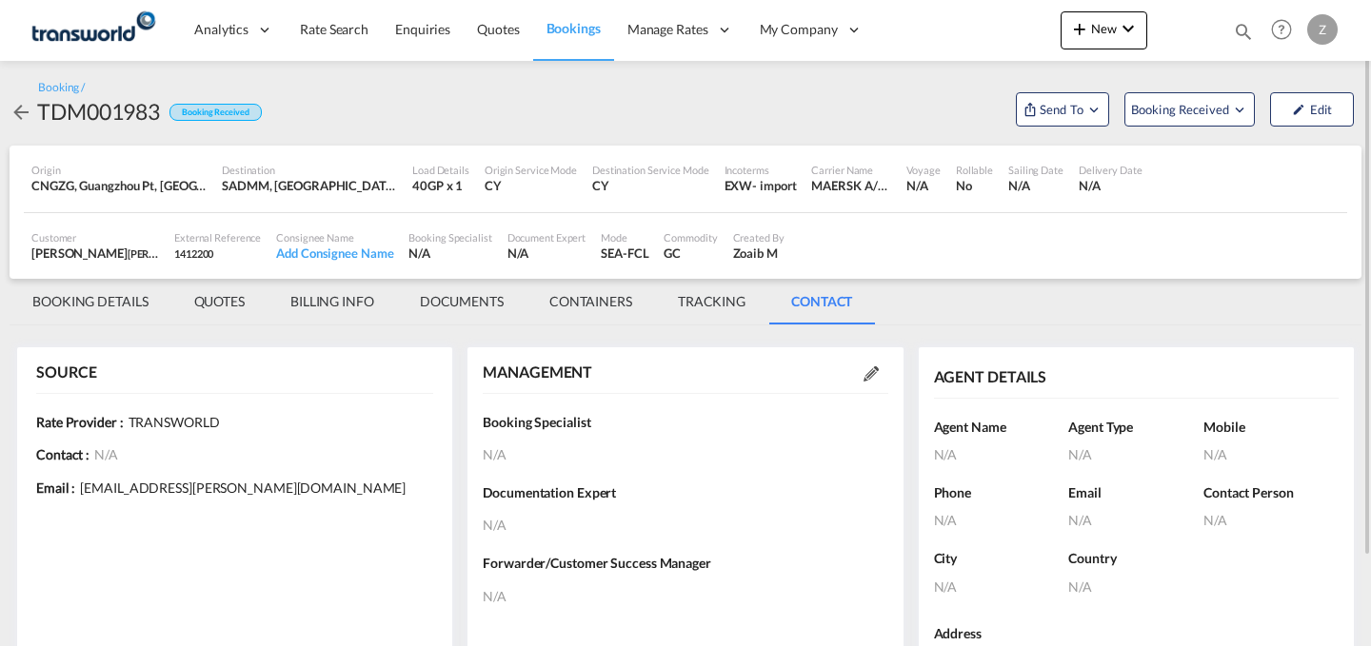
click at [869, 374] on md-icon at bounding box center [870, 373] width 15 height 15
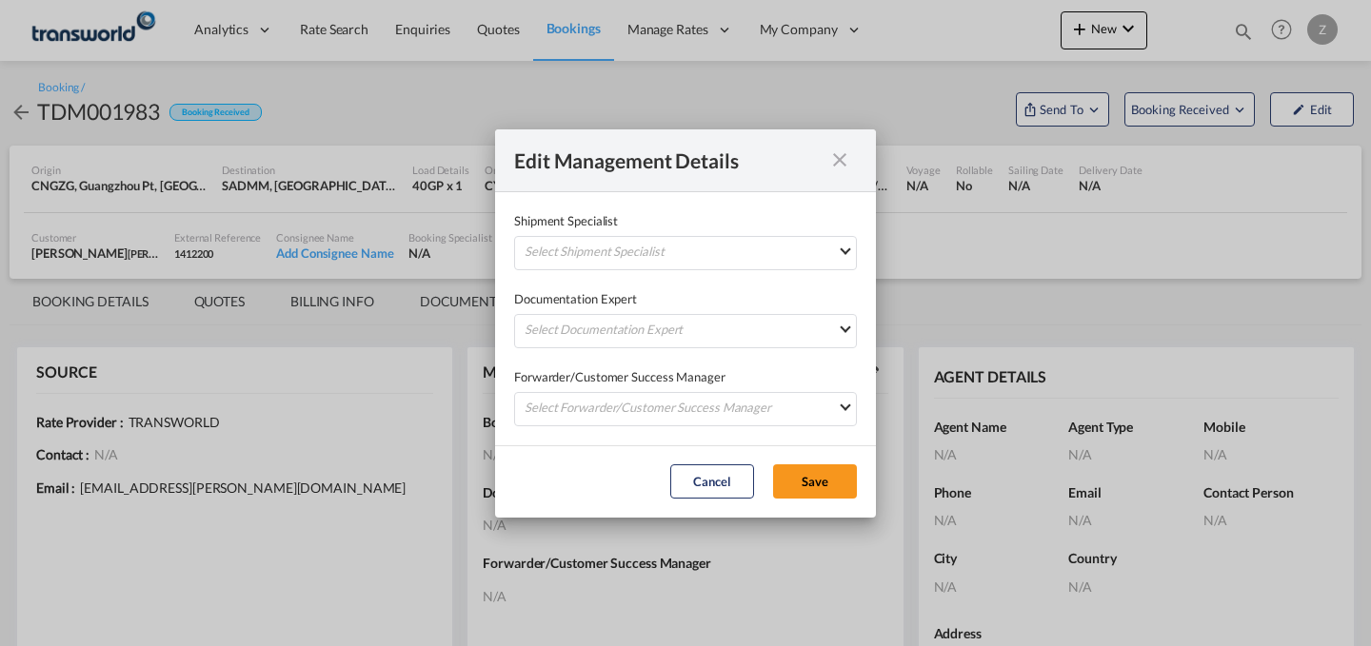
click at [780, 234] on div "Shipment Specialist Select Shipment Specialist [PERSON_NAME] W [PERSON_NAME][EM…" at bounding box center [685, 240] width 343 height 59
click at [764, 238] on md-select "Select Shipment Specialist [PERSON_NAME] W [PERSON_NAME][EMAIL_ADDRESS][PERSON_…" at bounding box center [685, 253] width 343 height 34
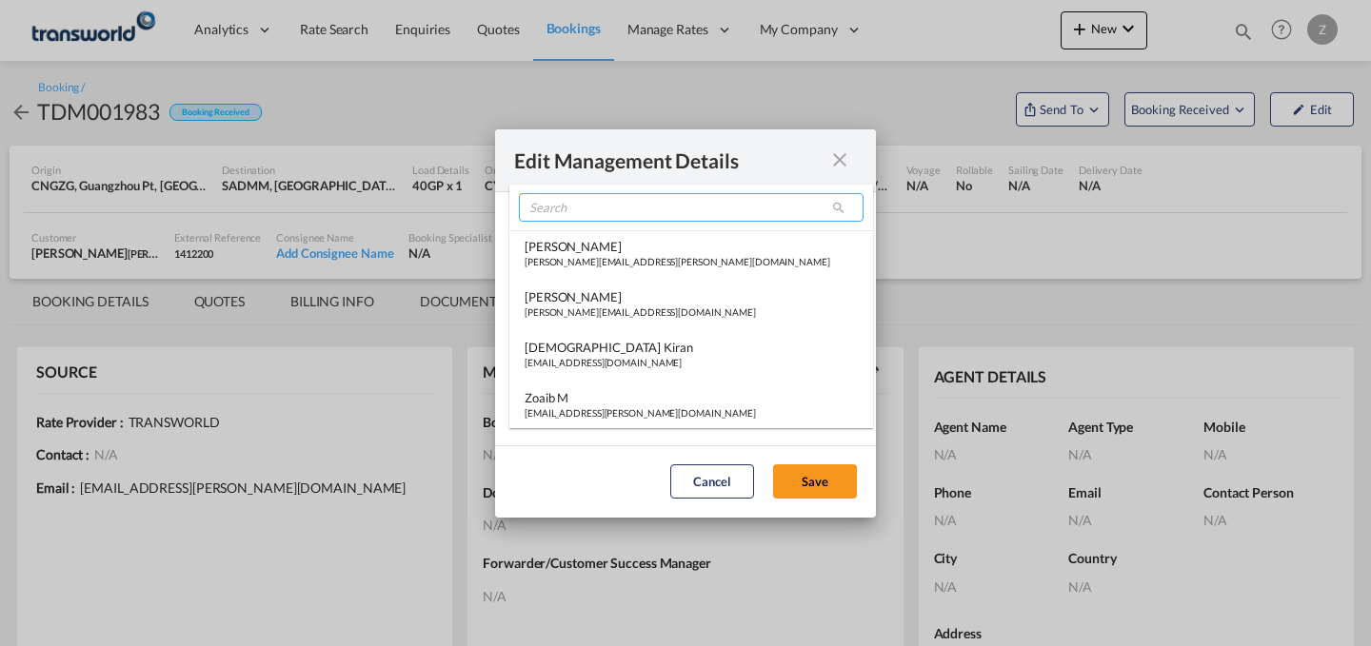
click at [733, 206] on input "search" at bounding box center [691, 207] width 345 height 29
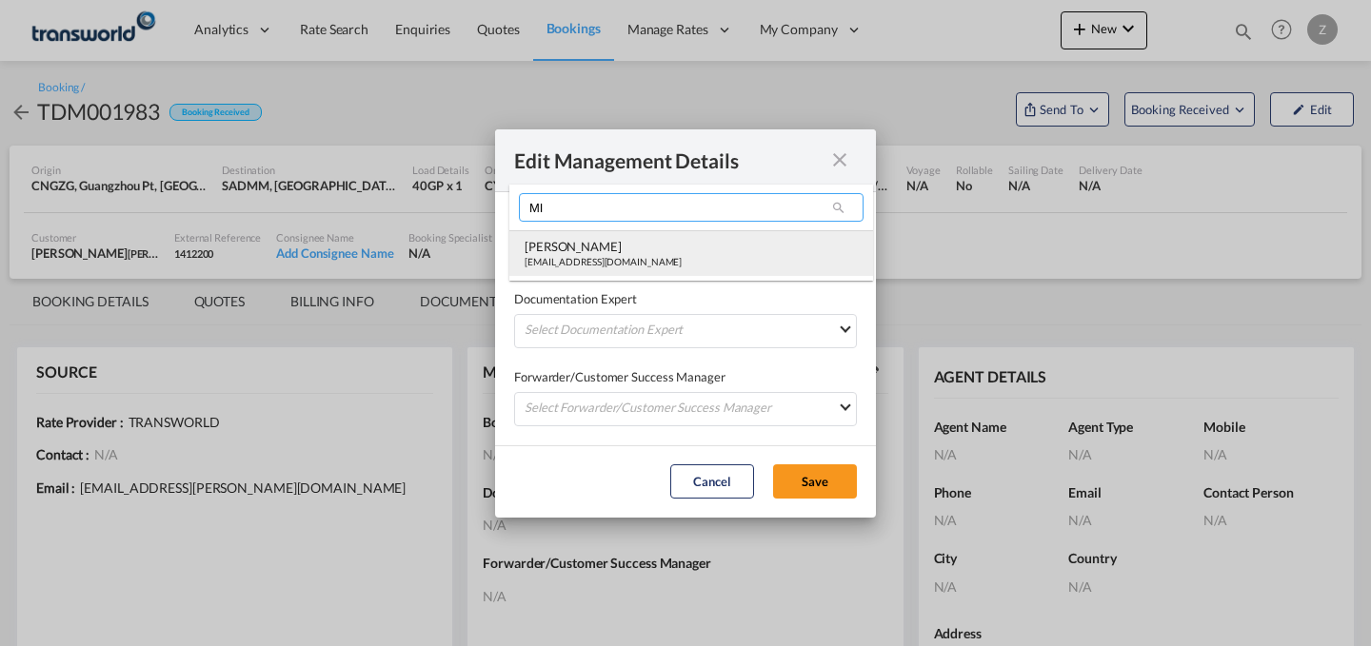
type input "MI"
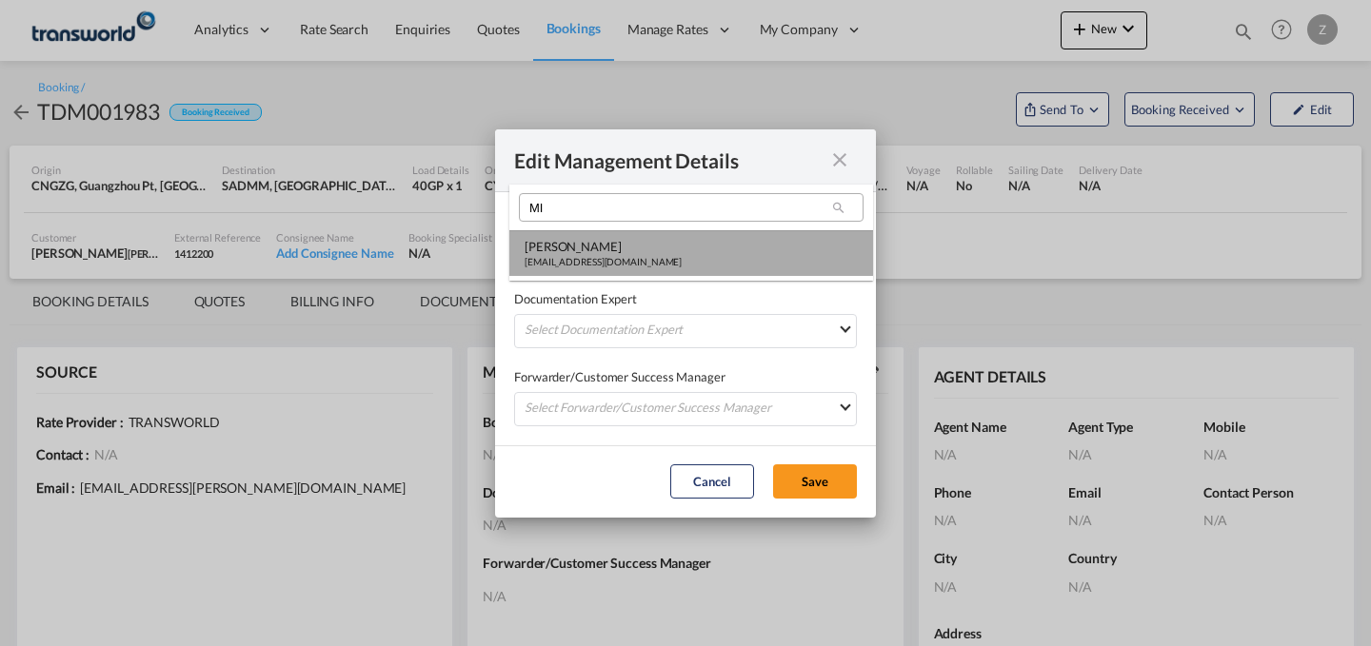
click at [671, 245] on md-option "[PERSON_NAME] [PERSON_NAME][EMAIL_ADDRESS][DOMAIN_NAME]" at bounding box center [691, 253] width 364 height 46
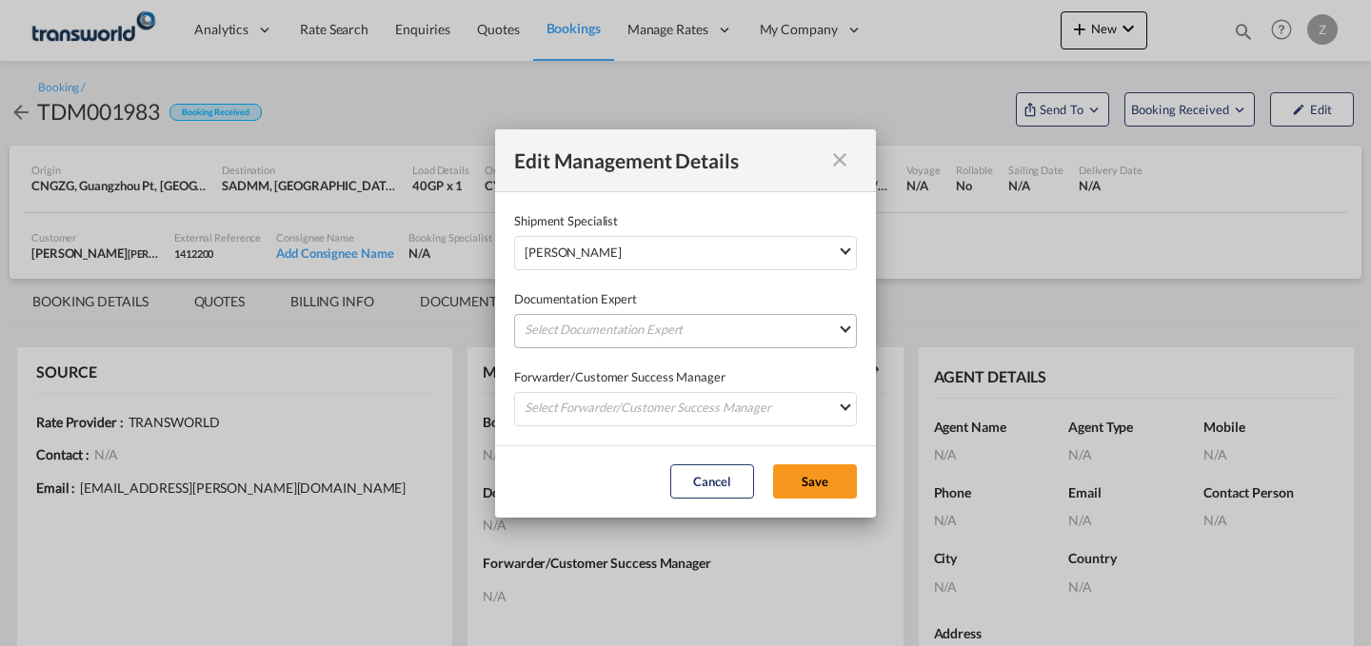
click at [628, 319] on md-select "Select Documentation Expert [PERSON_NAME] W [PERSON_NAME][EMAIL_ADDRESS][PERSON…" at bounding box center [685, 331] width 343 height 34
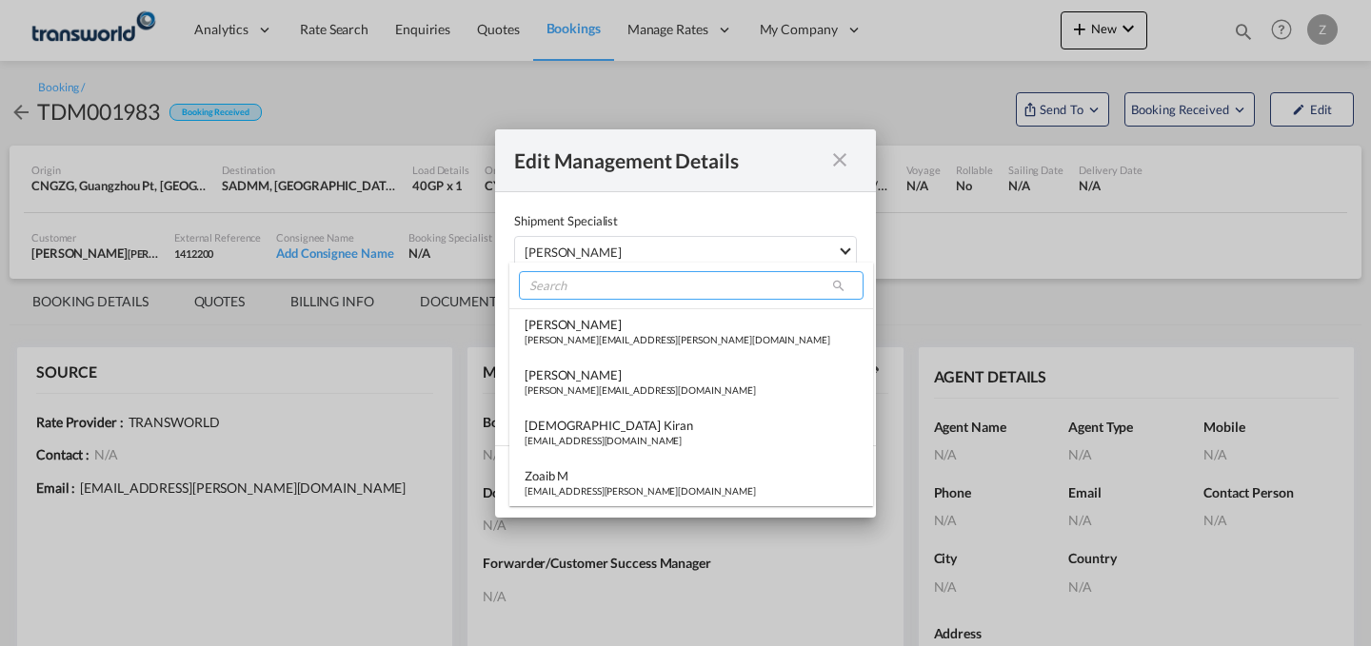
click at [636, 281] on input "search" at bounding box center [691, 285] width 345 height 29
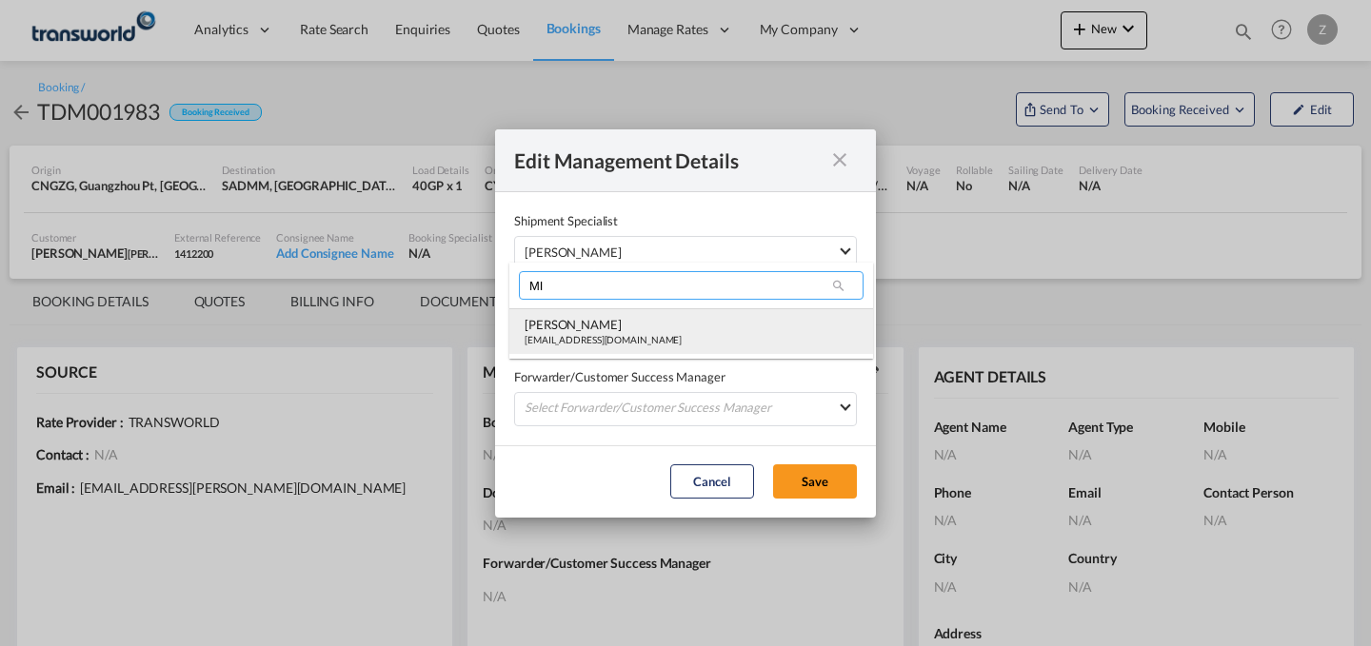
type input "MI"
click at [600, 335] on div "[EMAIL_ADDRESS][DOMAIN_NAME]" at bounding box center [602, 339] width 157 height 13
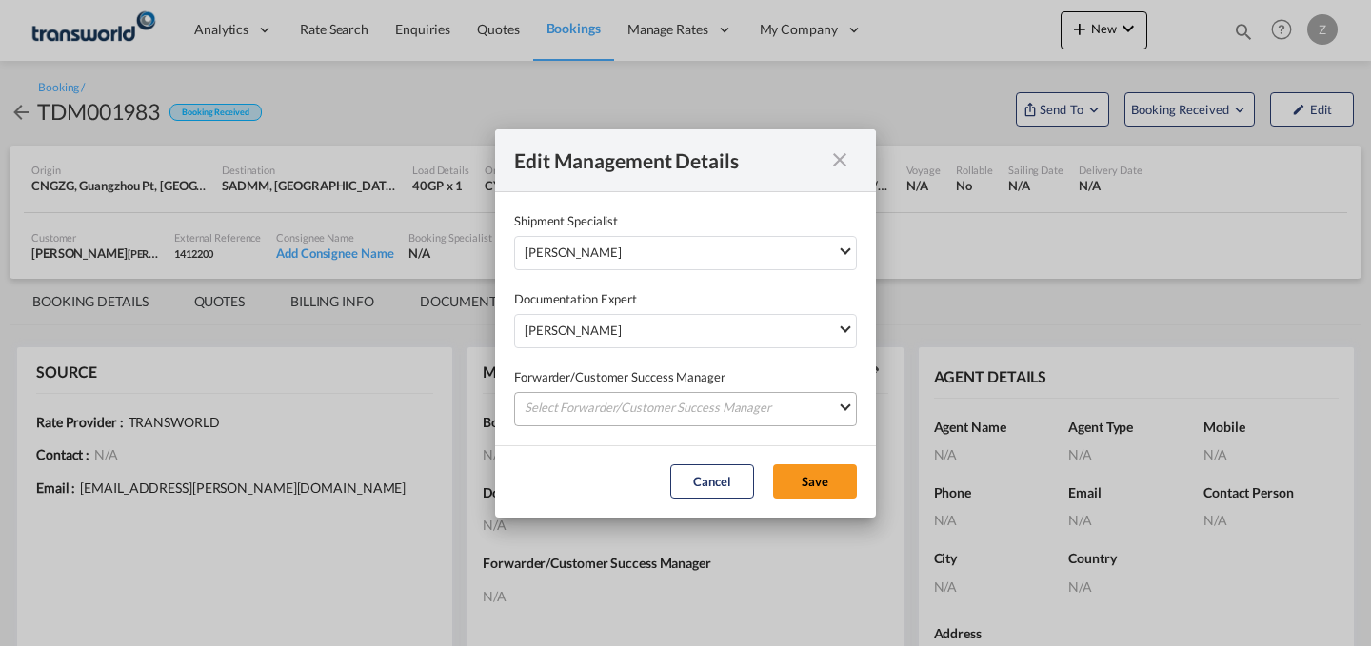
click at [599, 411] on md-select "Select Forwarder/Customer Success Manager [PERSON_NAME] [PERSON_NAME][EMAIL_ADD…" at bounding box center [685, 409] width 343 height 34
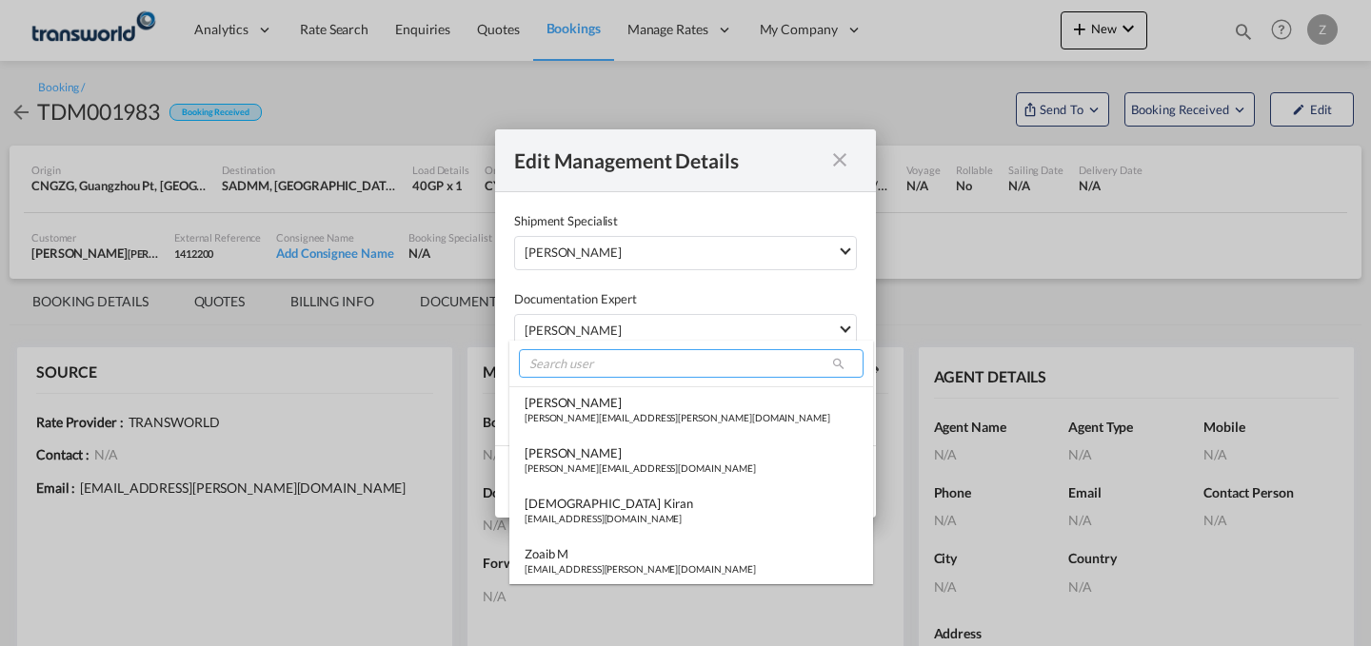
click at [639, 364] on input "search" at bounding box center [691, 363] width 345 height 29
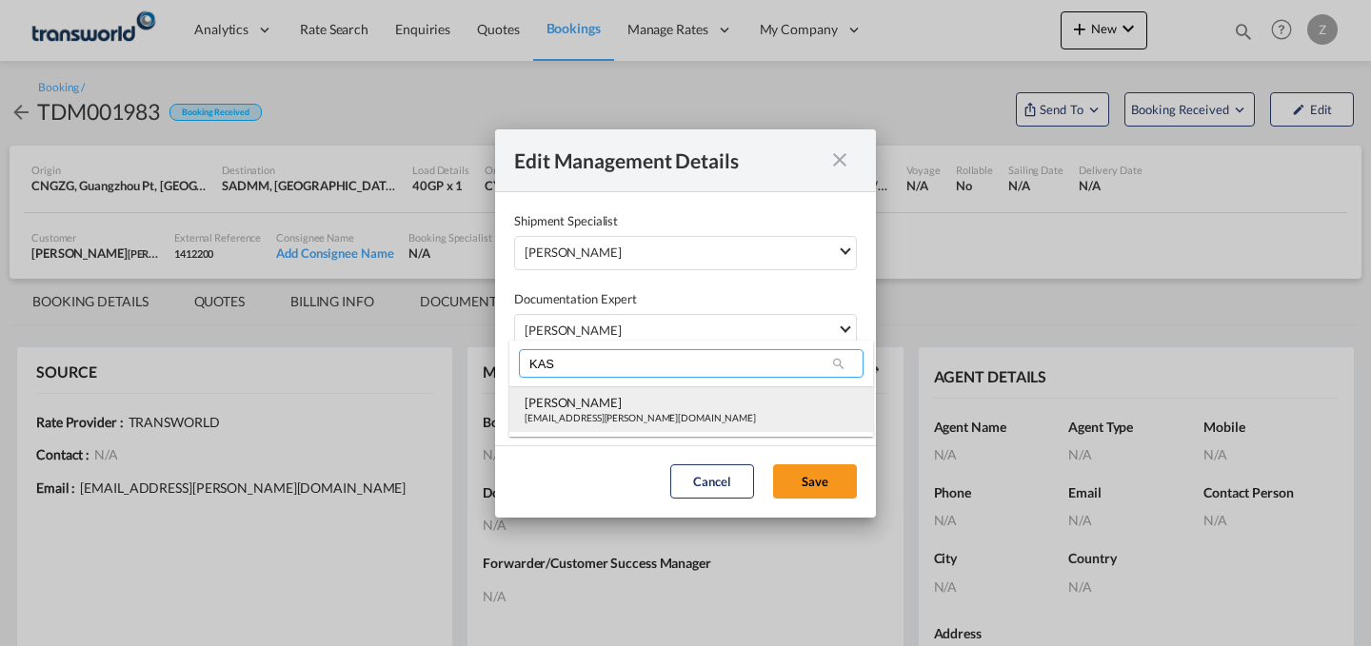
type input "KAS"
click at [597, 413] on div "[EMAIL_ADDRESS][PERSON_NAME][DOMAIN_NAME]" at bounding box center [639, 417] width 231 height 13
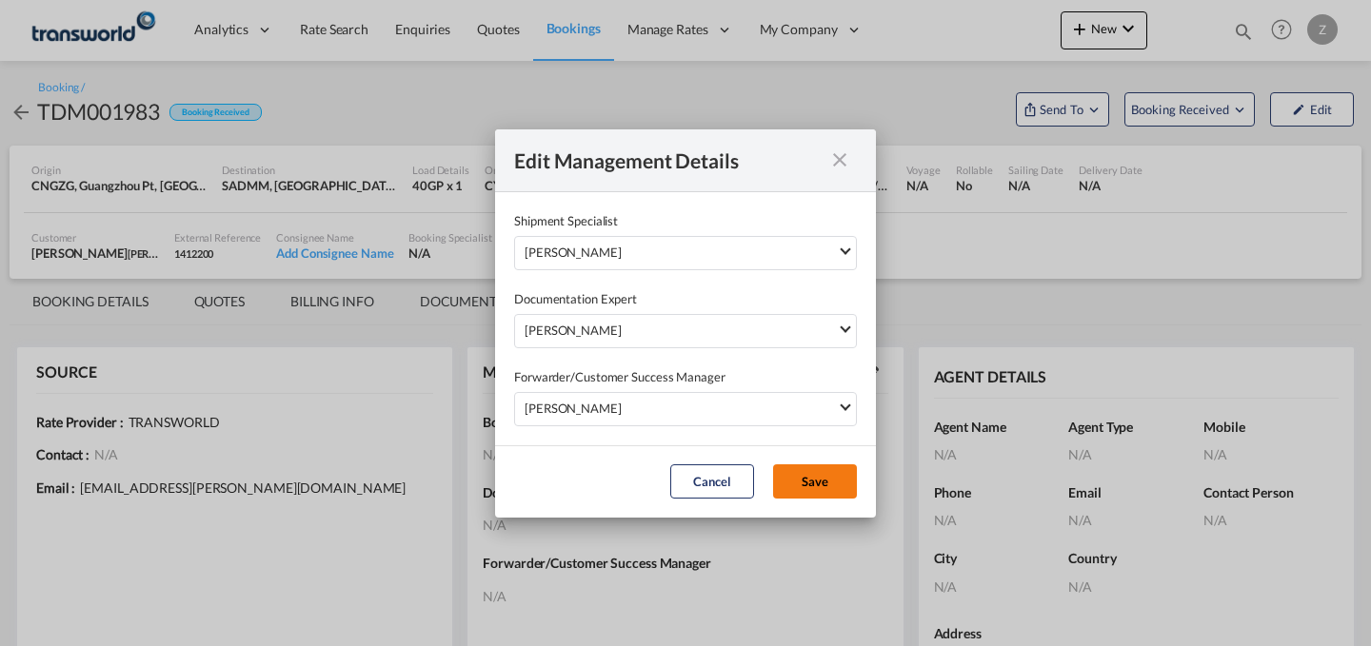
click at [815, 483] on button "Save" at bounding box center [815, 481] width 84 height 34
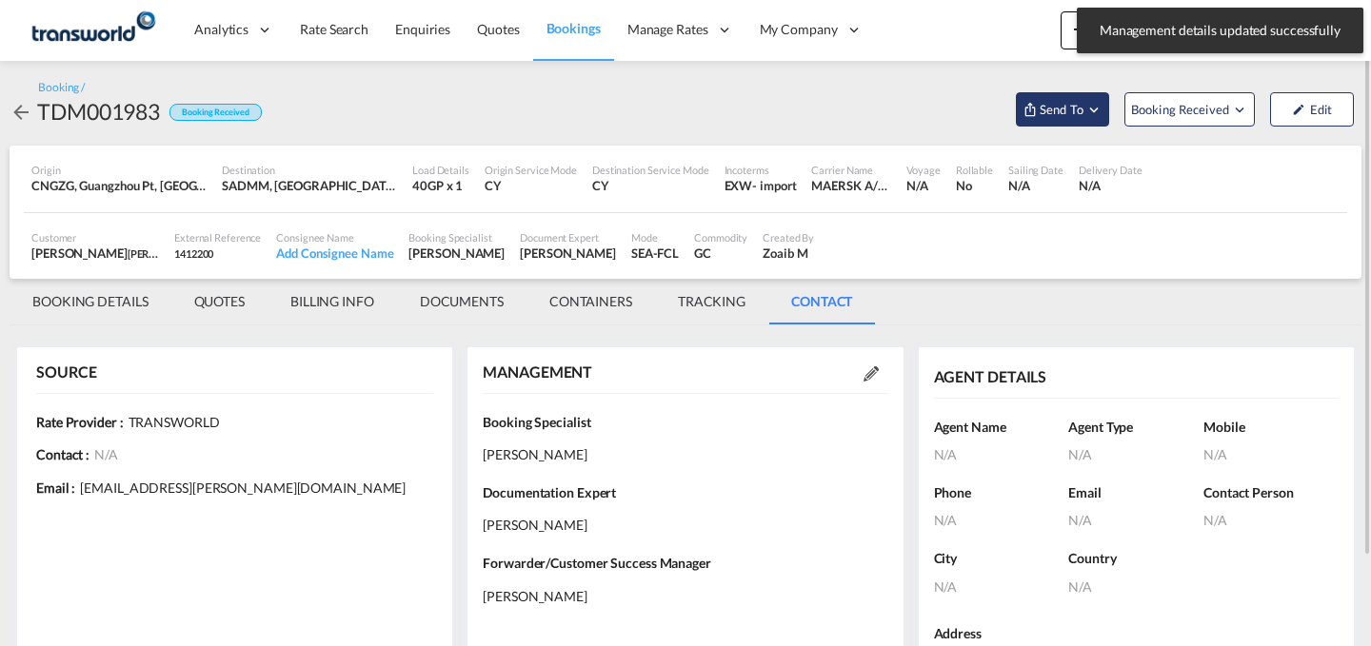
click at [1065, 103] on span "Send To" at bounding box center [1061, 109] width 48 height 19
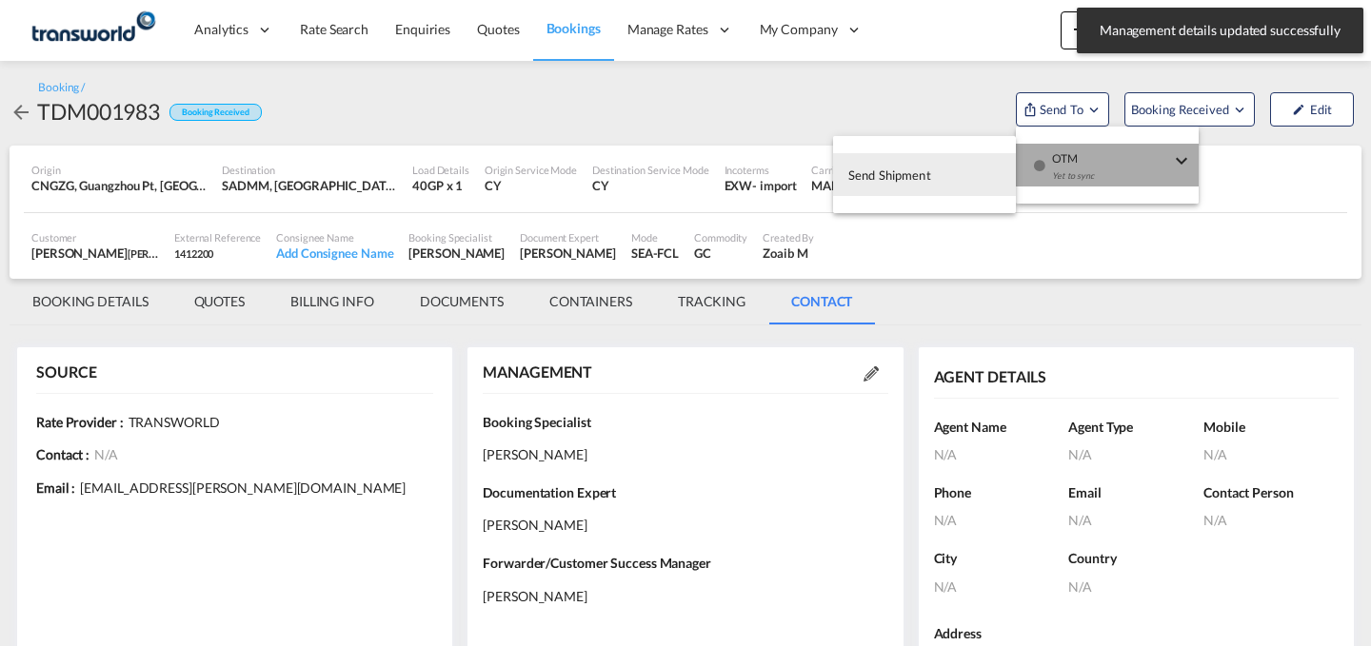
click at [1071, 178] on div "Yet to sync" at bounding box center [1111, 181] width 118 height 40
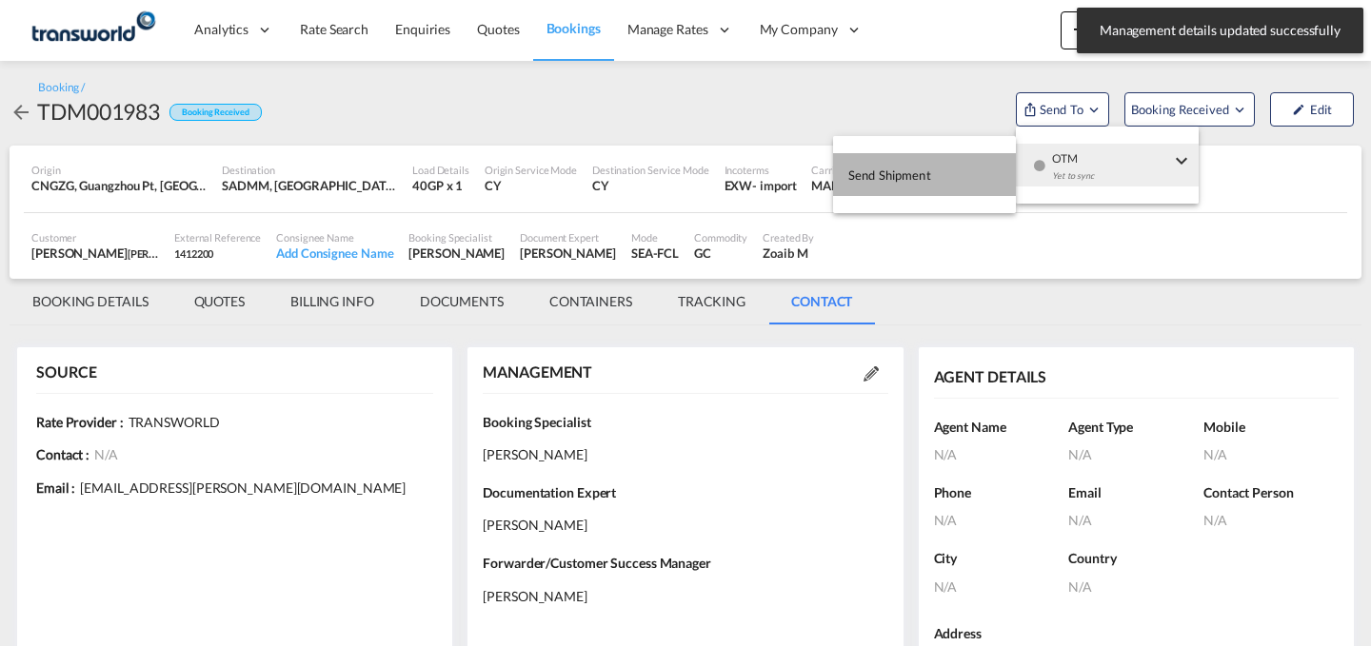
click at [940, 175] on button "Send Shipment" at bounding box center [924, 174] width 183 height 43
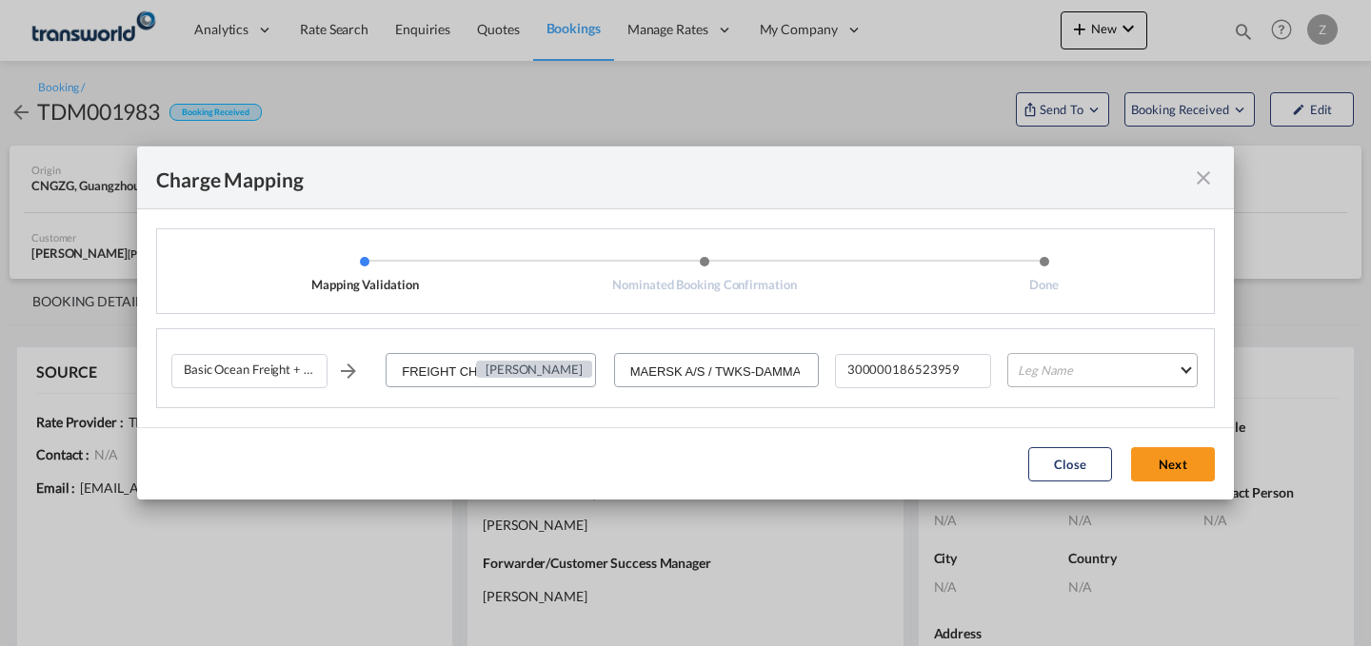
click at [1031, 380] on md-select "Leg Name HANDLING ORIGIN VESSEL HANDLING DESTINATION OTHERS TL PICK UP CUSTOMS …" at bounding box center [1102, 370] width 190 height 34
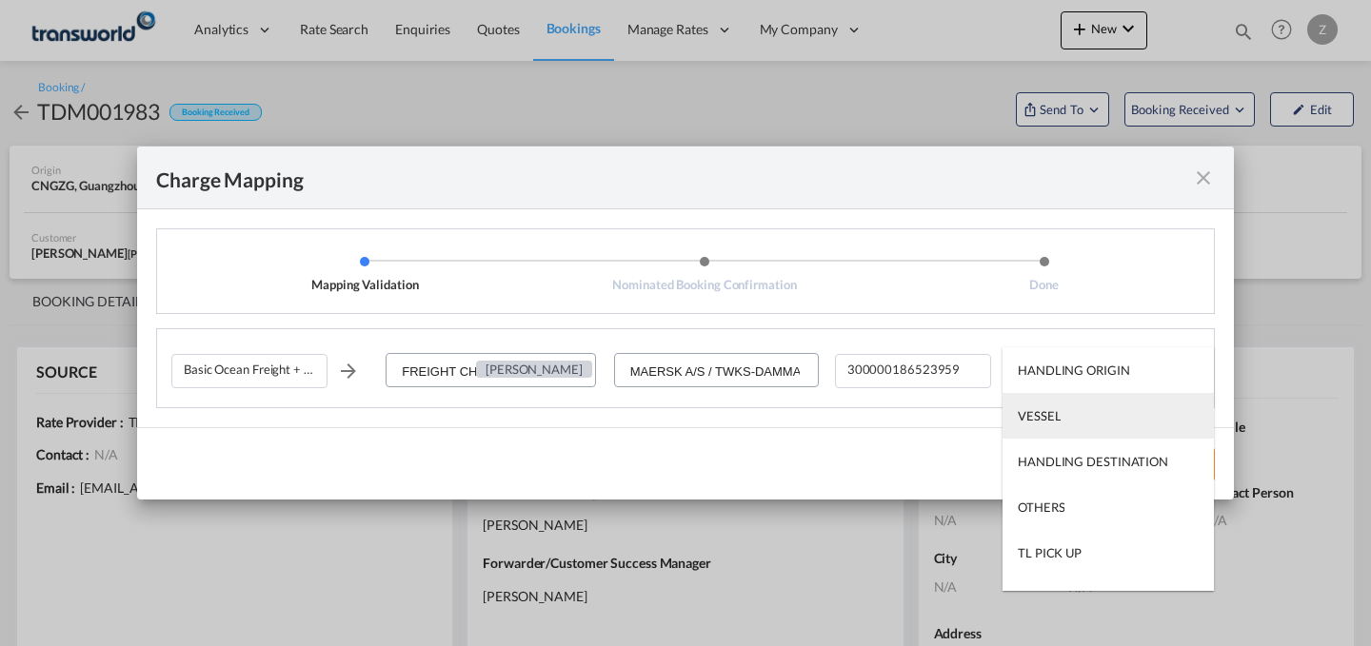
click at [1035, 422] on div "VESSEL" at bounding box center [1038, 415] width 43 height 17
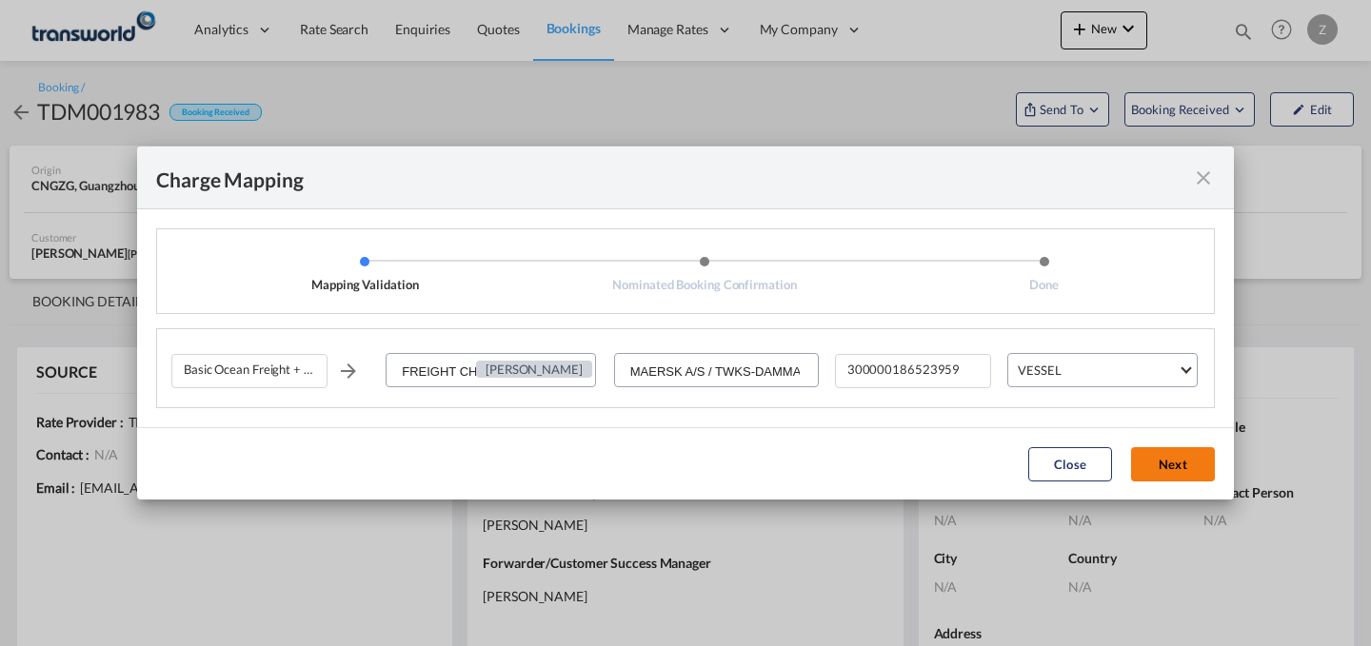
click at [1174, 456] on button "Next" at bounding box center [1173, 464] width 84 height 34
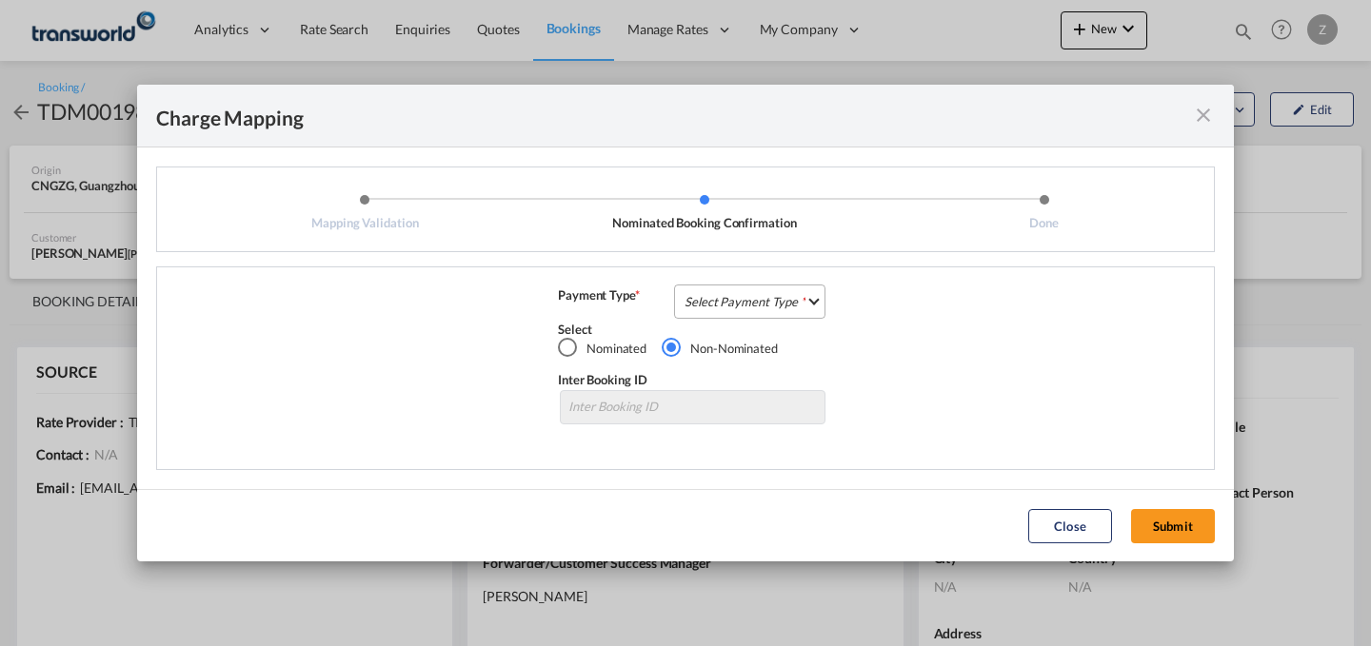
click at [743, 299] on md-select "Select Payment Type COLLECT PREPAID" at bounding box center [749, 302] width 151 height 34
click at [753, 307] on md-option "COLLECT" at bounding box center [755, 301] width 168 height 46
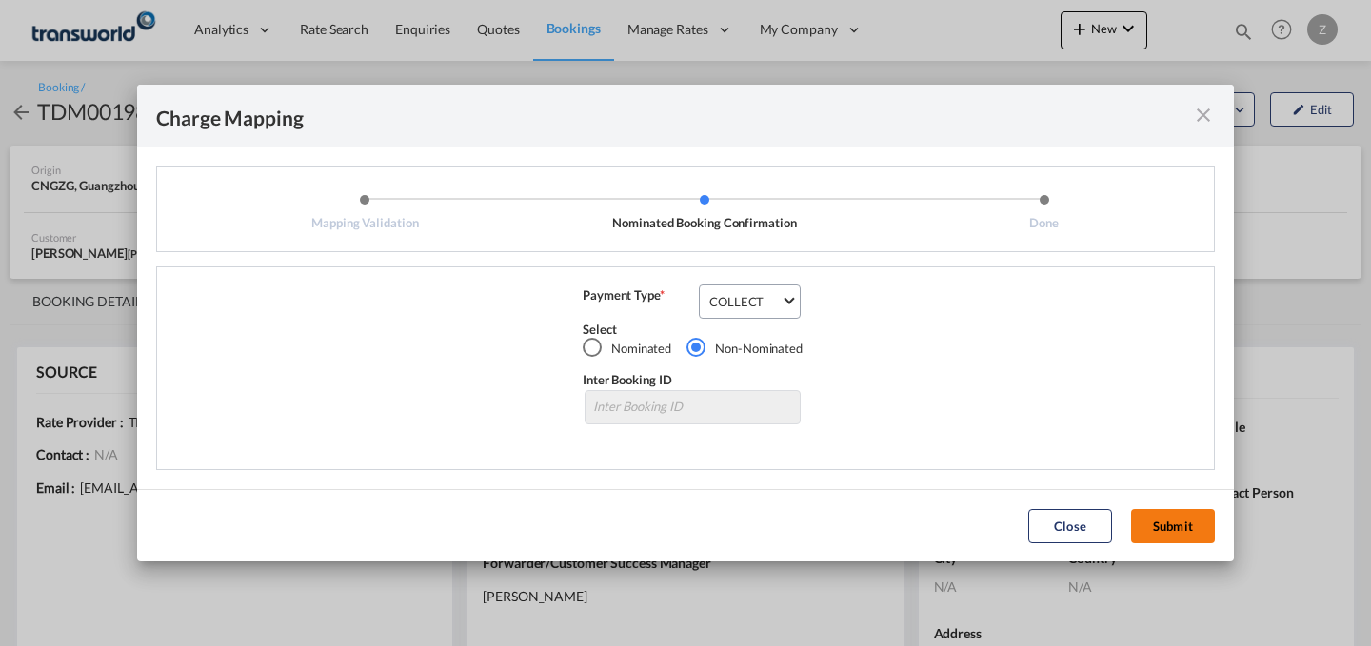
click at [1175, 519] on button "Submit" at bounding box center [1173, 526] width 84 height 34
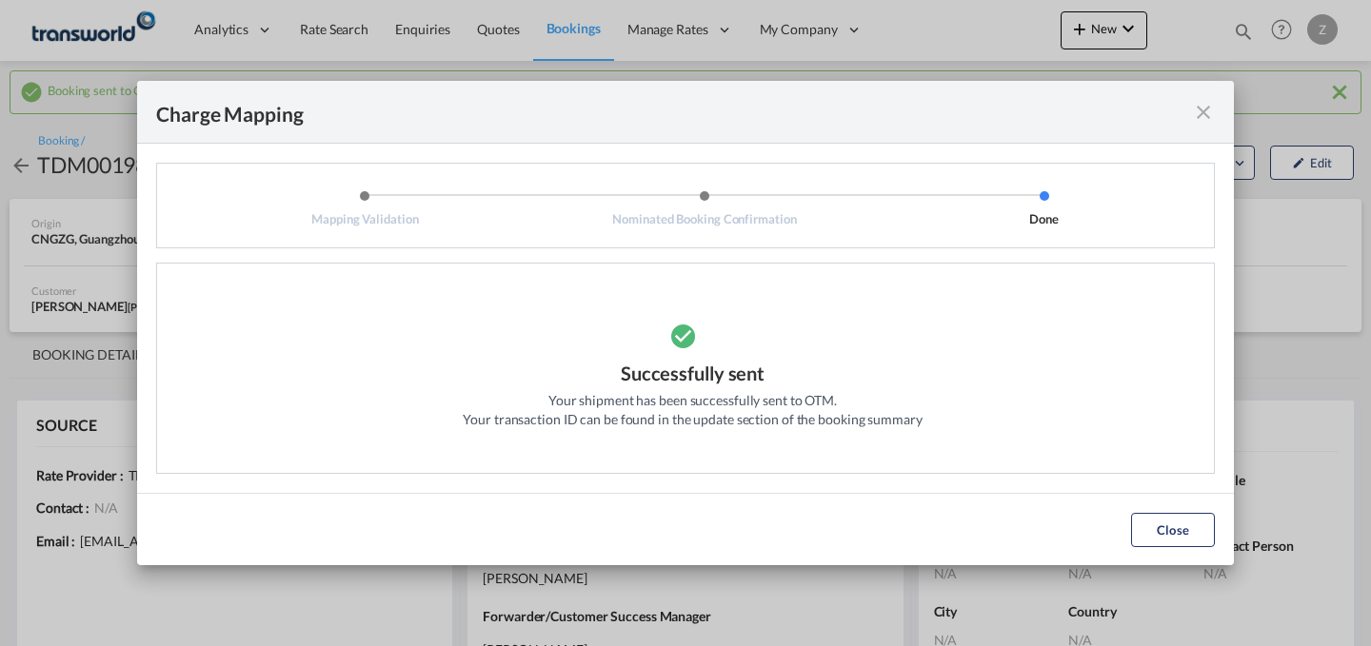
click at [1210, 108] on md-icon "icon-close fg-AAA8AD cursor" at bounding box center [1203, 112] width 23 height 23
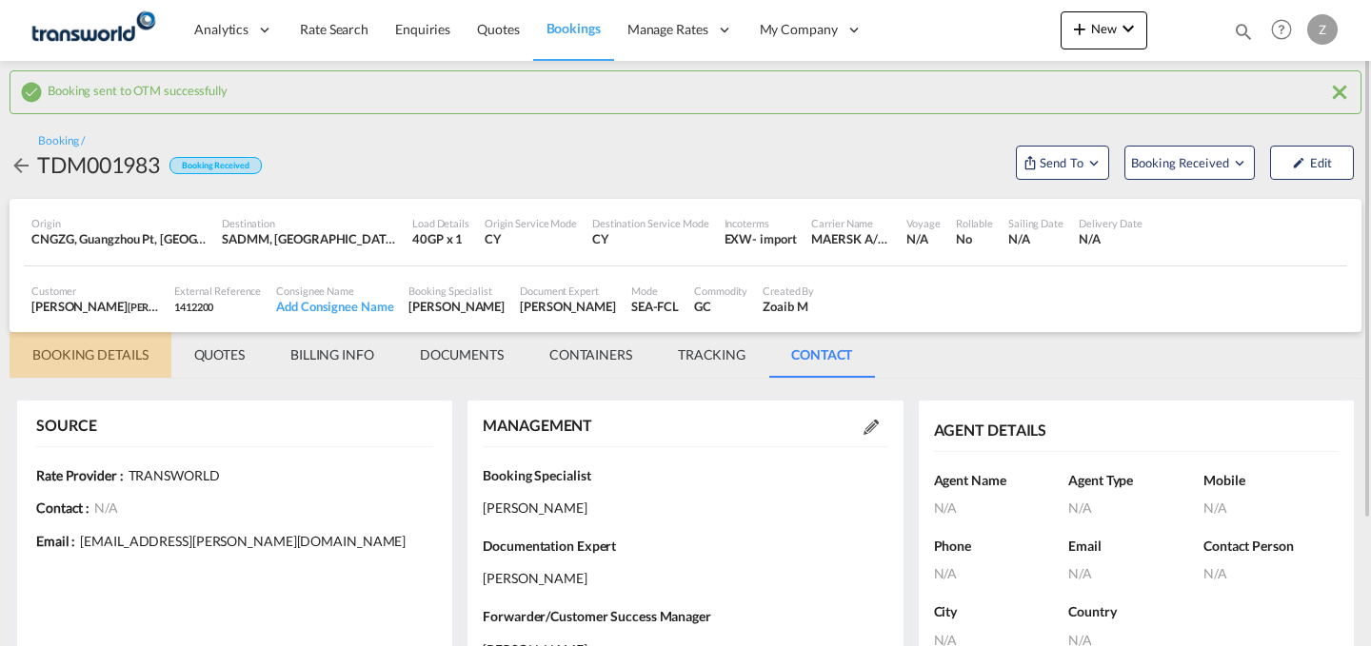
click at [69, 365] on md-tab-item "BOOKING DETAILS" at bounding box center [91, 355] width 162 height 46
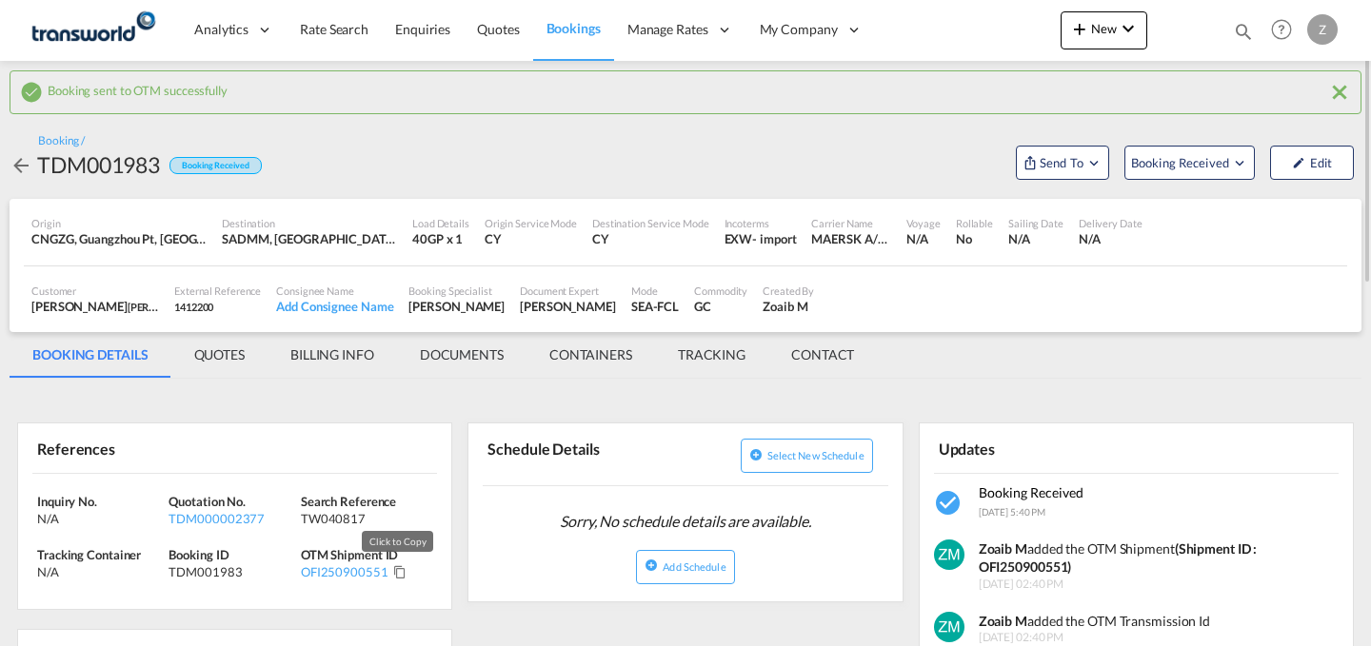
click at [403, 576] on md-icon "Click to Copy" at bounding box center [399, 571] width 13 height 13
click at [399, 576] on md-icon "Copied!" at bounding box center [399, 571] width 13 height 13
